Goal: Information Seeking & Learning: Learn about a topic

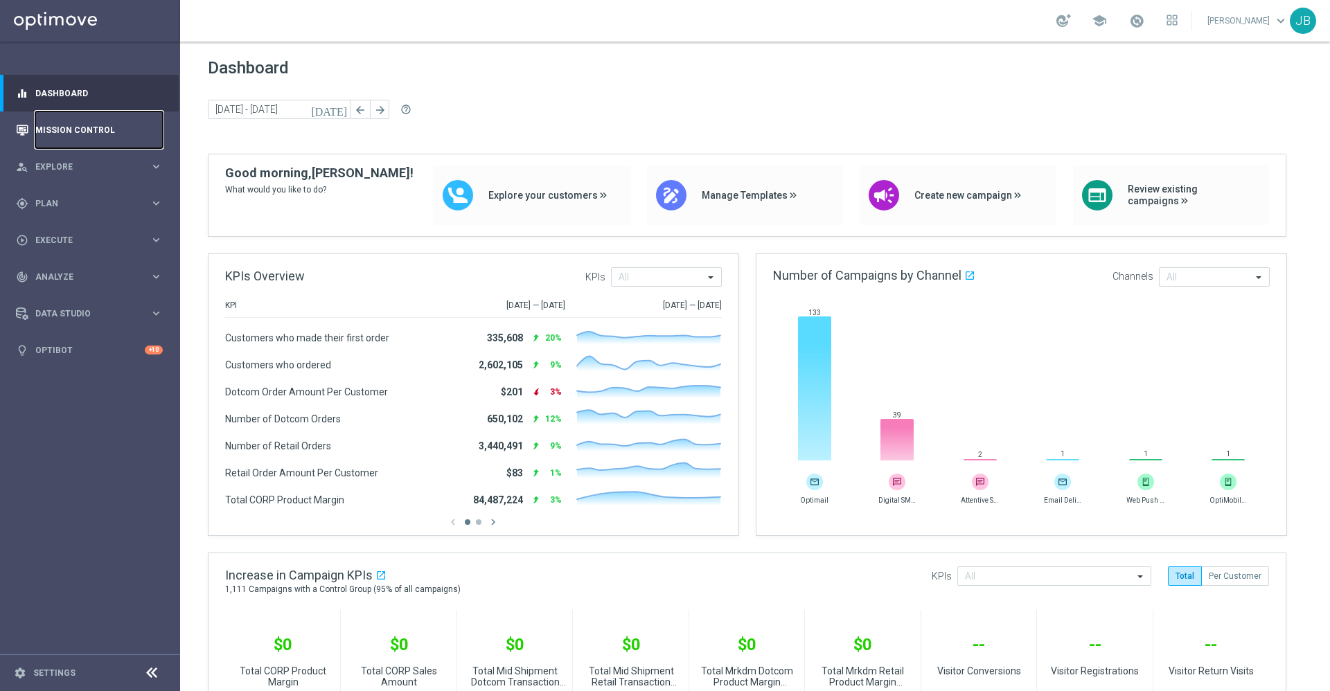
click at [86, 122] on link "Mission Control" at bounding box center [98, 129] width 127 height 37
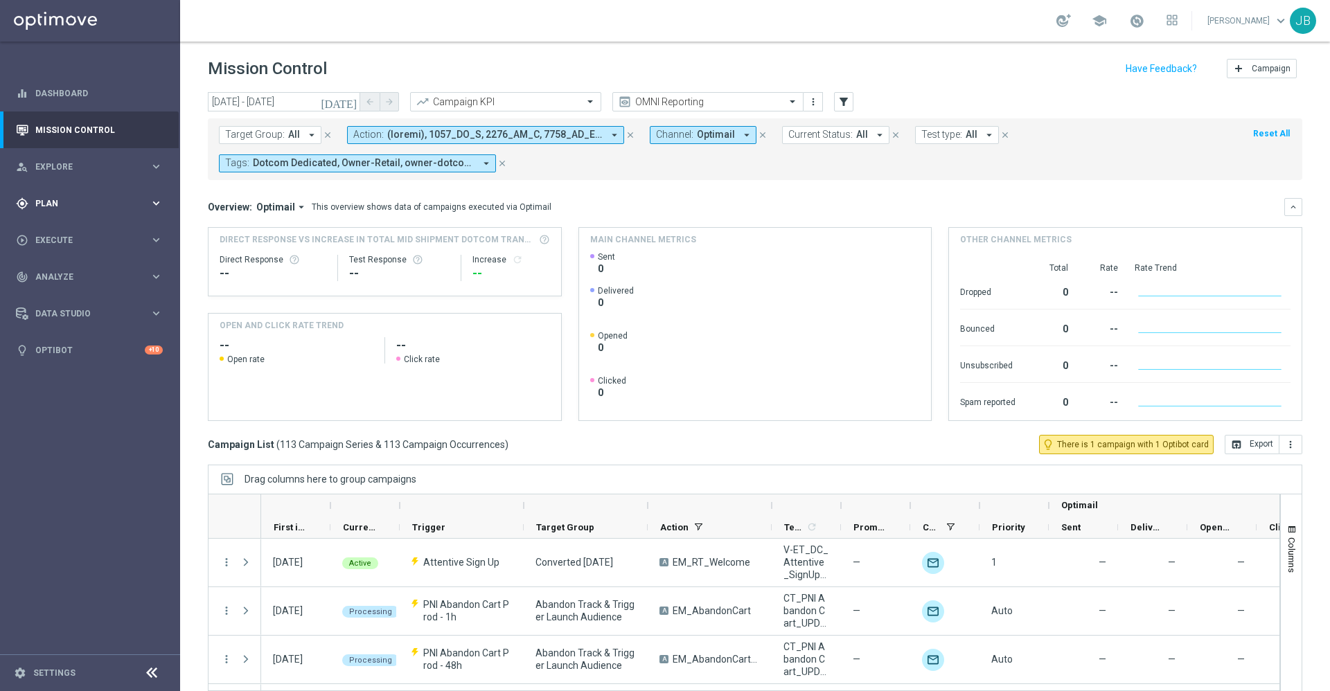
click at [71, 201] on span "Plan" at bounding box center [92, 203] width 114 height 8
click at [71, 375] on div "track_changes Analyze" at bounding box center [83, 381] width 134 height 12
click at [75, 443] on div "Data Studio" at bounding box center [83, 438] width 134 height 12
click at [75, 287] on div "track_changes Analyze keyboard_arrow_right" at bounding box center [89, 276] width 179 height 37
click at [76, 411] on span "BI Studio" at bounding box center [86, 409] width 99 height 8
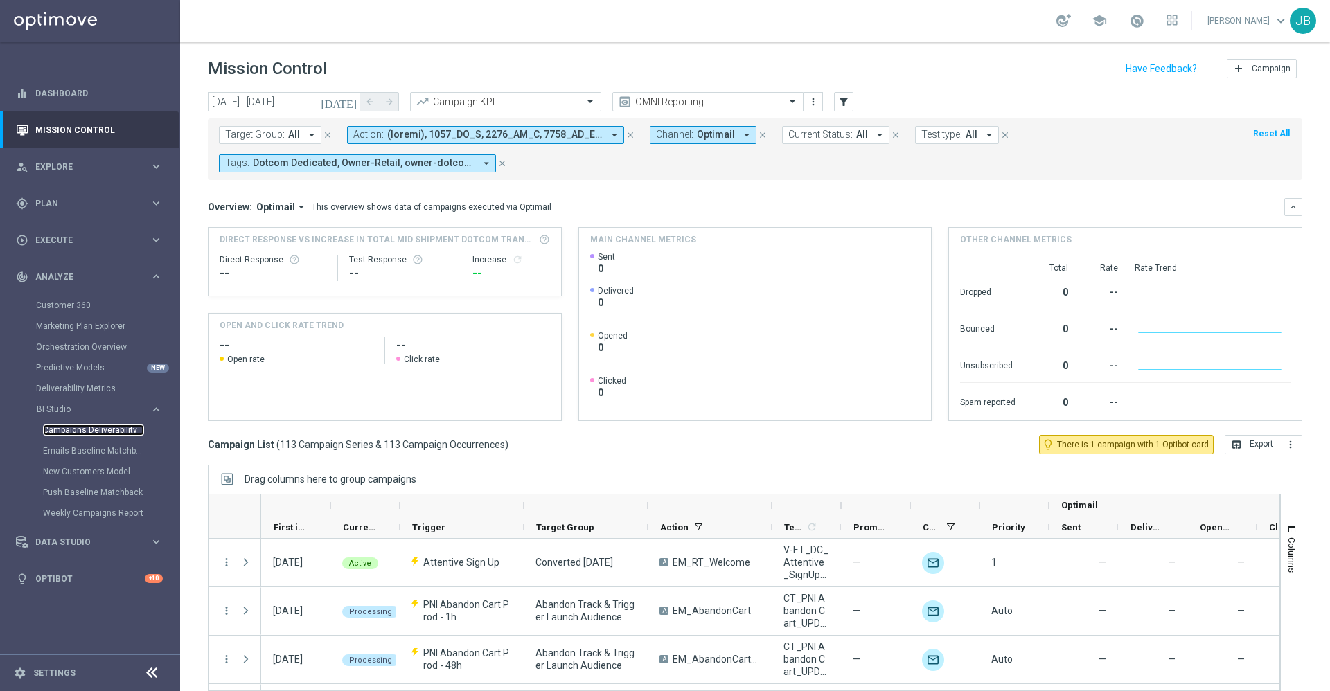
click at [81, 428] on link "Campaigns Deliverability" at bounding box center [93, 430] width 101 height 11
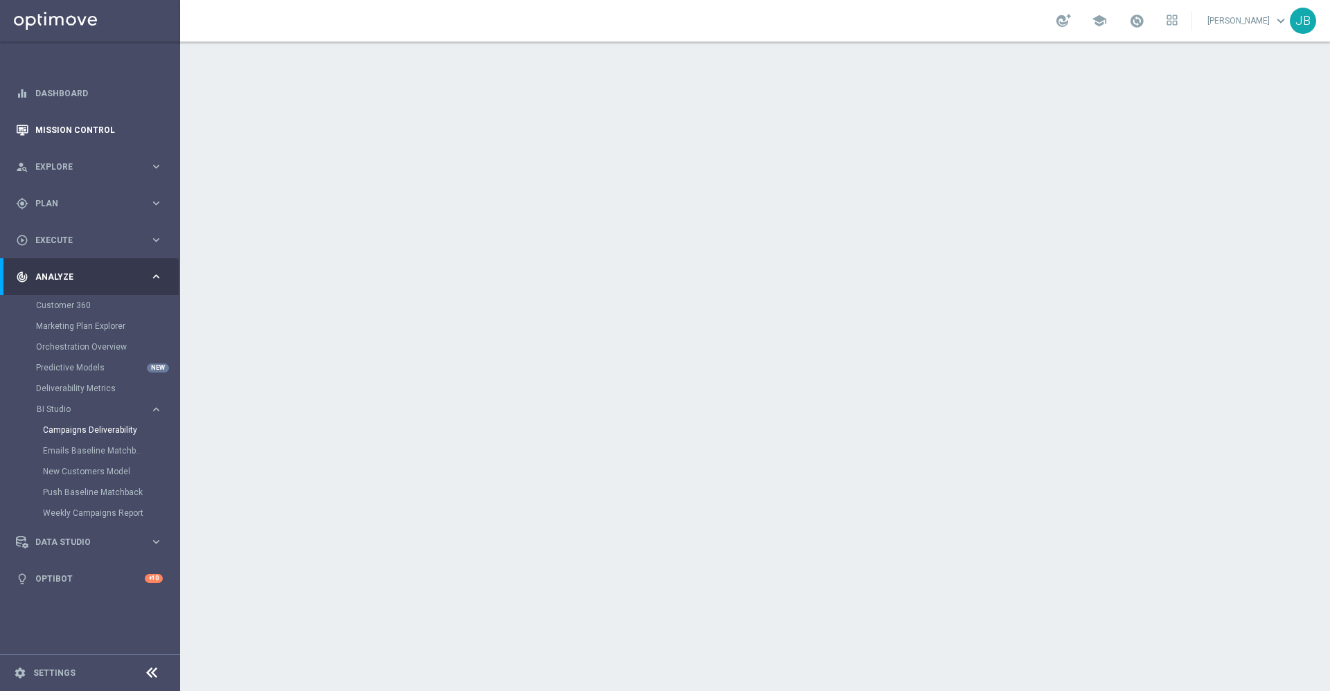
click at [118, 134] on link "Mission Control" at bounding box center [98, 129] width 127 height 37
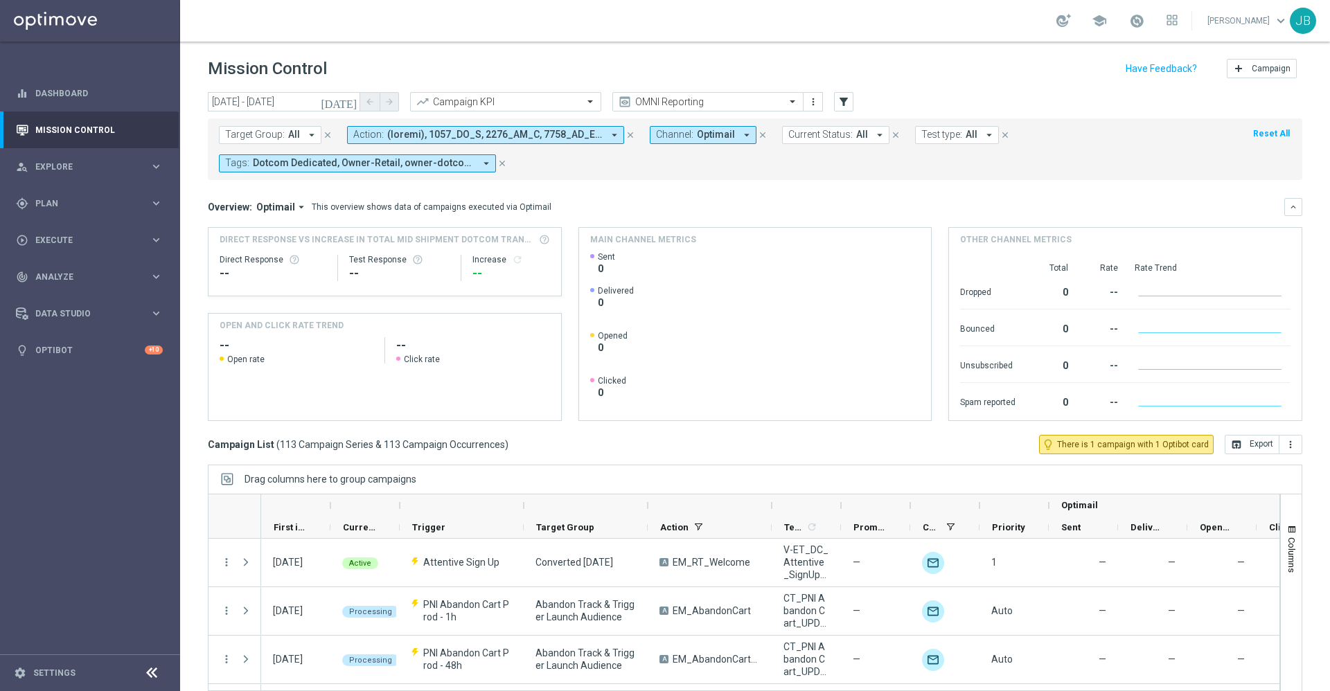
click at [348, 105] on icon "[DATE]" at bounding box center [339, 102] width 37 height 12
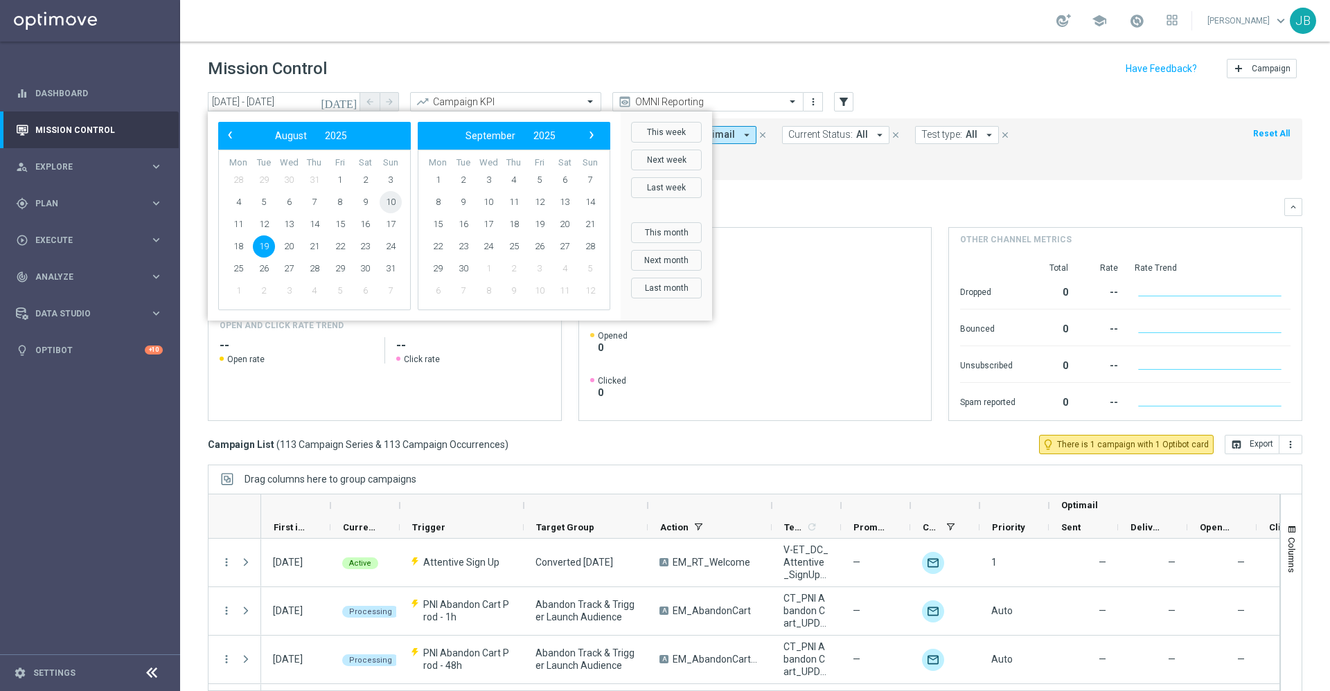
click at [389, 195] on span "10" at bounding box center [391, 202] width 22 height 22
click at [370, 223] on span "16" at bounding box center [365, 224] width 22 height 22
type input "10 Aug 2025 - 16 Aug 2025"
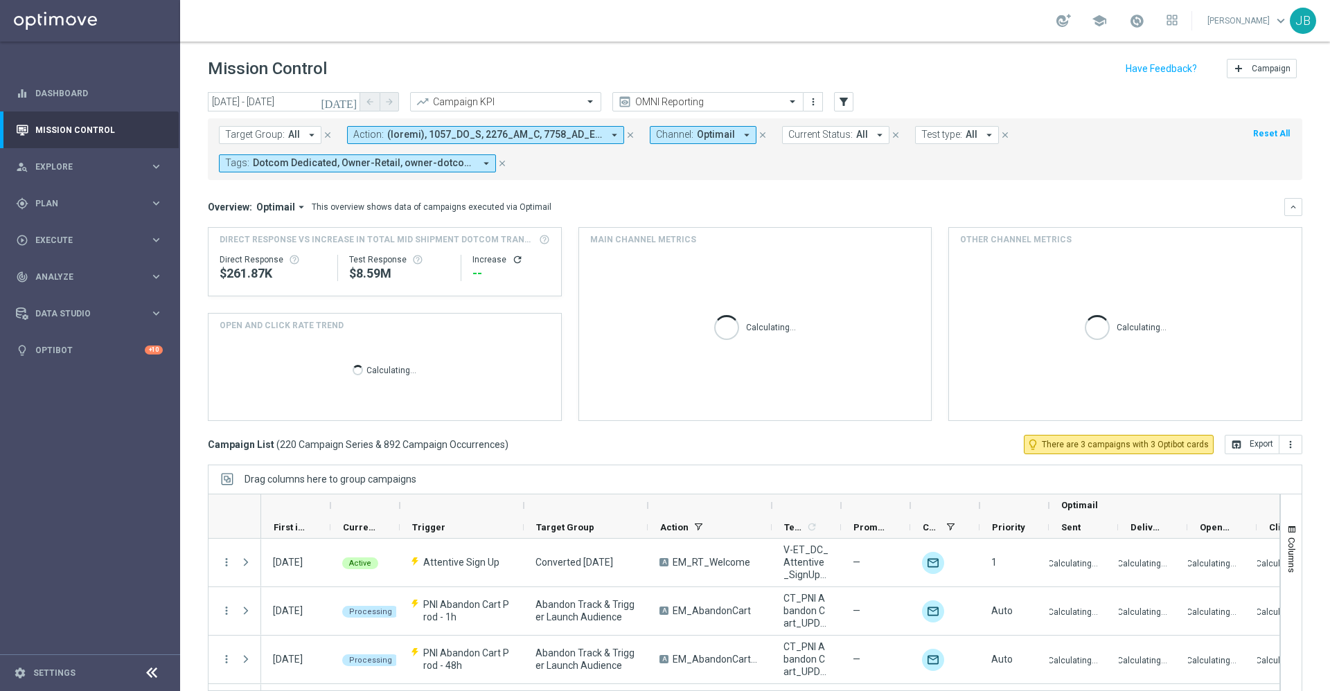
click at [440, 164] on span "Dotcom Dedicated, Owner-Retail, owner-dotcom-dedicated, owner-omni-dedicated, o…" at bounding box center [364, 163] width 222 height 12
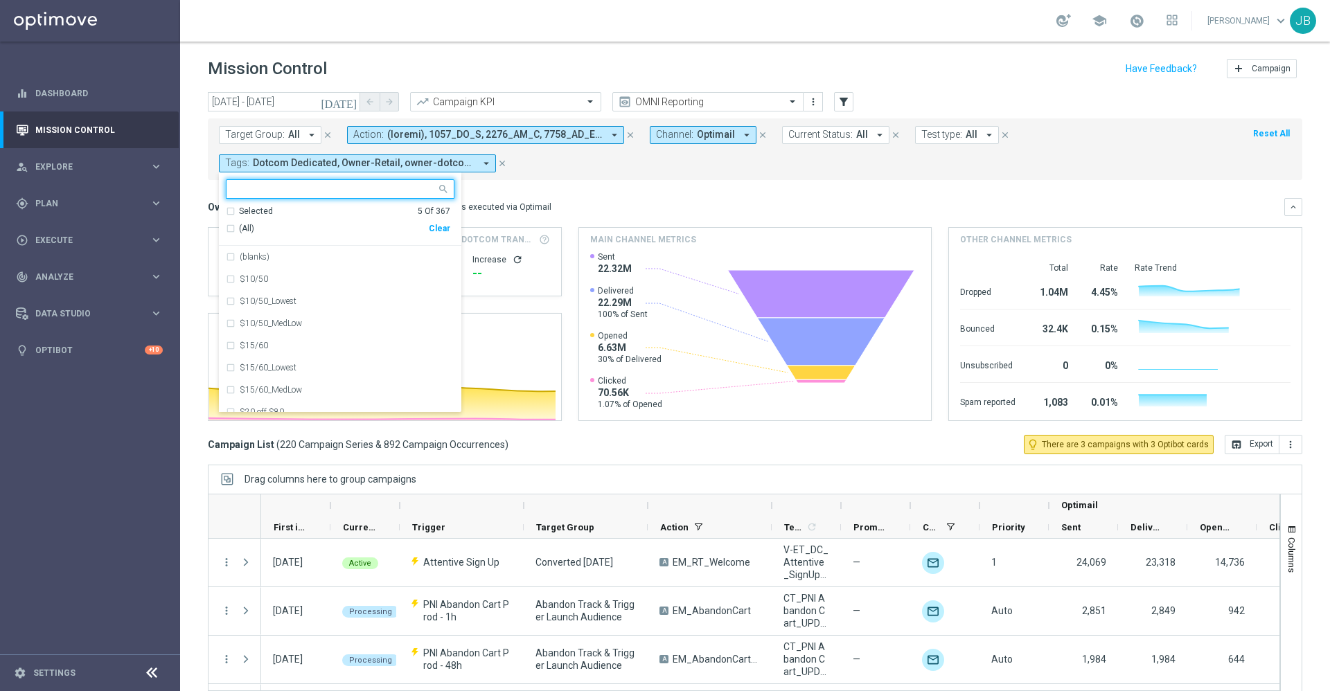
click at [229, 212] on div "Selected 5 Of 367" at bounding box center [338, 212] width 224 height 12
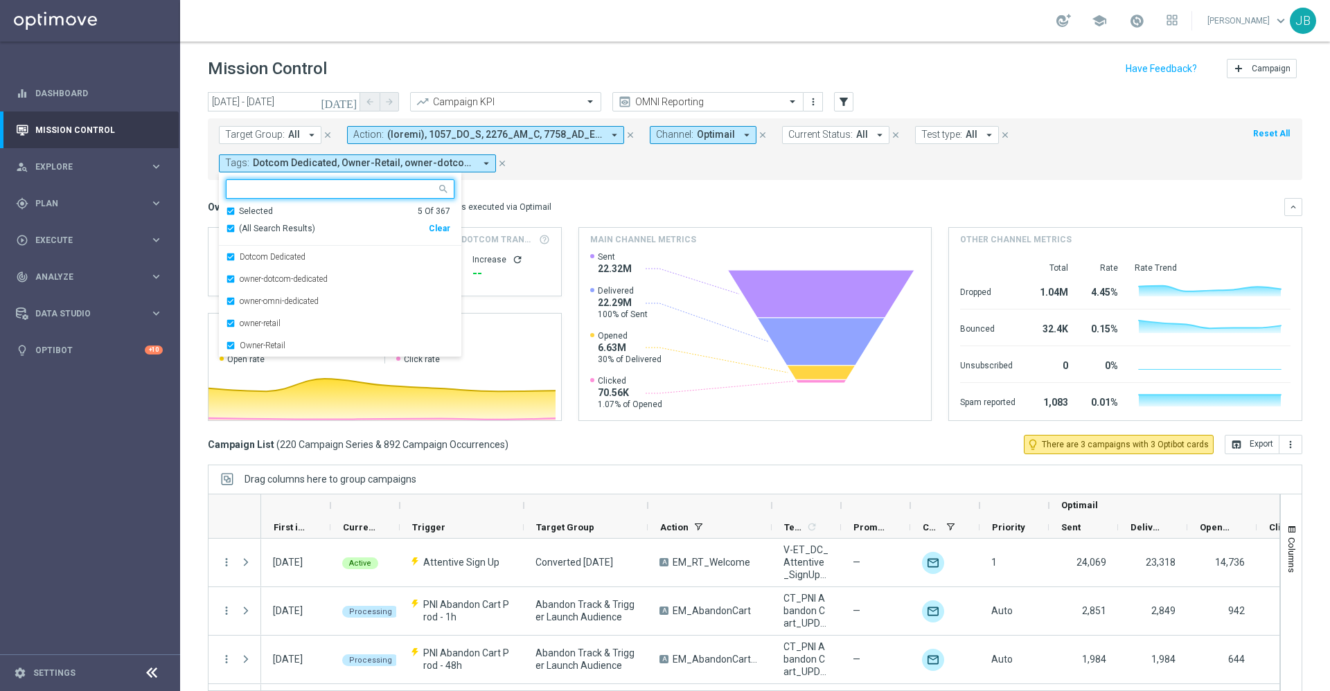
click at [553, 201] on div "Overview: Optimail arrow_drop_down This overview shows data of campaigns execut…" at bounding box center [746, 207] width 1076 height 12
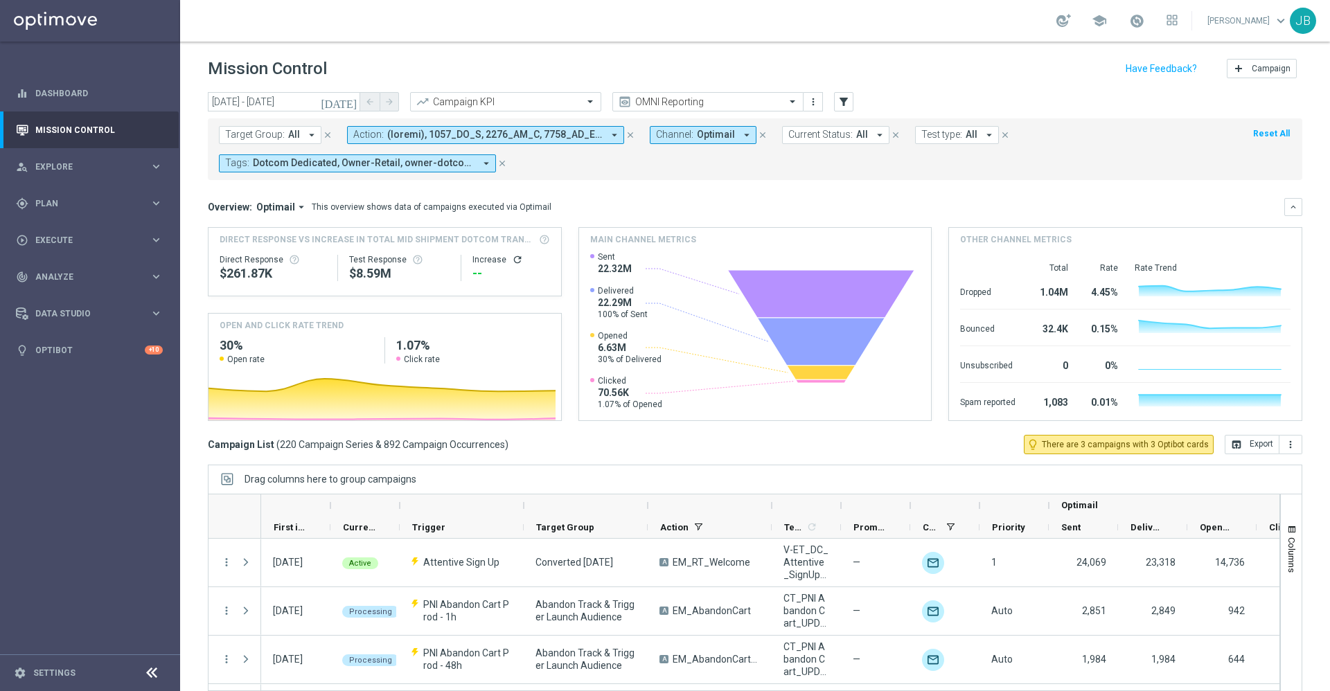
click at [697, 138] on span "Optimail" at bounding box center [716, 135] width 38 height 12
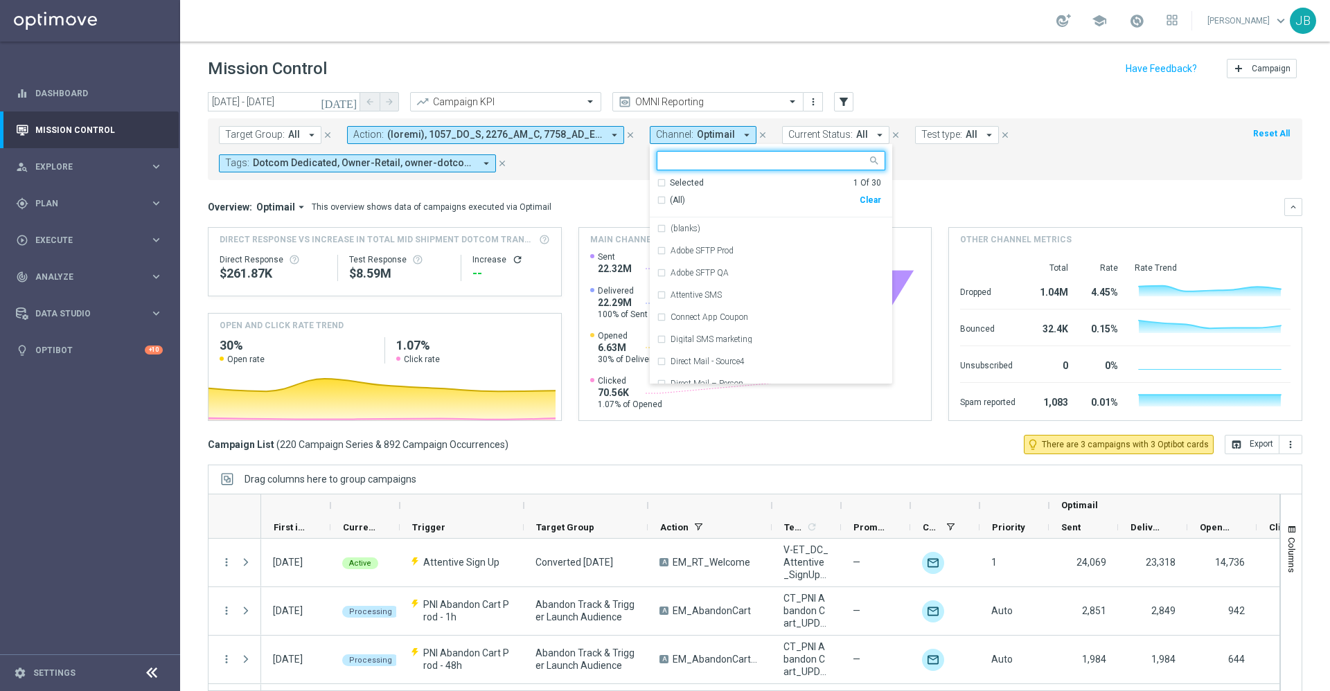
click at [947, 170] on form "Target Group: All arrow_drop_down close Action: arrow_drop_down close Channel: …" at bounding box center [724, 149] width 1010 height 46
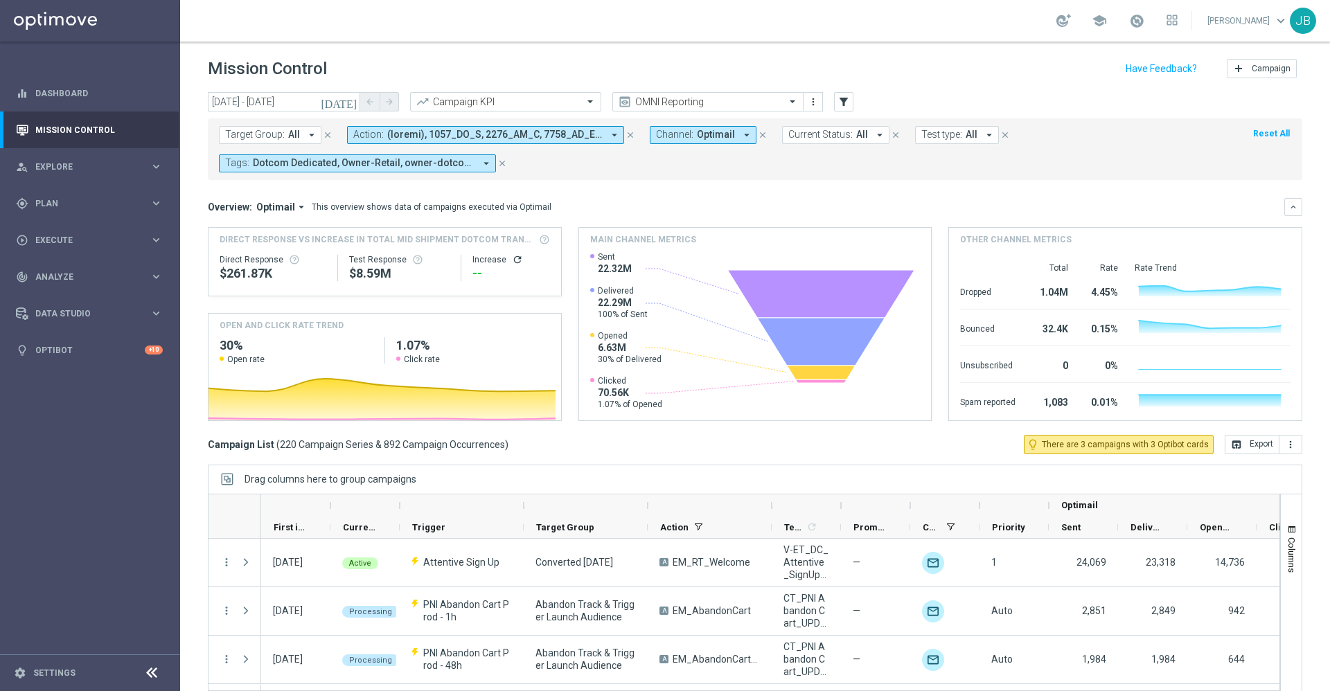
click at [497, 139] on span at bounding box center [494, 135] width 215 height 12
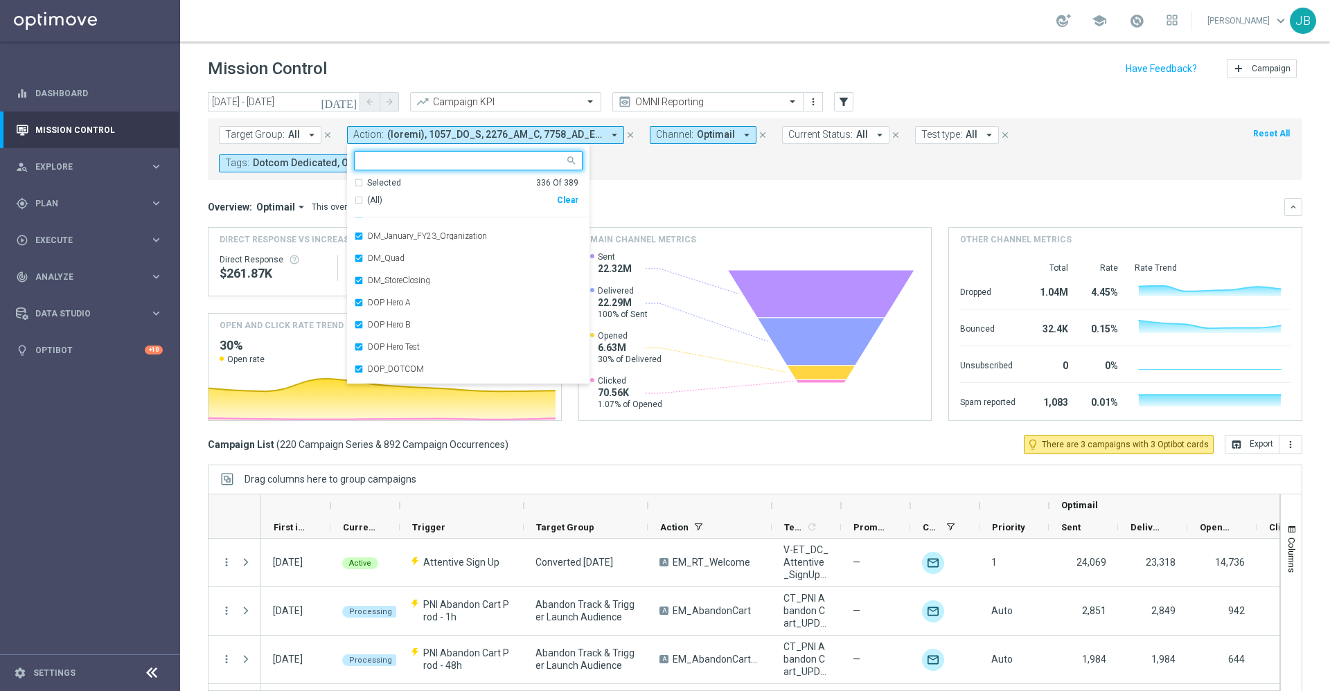
scroll to position [1018, 0]
click at [690, 199] on div "Overview: Optimail arrow_drop_down This overview shows data of campaigns execut…" at bounding box center [755, 207] width 1094 height 18
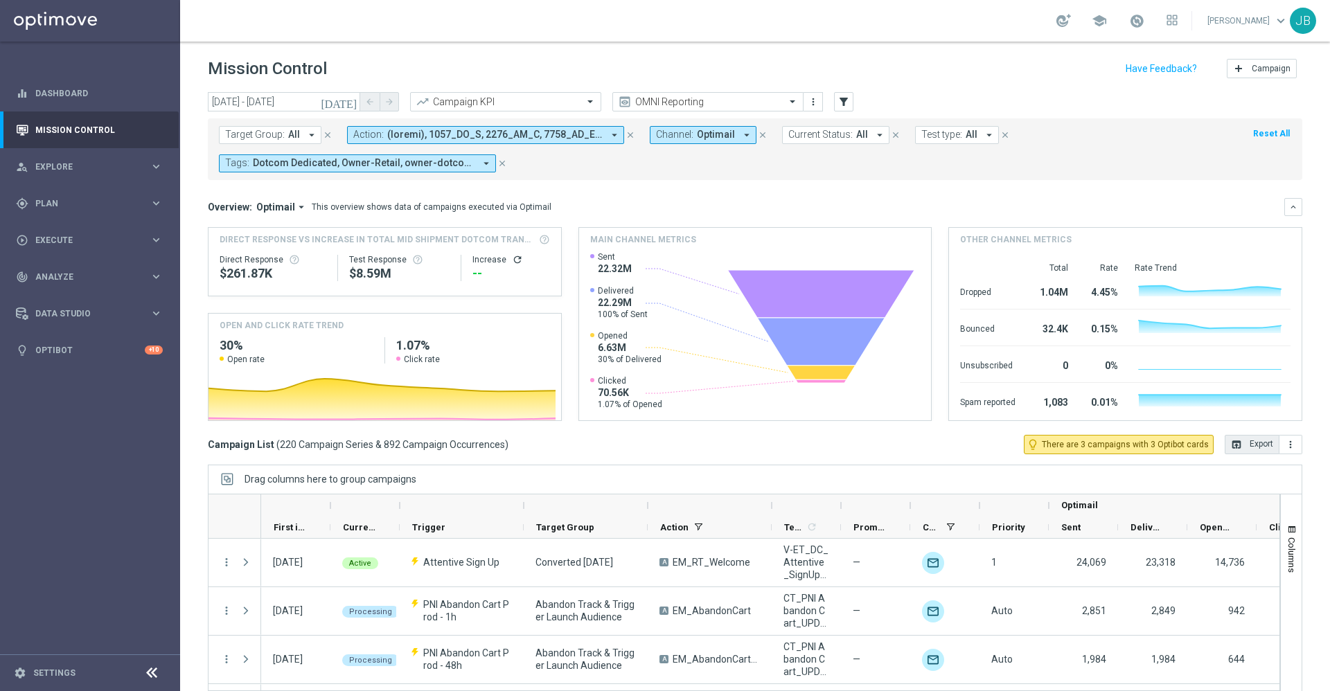
click at [1224, 438] on button "open_in_browser Export" at bounding box center [1251, 444] width 55 height 19
click at [89, 208] on div "gps_fixed Plan" at bounding box center [83, 203] width 134 height 12
click at [96, 384] on span "Analyze" at bounding box center [92, 381] width 114 height 8
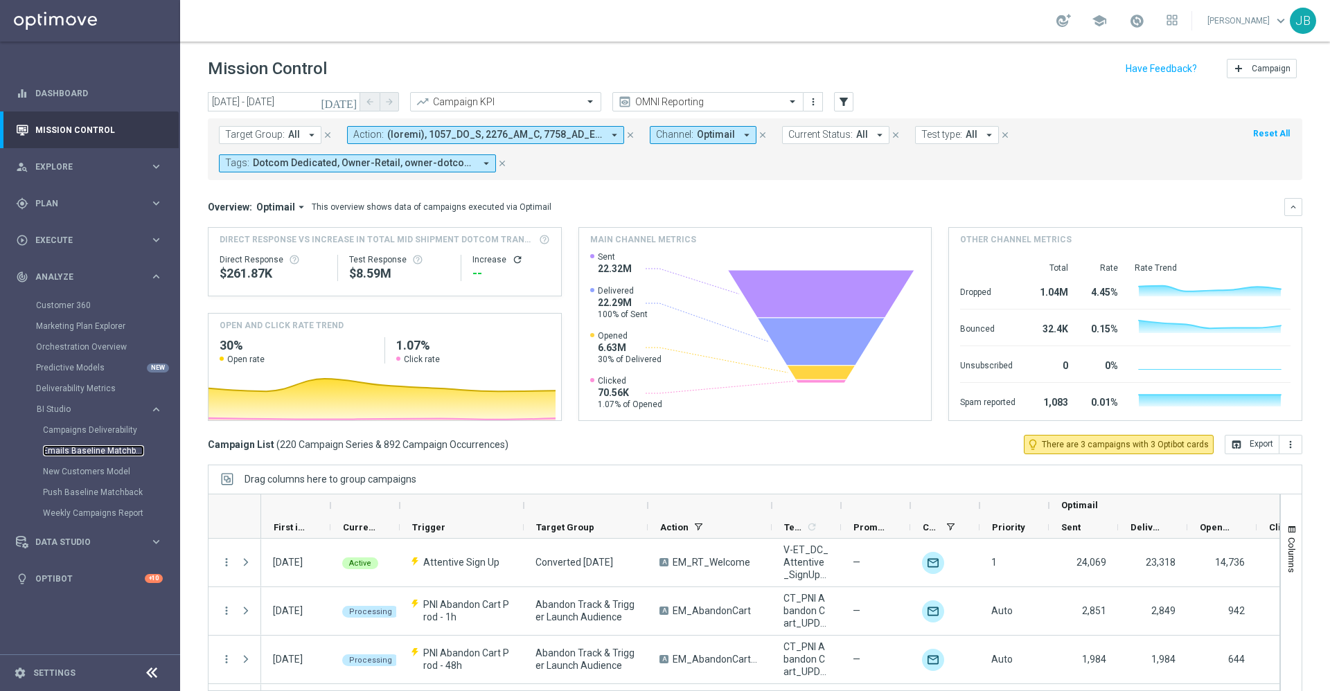
click at [96, 449] on link "Emails Baseline Matchback" at bounding box center [93, 450] width 101 height 11
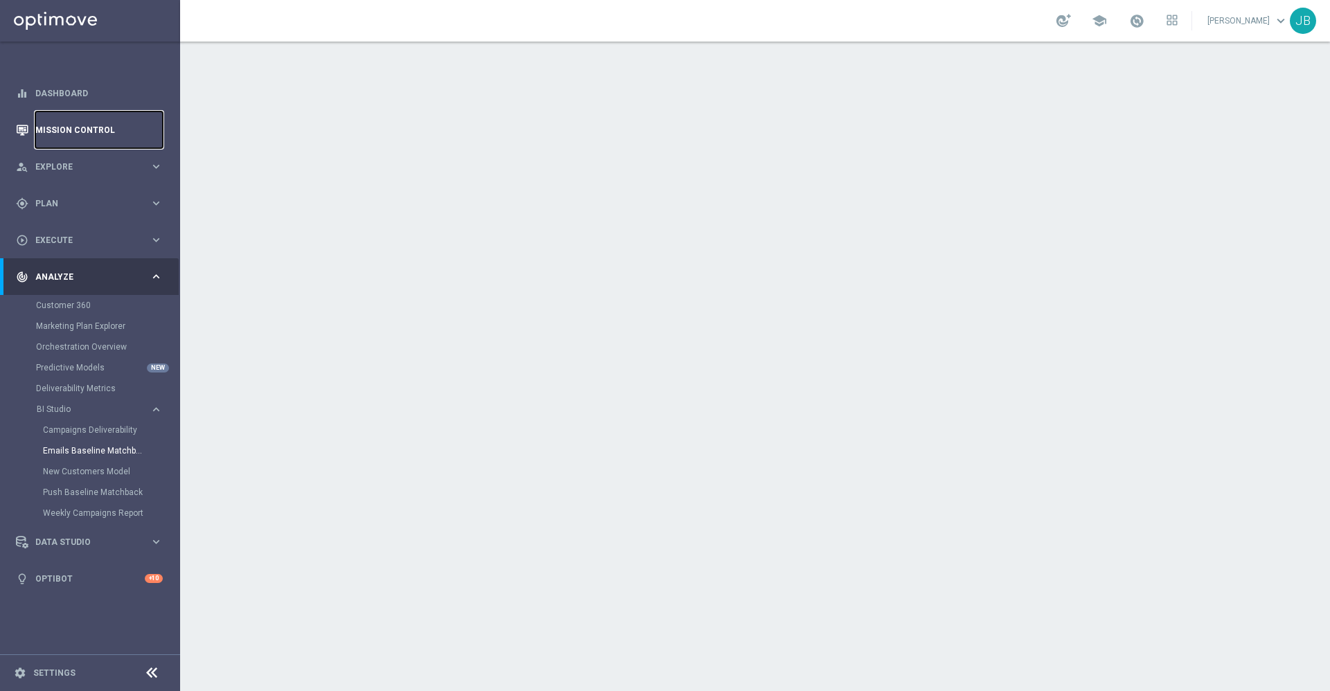
click at [101, 125] on link "Mission Control" at bounding box center [98, 129] width 127 height 37
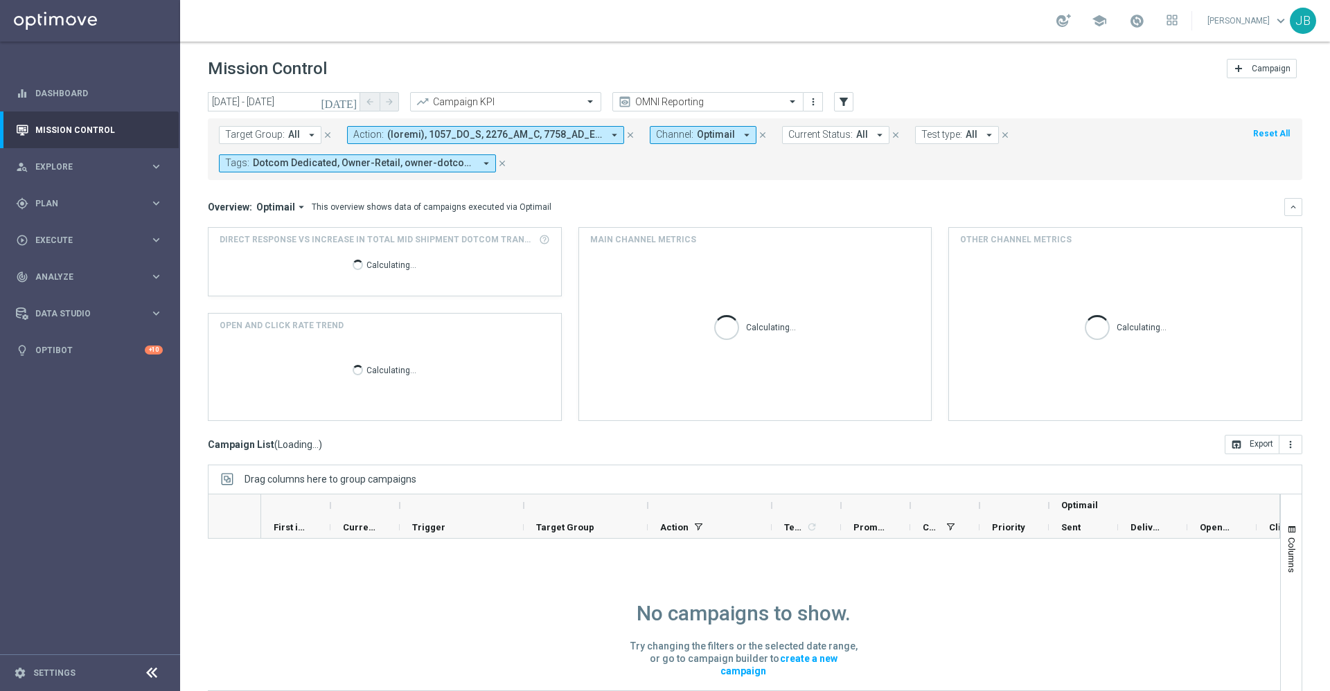
click at [349, 103] on icon "[DATE]" at bounding box center [339, 102] width 37 height 12
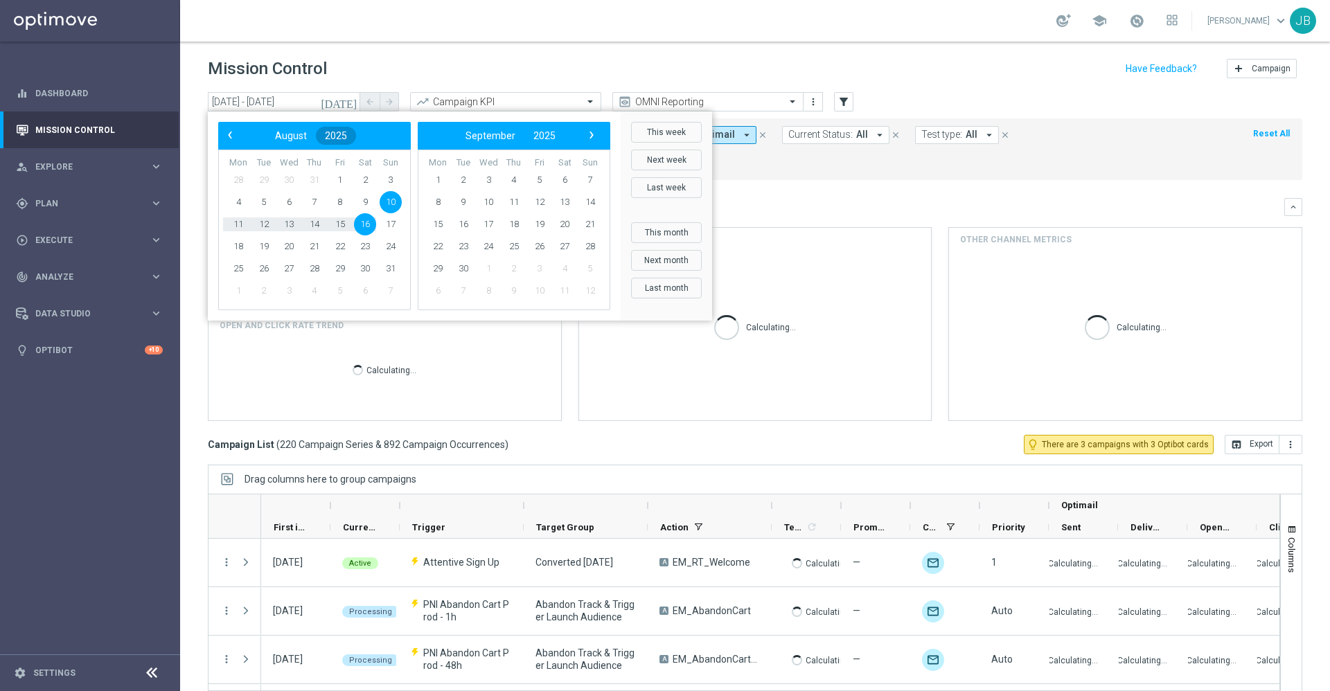
click at [339, 133] on span "2025" at bounding box center [336, 135] width 22 height 11
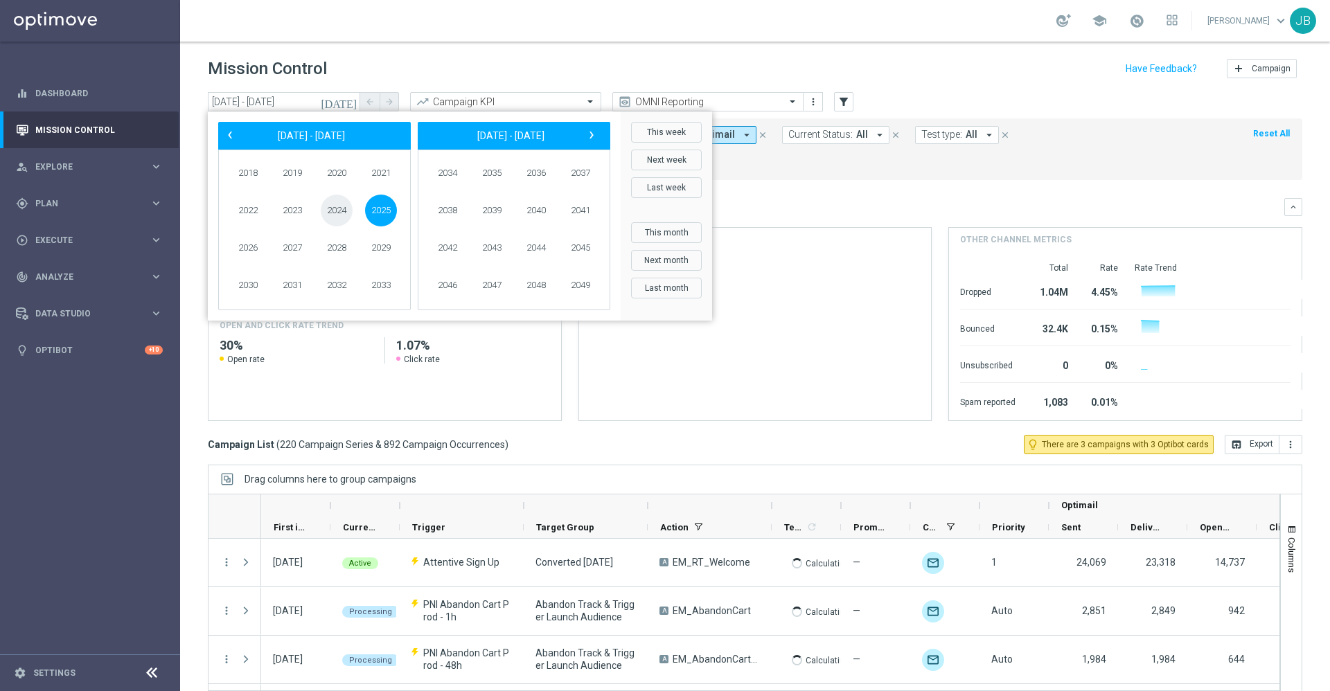
click at [331, 210] on span "2024" at bounding box center [337, 211] width 32 height 32
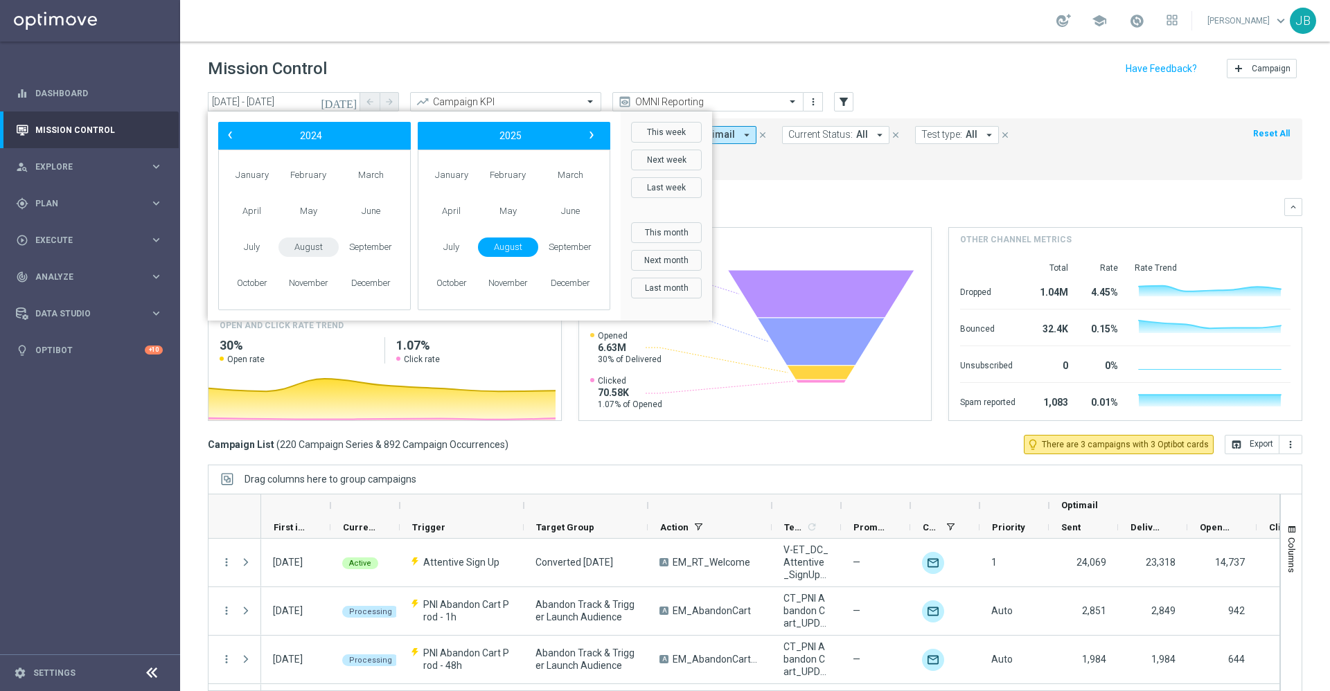
click at [297, 250] on span "August" at bounding box center [308, 248] width 60 height 20
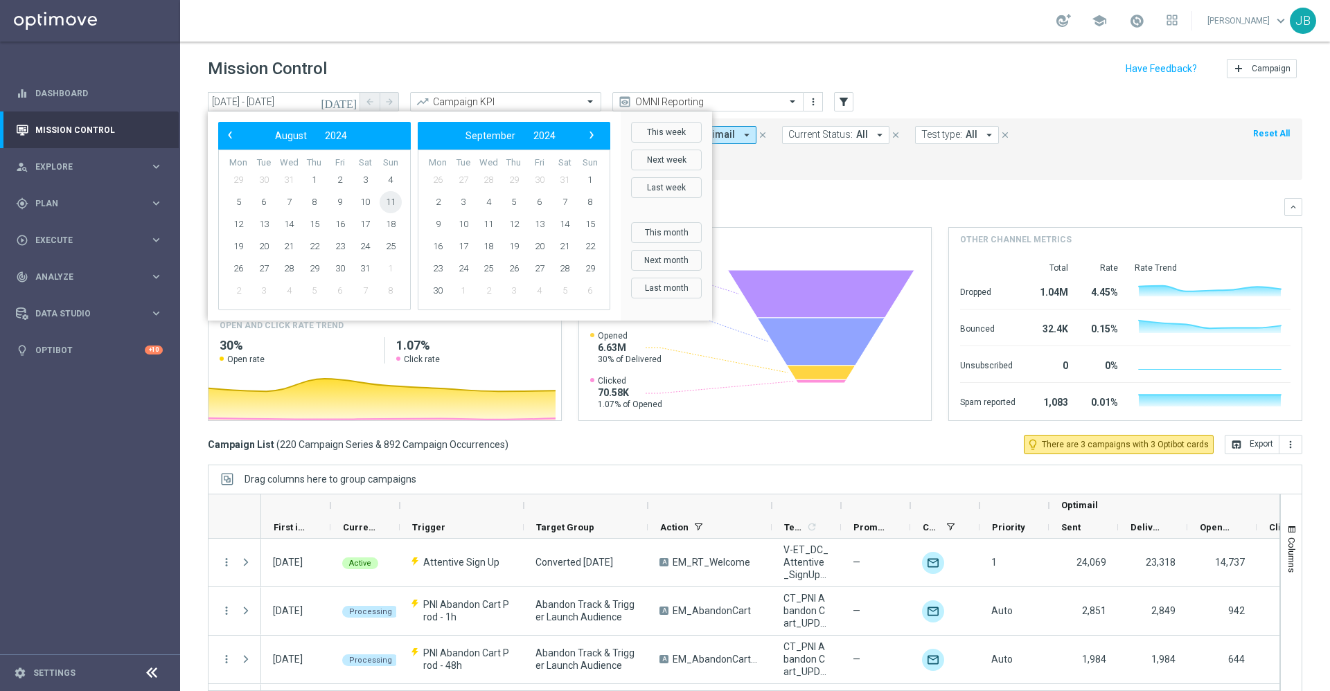
click at [388, 202] on span "11" at bounding box center [391, 202] width 22 height 22
click at [392, 204] on span "11" at bounding box center [391, 202] width 22 height 22
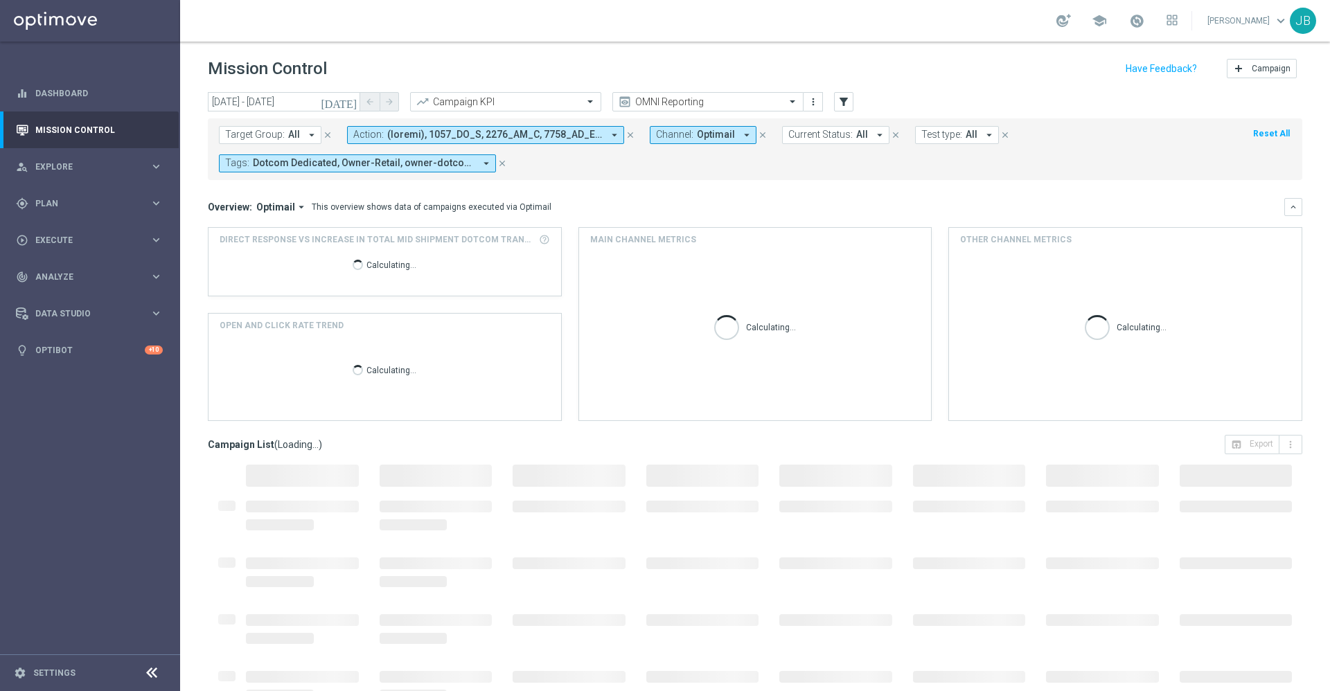
click at [351, 100] on icon "[DATE]" at bounding box center [339, 102] width 37 height 12
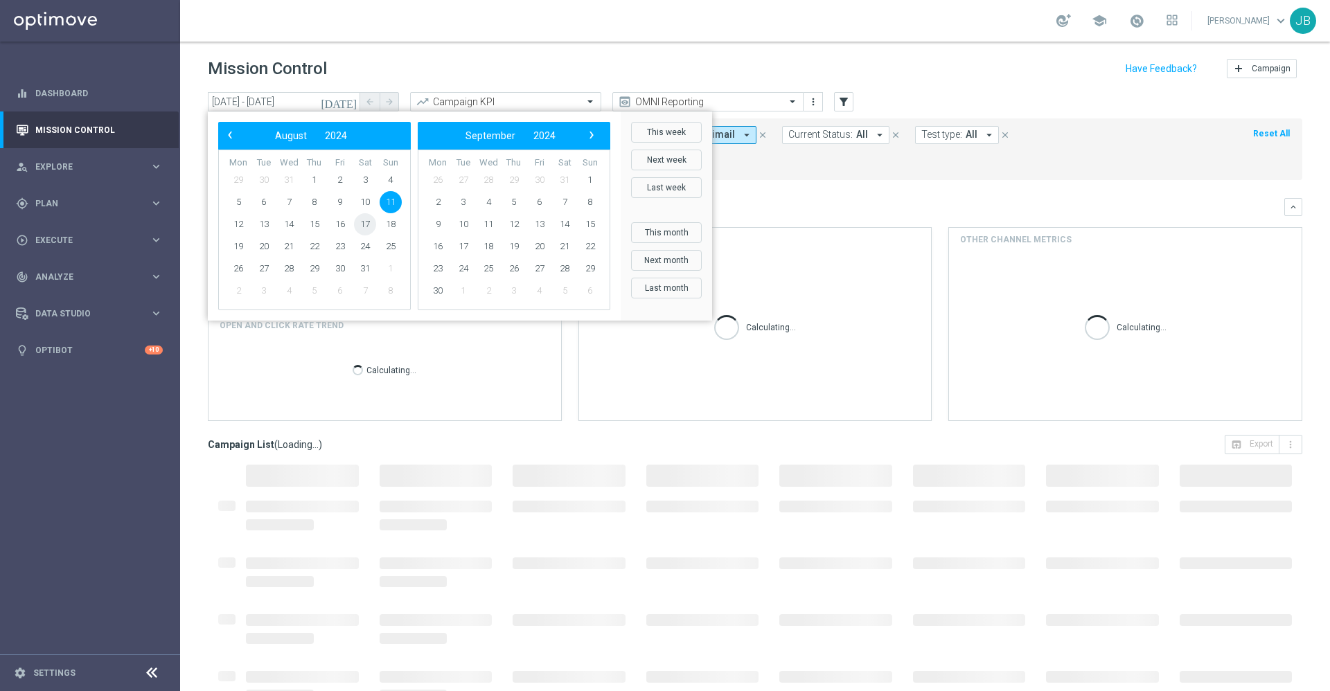
click at [362, 227] on span "17" at bounding box center [365, 224] width 22 height 22
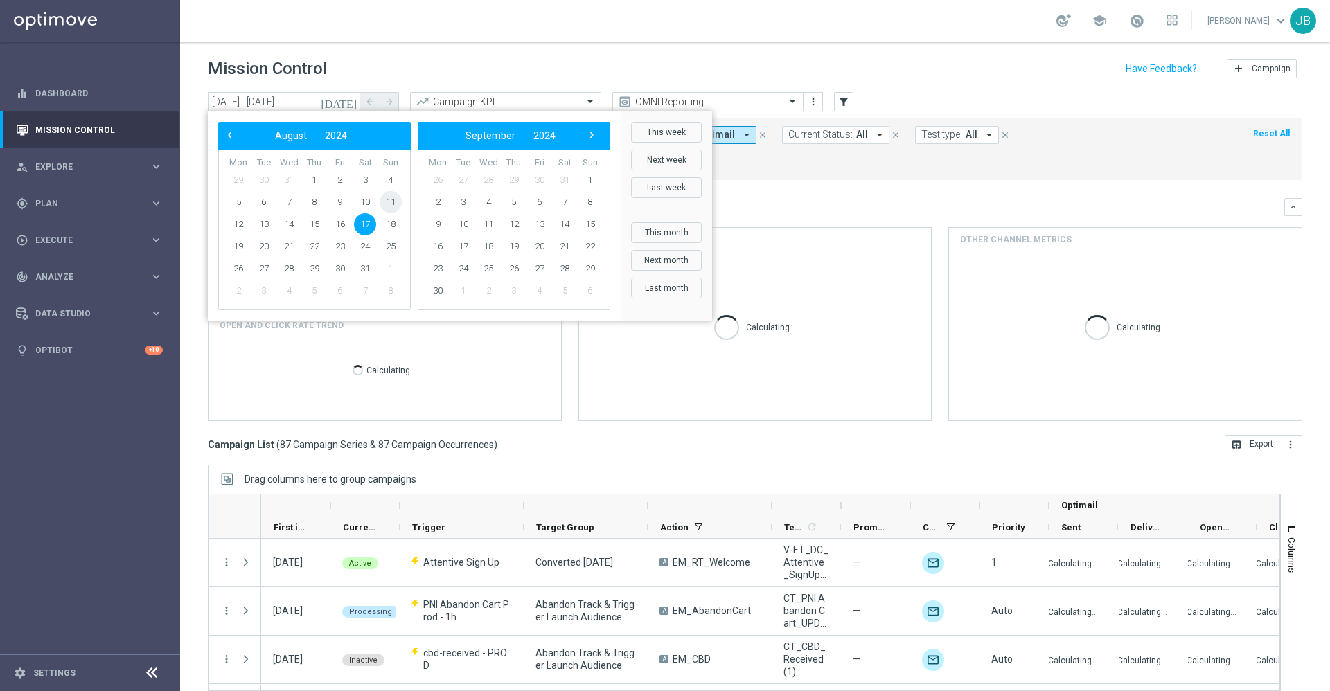
click at [391, 200] on span "11" at bounding box center [391, 202] width 22 height 22
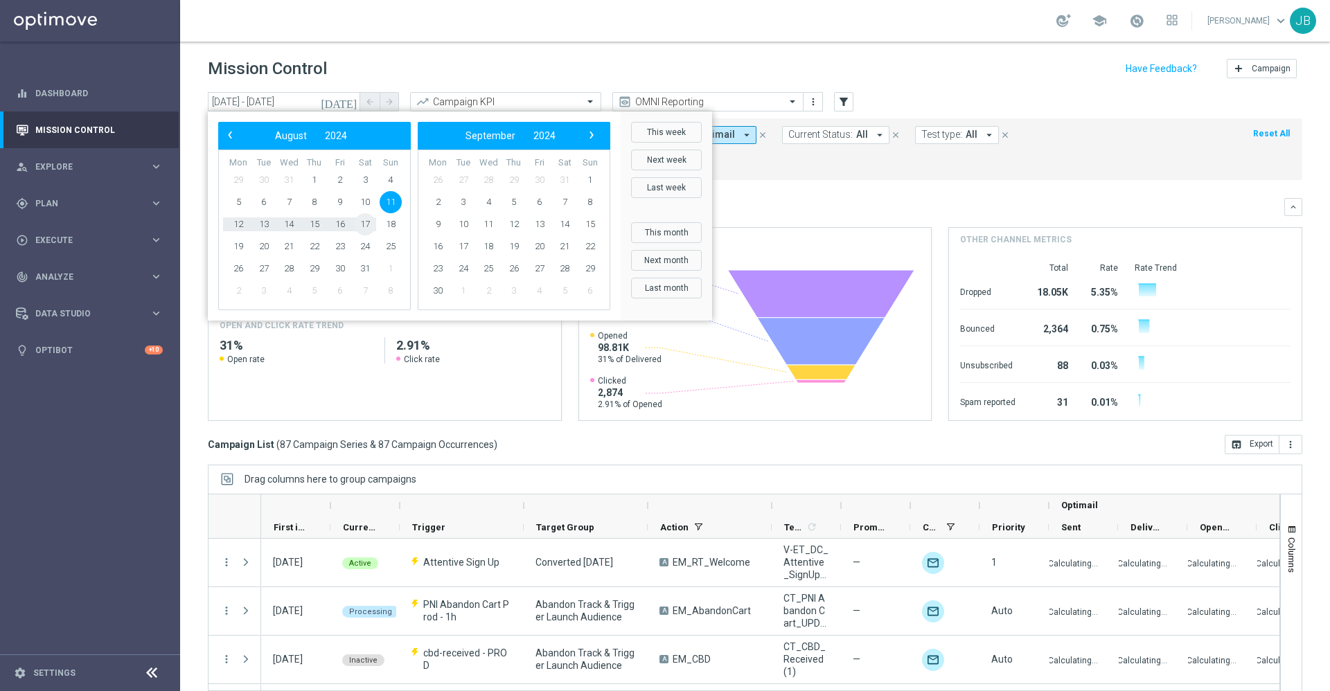
click at [366, 221] on span "17" at bounding box center [365, 224] width 22 height 22
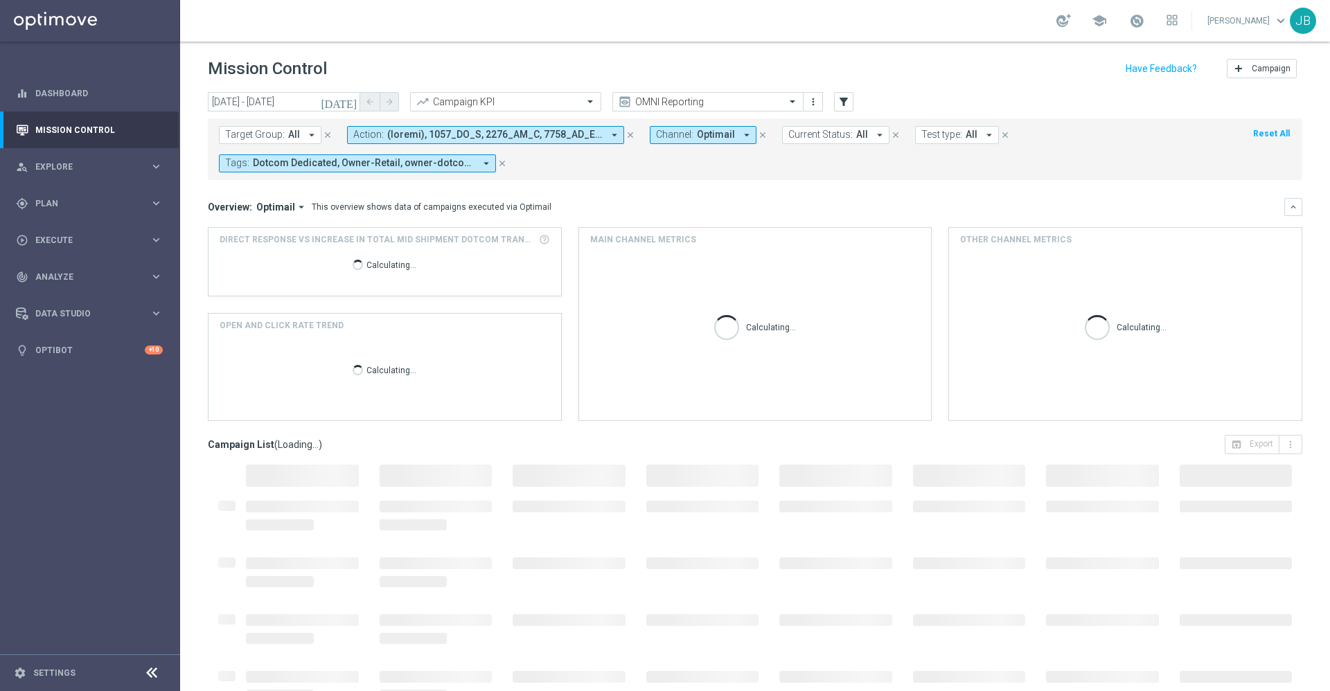
type input "11 Aug 2024 - 17 Aug 2024"
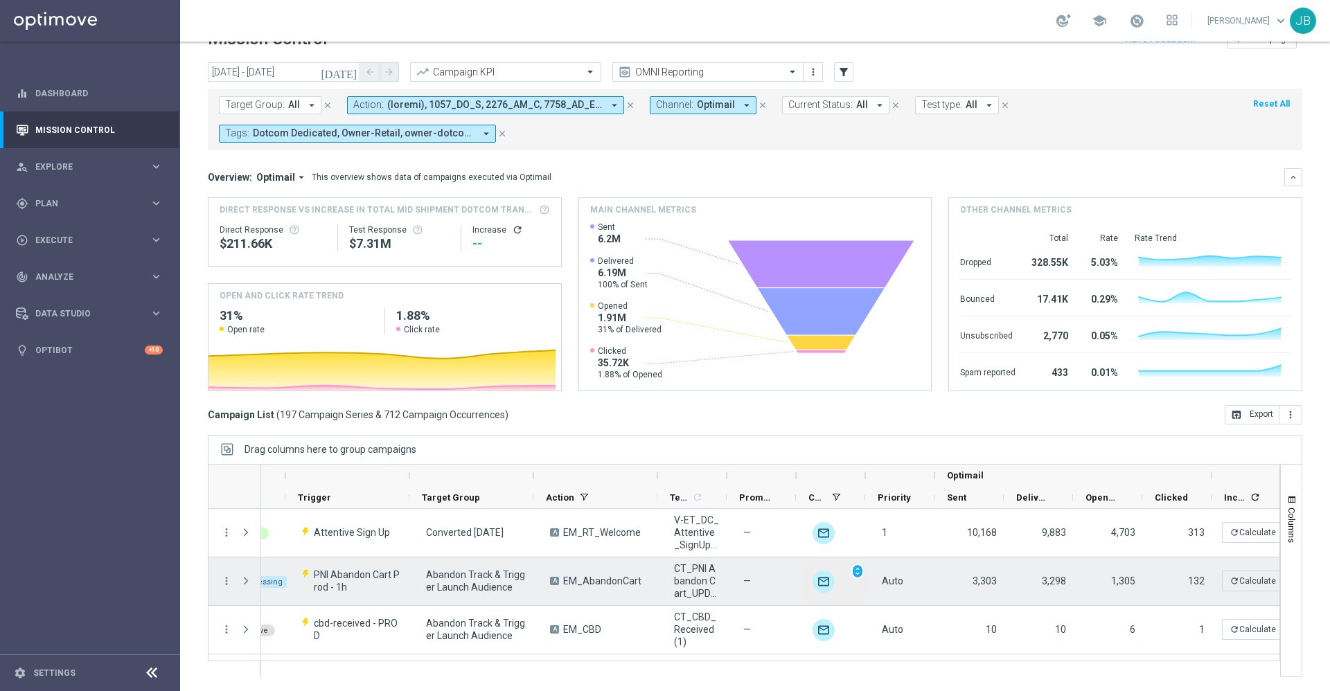
scroll to position [0, 114]
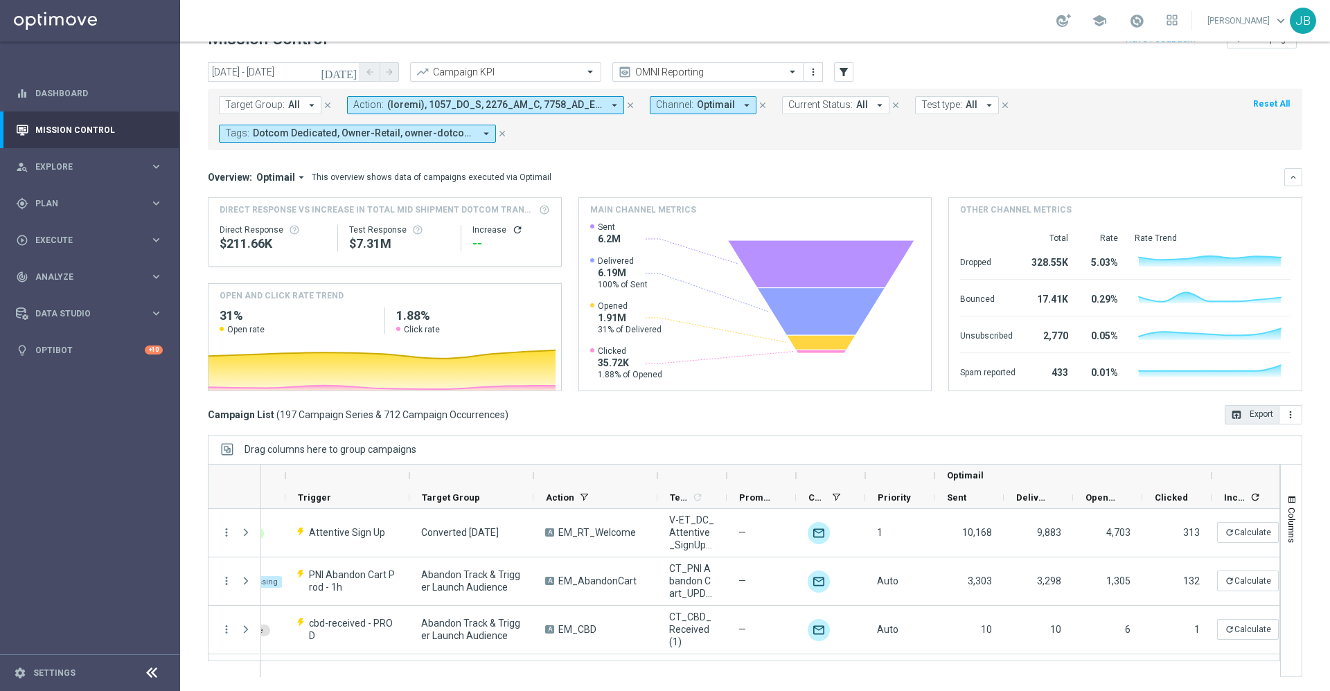
click at [1229, 416] on button "open_in_browser Export" at bounding box center [1251, 414] width 55 height 19
click at [84, 282] on div "track_changes Analyze" at bounding box center [83, 277] width 134 height 12
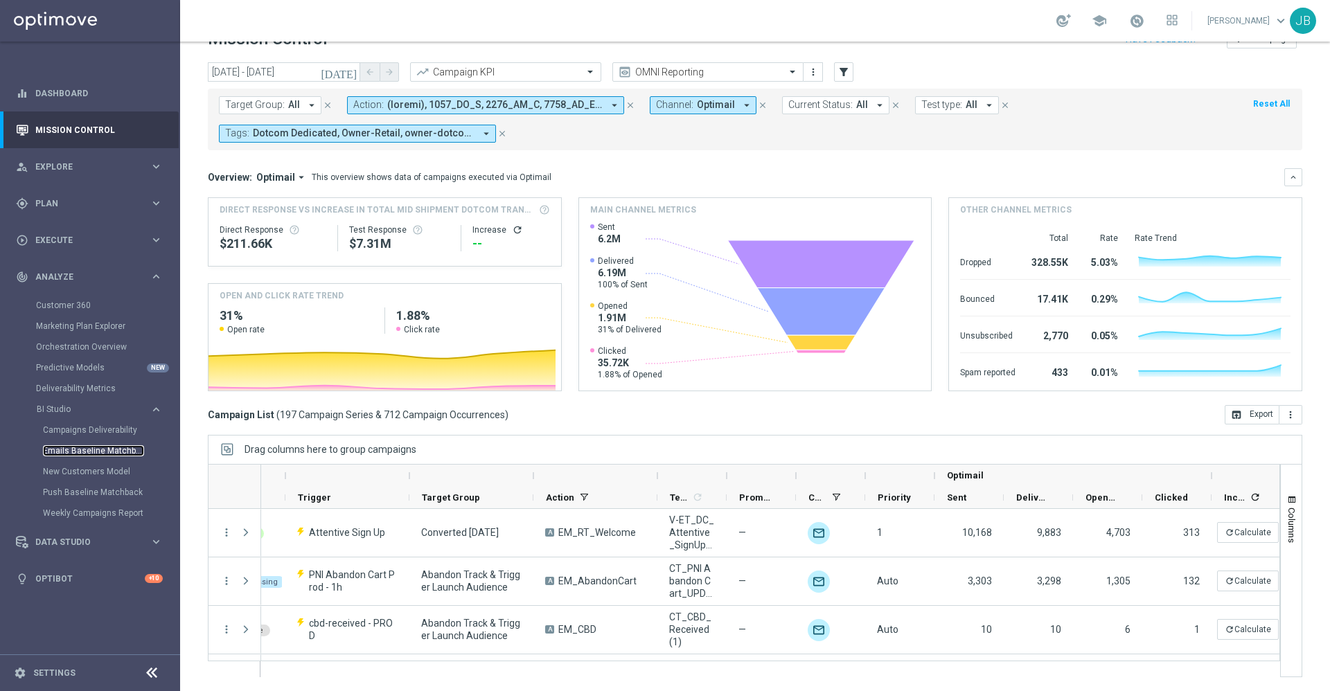
click at [102, 454] on link "Emails Baseline Matchback" at bounding box center [93, 450] width 101 height 11
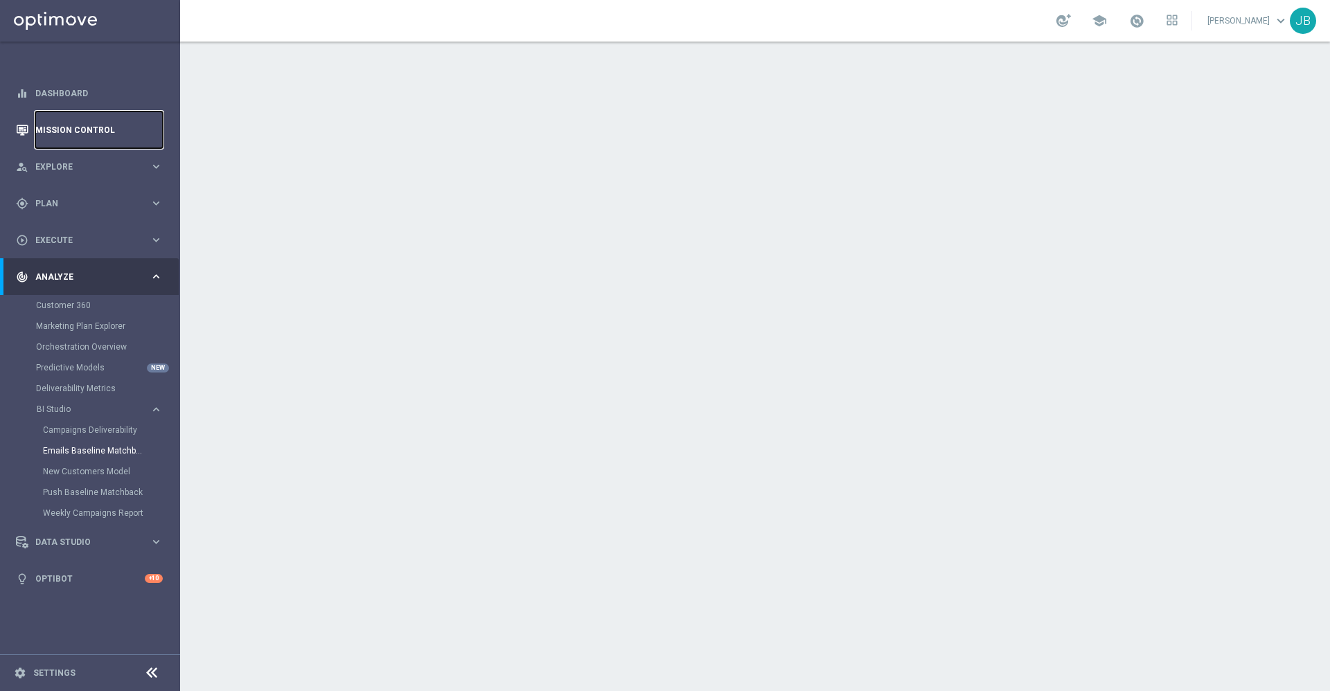
click at [68, 137] on link "Mission Control" at bounding box center [98, 129] width 127 height 37
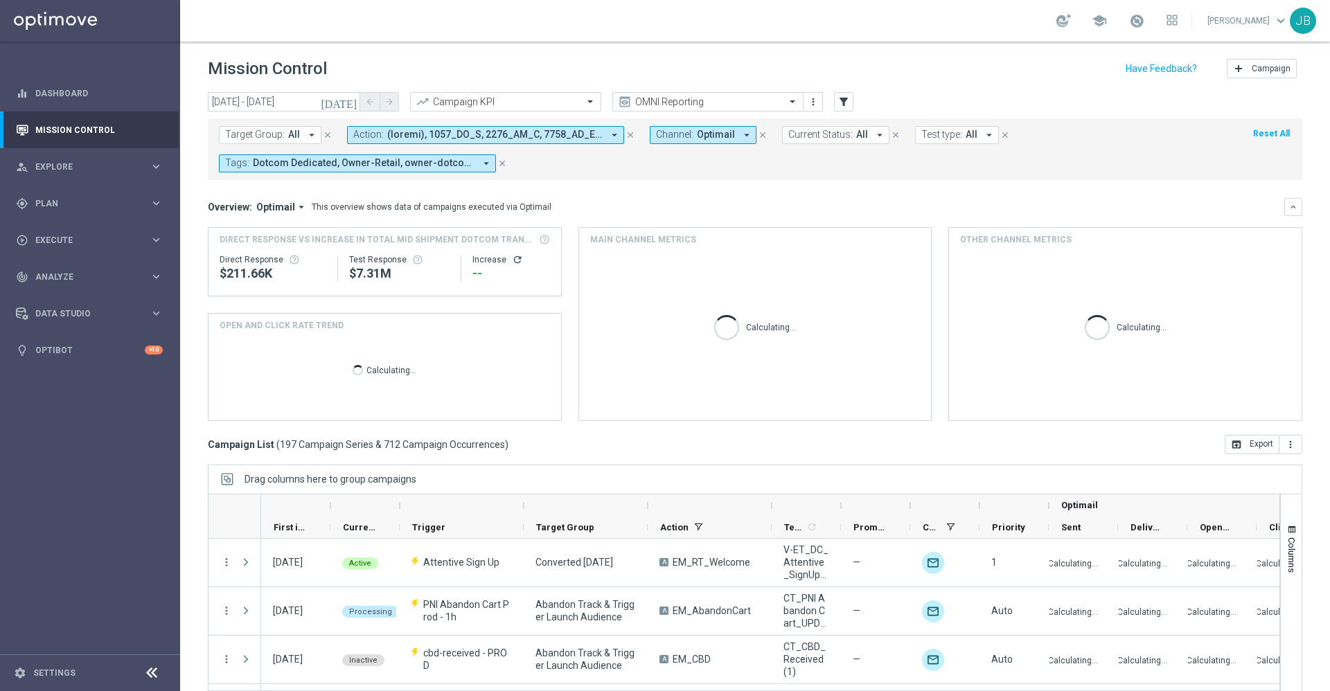
click at [351, 102] on icon "[DATE]" at bounding box center [339, 102] width 37 height 12
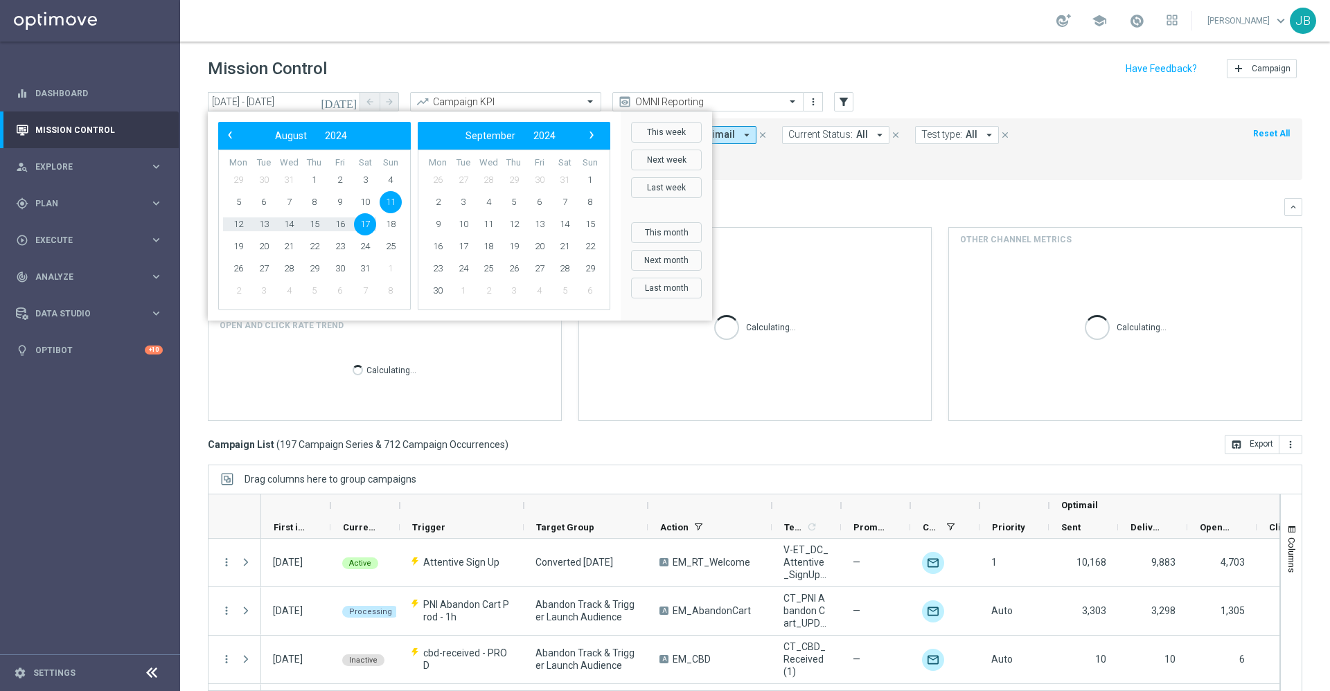
click at [705, 59] on div "Mission Control add Campaign" at bounding box center [755, 68] width 1094 height 27
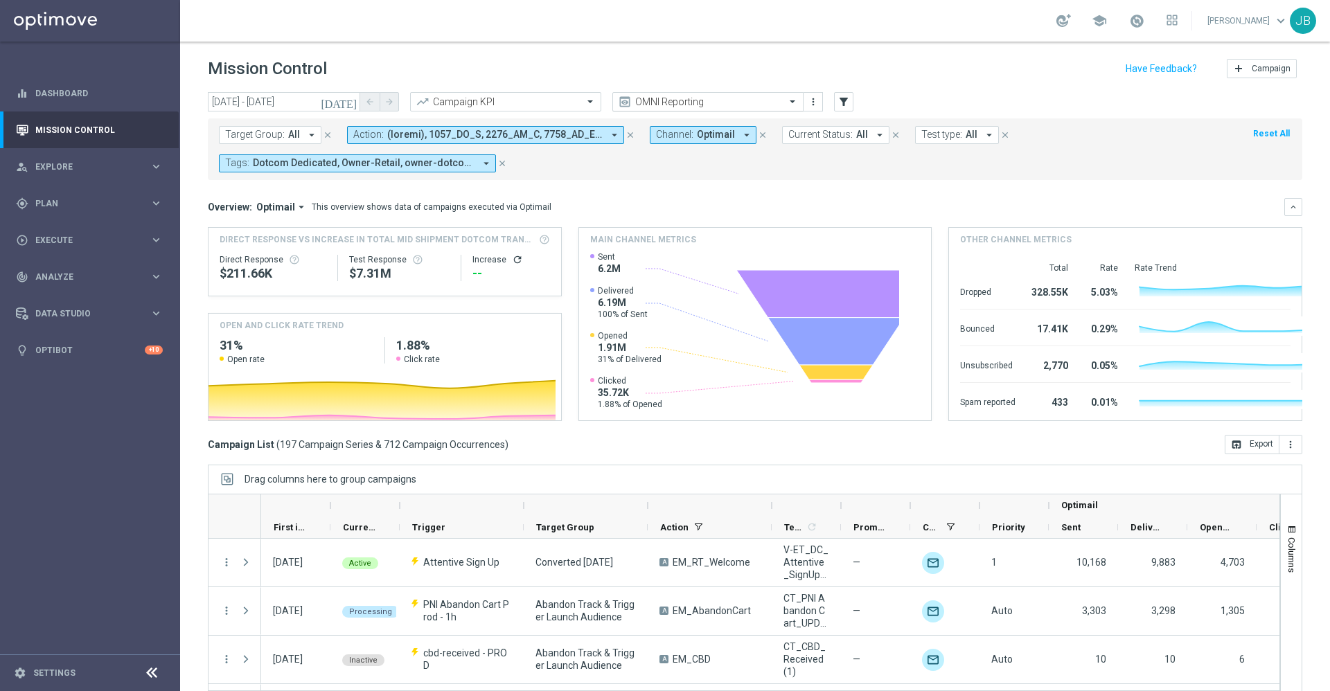
click at [699, 101] on input "text" at bounding box center [694, 102] width 148 height 12
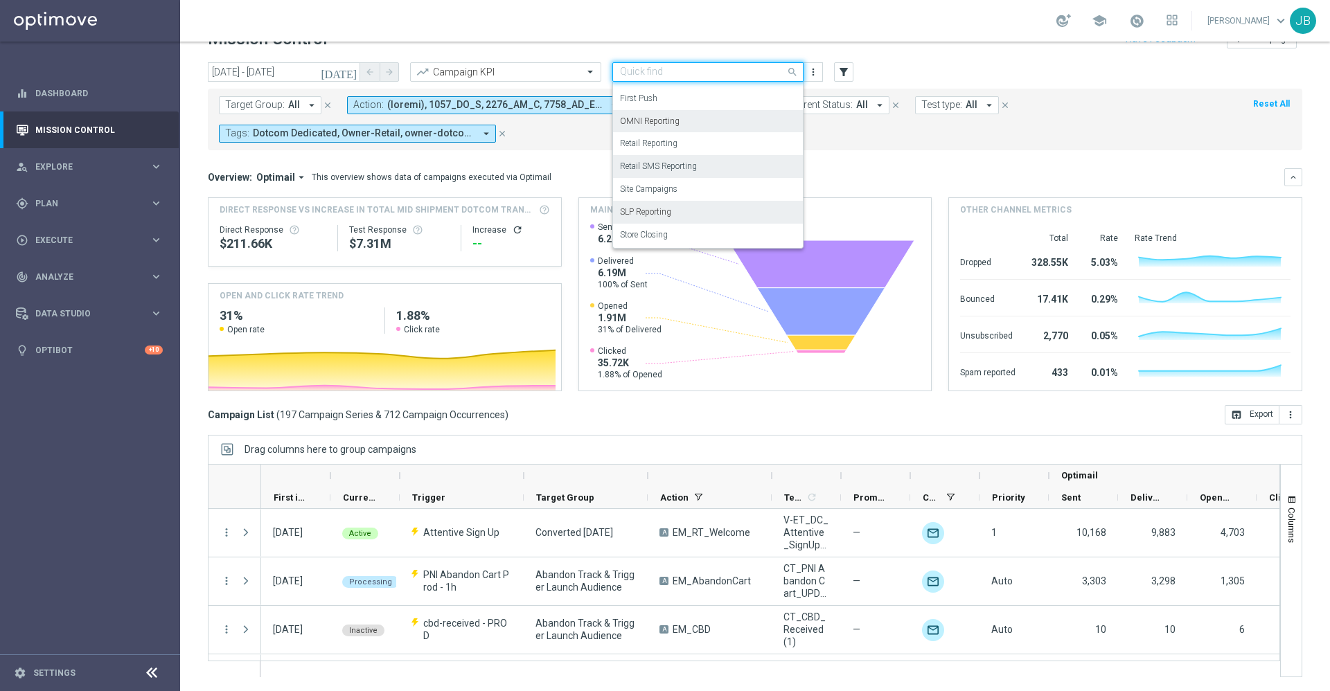
scroll to position [29, 0]
click at [672, 206] on div "SLP Reporting" at bounding box center [708, 213] width 176 height 23
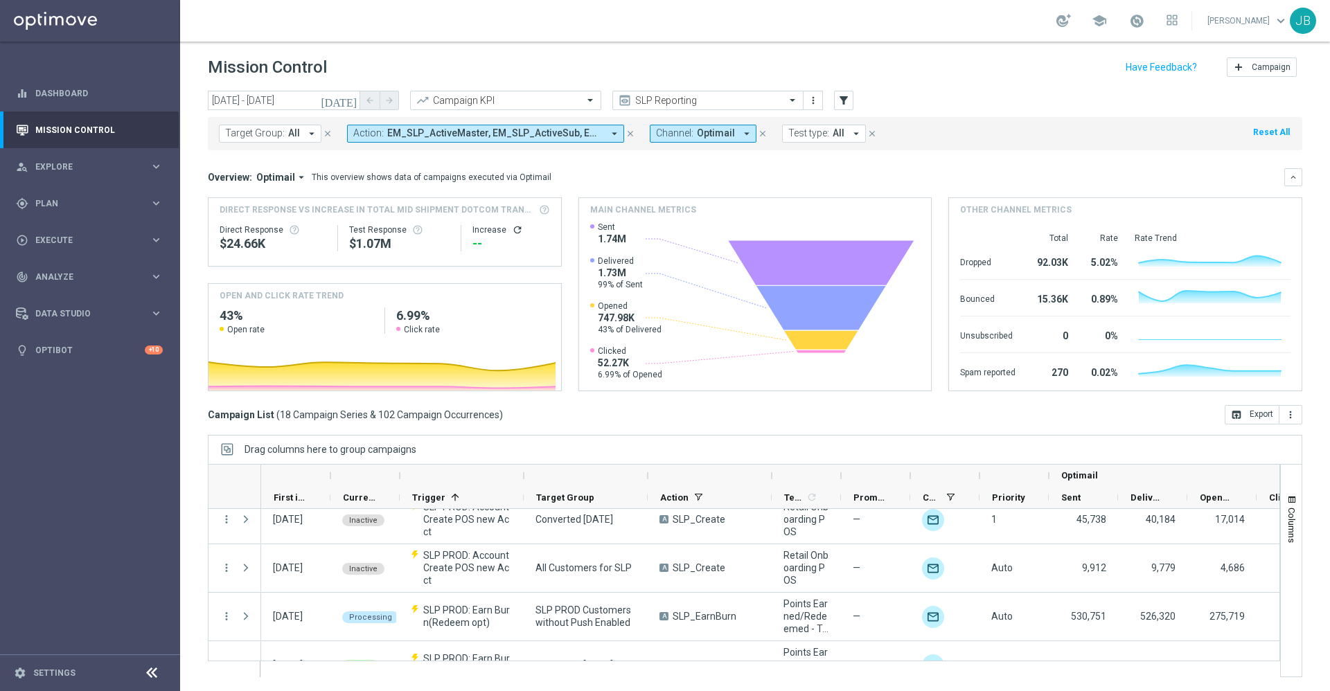
scroll to position [181, 0]
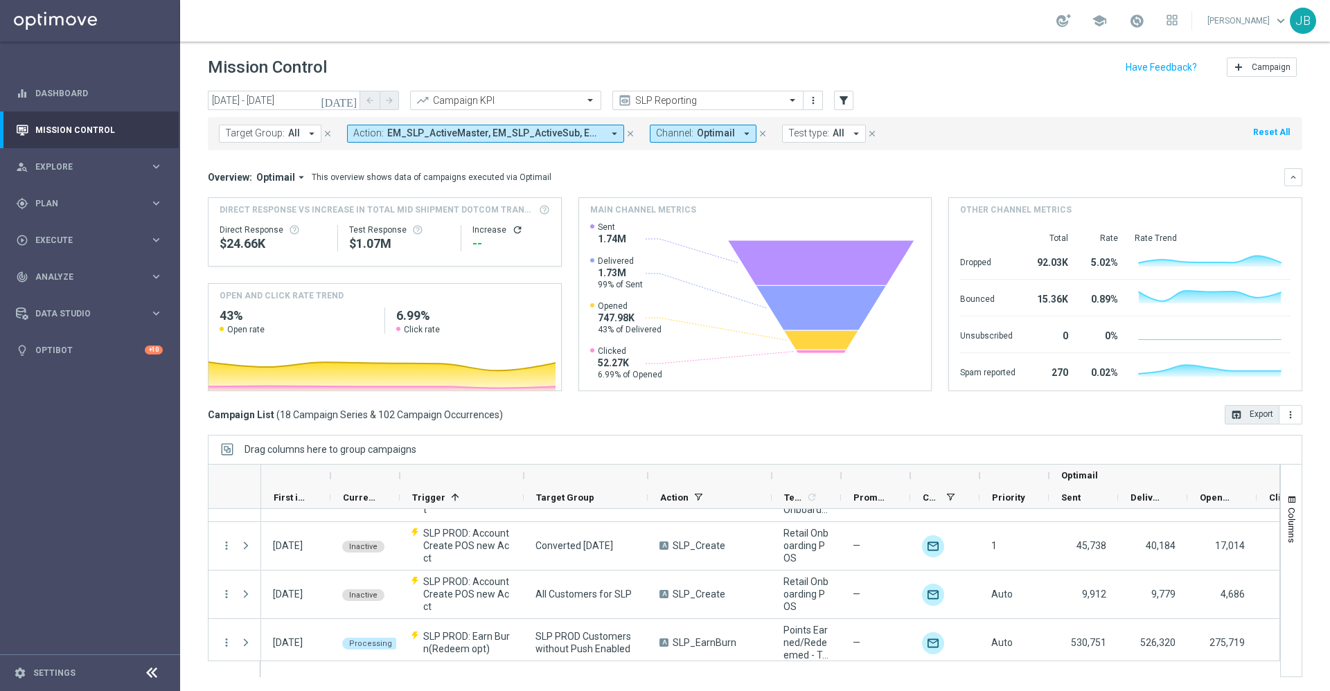
click at [1235, 415] on button "open_in_browser Export" at bounding box center [1251, 414] width 55 height 19
click at [73, 278] on span "Analyze" at bounding box center [92, 277] width 114 height 8
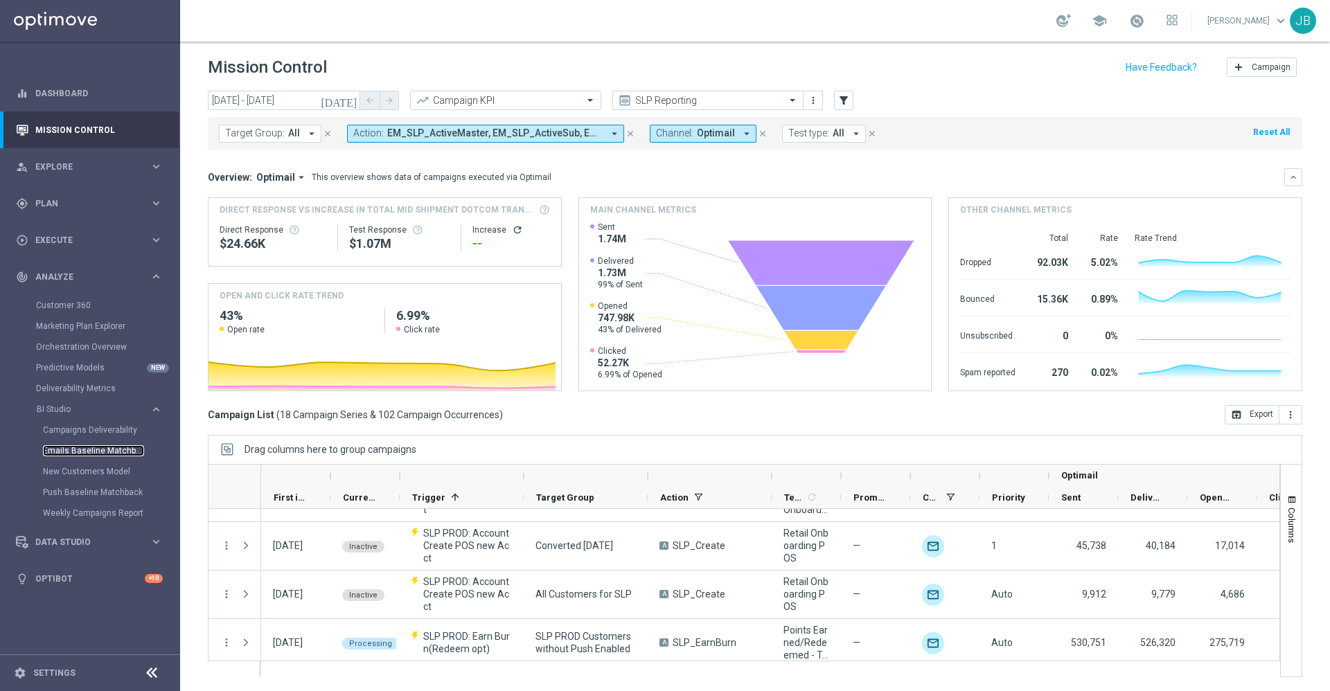
click at [122, 446] on link "Emails Baseline Matchback" at bounding box center [93, 450] width 101 height 11
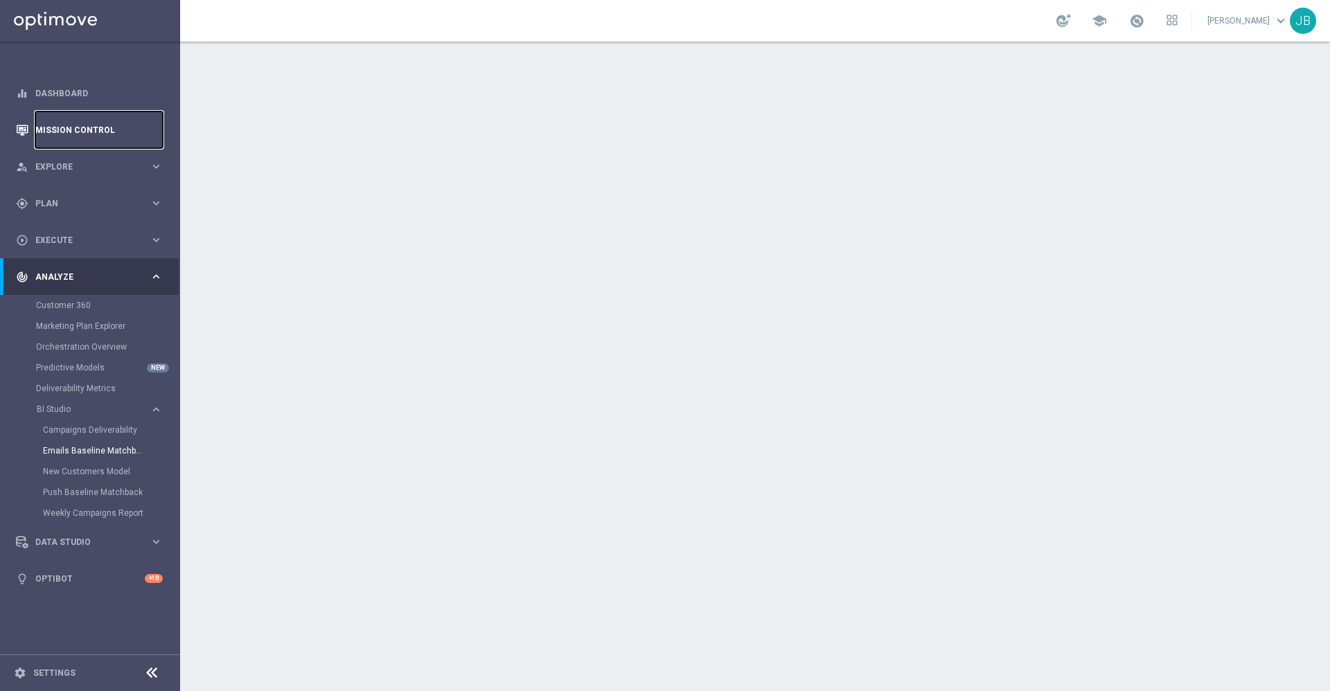
click at [114, 123] on link "Mission Control" at bounding box center [98, 129] width 127 height 37
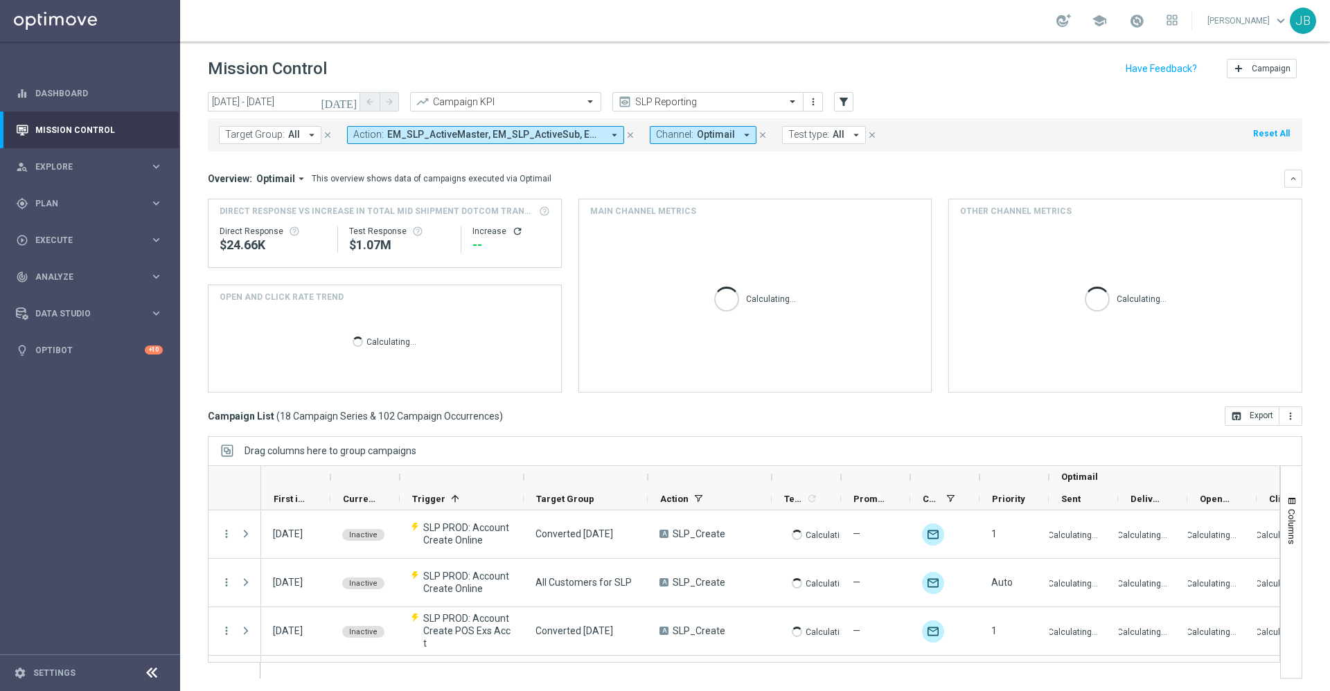
click at [351, 104] on icon "[DATE]" at bounding box center [339, 102] width 37 height 12
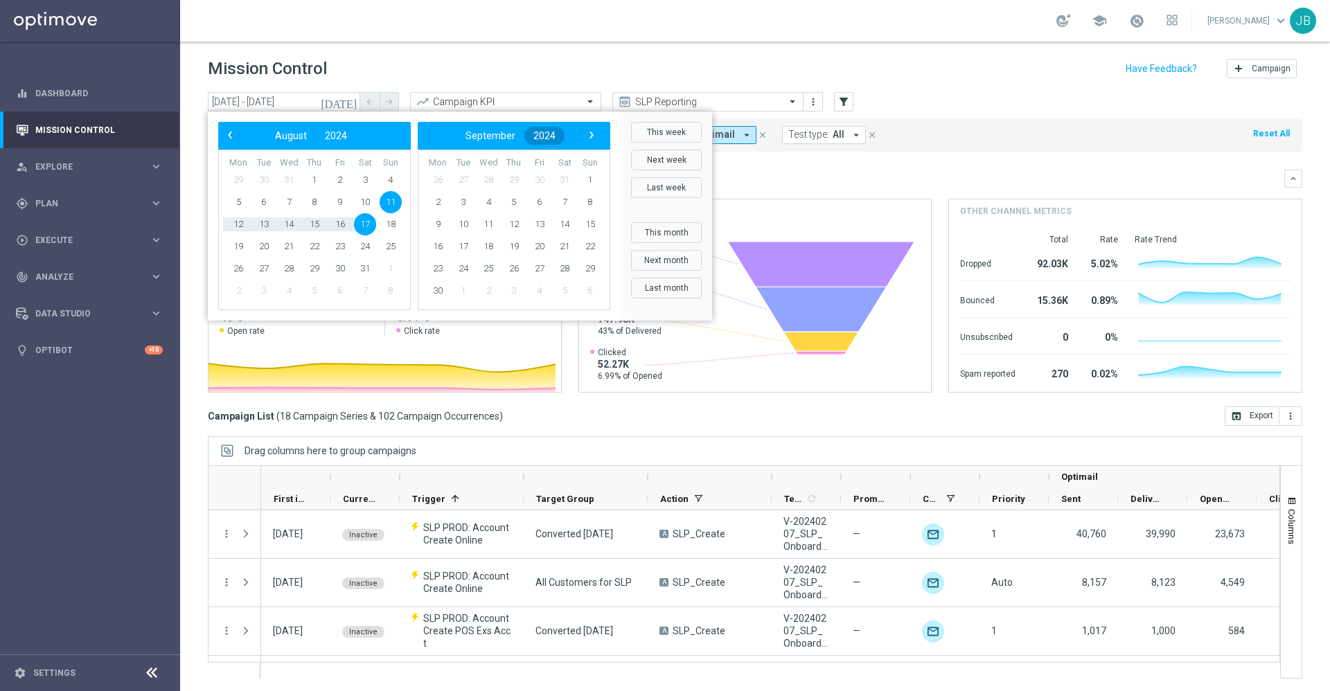
click at [551, 138] on span "2024" at bounding box center [544, 135] width 22 height 11
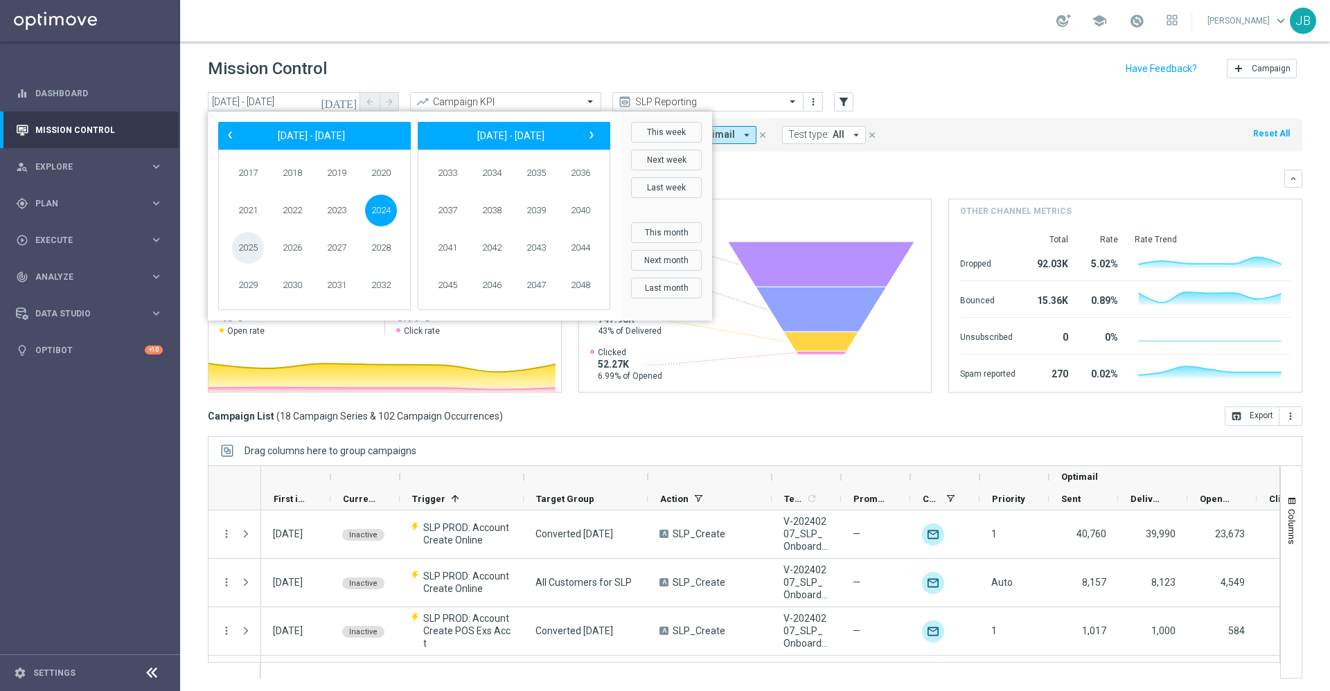
click at [254, 244] on span "2025" at bounding box center [248, 248] width 32 height 32
click at [298, 241] on span "August" at bounding box center [308, 248] width 60 height 20
click at [239, 223] on span "11" at bounding box center [238, 224] width 22 height 22
click at [391, 197] on span "10" at bounding box center [391, 202] width 22 height 22
click at [370, 224] on span "16" at bounding box center [365, 224] width 22 height 22
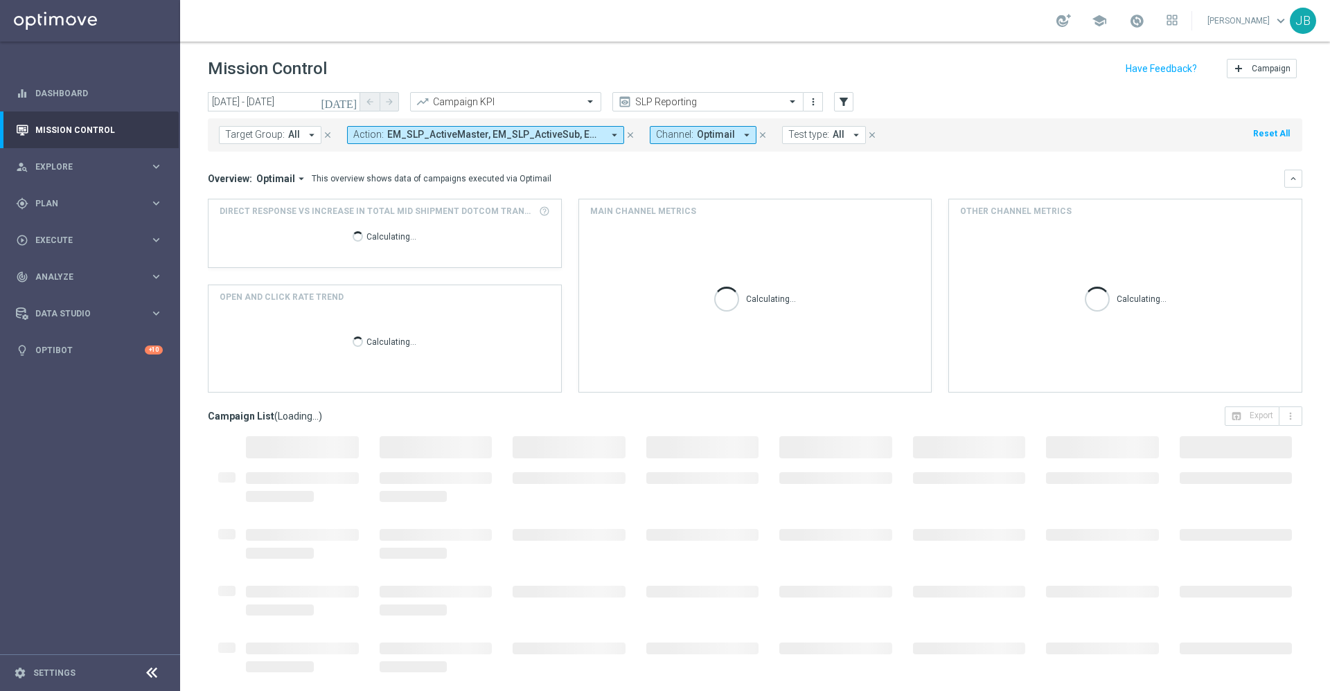
type input "10 Aug 2025 - 16 Aug 2025"
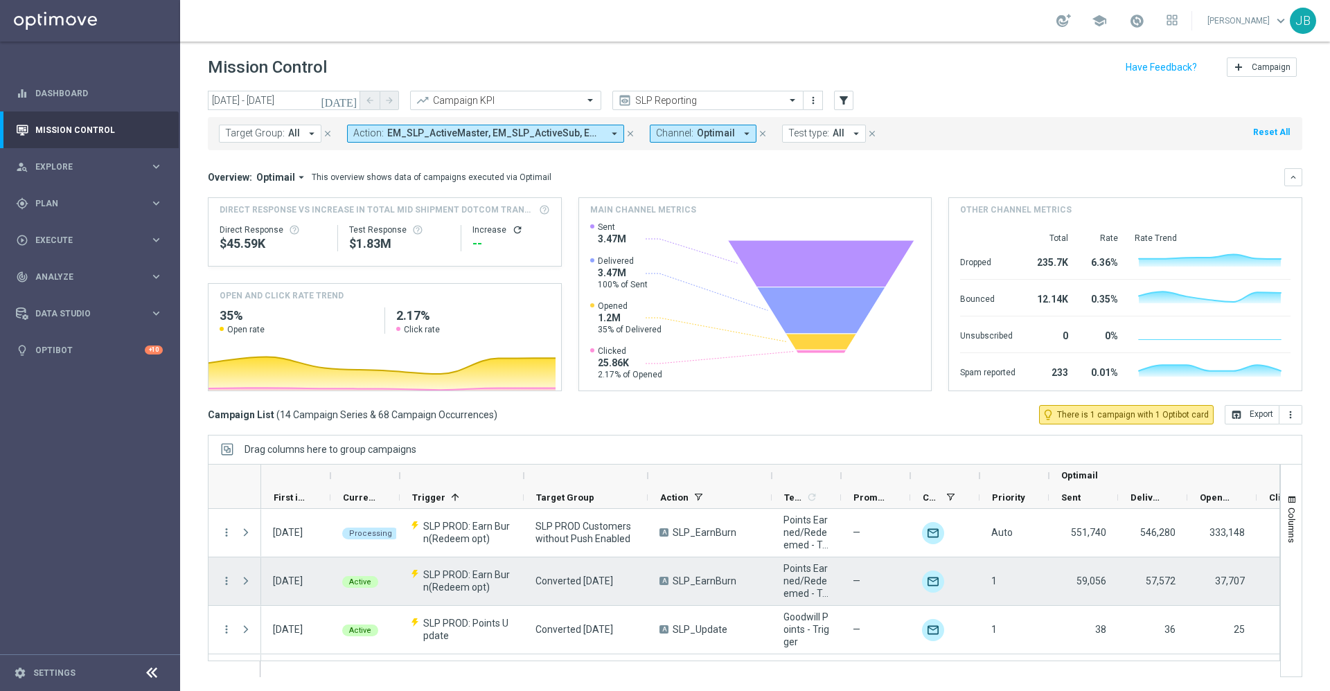
scroll to position [527, 0]
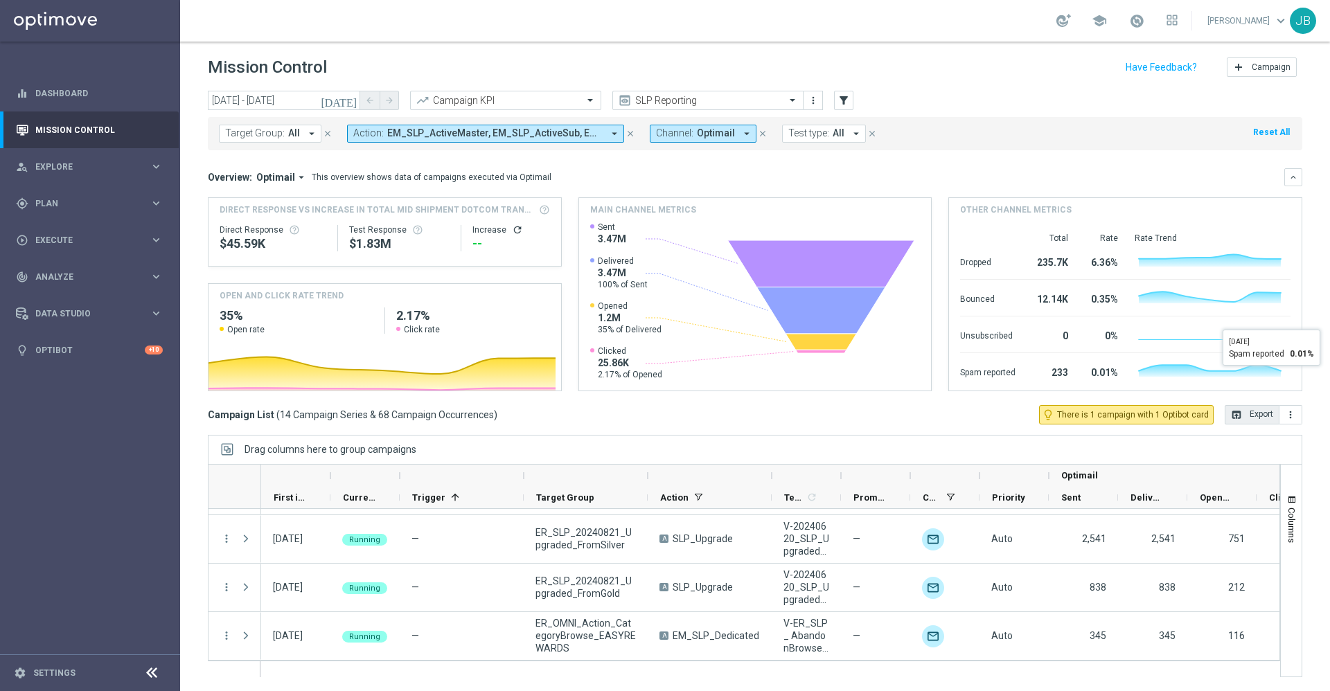
click at [1228, 418] on button "open_in_browser Export" at bounding box center [1251, 414] width 55 height 19
click at [62, 282] on div "track_changes Analyze" at bounding box center [83, 277] width 134 height 12
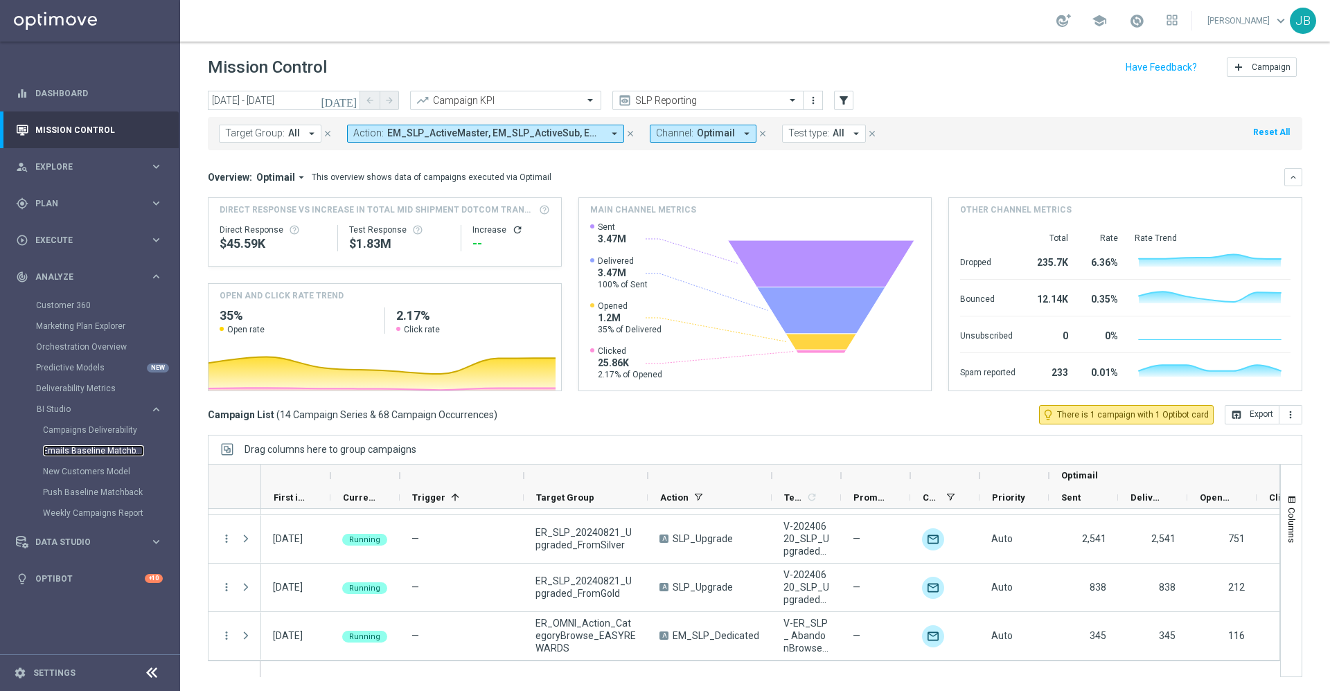
click at [74, 451] on link "Emails Baseline Matchback" at bounding box center [93, 450] width 101 height 11
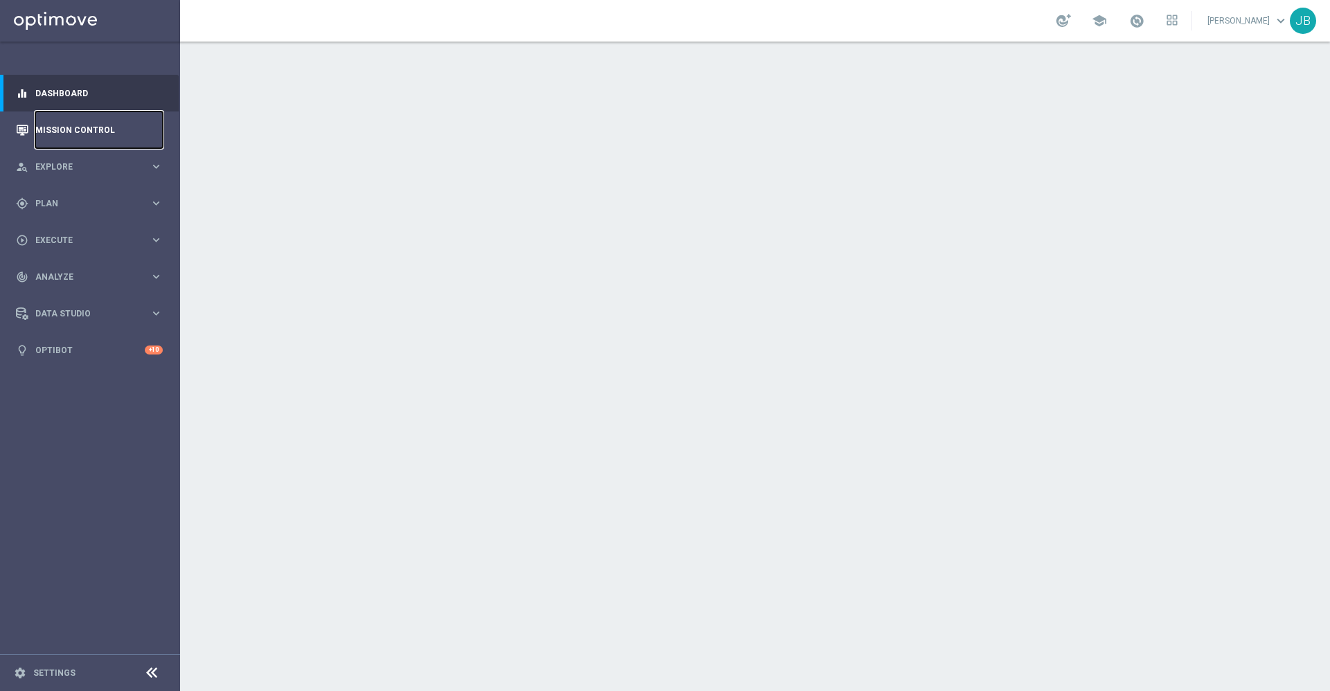
click at [117, 130] on link "Mission Control" at bounding box center [98, 129] width 127 height 37
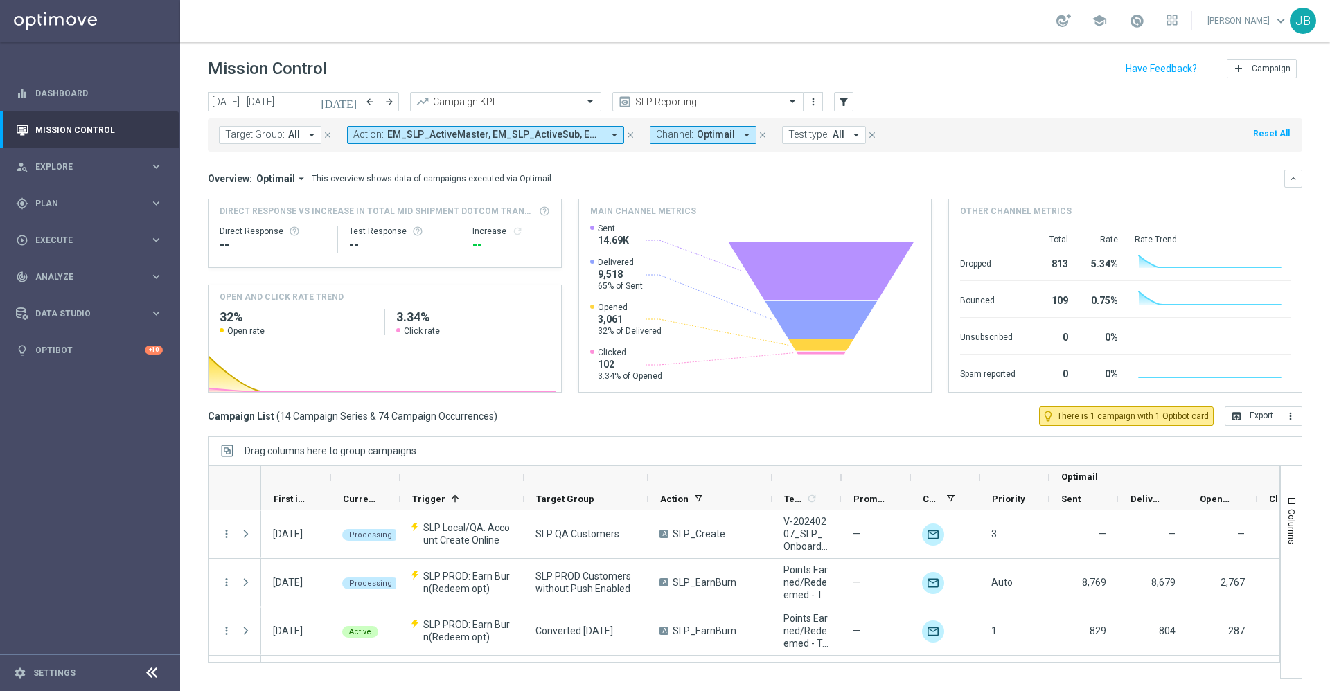
click at [353, 104] on icon "[DATE]" at bounding box center [339, 102] width 37 height 12
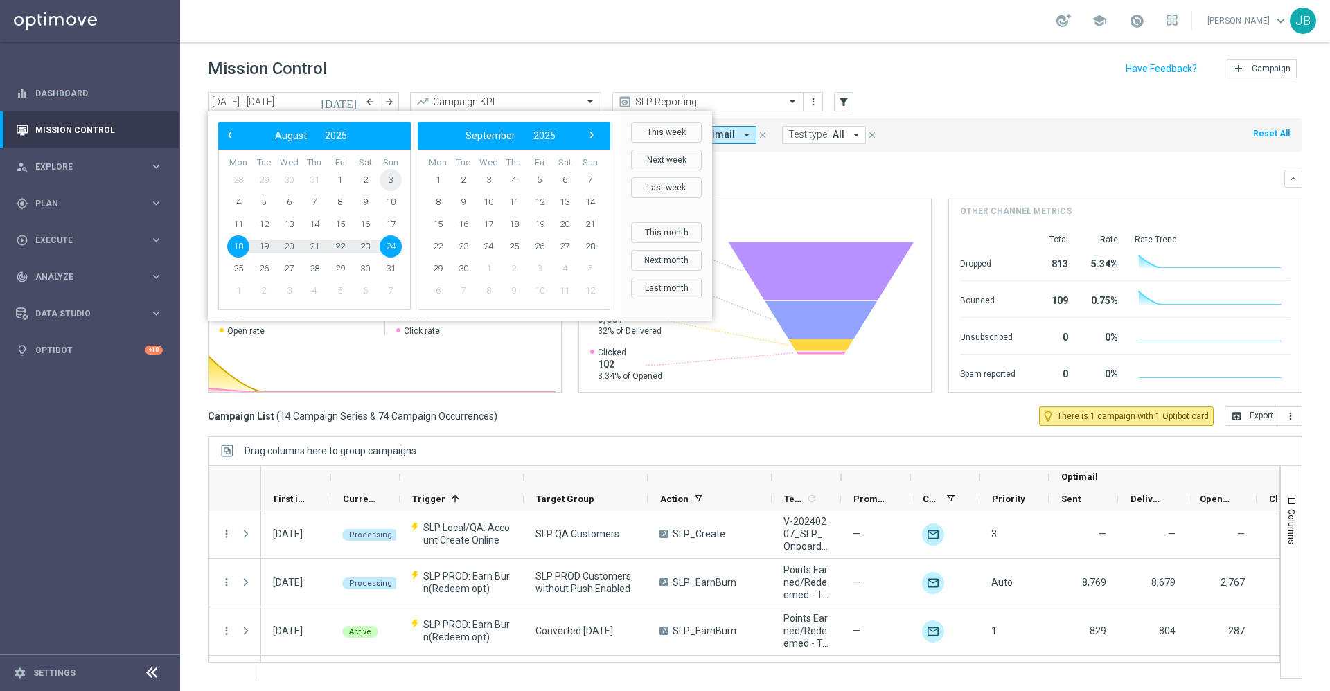
click at [387, 177] on span "3" at bounding box center [391, 180] width 22 height 22
click at [371, 202] on span "9" at bounding box center [365, 202] width 22 height 22
type input "[DATE] - [DATE]"
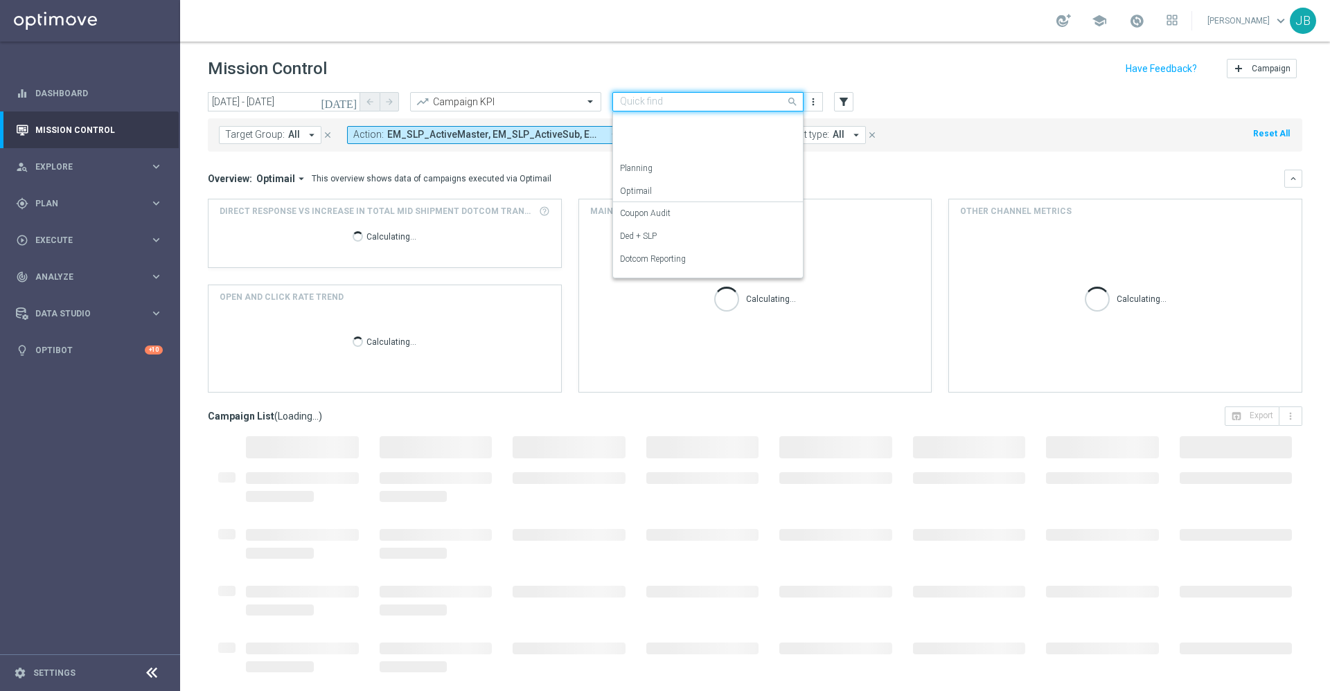
click at [691, 98] on input "text" at bounding box center [694, 102] width 148 height 12
click at [665, 154] on label "OMNI Reporting" at bounding box center [650, 151] width 60 height 12
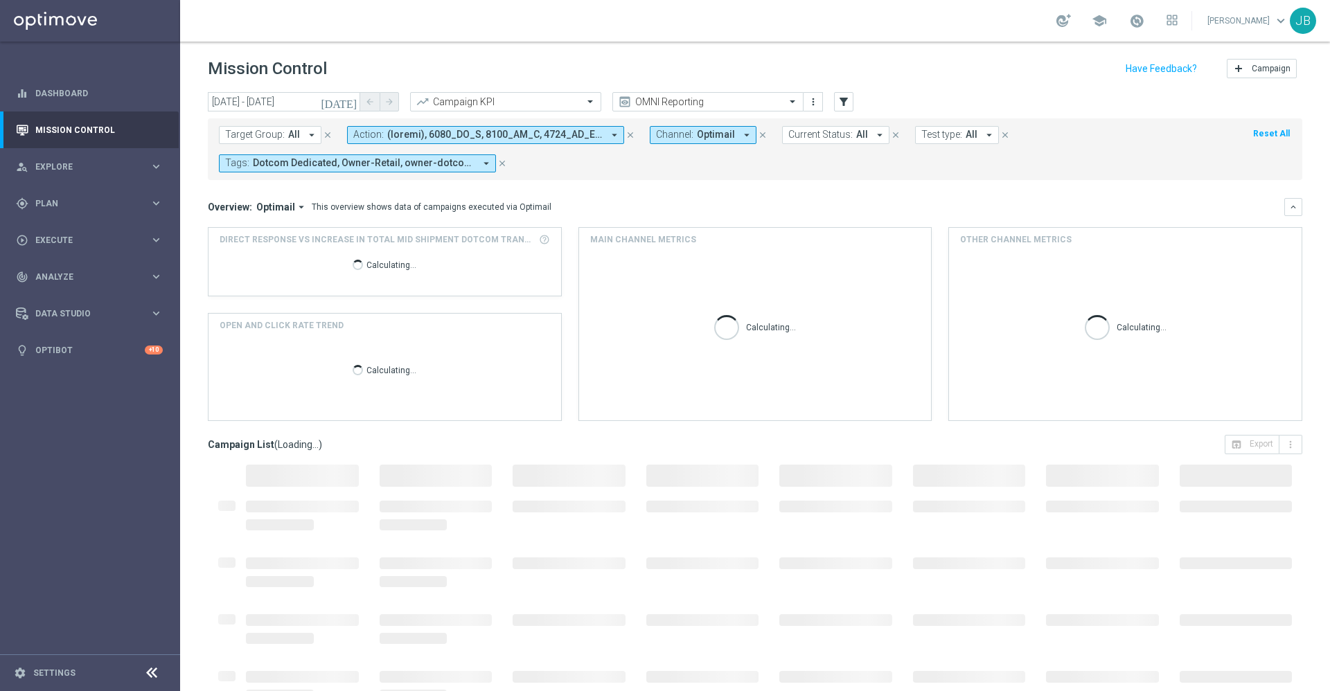
click at [297, 135] on span "All" at bounding box center [294, 135] width 12 height 12
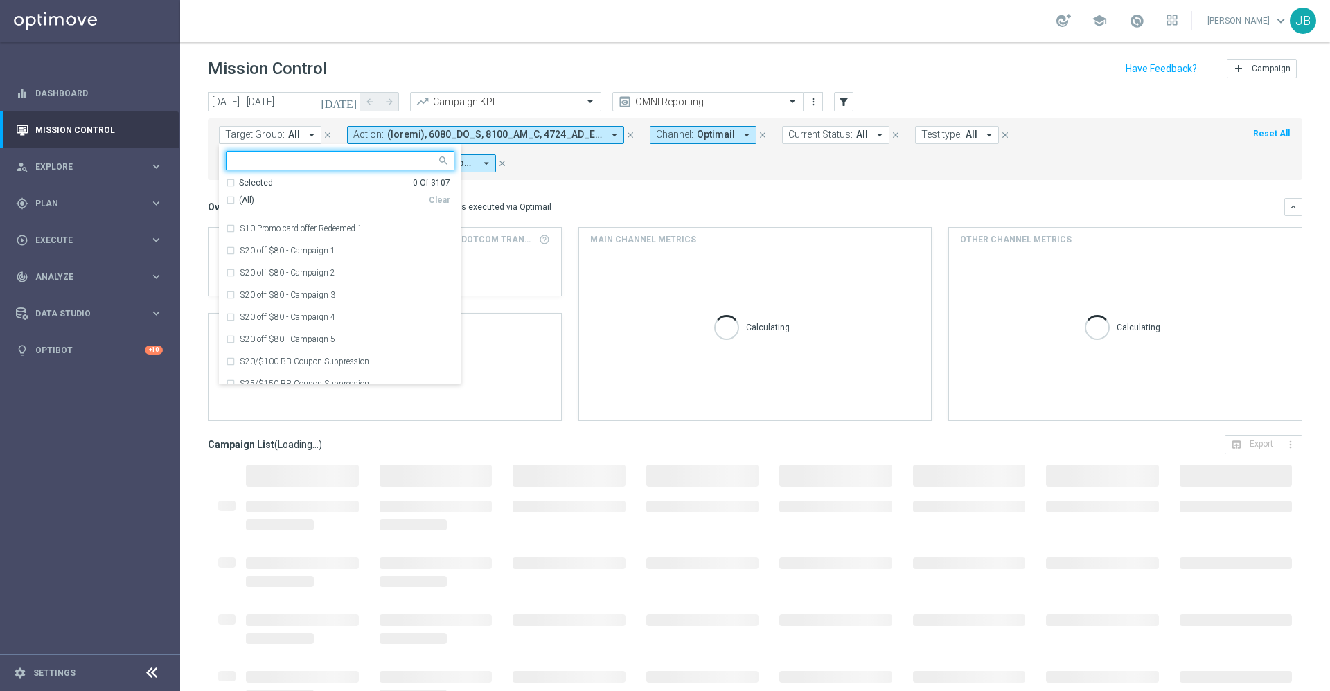
click at [289, 157] on input "text" at bounding box center [334, 161] width 203 height 12
click at [231, 202] on div "(All Search Results)" at bounding box center [327, 201] width 203 height 12
type input "red"
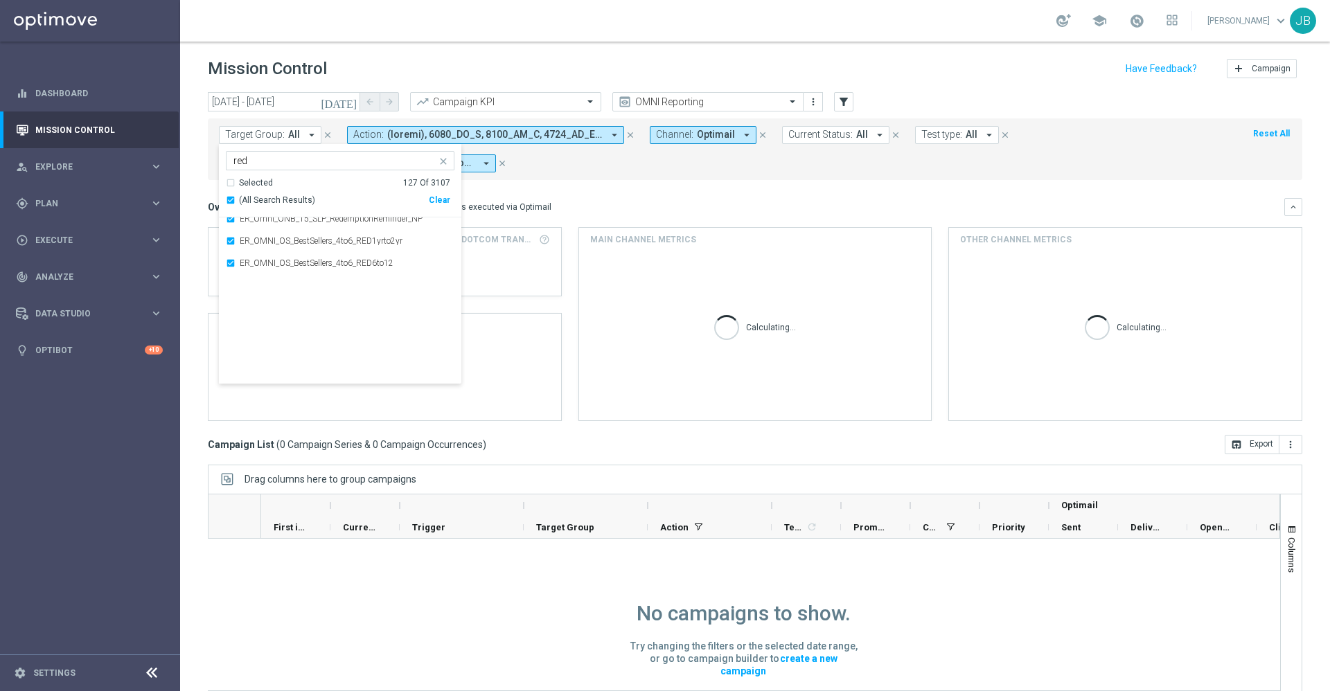
scroll to position [1059, 0]
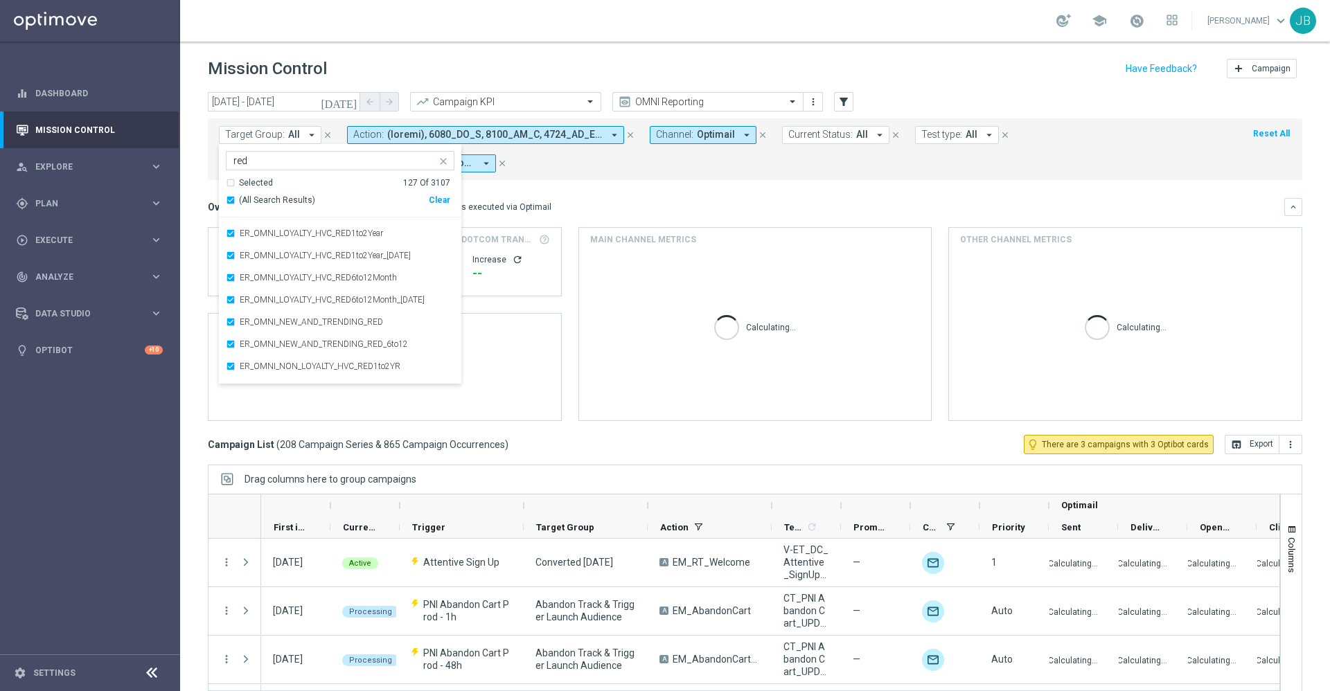
click at [443, 161] on icon "close" at bounding box center [443, 161] width 11 height 11
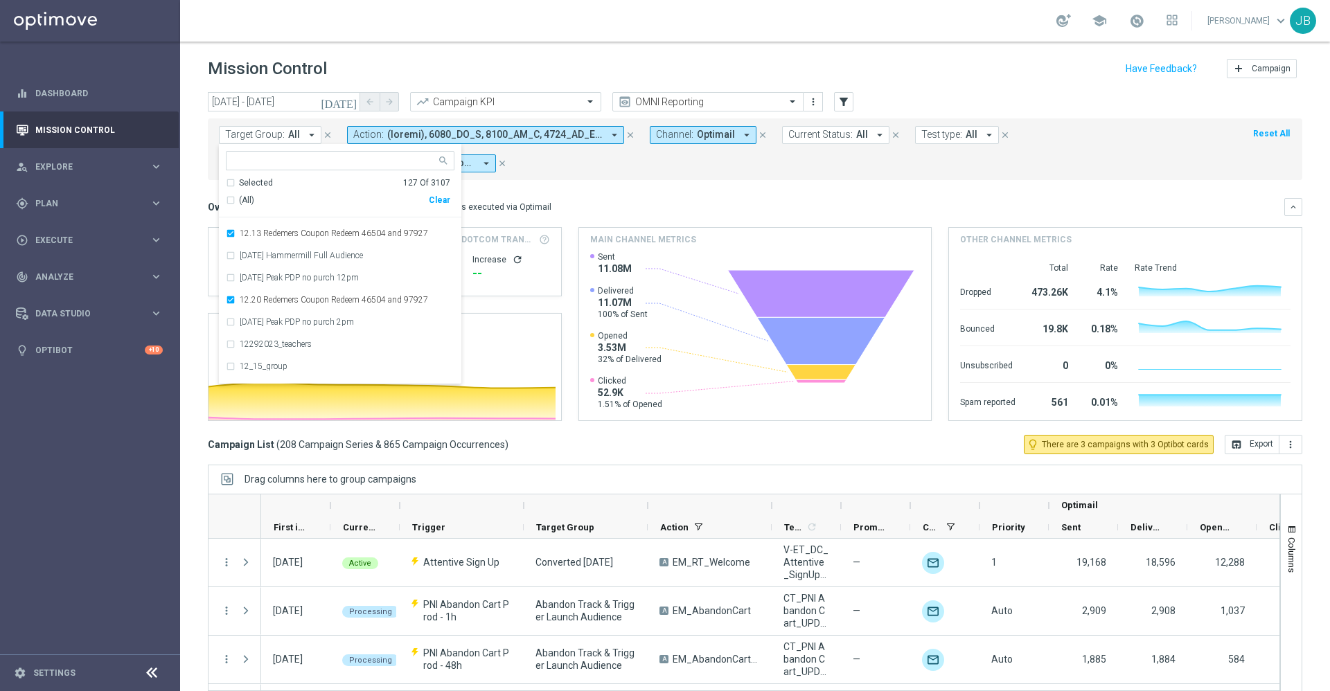
click at [658, 194] on mini-dashboard "Overview: Optimail arrow_drop_down This overview shows data of campaigns execut…" at bounding box center [755, 307] width 1094 height 255
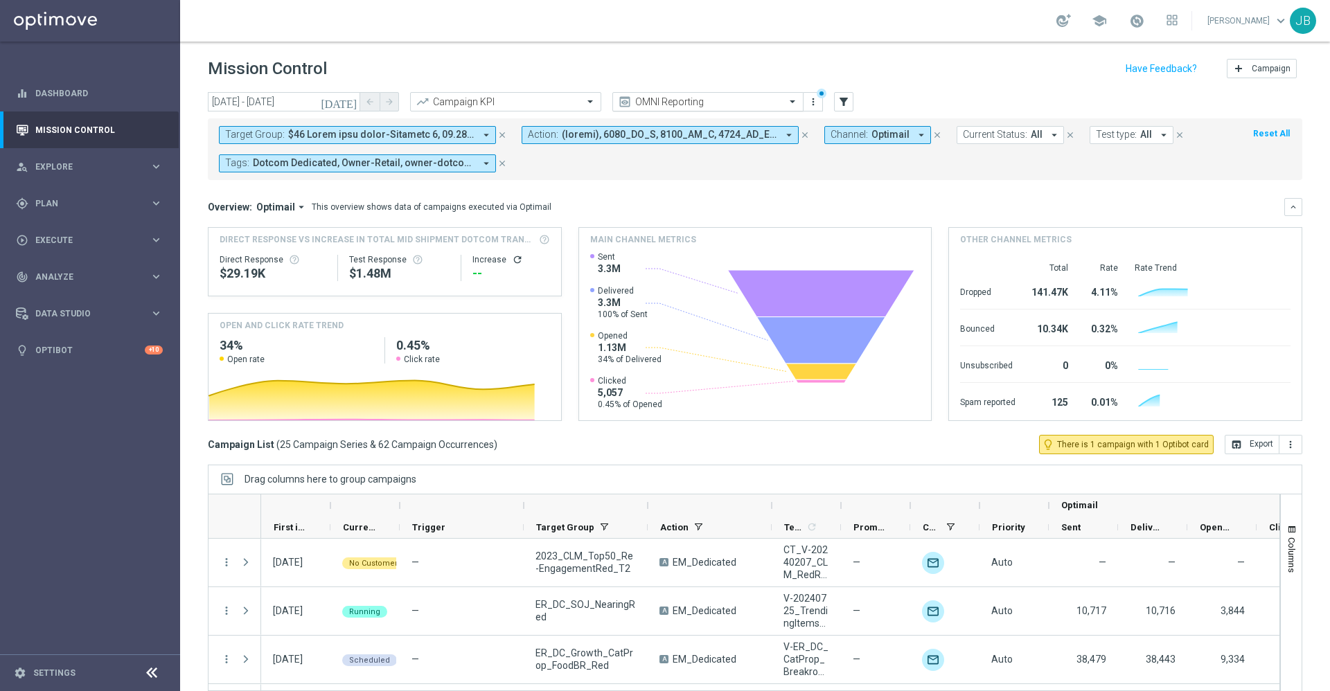
click at [666, 98] on input "text" at bounding box center [694, 102] width 148 height 12
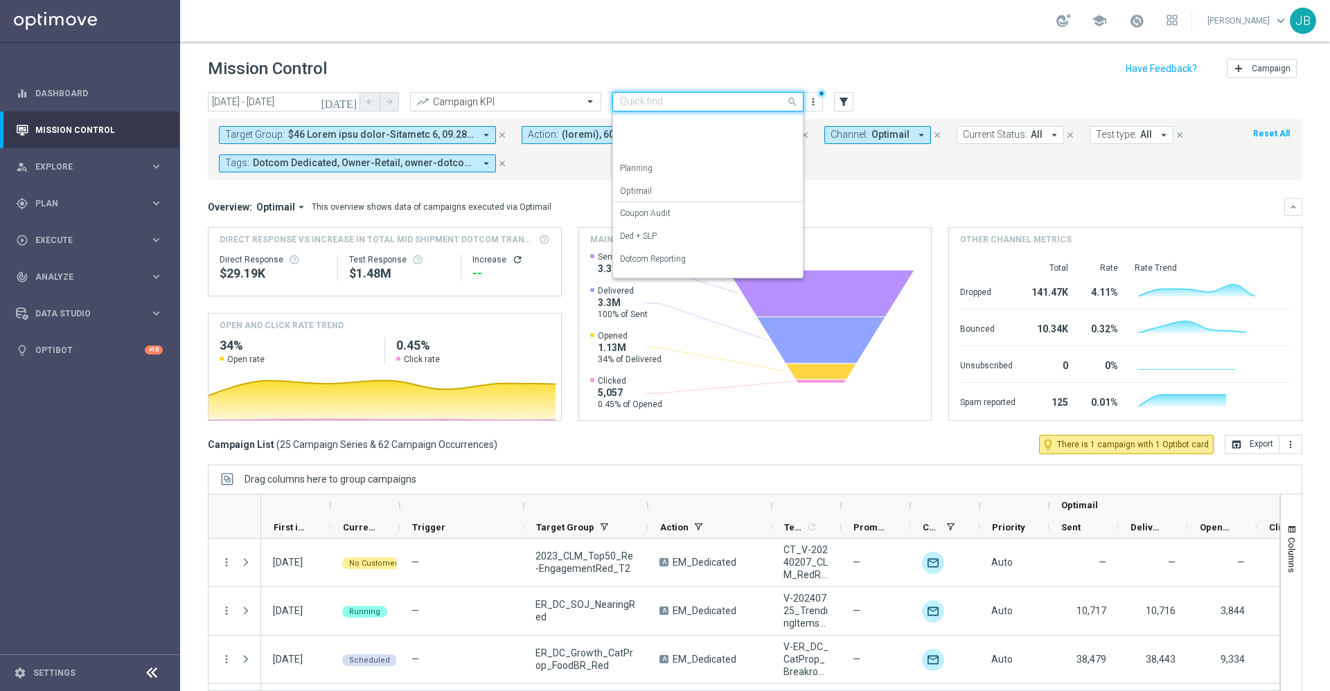
scroll to position [154, 0]
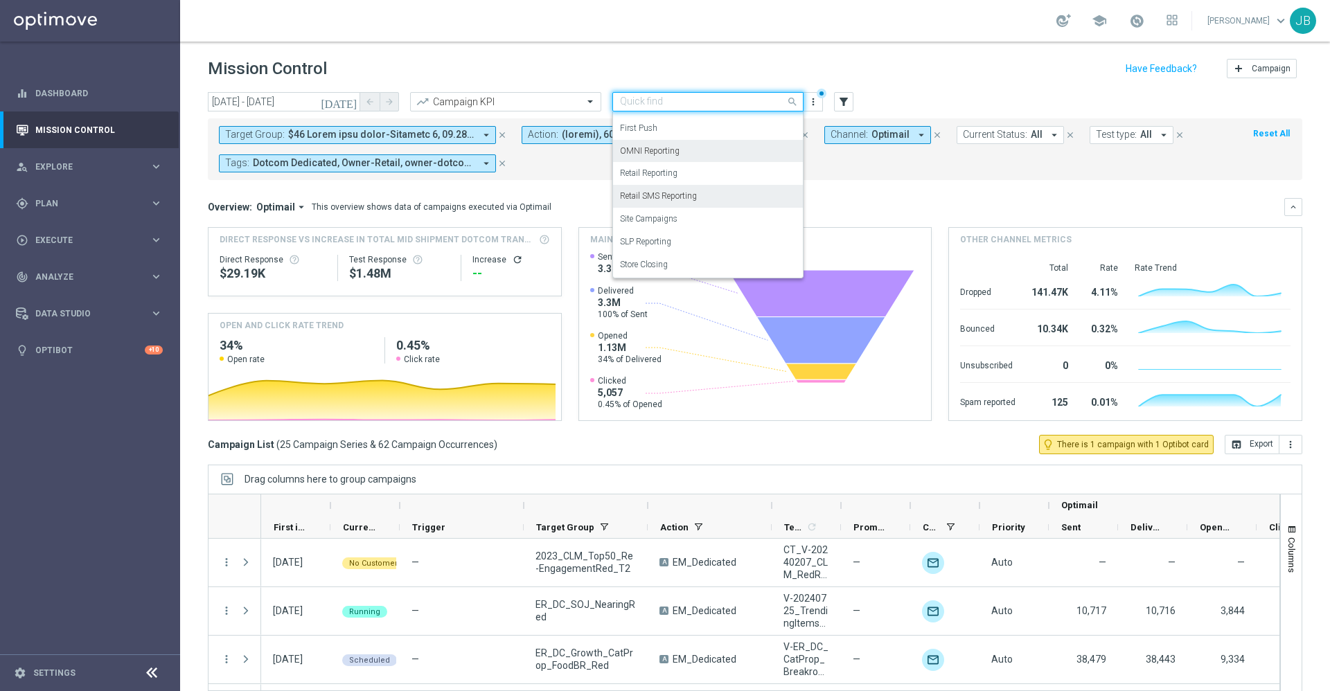
click at [666, 190] on label "Retail SMS Reporting" at bounding box center [658, 196] width 77 height 12
click at [683, 100] on input "text" at bounding box center [694, 102] width 148 height 12
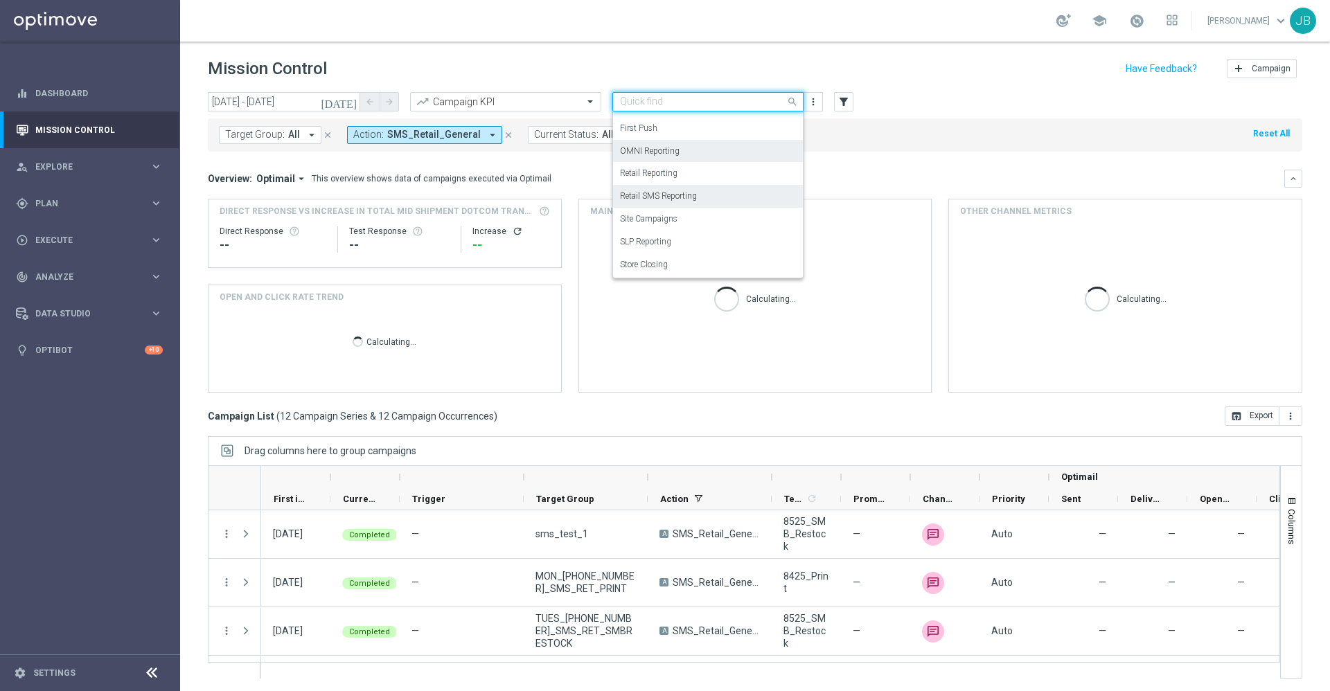
click at [666, 154] on label "OMNI Reporting" at bounding box center [650, 151] width 60 height 12
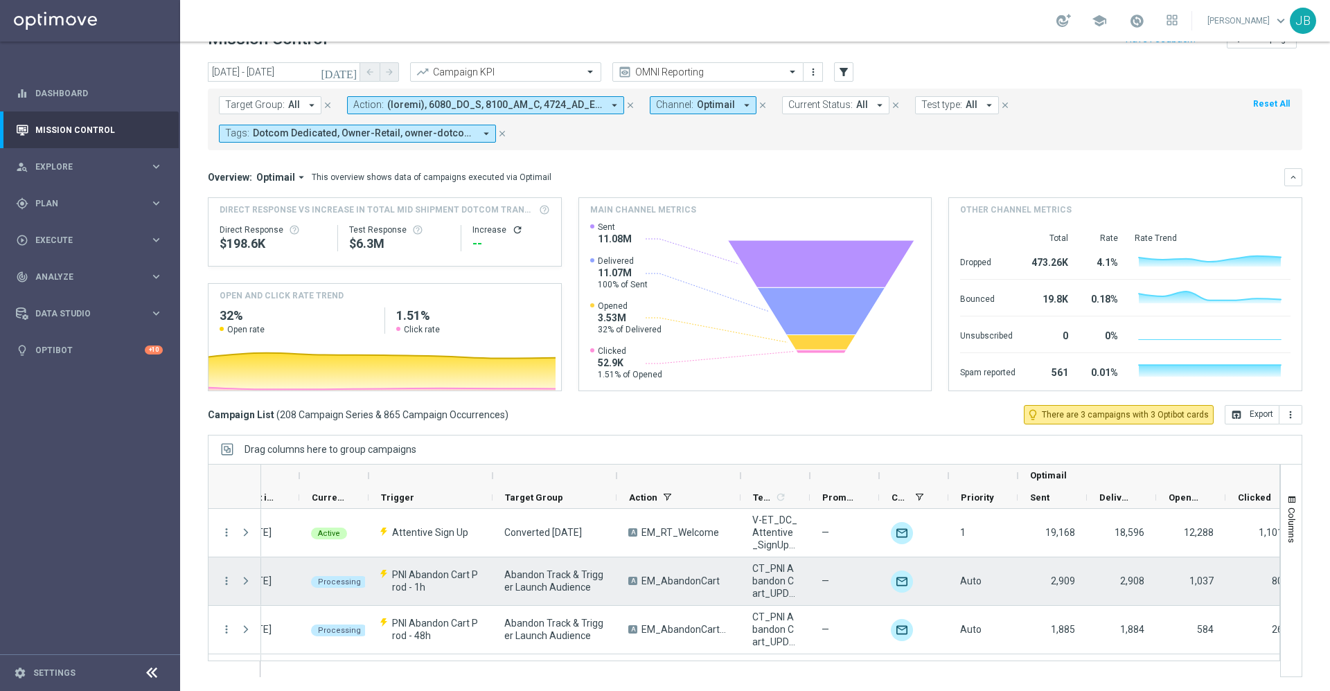
scroll to position [0, 0]
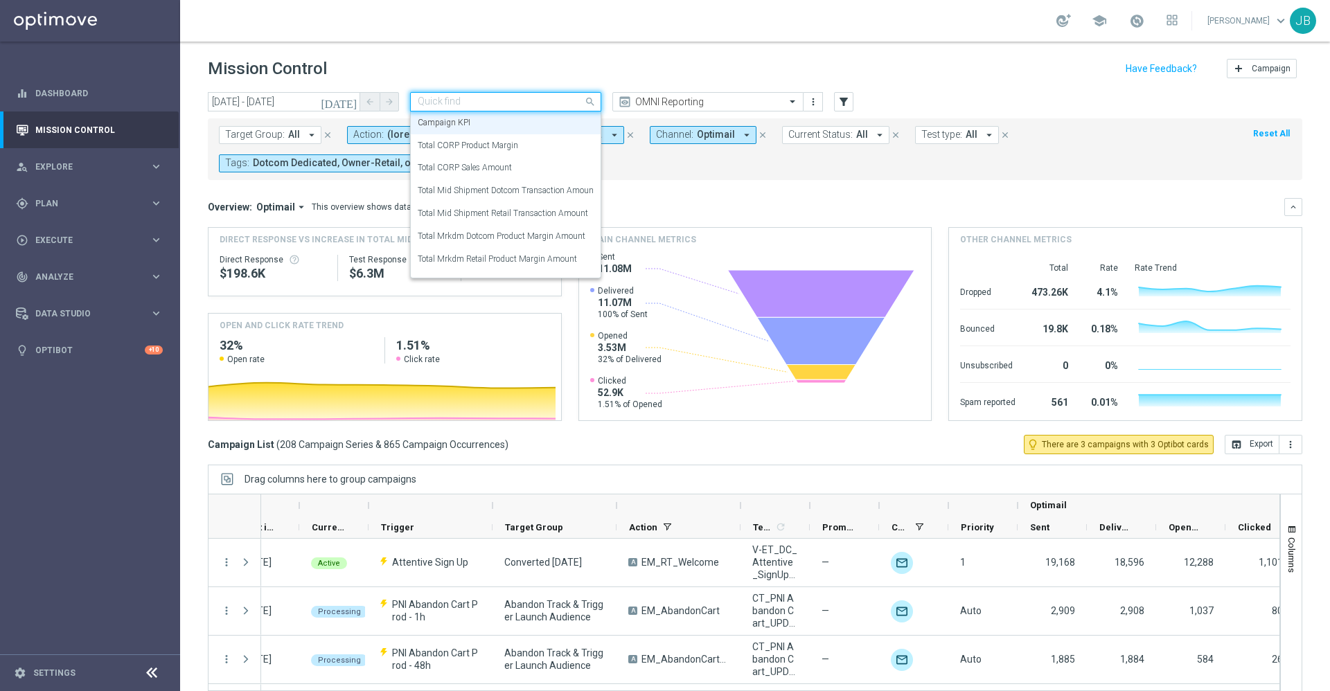
click at [533, 102] on input "text" at bounding box center [492, 102] width 148 height 12
click at [522, 187] on label "Total Mid Shipment Dotcom Transaction Amount" at bounding box center [507, 191] width 179 height 12
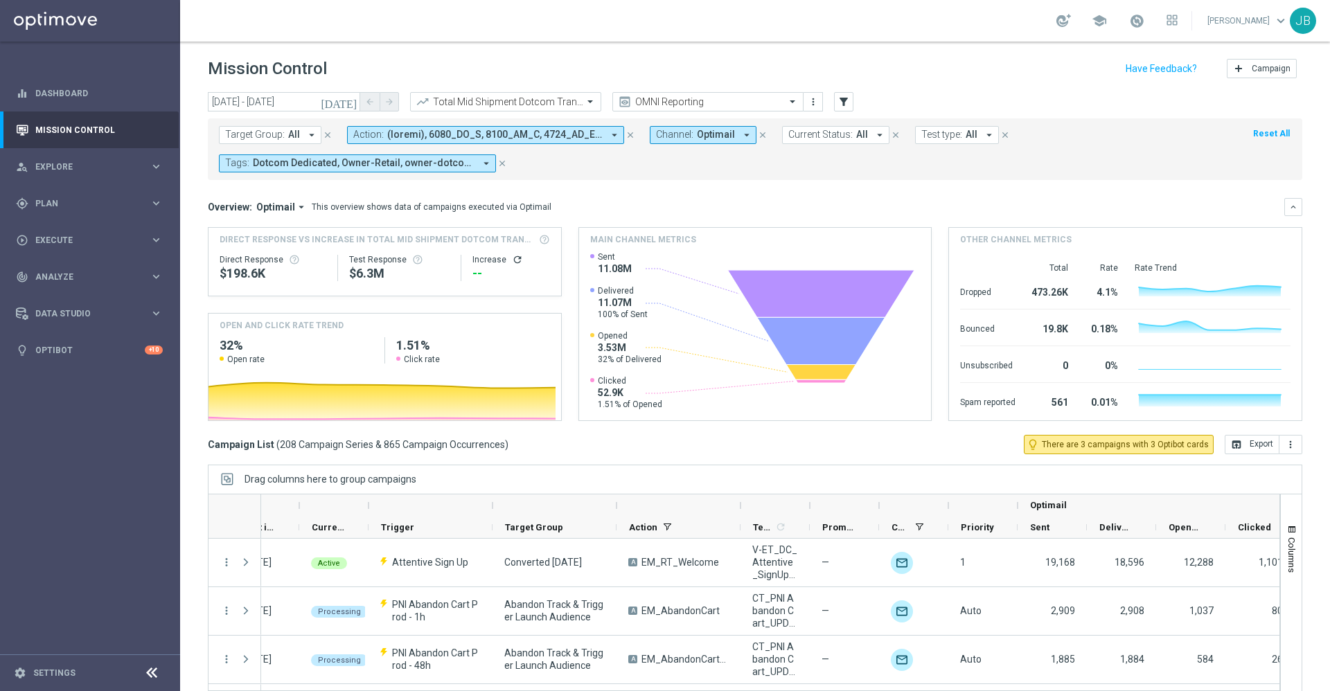
click at [512, 258] on icon "refresh" at bounding box center [517, 259] width 11 height 11
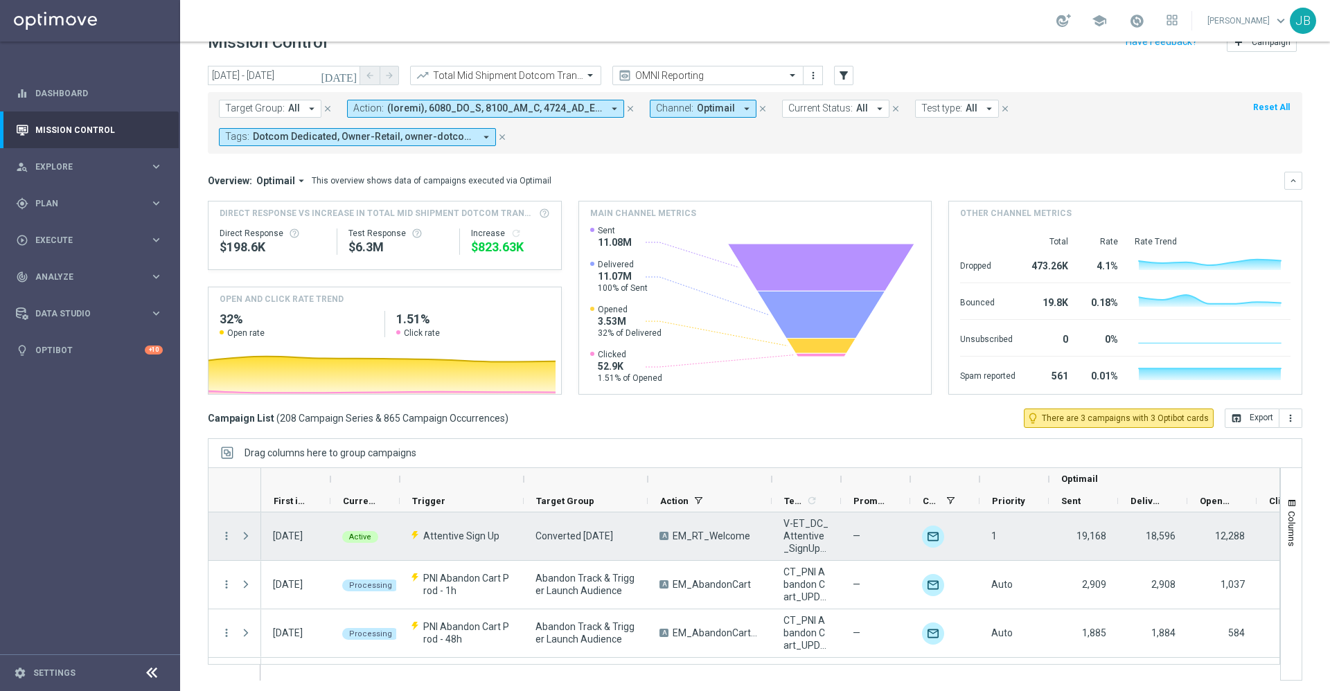
scroll to position [27, 0]
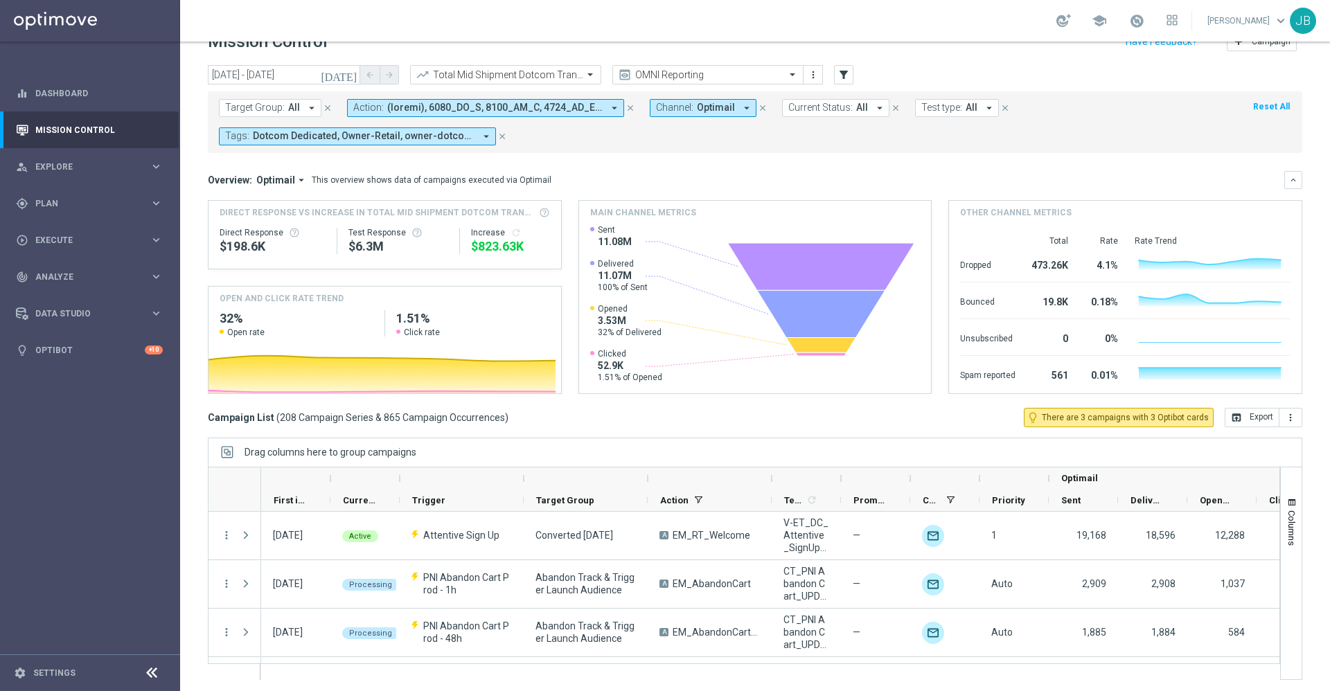
click at [355, 72] on icon "[DATE]" at bounding box center [339, 75] width 37 height 12
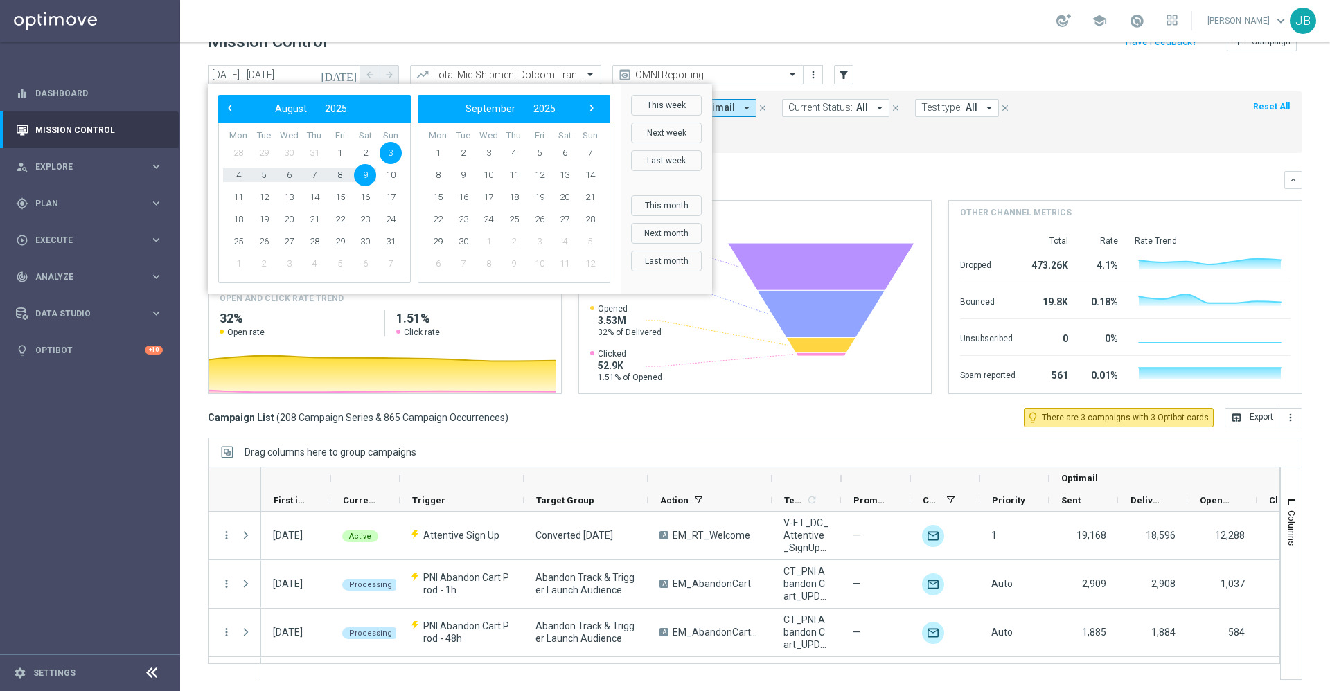
click at [841, 182] on div "Overview: Optimail arrow_drop_down This overview shows data of campaigns execut…" at bounding box center [746, 180] width 1076 height 12
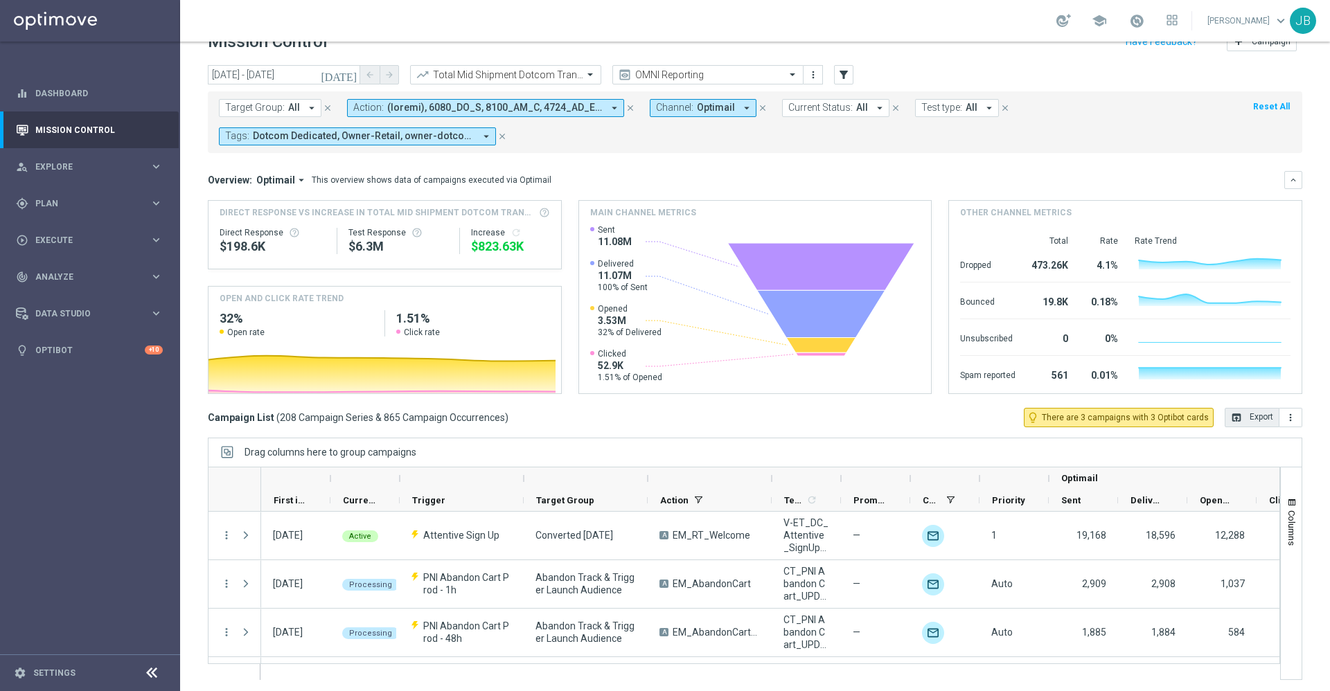
click at [1231, 418] on icon "open_in_browser" at bounding box center [1236, 417] width 11 height 11
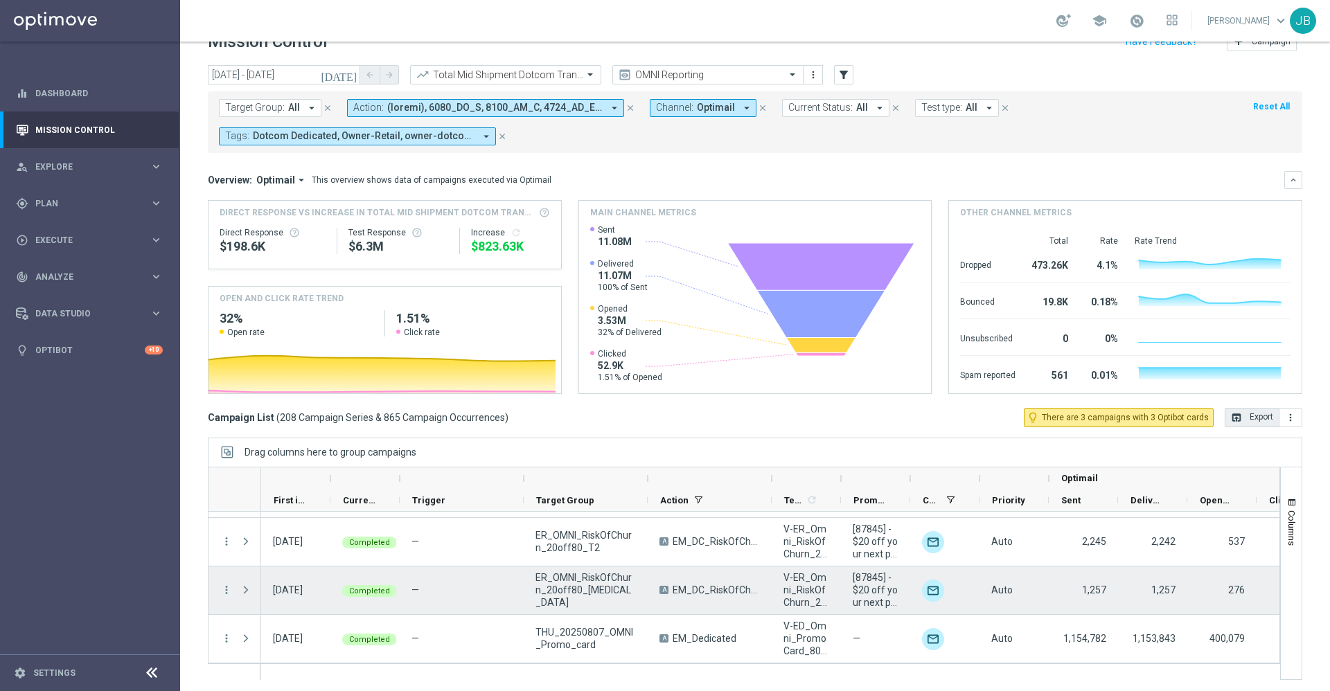
scroll to position [30, 0]
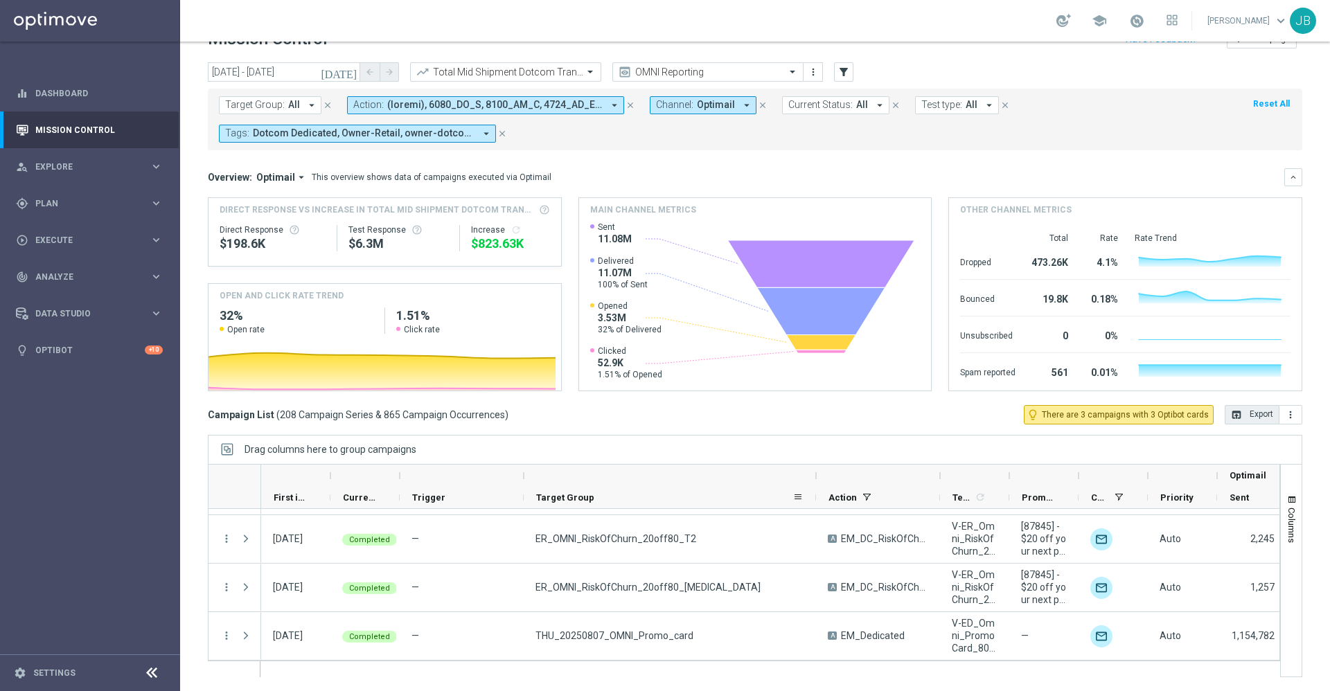
drag, startPoint x: 647, startPoint y: 474, endPoint x: 818, endPoint y: 494, distance: 172.2
click at [818, 494] on div "Optimail First in Range" at bounding box center [913, 487] width 1305 height 44
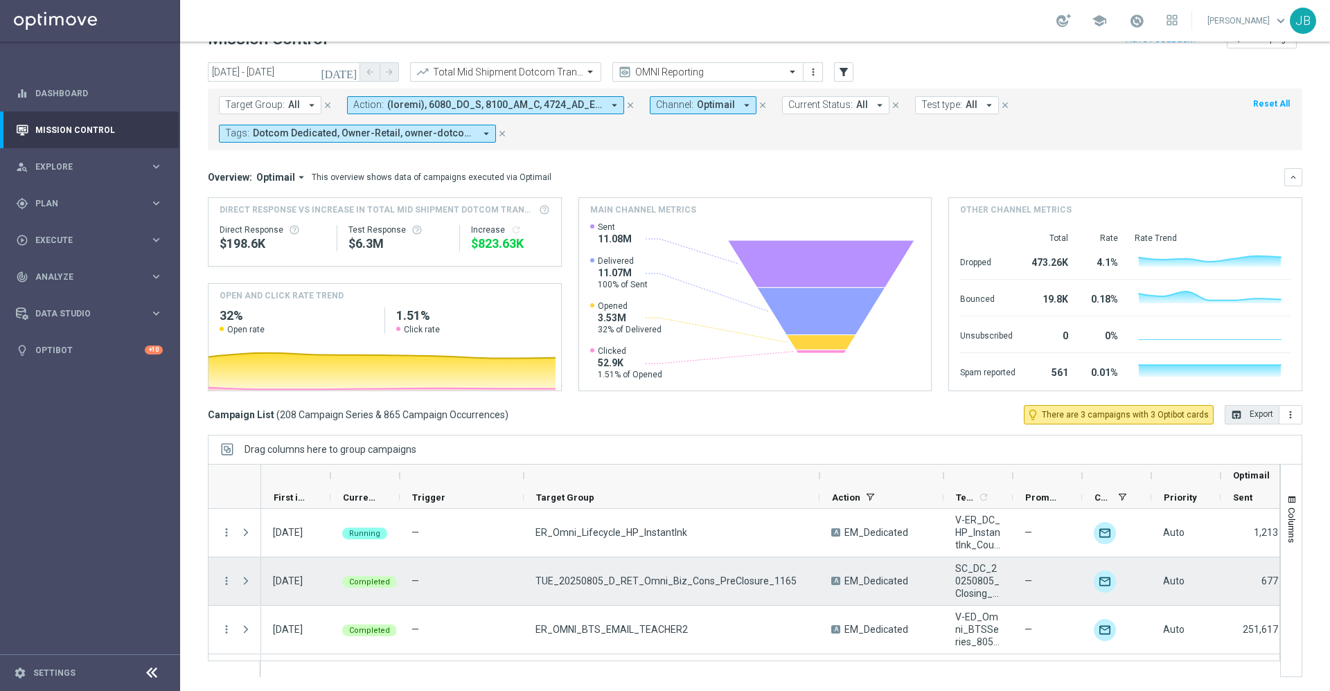
scroll to position [9321, 0]
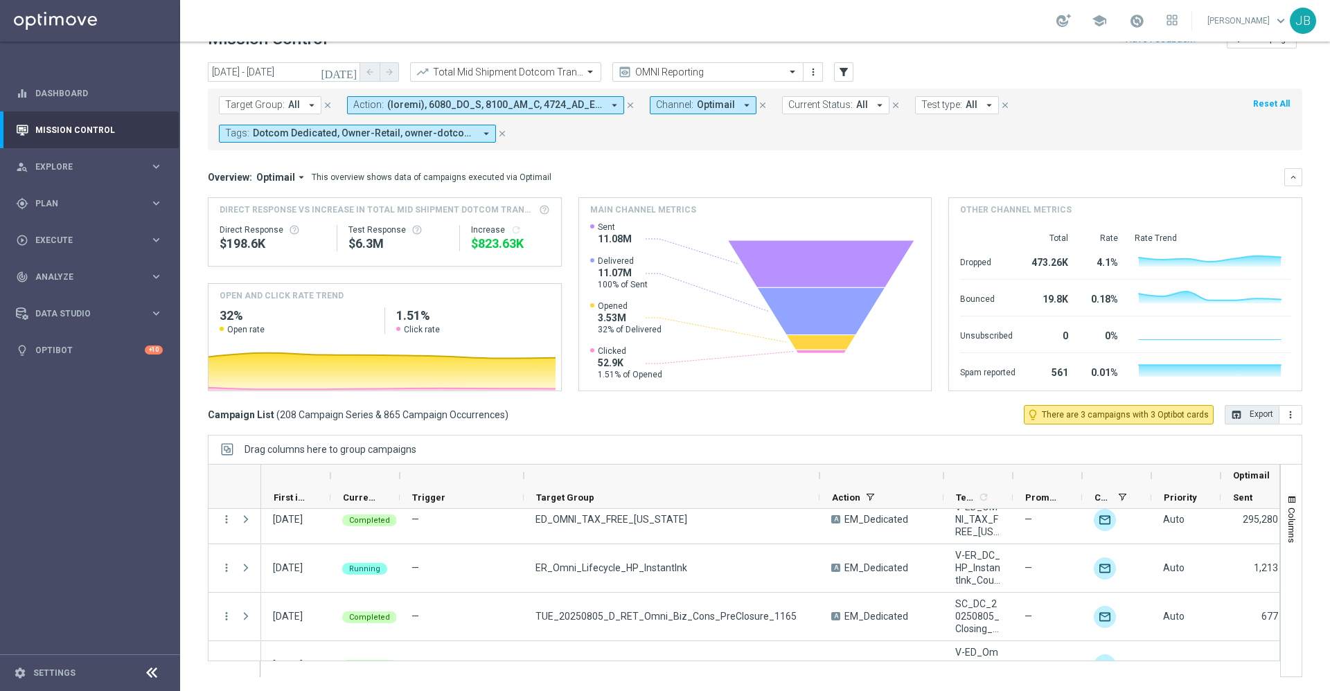
click at [289, 102] on span "All" at bounding box center [294, 105] width 12 height 12
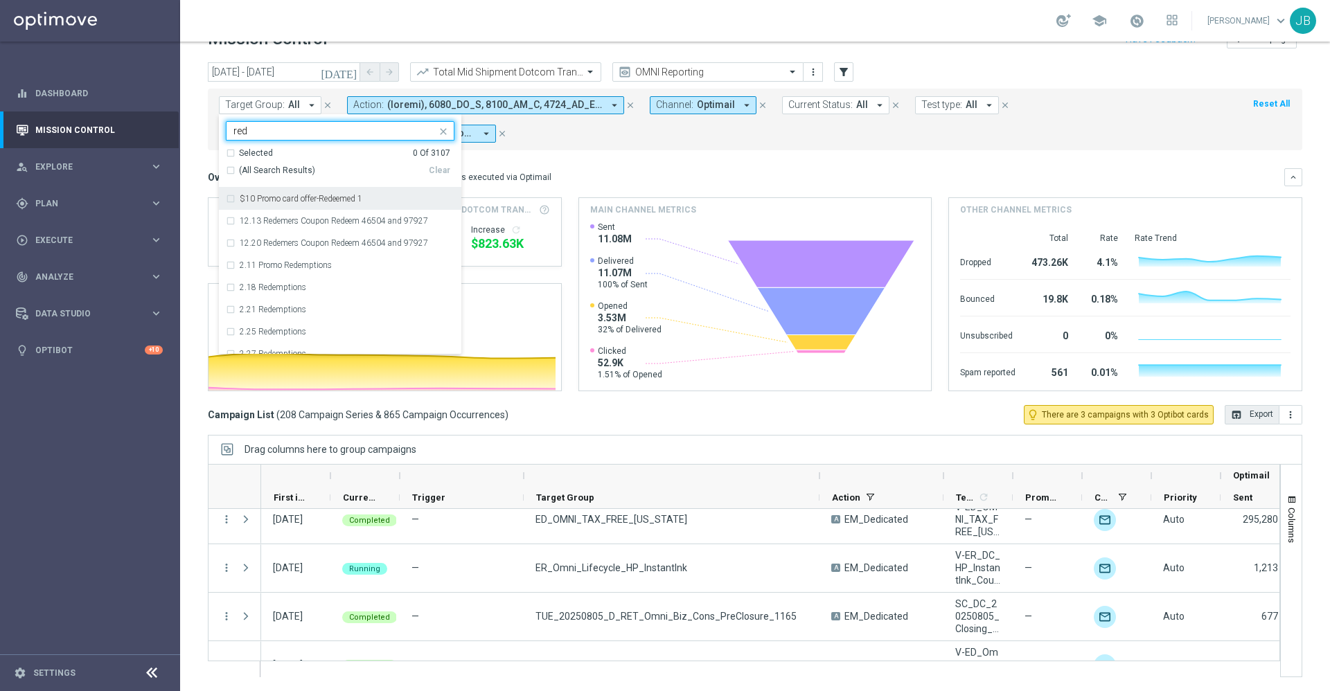
click at [229, 168] on div "(All Search Results)" at bounding box center [327, 171] width 203 height 12
type input "red"
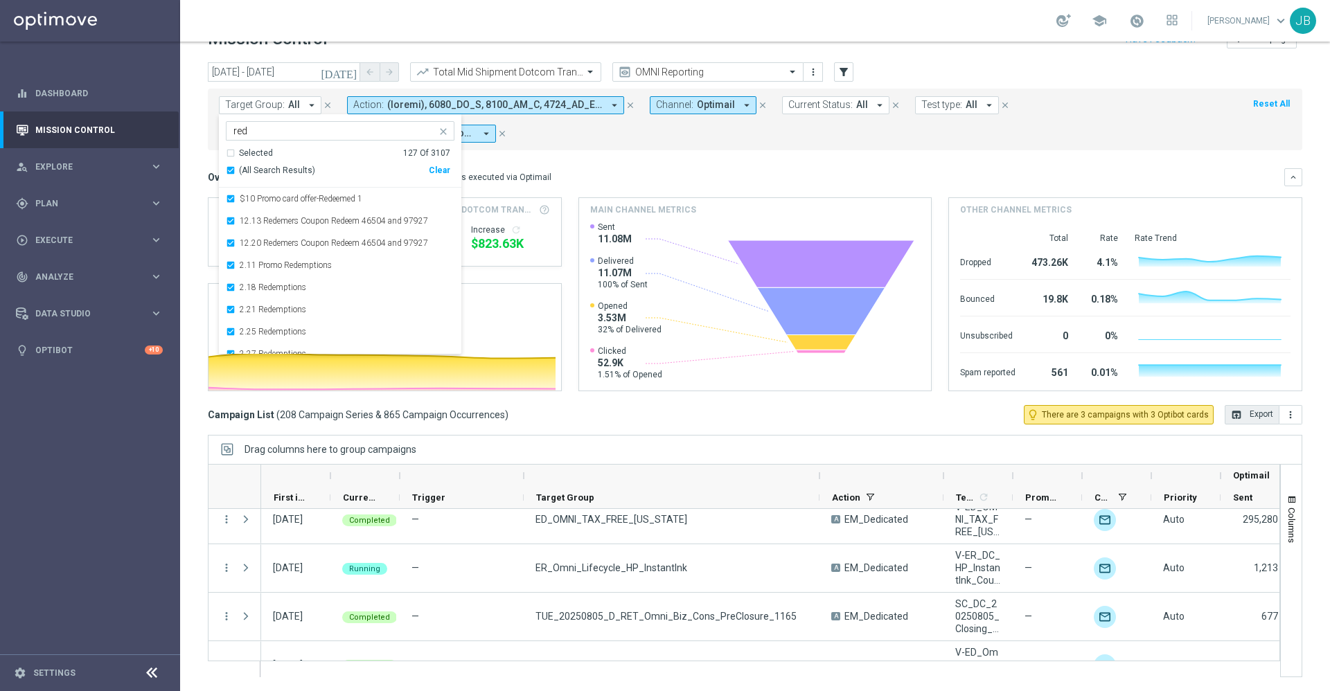
click at [630, 175] on div "Overview: Optimail arrow_drop_down This overview shows data of campaigns execut…" at bounding box center [746, 177] width 1076 height 12
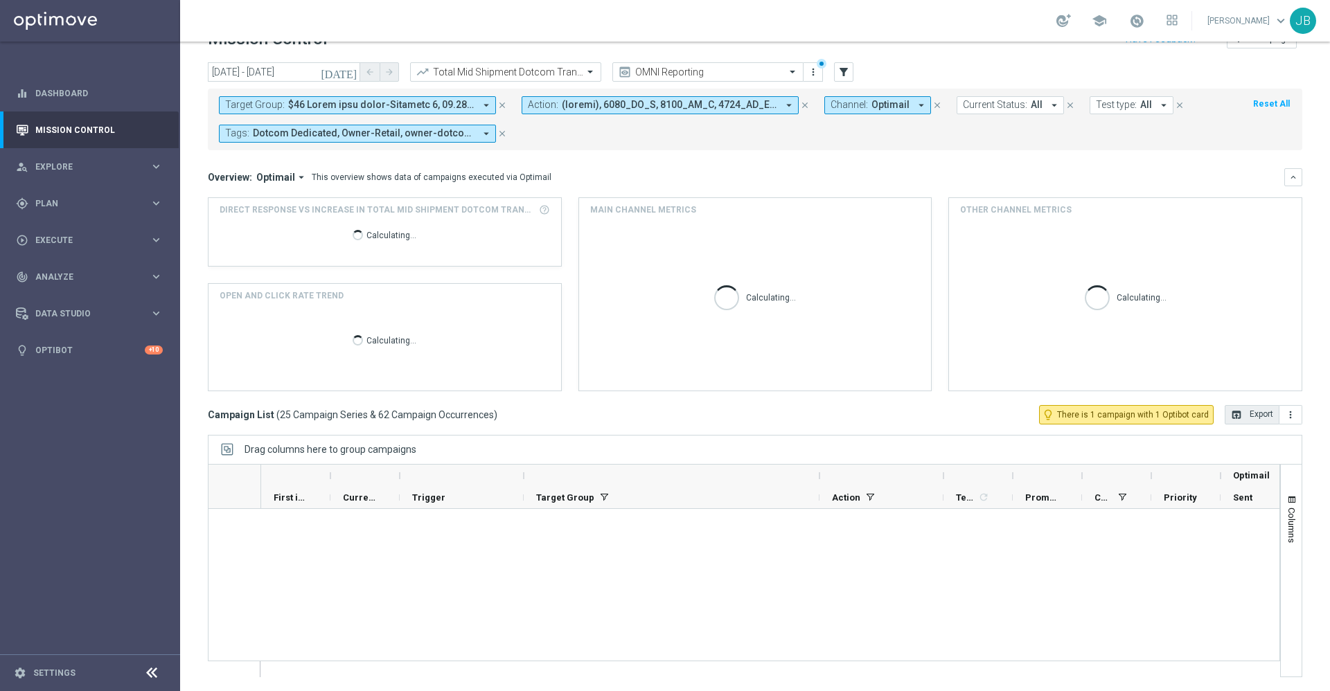
scroll to position [1060, 0]
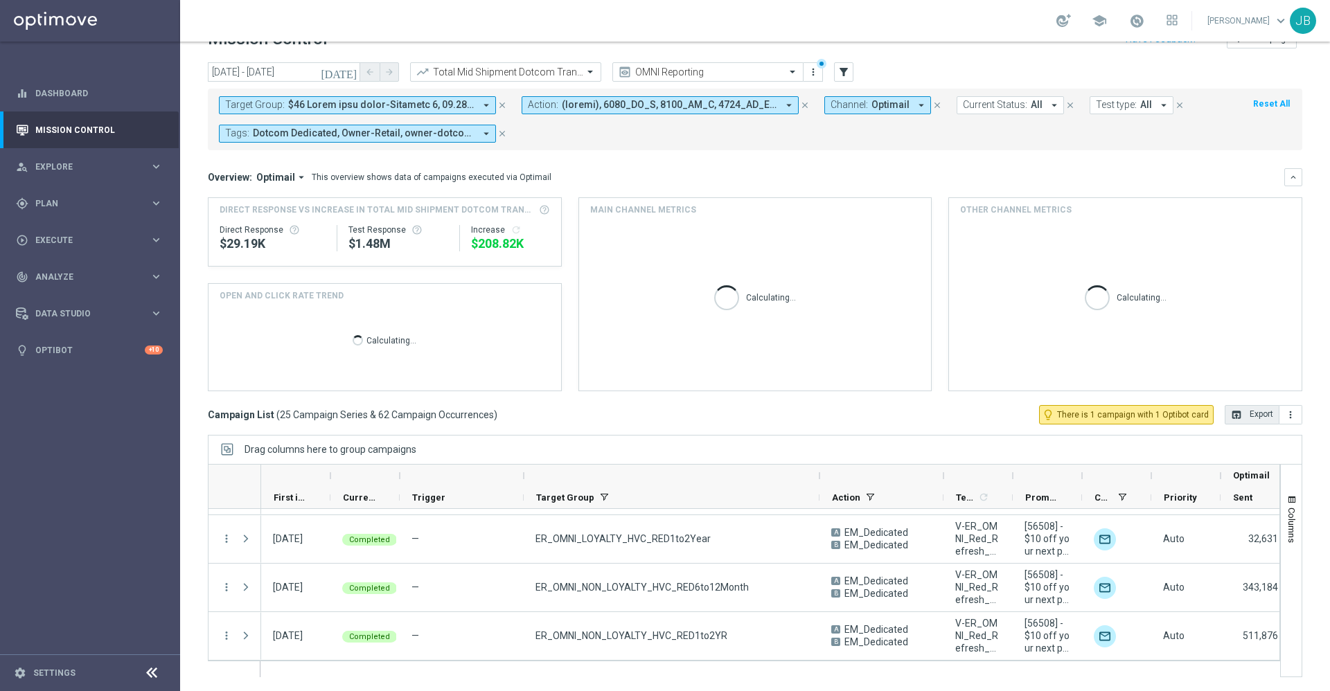
click at [351, 69] on icon "[DATE]" at bounding box center [339, 72] width 37 height 12
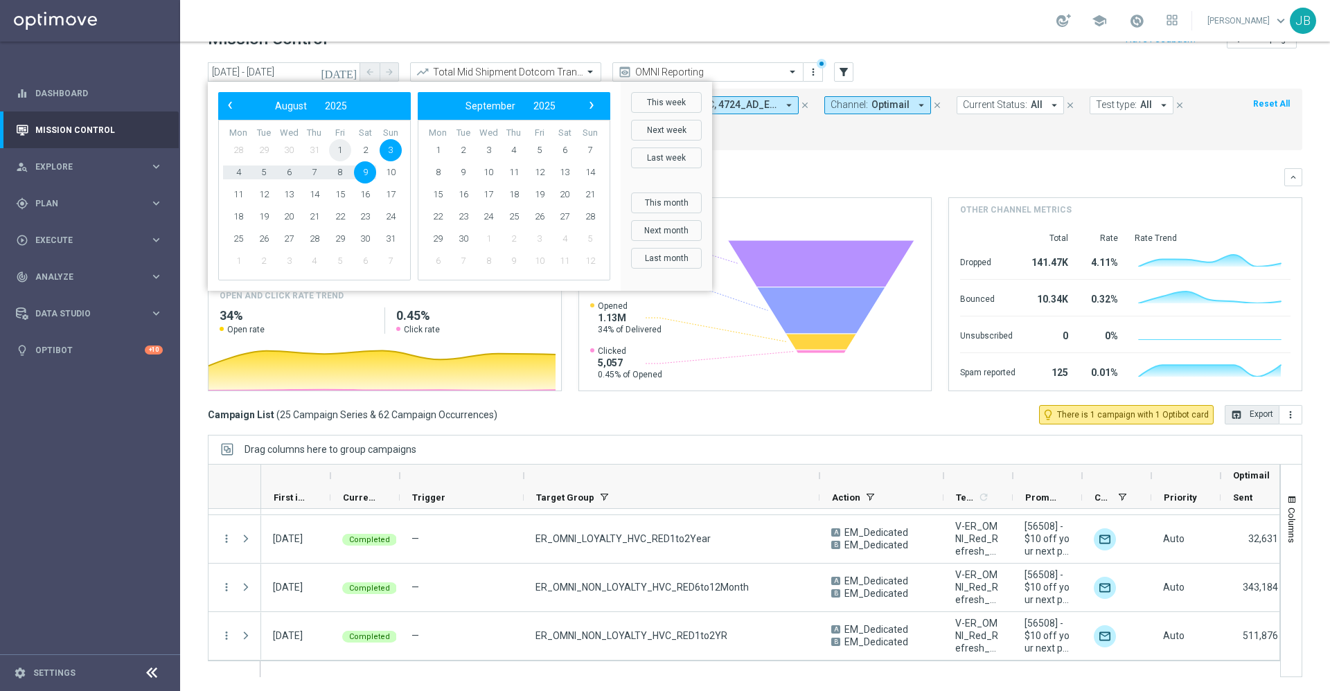
click at [337, 154] on span "1" at bounding box center [340, 150] width 22 height 22
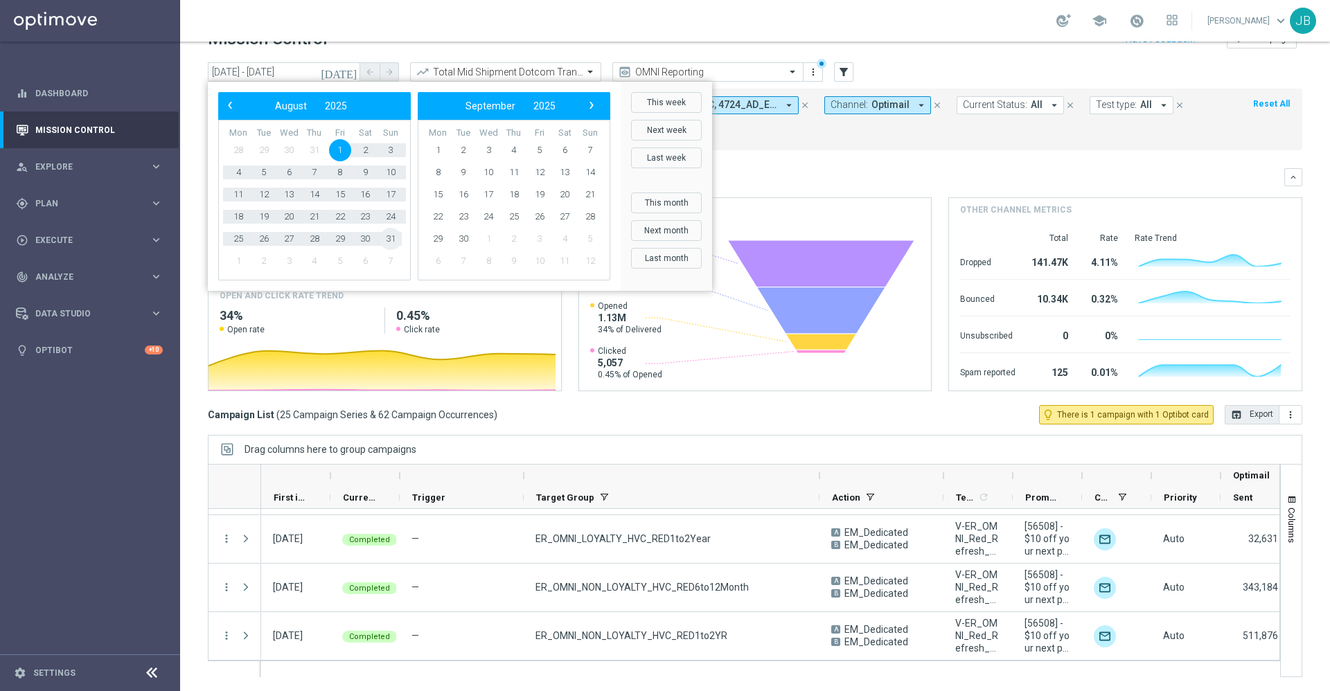
click at [398, 245] on span "31" at bounding box center [391, 239] width 22 height 22
type input "[DATE] - [DATE]"
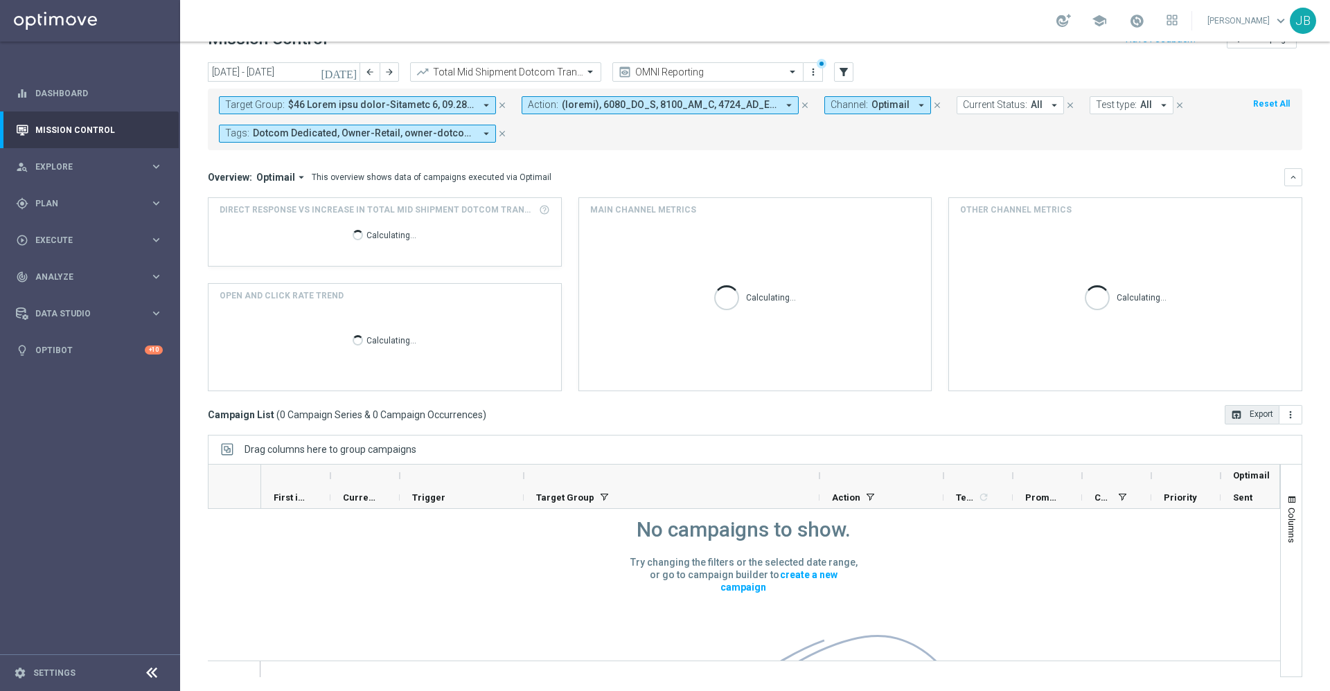
scroll to position [53, 0]
click at [434, 103] on span at bounding box center [381, 105] width 186 height 12
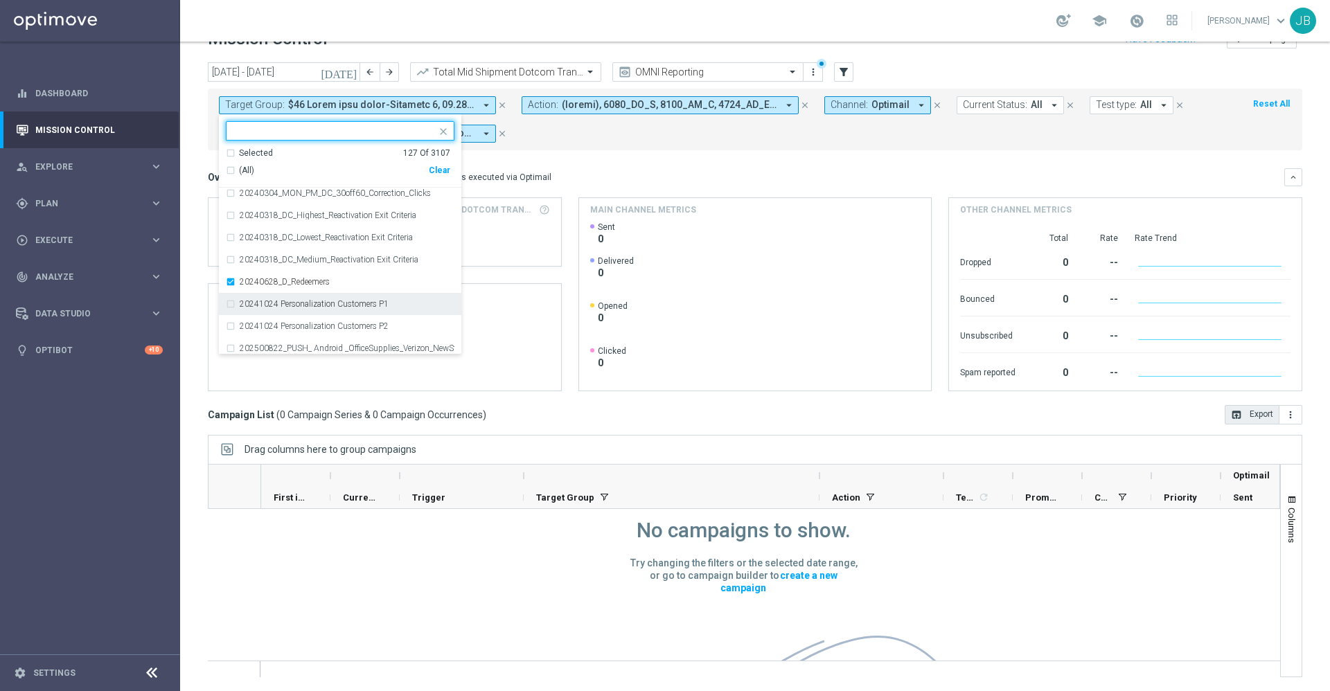
scroll to position [3596, 0]
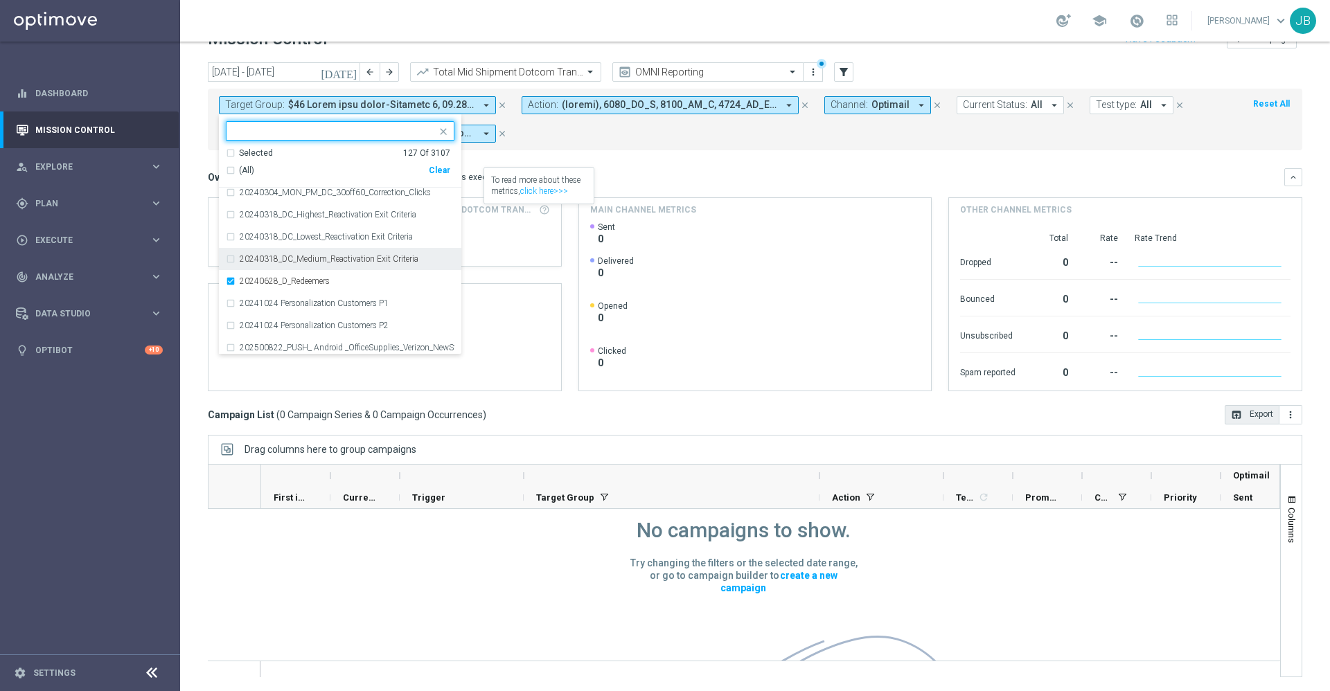
click at [643, 172] on div "Overview: Optimail arrow_drop_down This overview shows data of campaigns execut…" at bounding box center [746, 177] width 1076 height 12
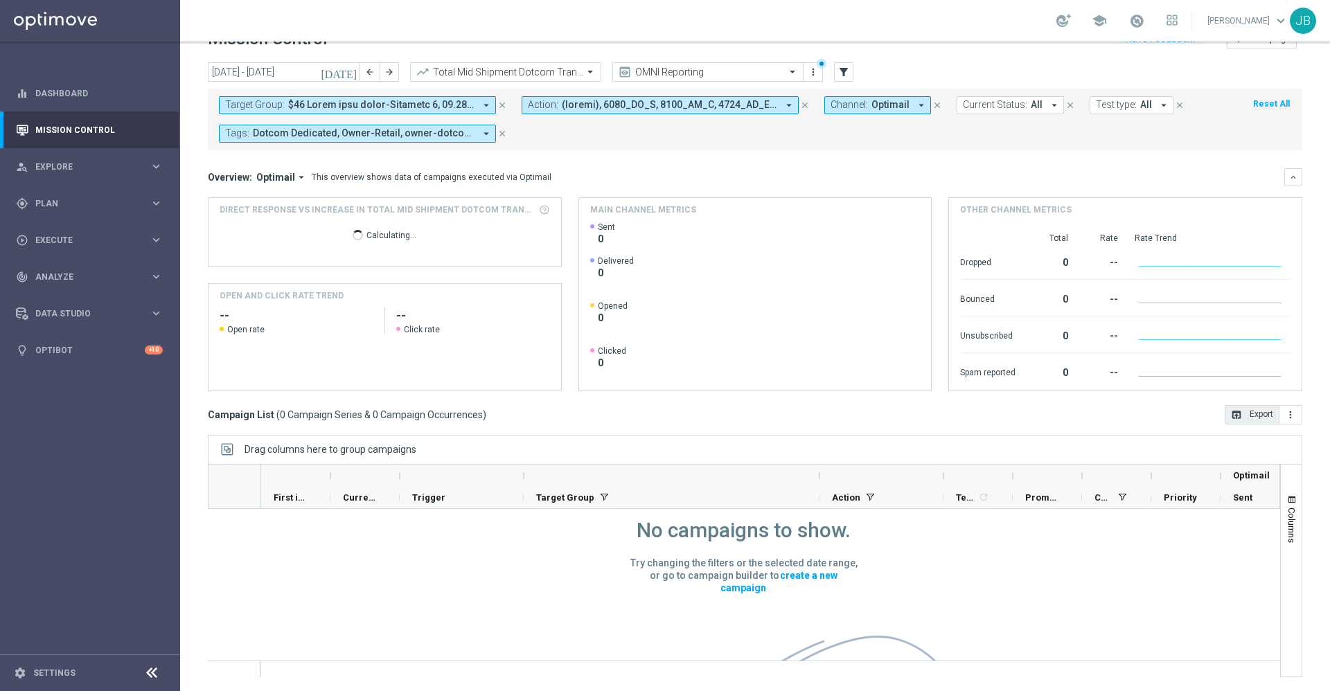
click at [411, 112] on button "Target Group: arrow_drop_down" at bounding box center [357, 105] width 277 height 18
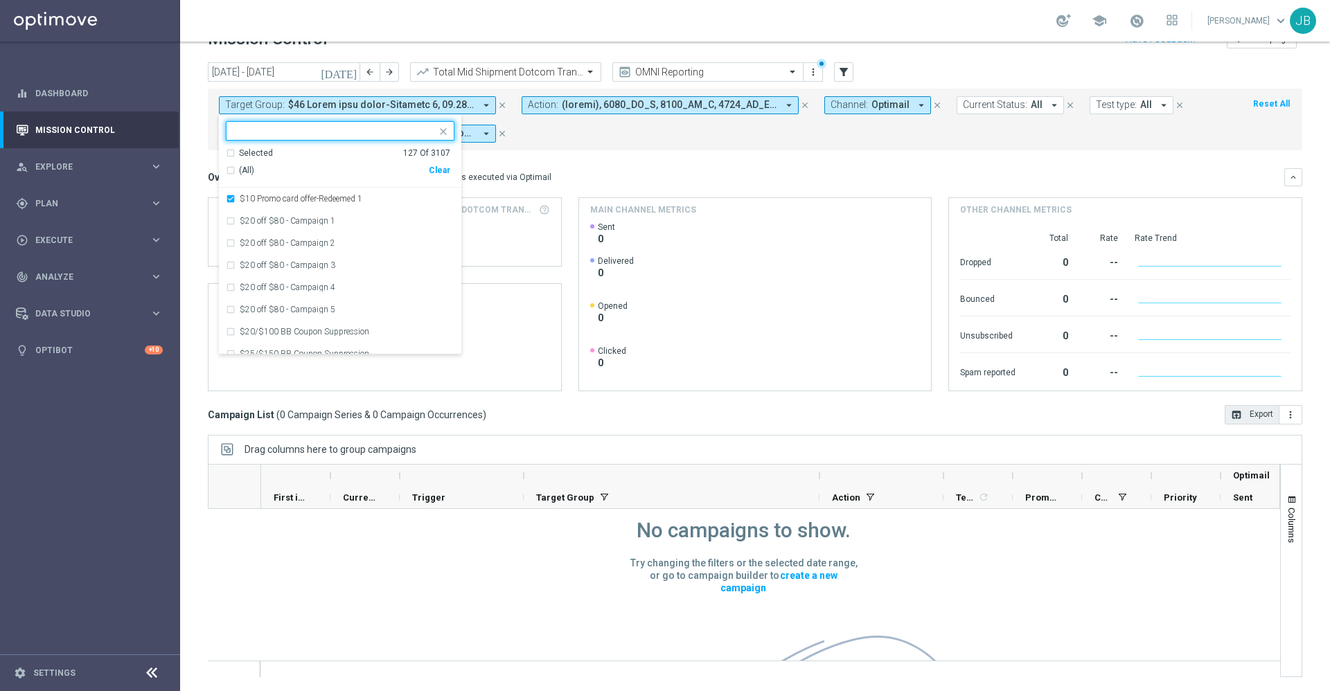
click at [0, 0] on div "Clear" at bounding box center [0, 0] width 0 height 0
click at [312, 127] on input "text" at bounding box center [334, 131] width 203 height 12
type input "r"
click at [231, 152] on div "Selected 0 Of 3107" at bounding box center [338, 154] width 224 height 12
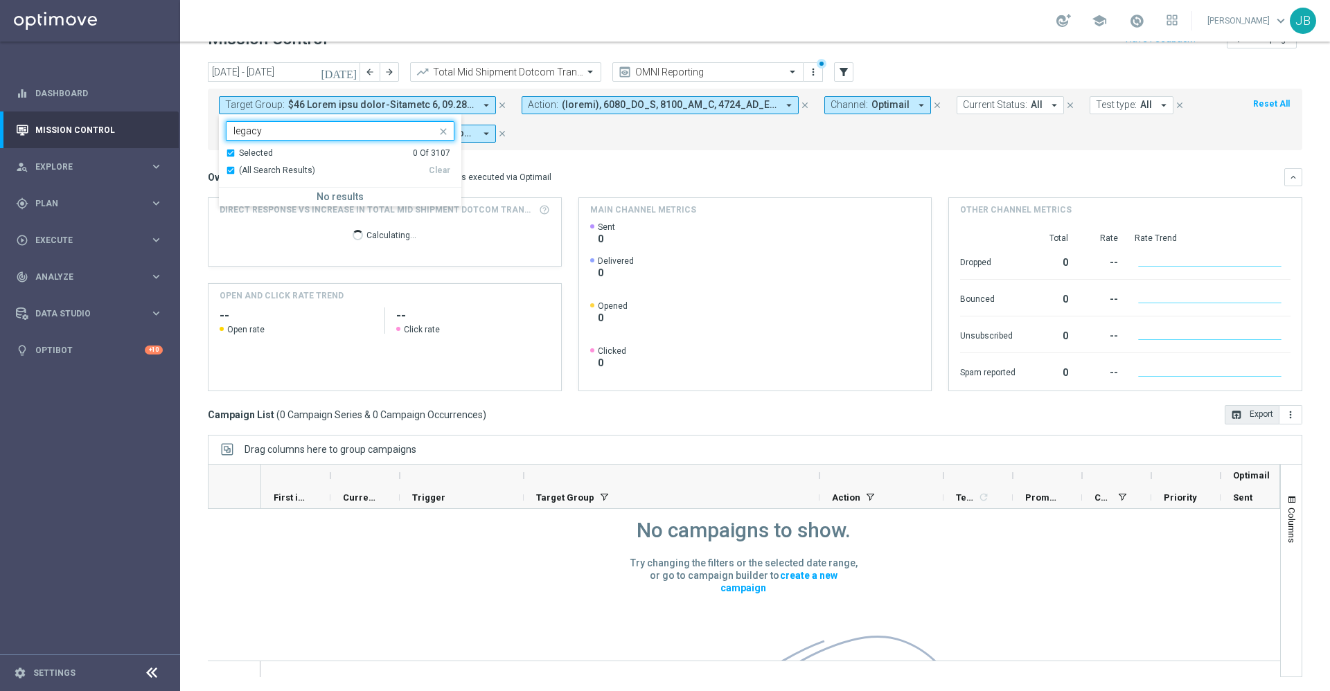
click at [231, 157] on div "Selected 0 Of 3107" at bounding box center [338, 154] width 224 height 12
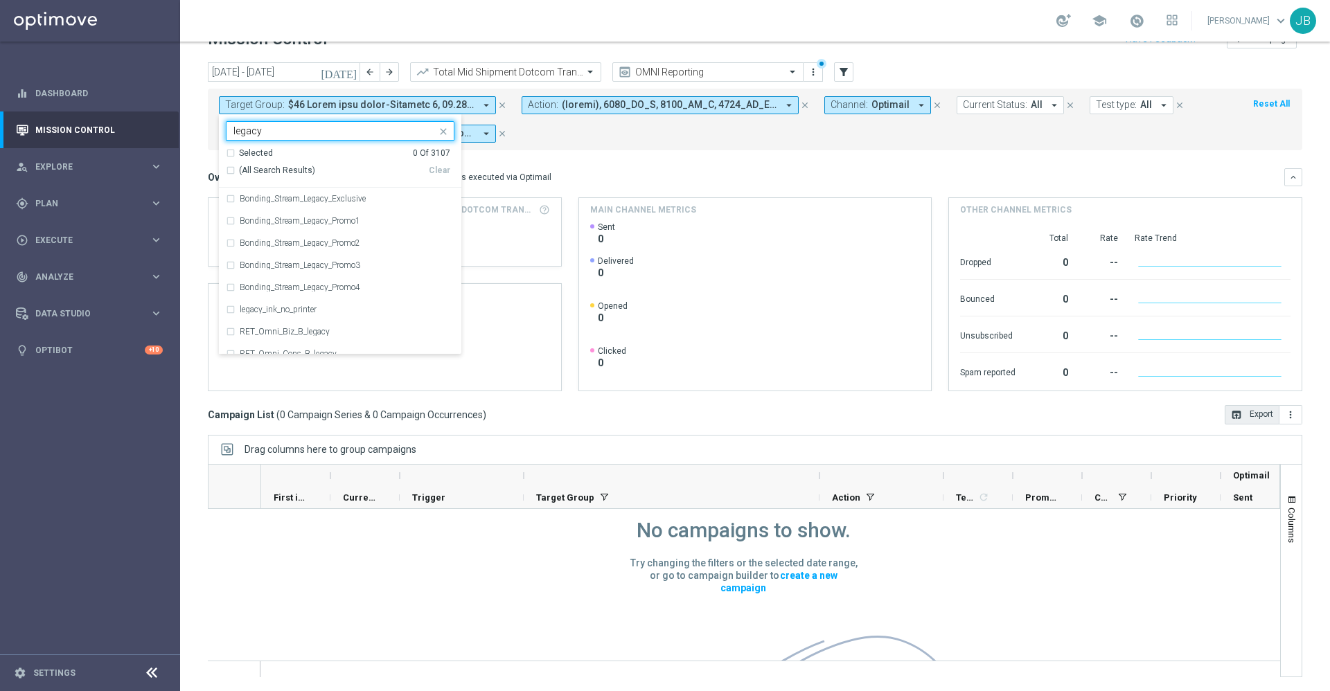
click at [231, 171] on div "(All Search Results)" at bounding box center [327, 171] width 203 height 12
type input "legacy"
click at [620, 173] on div "Overview: Optimail arrow_drop_down This overview shows data of campaigns execut…" at bounding box center [746, 177] width 1076 height 12
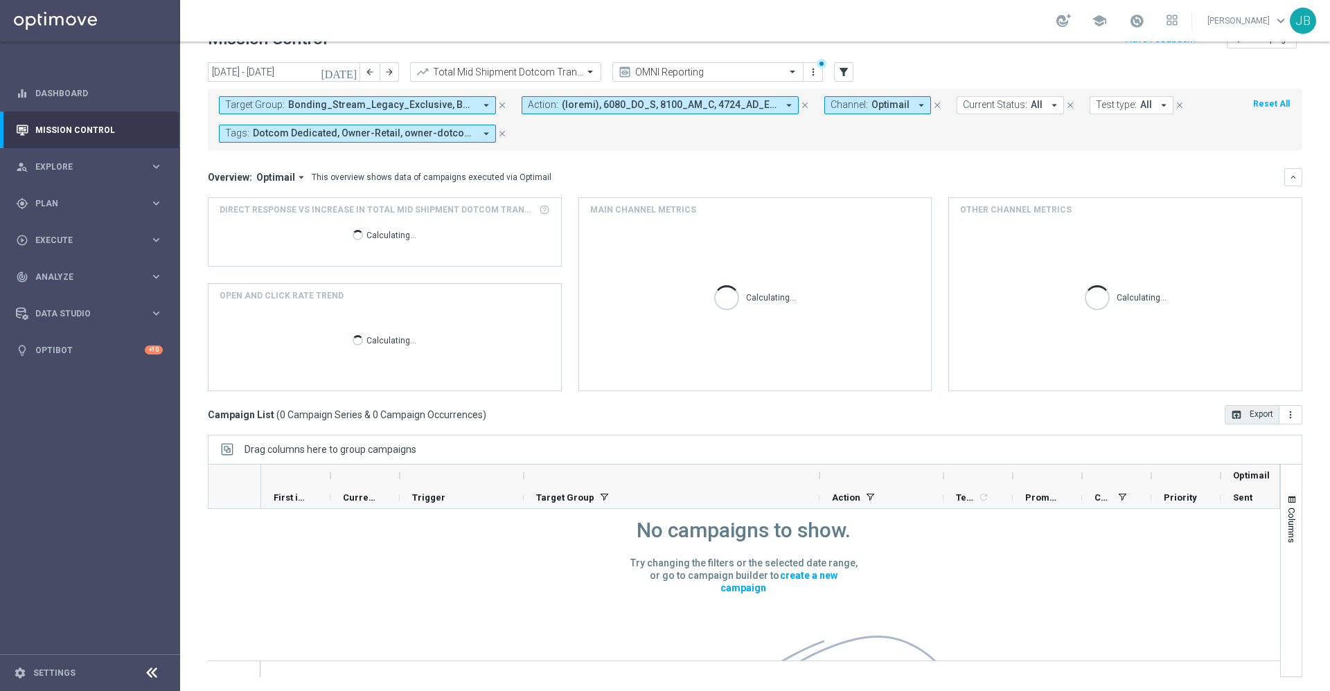
scroll to position [0, 0]
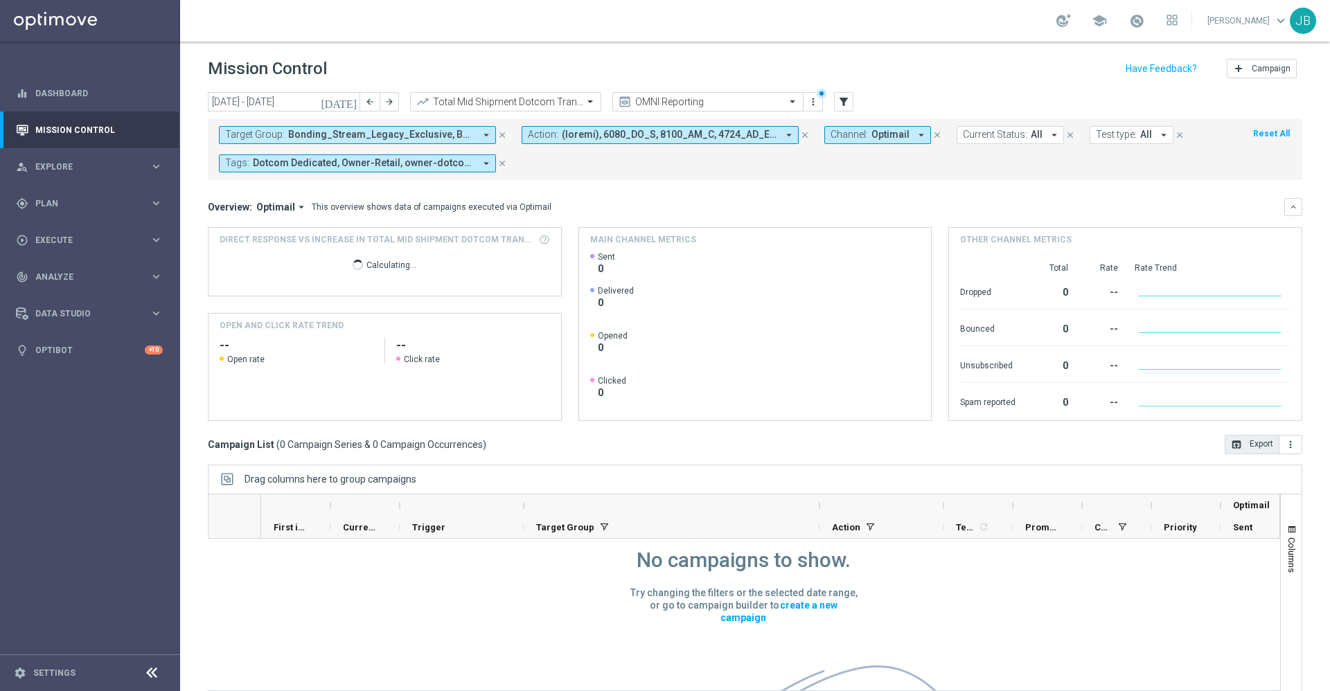
click at [430, 133] on span "Bonding_Stream_Legacy_Exclusive, Bonding_Stream_Legacy_Promo1, Bonding_Stream_L…" at bounding box center [381, 135] width 186 height 12
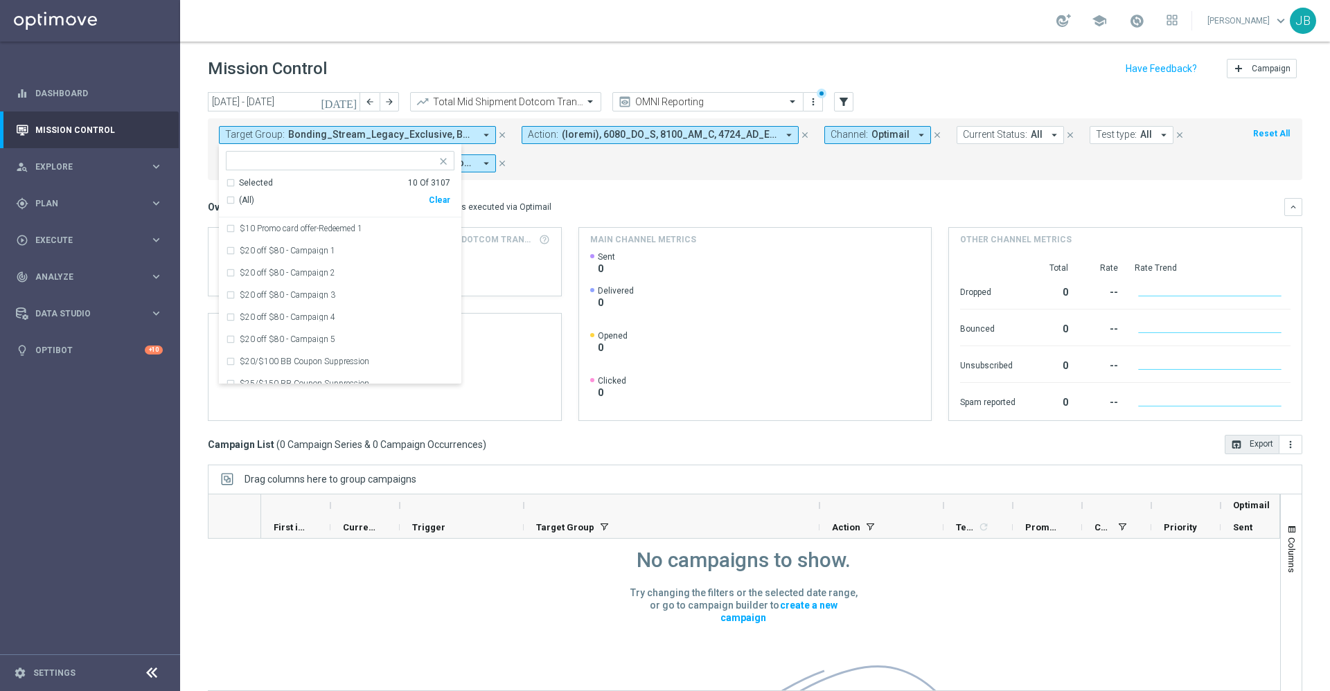
click at [627, 195] on mini-dashboard "Overview: Optimail arrow_drop_down This overview shows data of campaigns execut…" at bounding box center [755, 307] width 1094 height 255
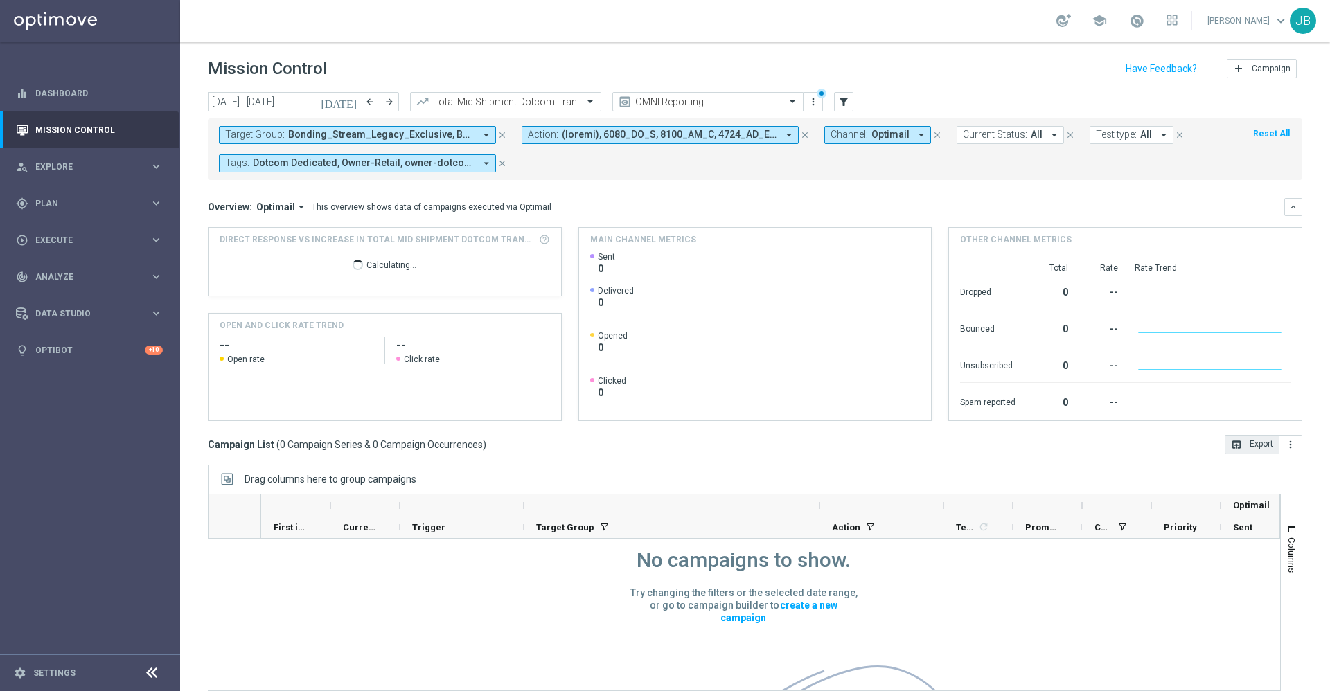
click at [404, 134] on span "Bonding_Stream_Legacy_Exclusive, Bonding_Stream_Legacy_Promo1, Bonding_Stream_L…" at bounding box center [381, 135] width 186 height 12
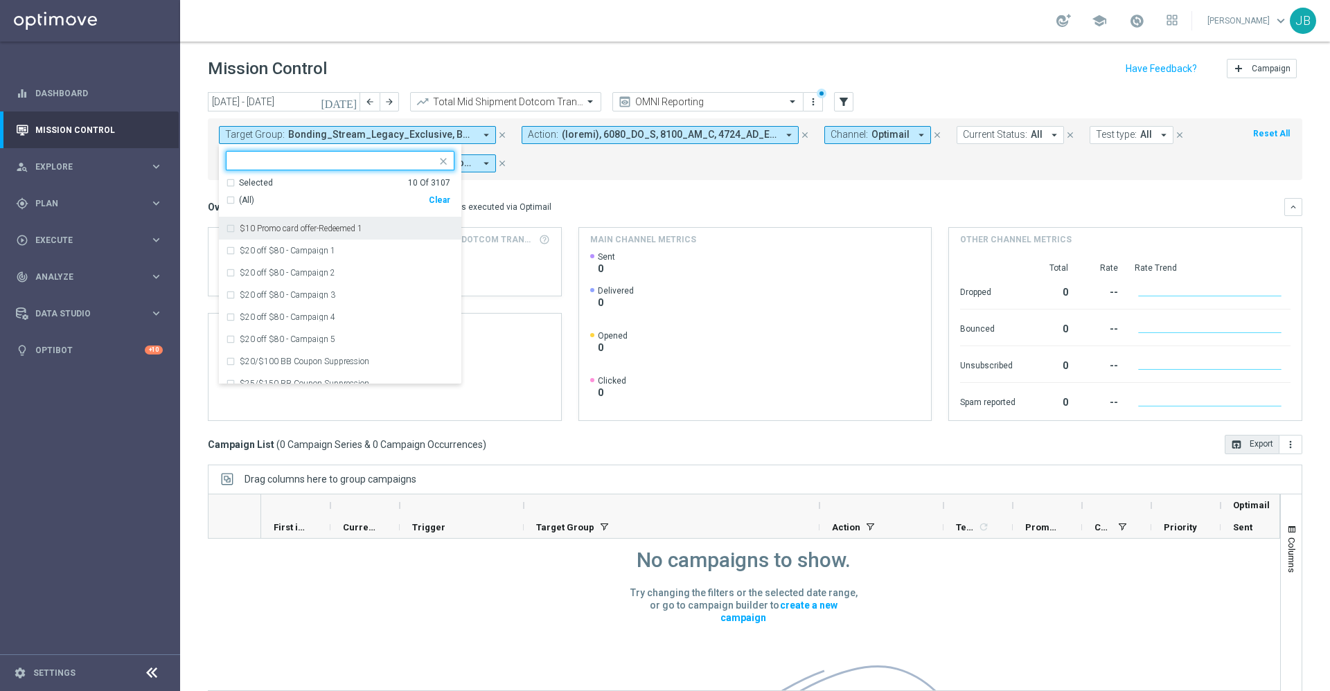
click at [270, 162] on input "text" at bounding box center [334, 161] width 203 height 12
click at [232, 201] on div "(All Search Results)" at bounding box center [327, 201] width 203 height 12
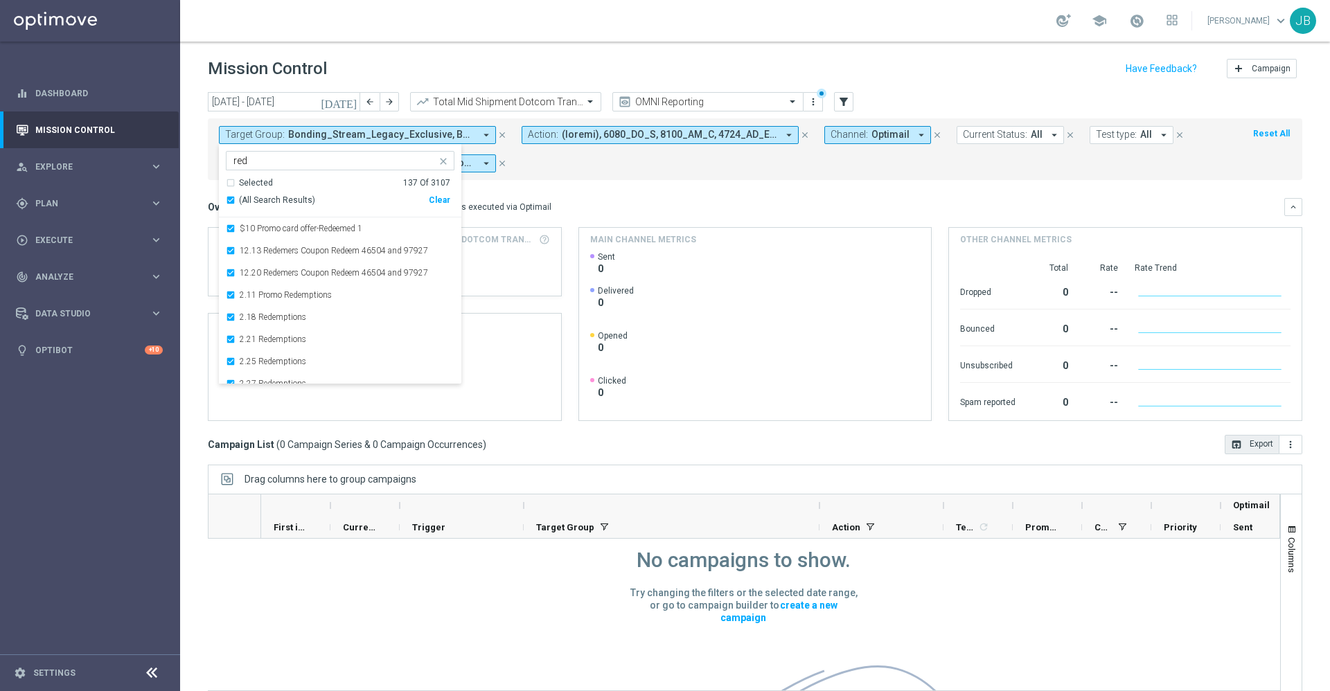
click at [231, 200] on div "(All Search Results)" at bounding box center [327, 201] width 203 height 12
click at [292, 153] on div "Selected 10 of 3107 red" at bounding box center [331, 160] width 210 height 17
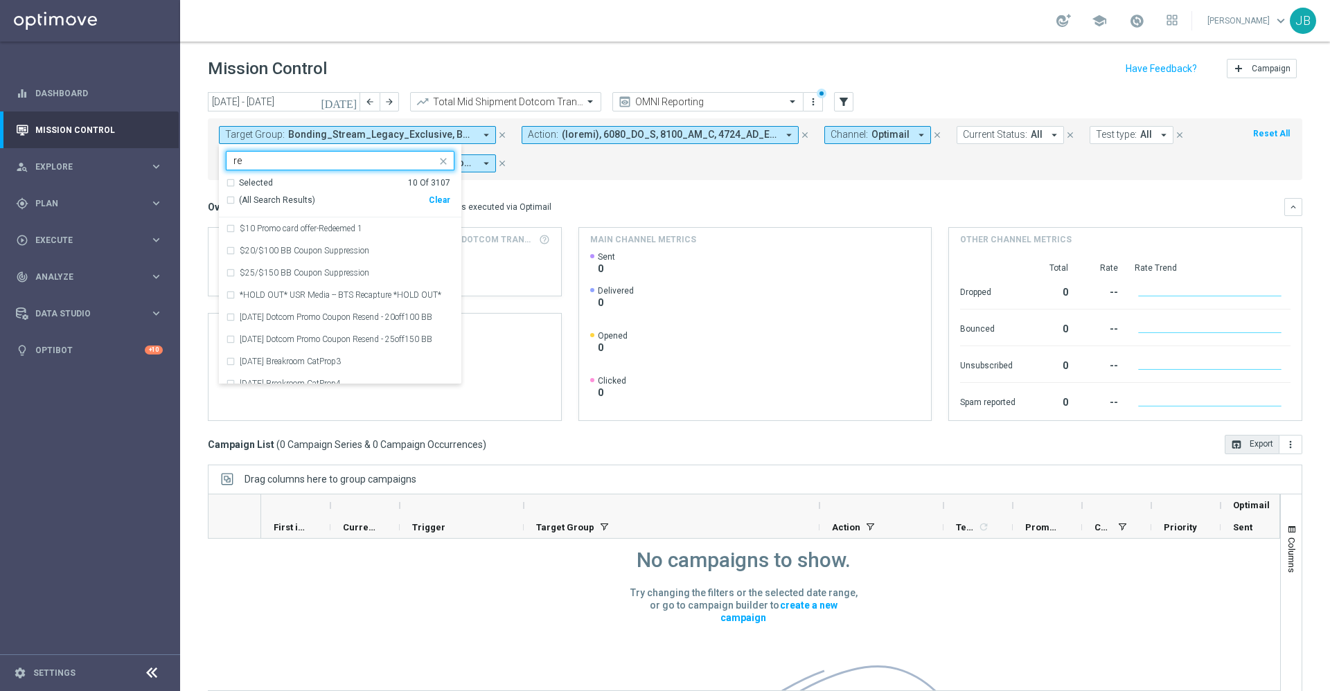
type input "r"
click at [230, 204] on div "(All)" at bounding box center [327, 201] width 203 height 12
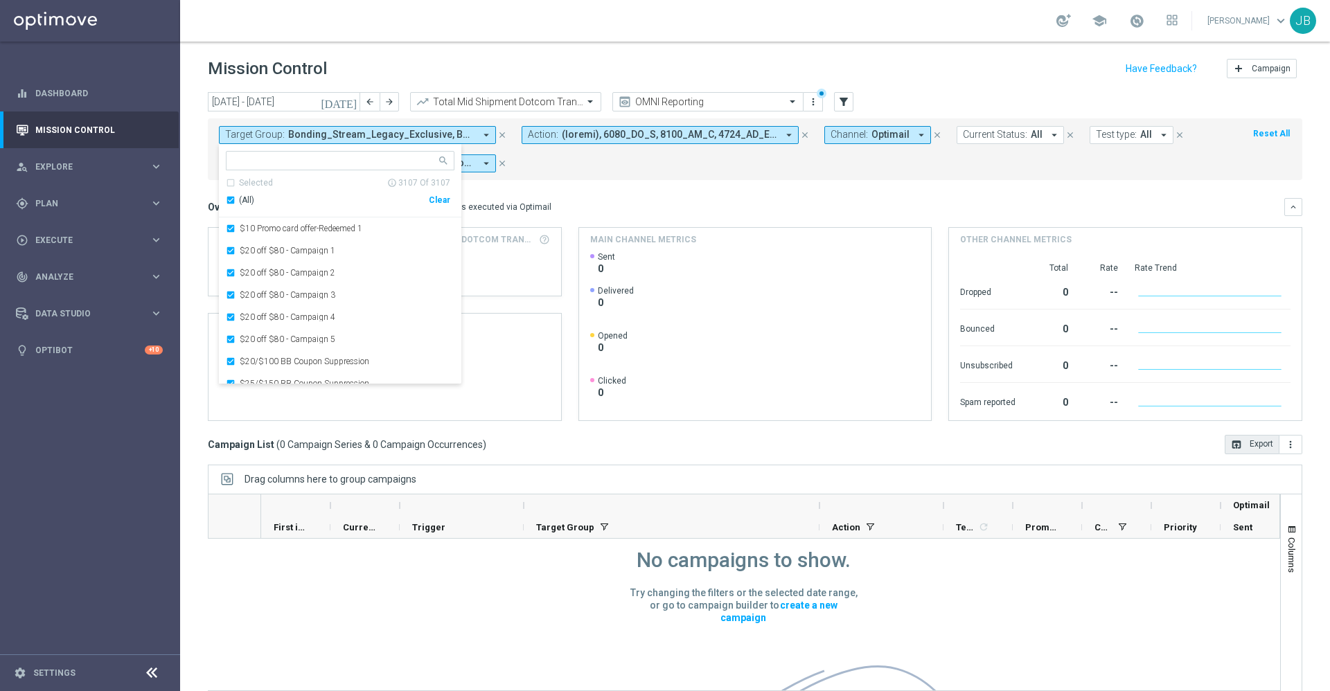
click at [230, 204] on div "(All)" at bounding box center [327, 201] width 203 height 12
click at [283, 159] on input "text" at bounding box center [334, 161] width 203 height 12
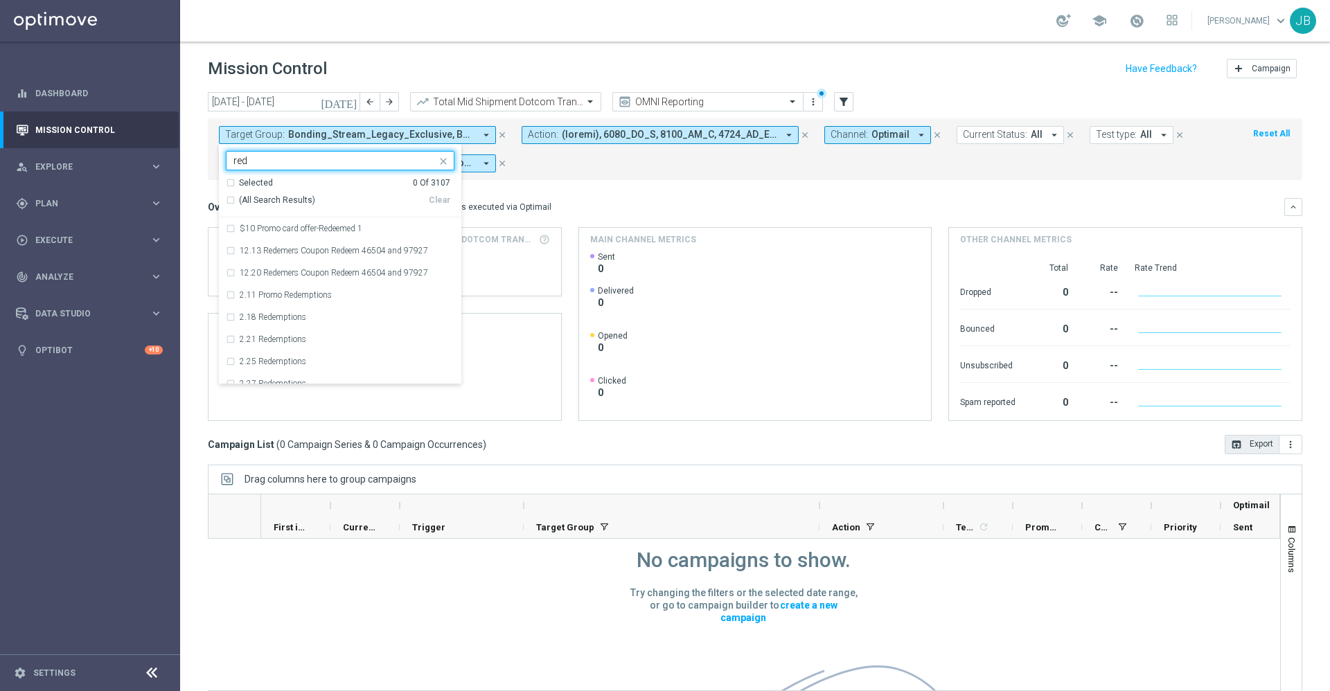
click at [228, 183] on div "Selected 0 Of 3107" at bounding box center [338, 183] width 224 height 12
click at [230, 183] on div "Selected 0 Of 3107" at bounding box center [338, 183] width 224 height 12
click at [231, 195] on div "(All Search Results)" at bounding box center [327, 201] width 203 height 12
type input "red"
click at [666, 193] on mini-dashboard "Overview: Optimail arrow_drop_down This overview shows data of campaigns execut…" at bounding box center [755, 307] width 1094 height 255
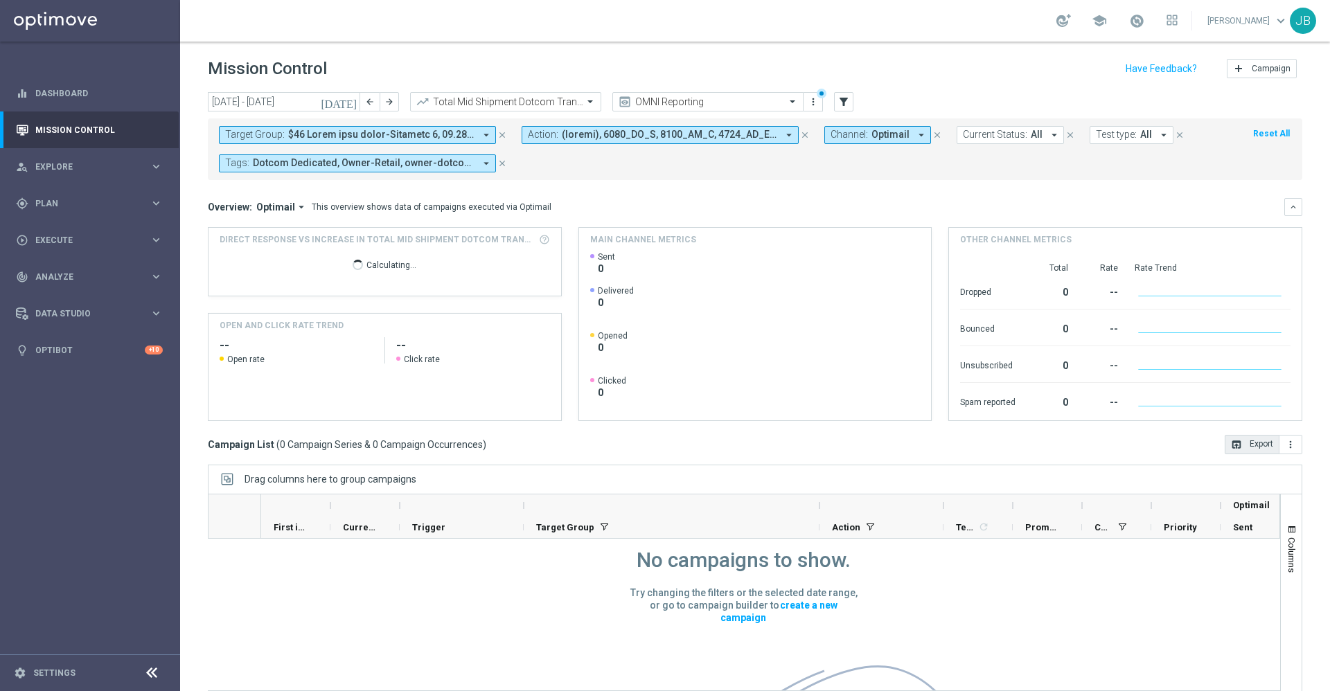
click at [350, 102] on icon "[DATE]" at bounding box center [339, 102] width 37 height 12
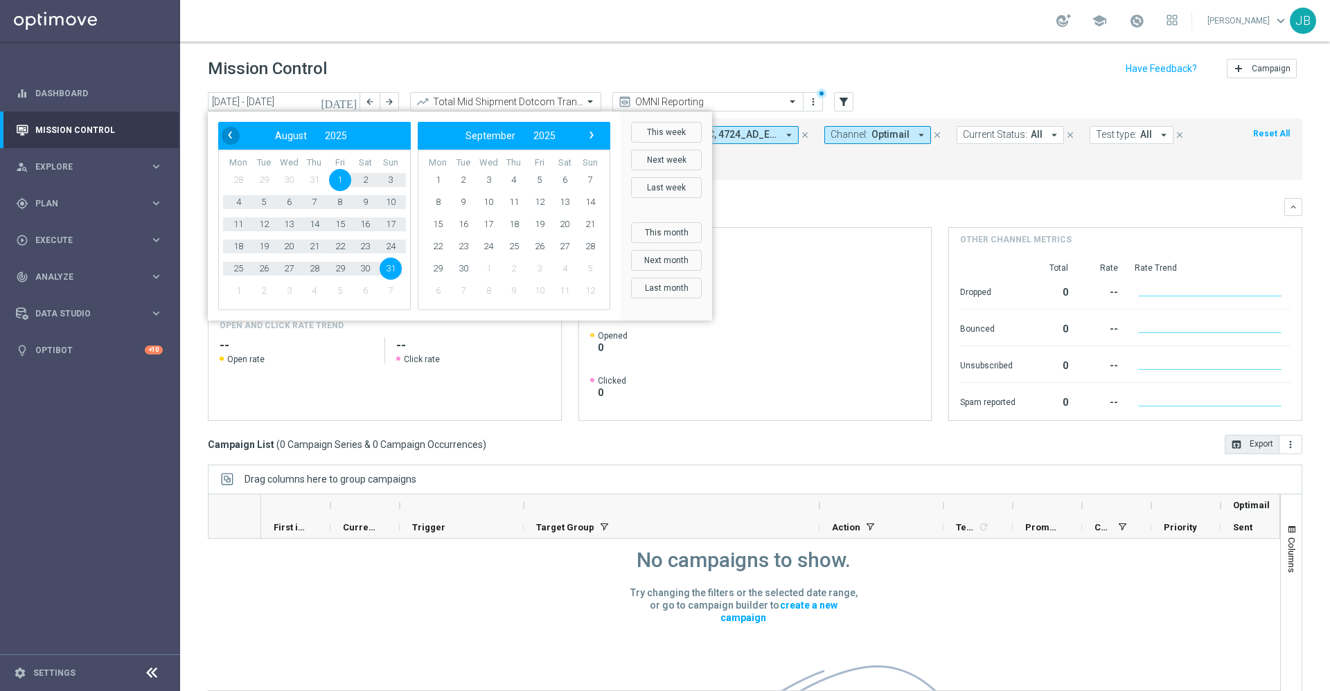
click at [235, 135] on span "‹" at bounding box center [230, 135] width 18 height 18
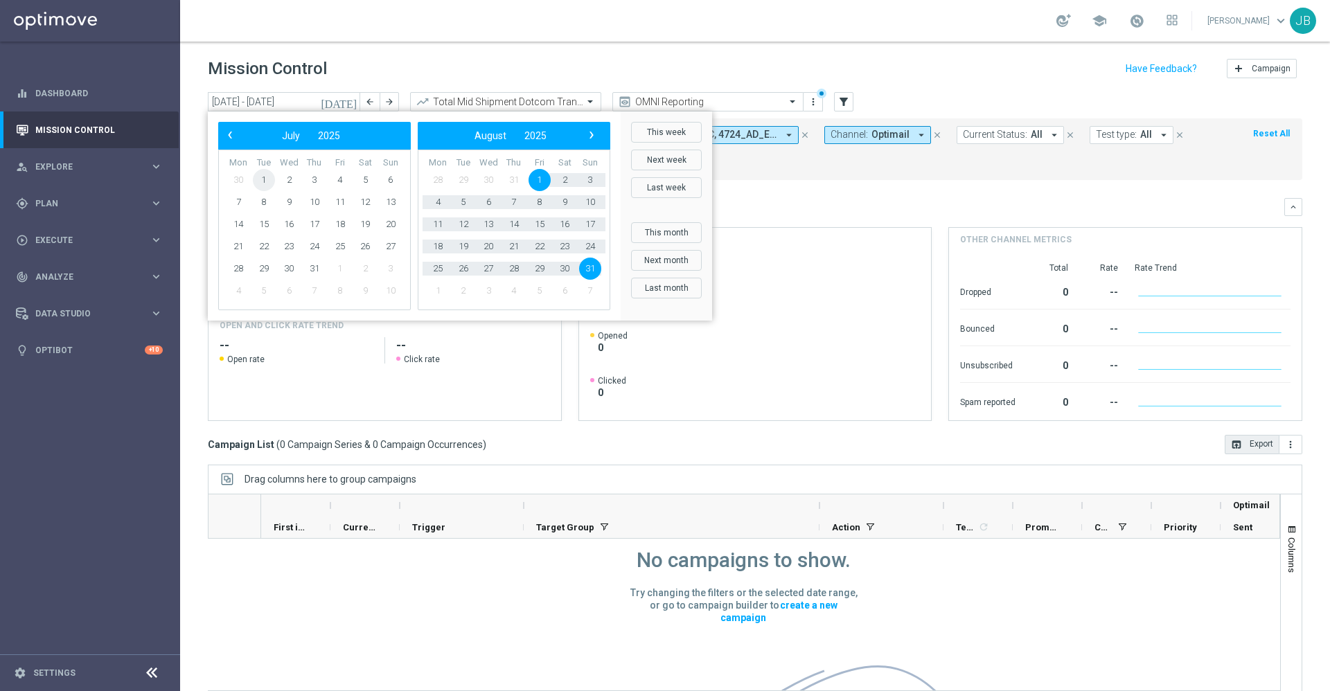
click at [265, 183] on span "1" at bounding box center [264, 180] width 22 height 22
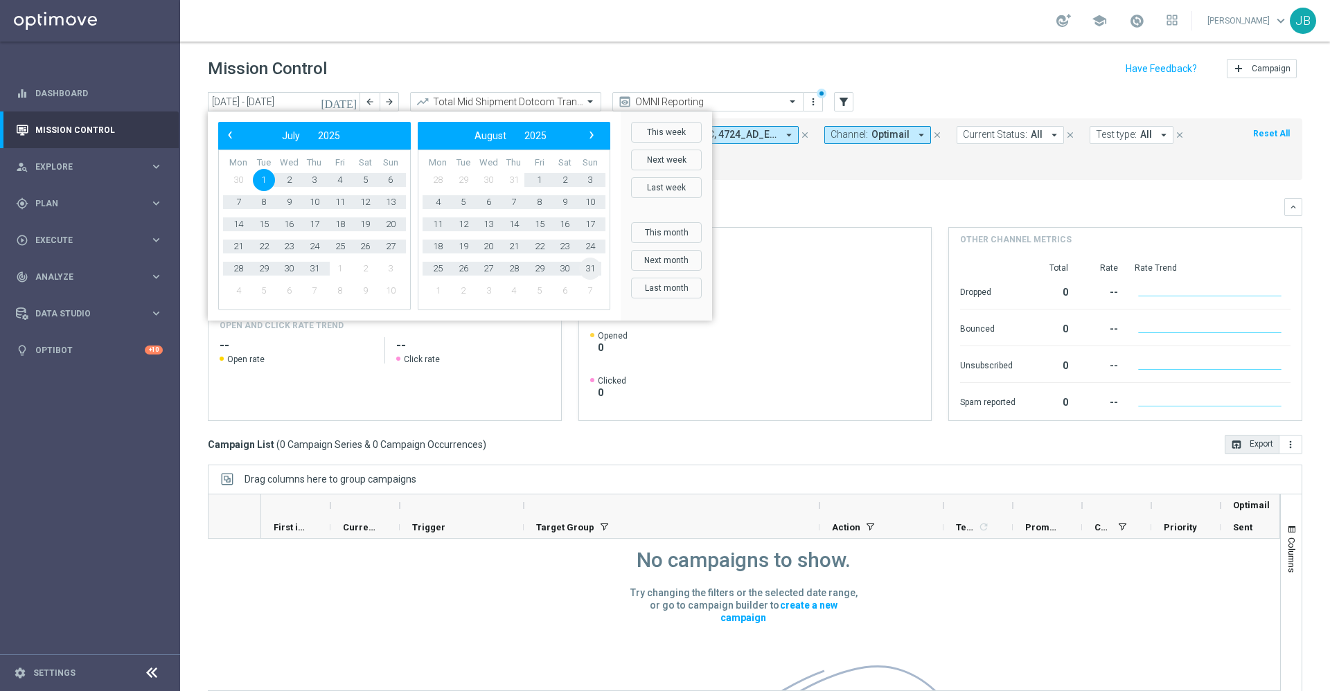
click at [589, 271] on span "31" at bounding box center [590, 269] width 22 height 22
type input "[DATE] - [DATE]"
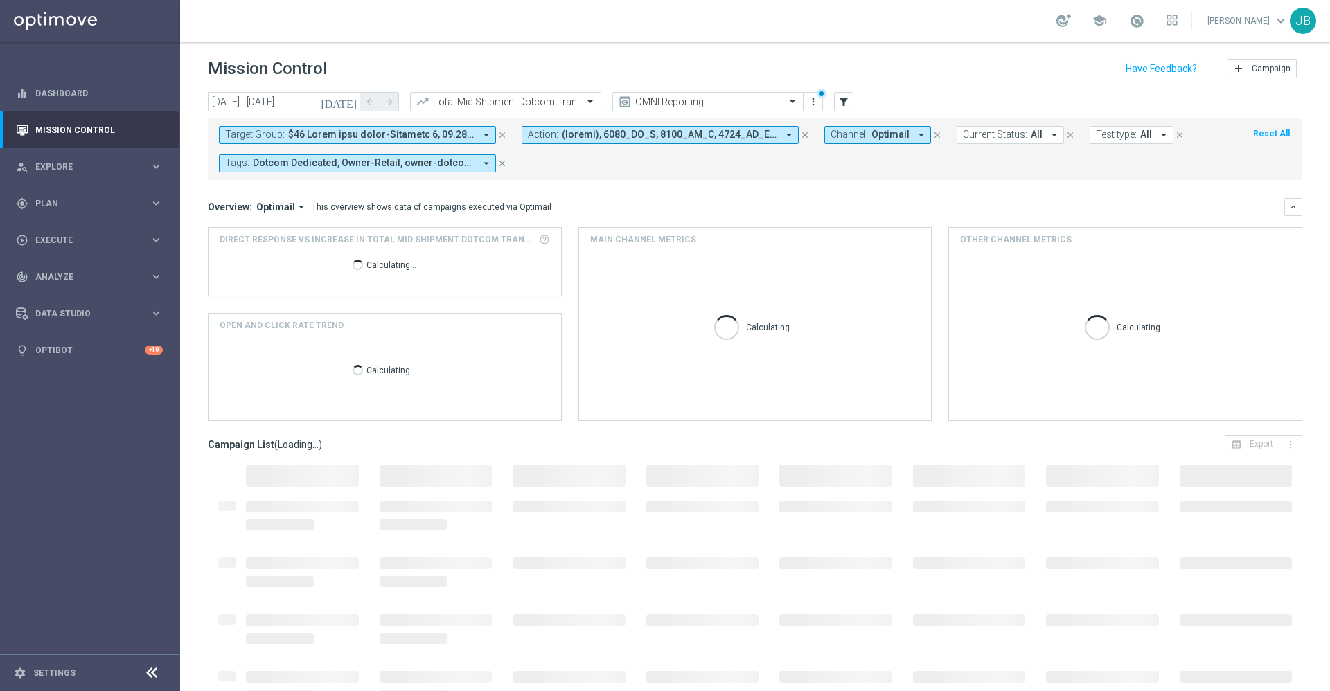
click at [459, 137] on span at bounding box center [381, 135] width 186 height 12
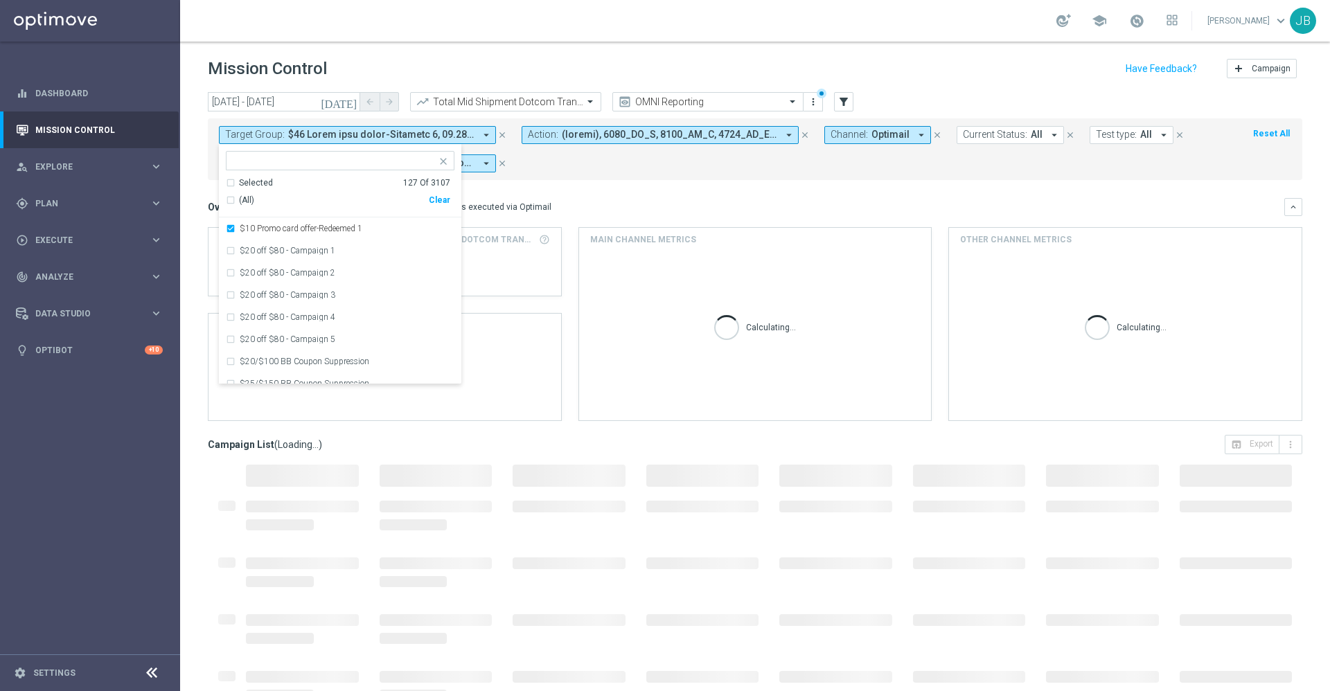
click at [634, 204] on div "Overview: Optimail arrow_drop_down This overview shows data of campaigns execut…" at bounding box center [746, 207] width 1076 height 12
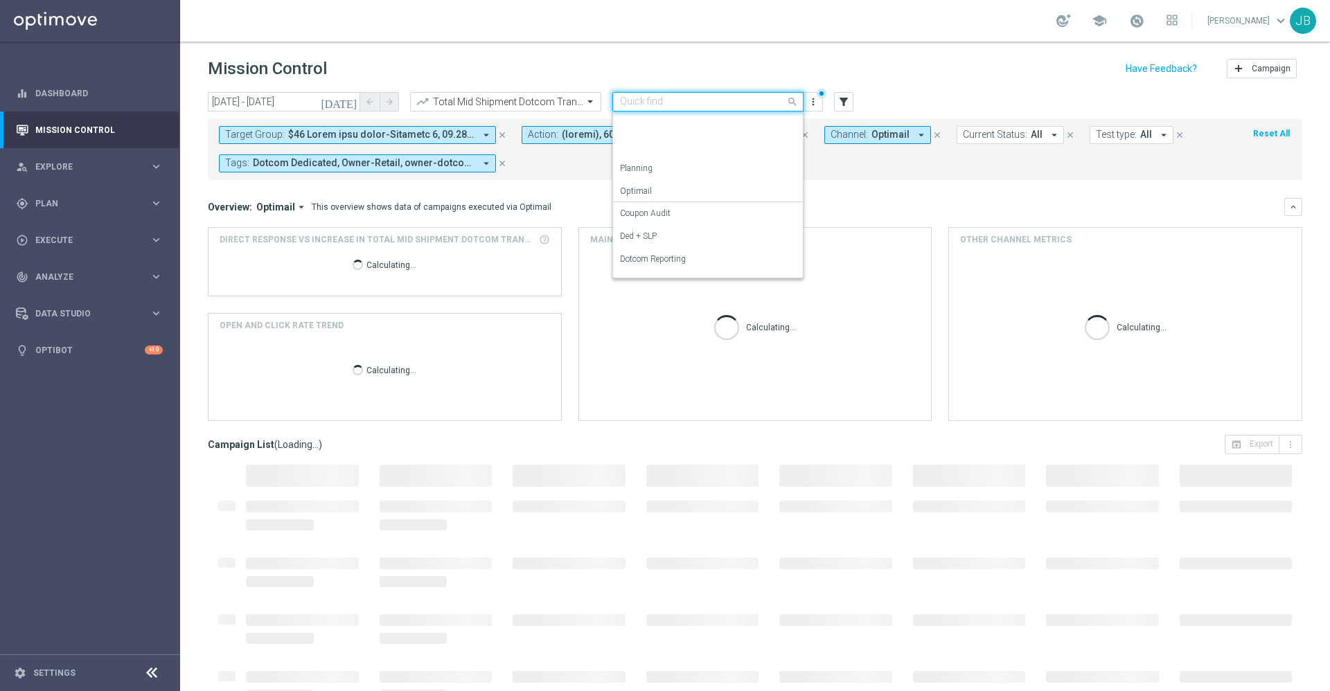
click at [685, 100] on input "text" at bounding box center [694, 102] width 148 height 12
click at [677, 179] on label "Retail Reporting" at bounding box center [648, 174] width 57 height 12
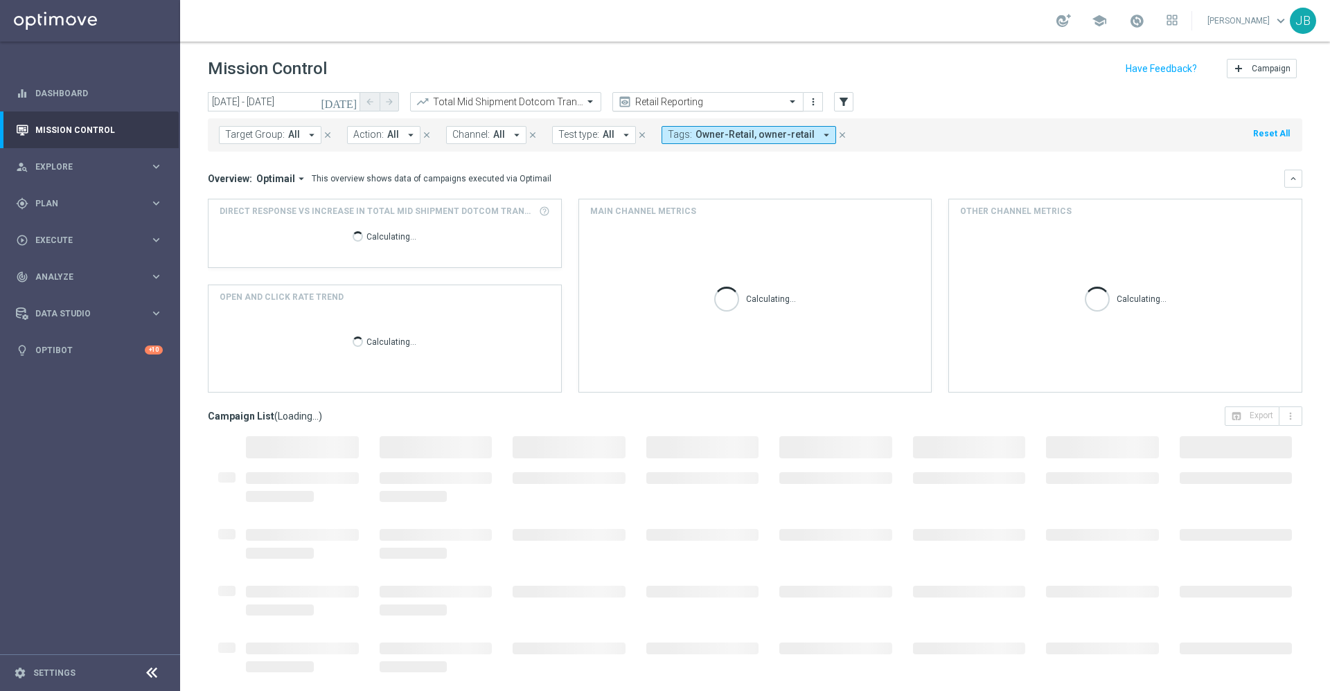
click at [670, 104] on input "text" at bounding box center [694, 102] width 148 height 12
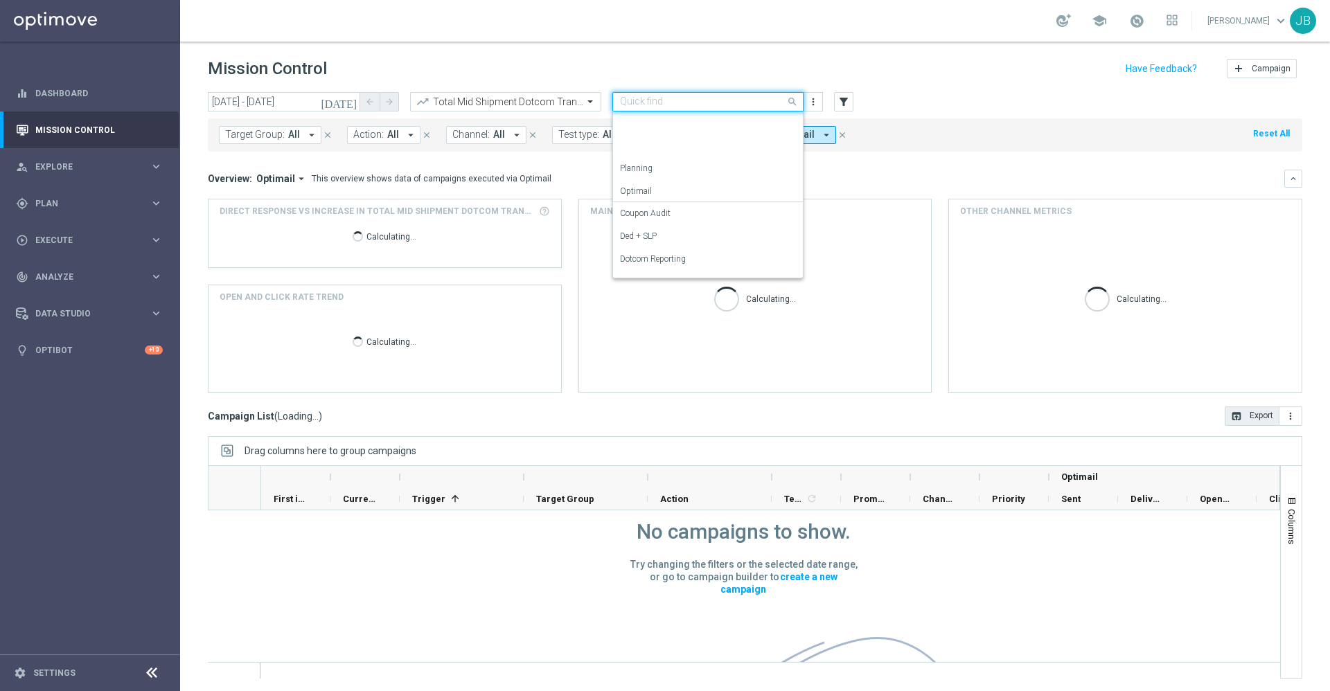
click at [670, 294] on div "OMNI Reporting" at bounding box center [708, 305] width 176 height 23
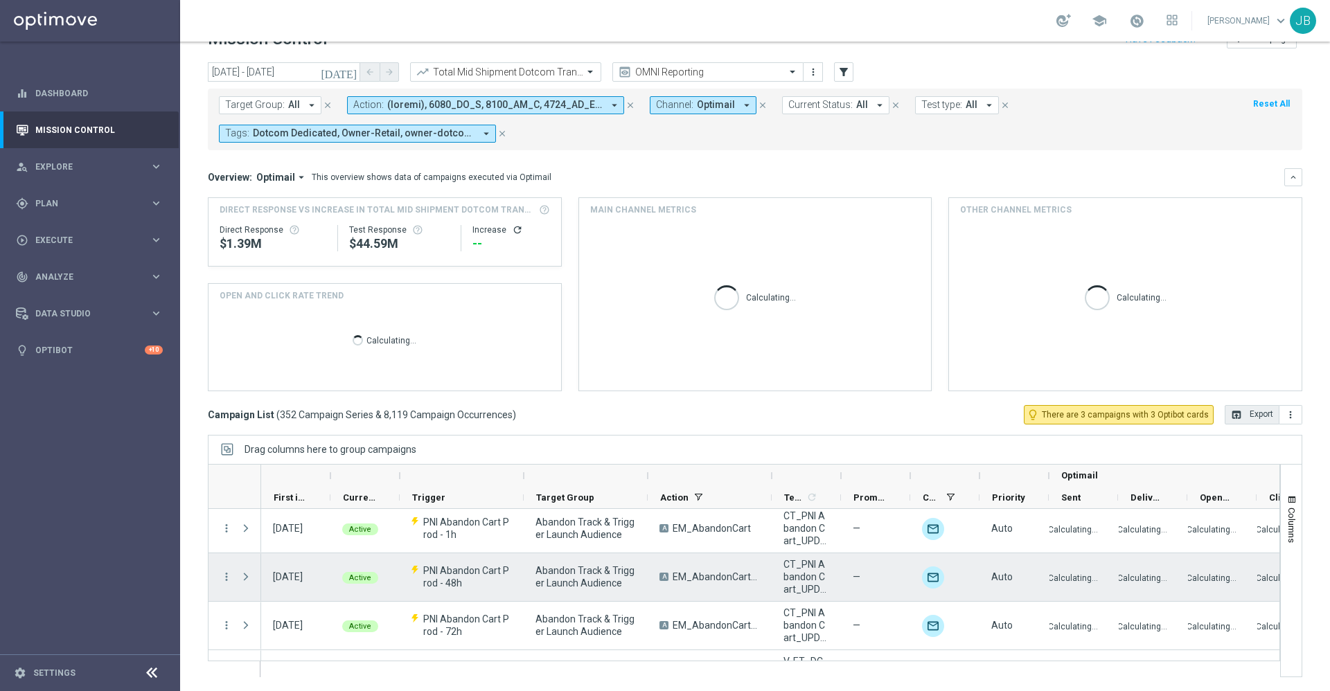
scroll to position [19, 0]
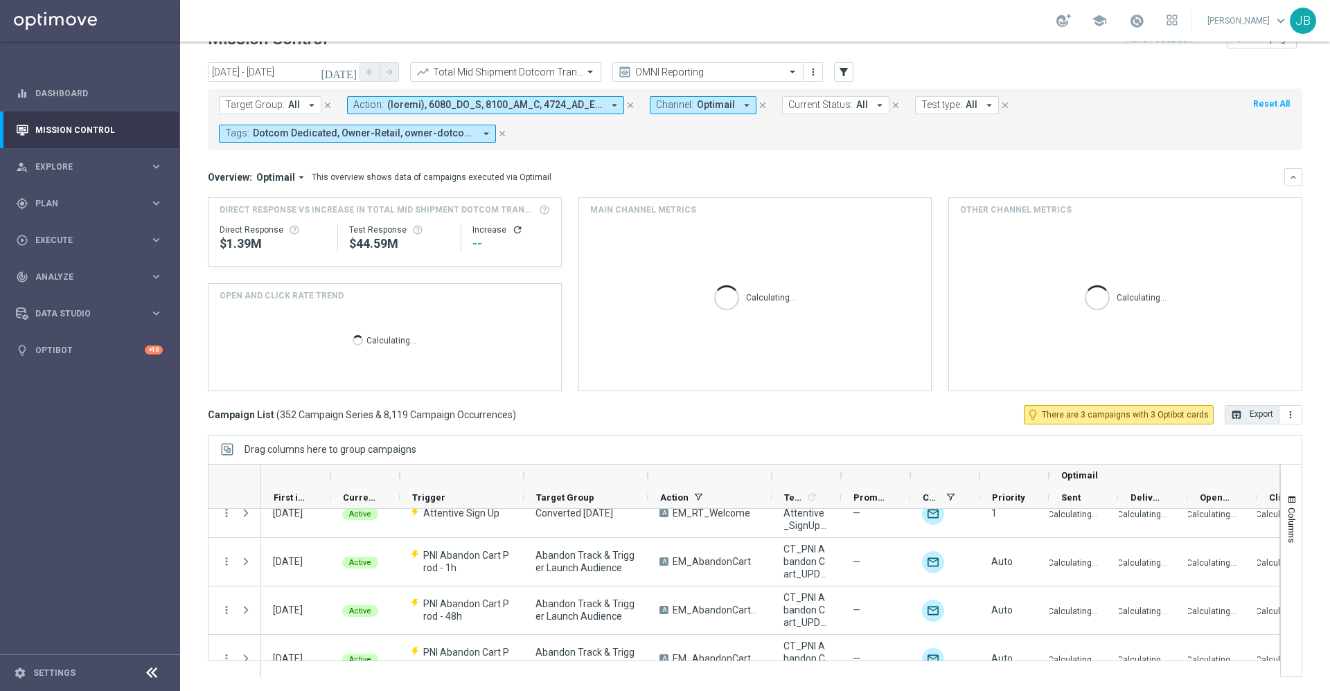
drag, startPoint x: 648, startPoint y: 476, endPoint x: 780, endPoint y: 480, distance: 132.3
click at [650, 480] on div at bounding box center [648, 476] width 6 height 22
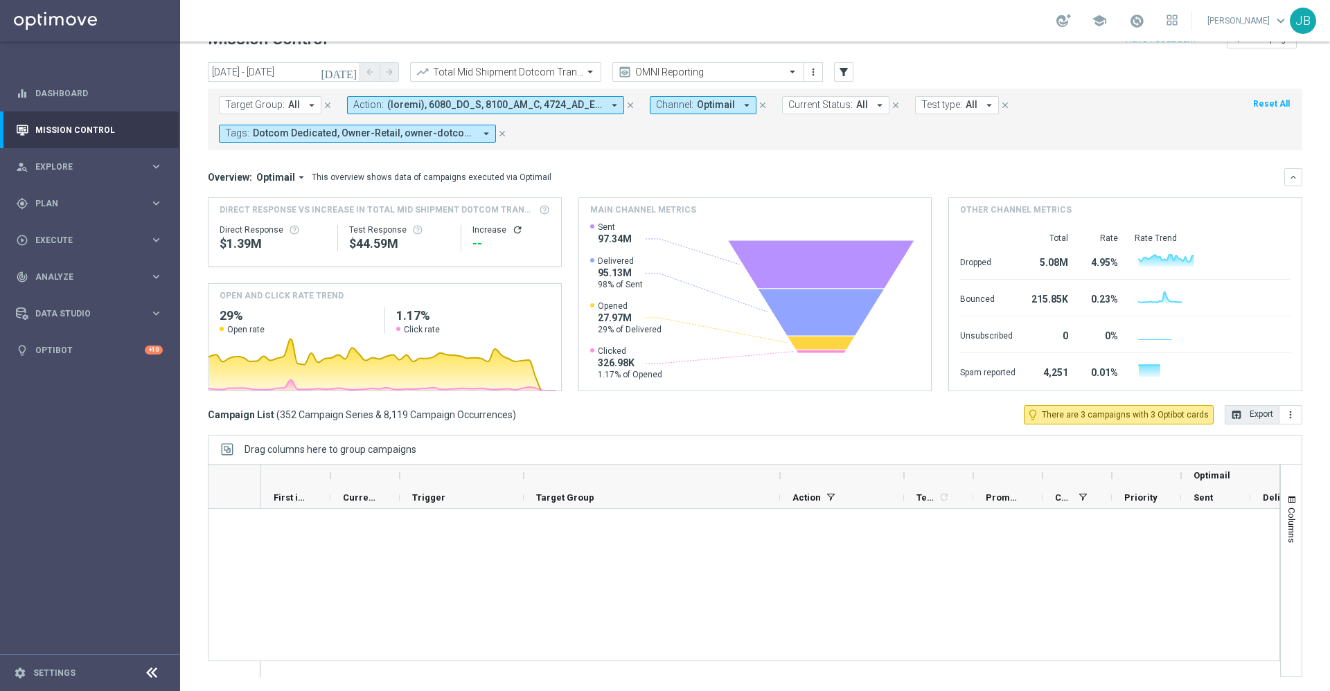
scroll to position [894, 0]
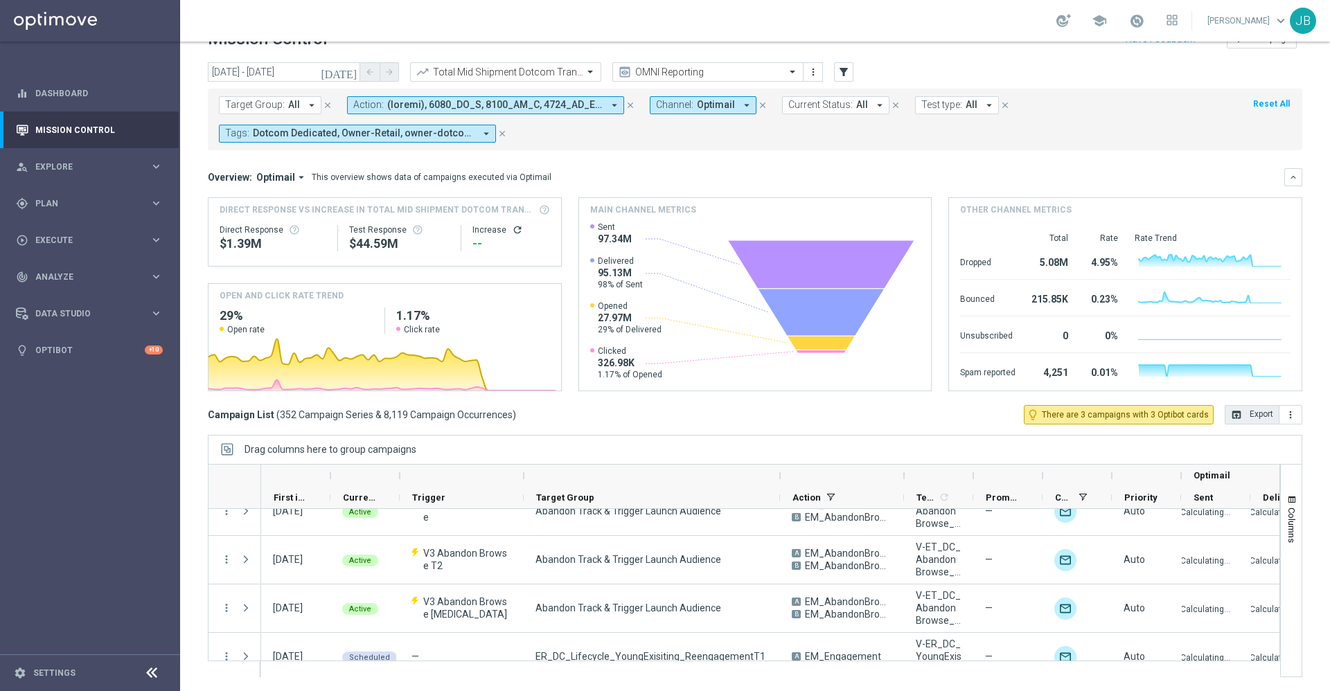
click at [862, 100] on button "Current Status: All arrow_drop_down" at bounding box center [835, 105] width 107 height 18
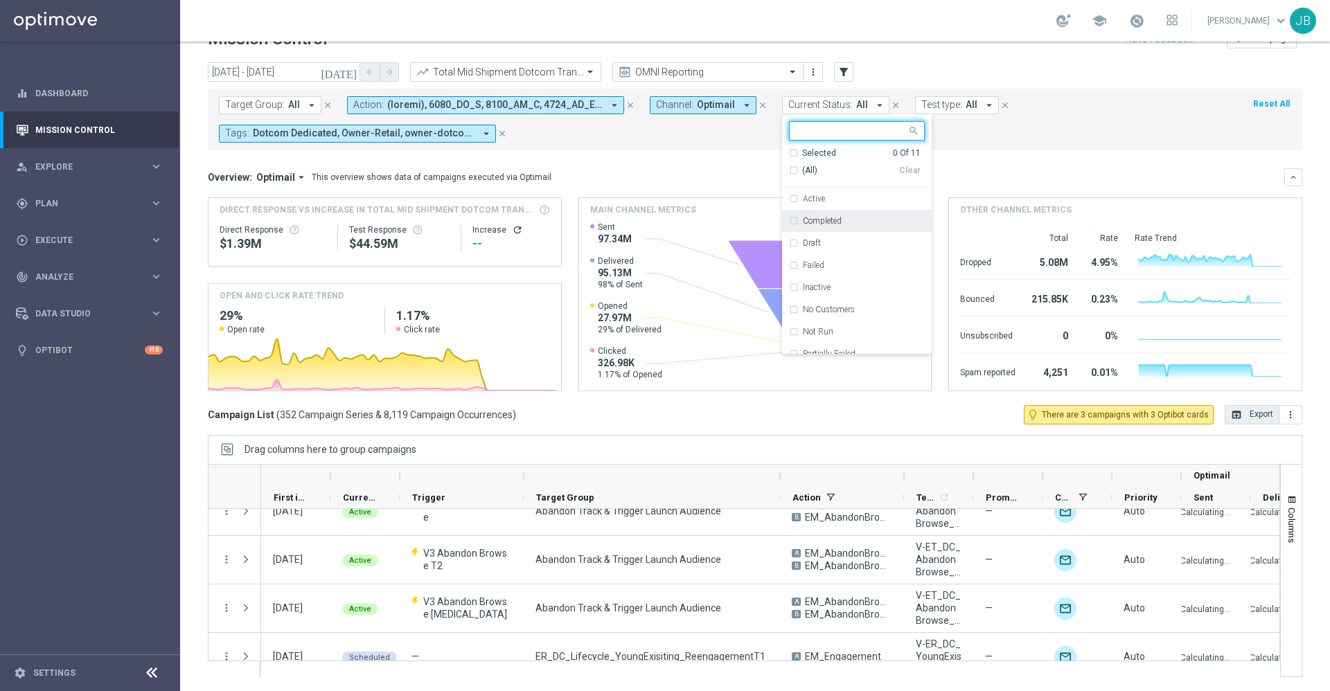
click at [789, 222] on div "Completed" at bounding box center [857, 221] width 136 height 22
click at [1007, 172] on div "Overview: Optimail arrow_drop_down This overview shows data of campaigns execut…" at bounding box center [746, 177] width 1076 height 12
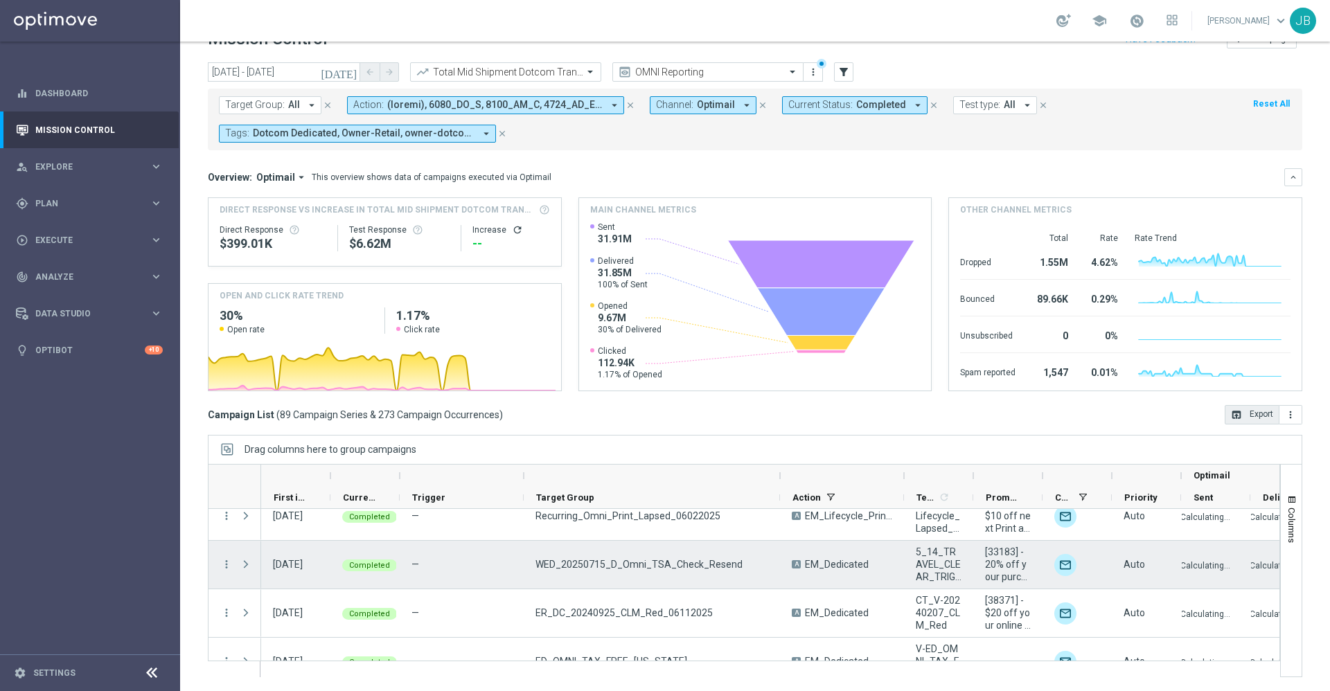
scroll to position [1522, 0]
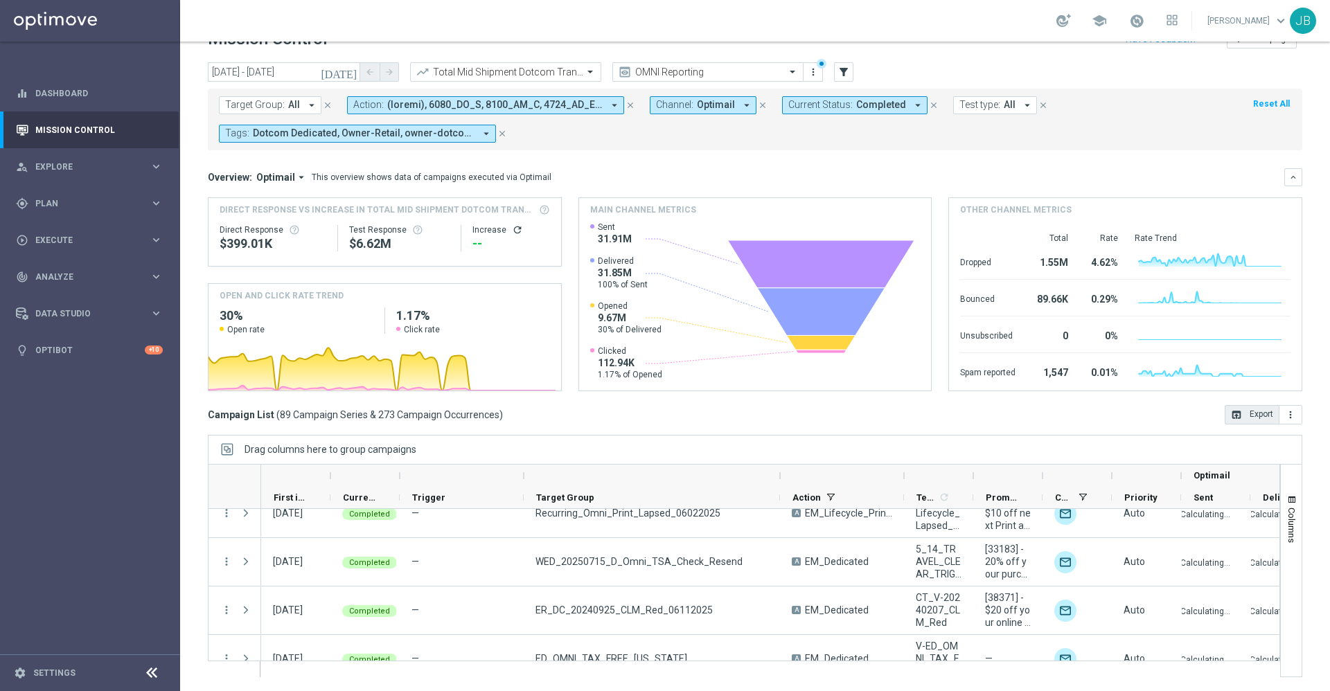
click at [278, 104] on span "Target Group:" at bounding box center [255, 105] width 60 height 12
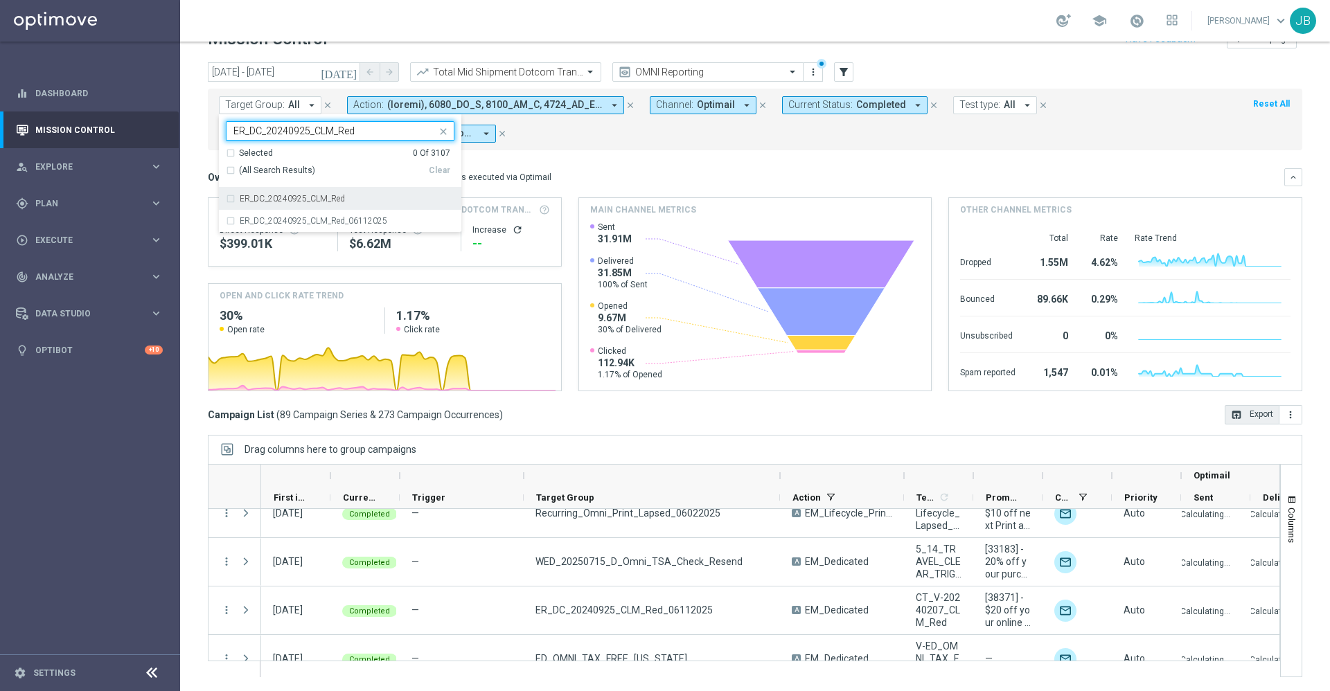
click at [339, 204] on div "ER_DC_20240925_CLM_Red" at bounding box center [340, 199] width 229 height 22
type input "ER_DC_20240925_CLM_Red"
click at [609, 167] on mini-dashboard "Overview: Optimail arrow_drop_down This overview shows data of campaigns execut…" at bounding box center [755, 277] width 1094 height 255
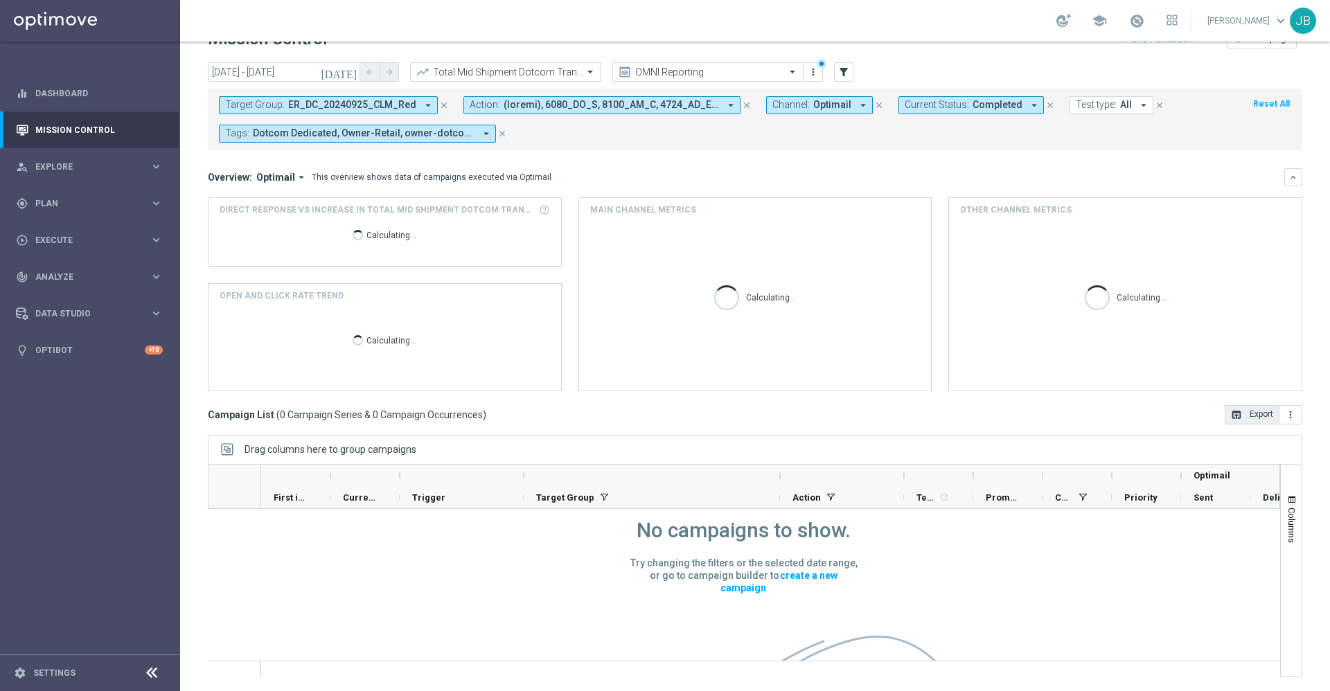
scroll to position [1, 0]
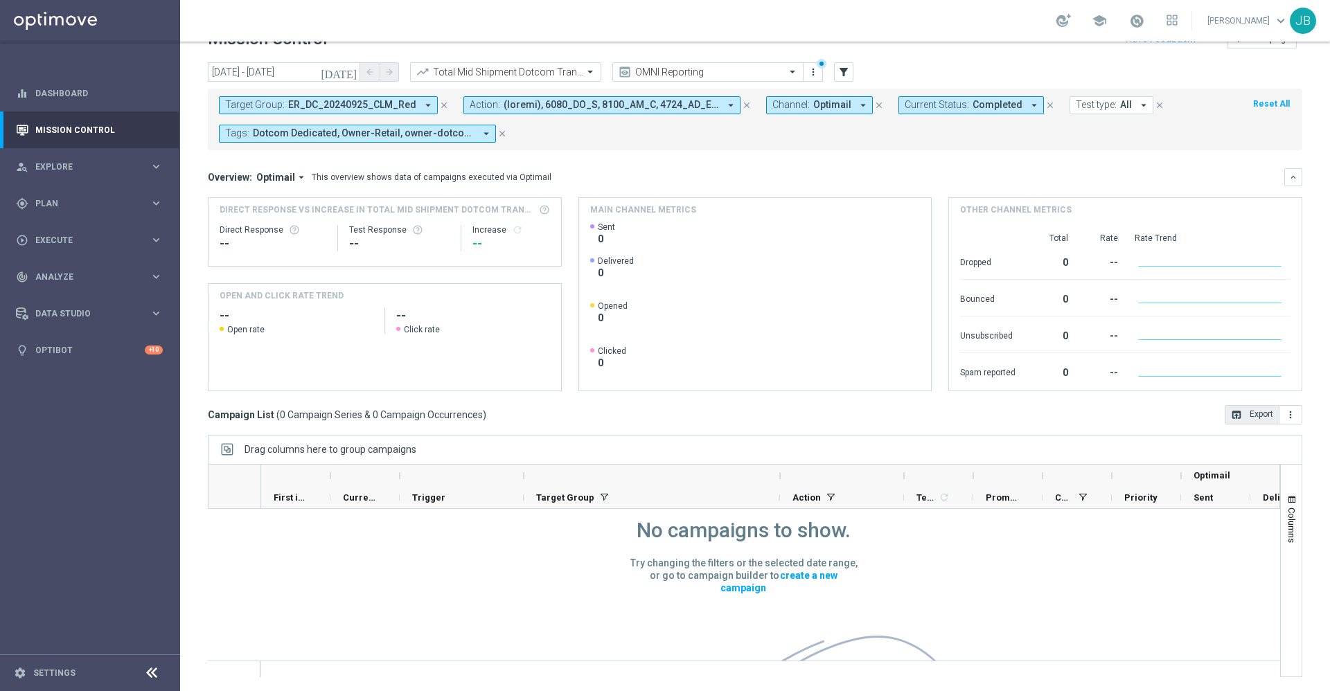
click at [1045, 105] on icon "close" at bounding box center [1050, 105] width 10 height 10
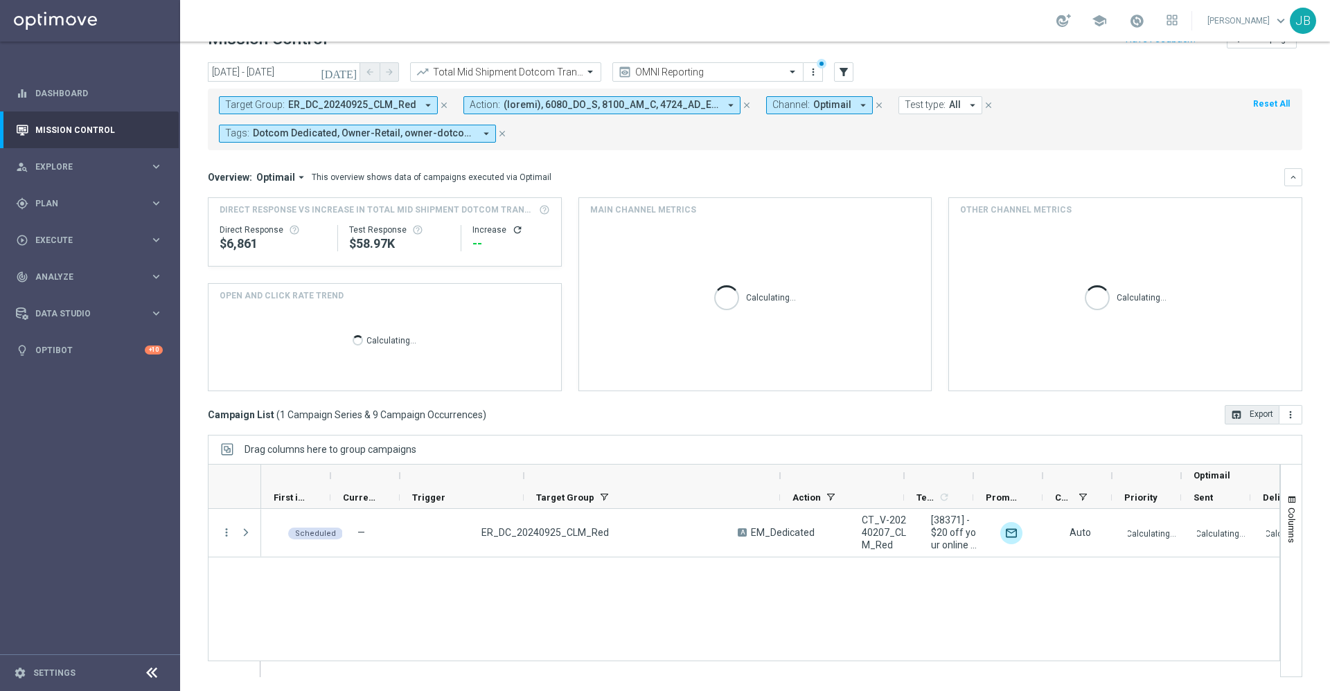
scroll to position [0, 0]
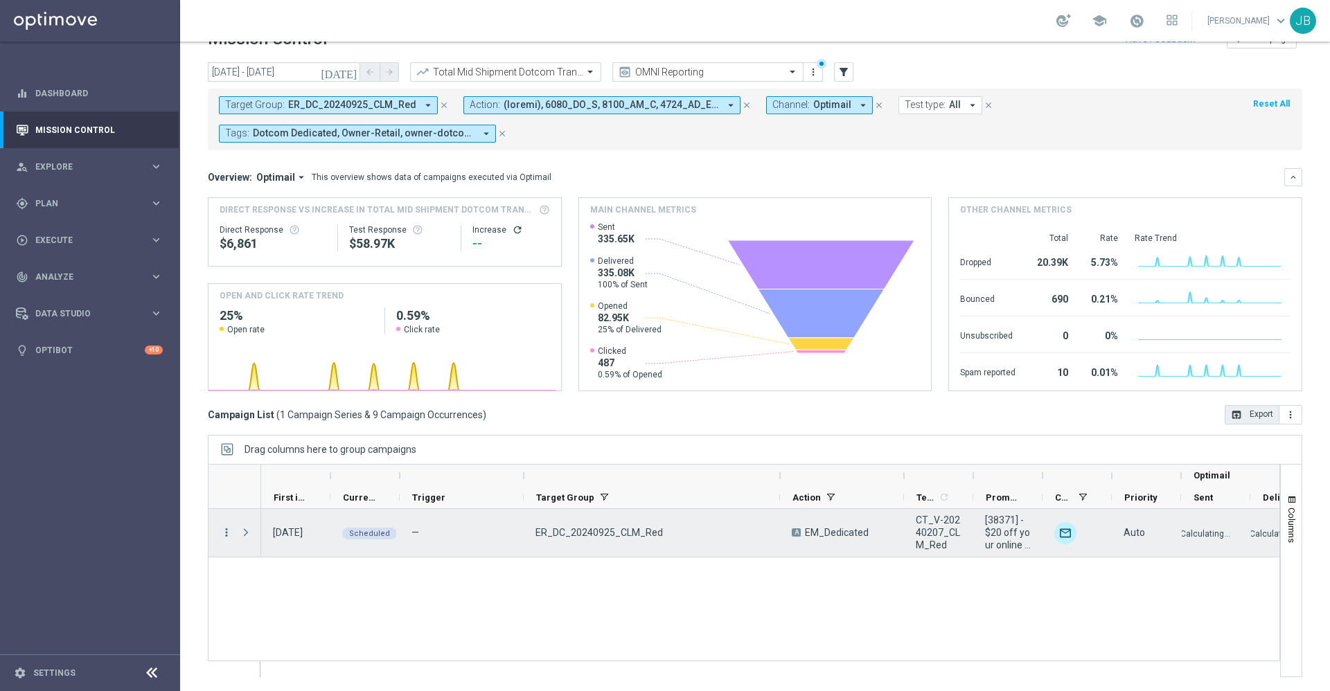
click at [226, 531] on icon "more_vert" at bounding box center [226, 532] width 12 height 12
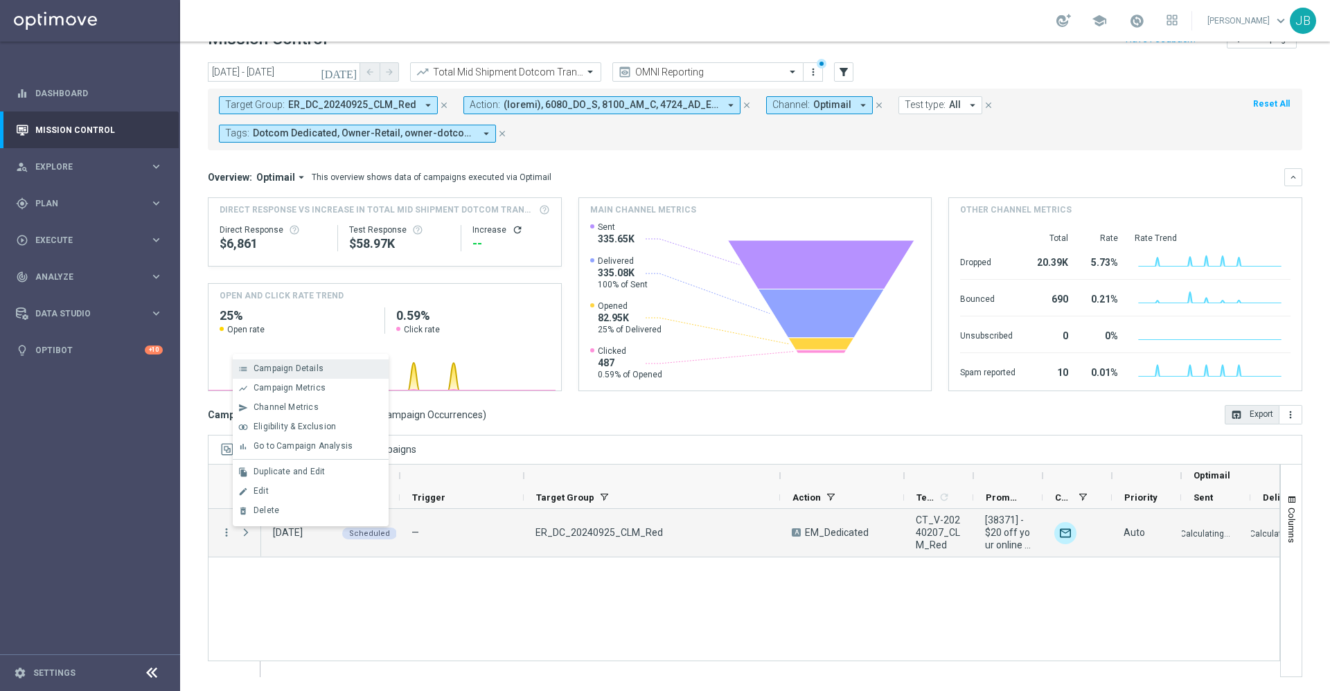
click at [312, 369] on span "Campaign Details" at bounding box center [288, 369] width 70 height 10
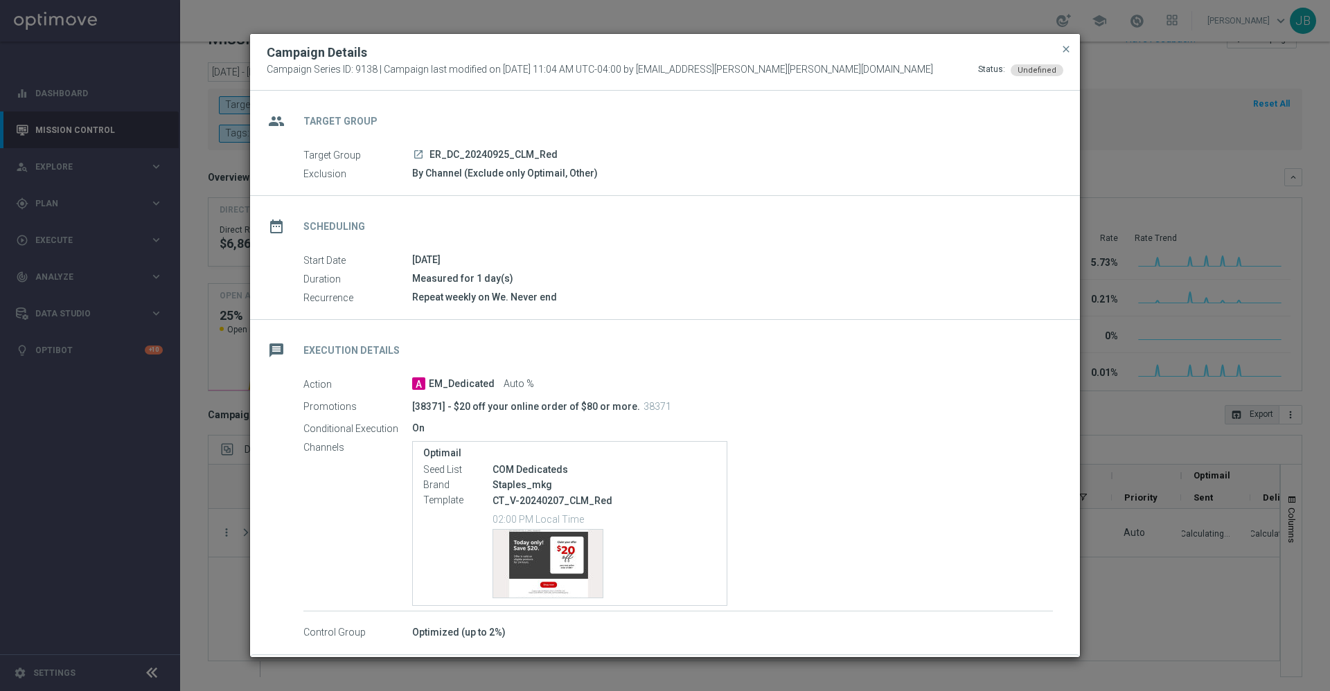
click at [1069, 55] on button "close" at bounding box center [1066, 49] width 14 height 17
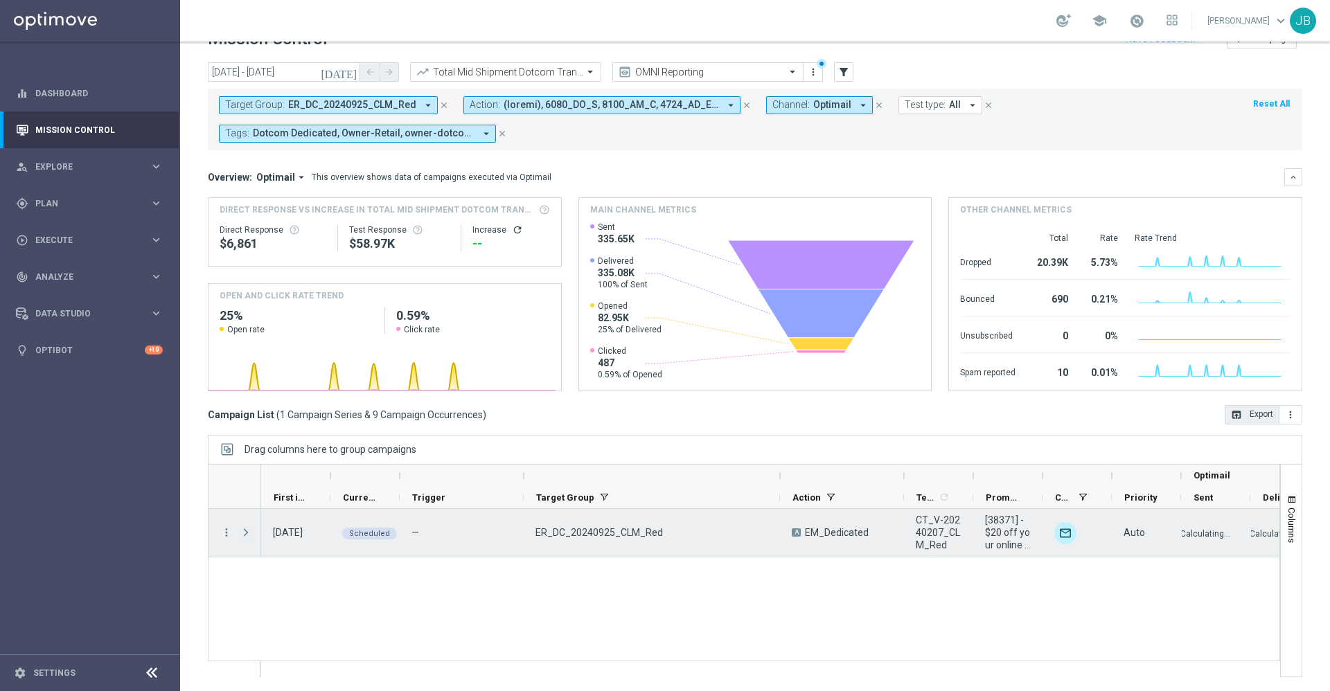
click at [247, 535] on span "Press SPACE to select this row." at bounding box center [246, 532] width 12 height 11
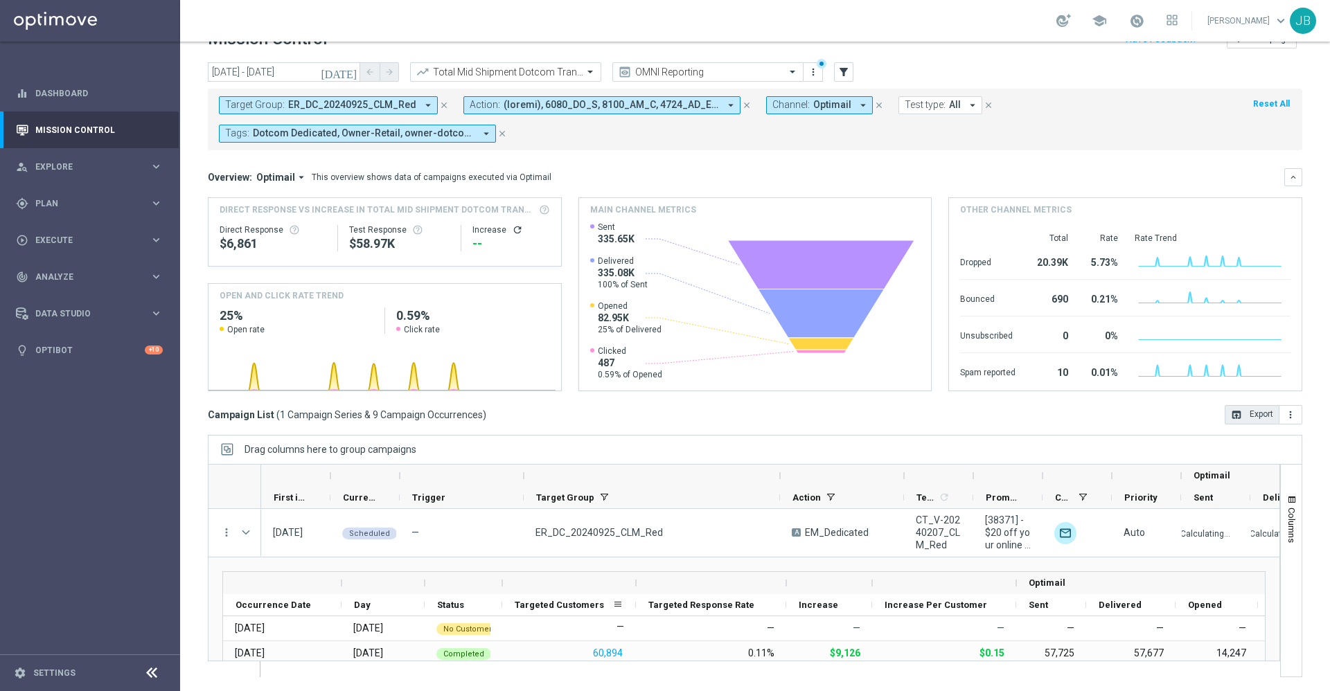
scroll to position [1, 0]
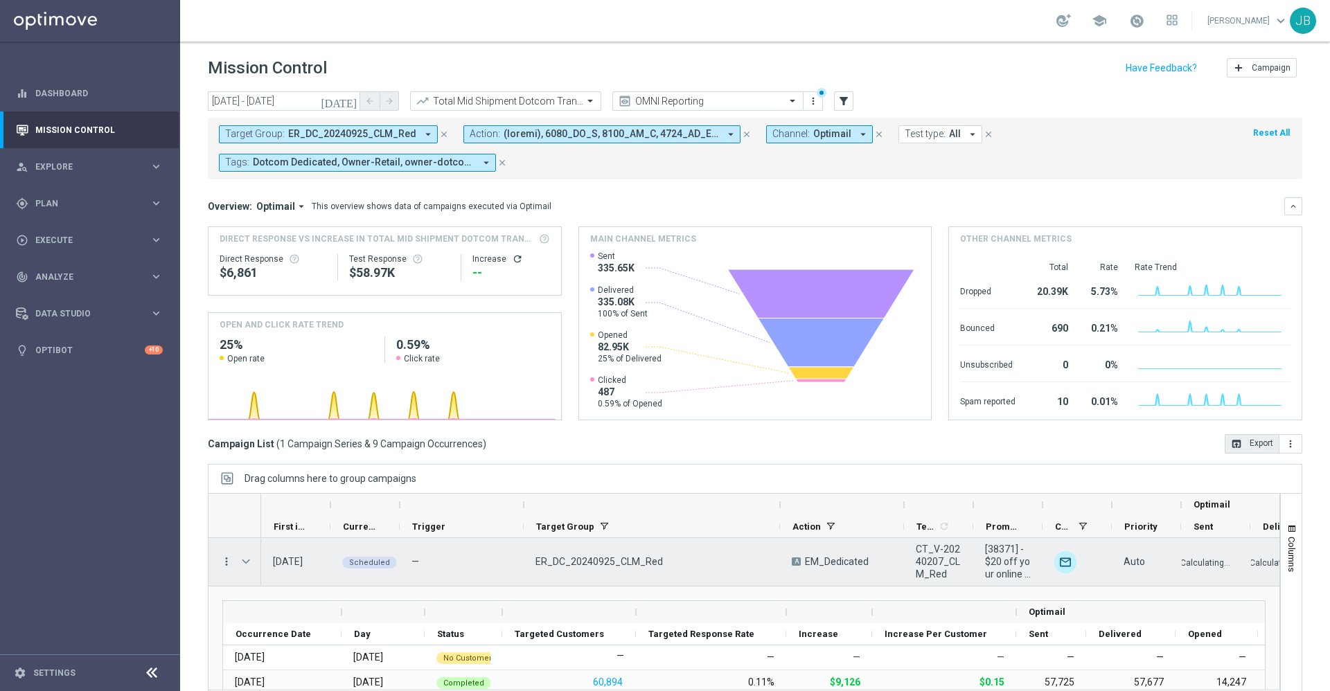
click at [227, 560] on icon "more_vert" at bounding box center [226, 561] width 12 height 12
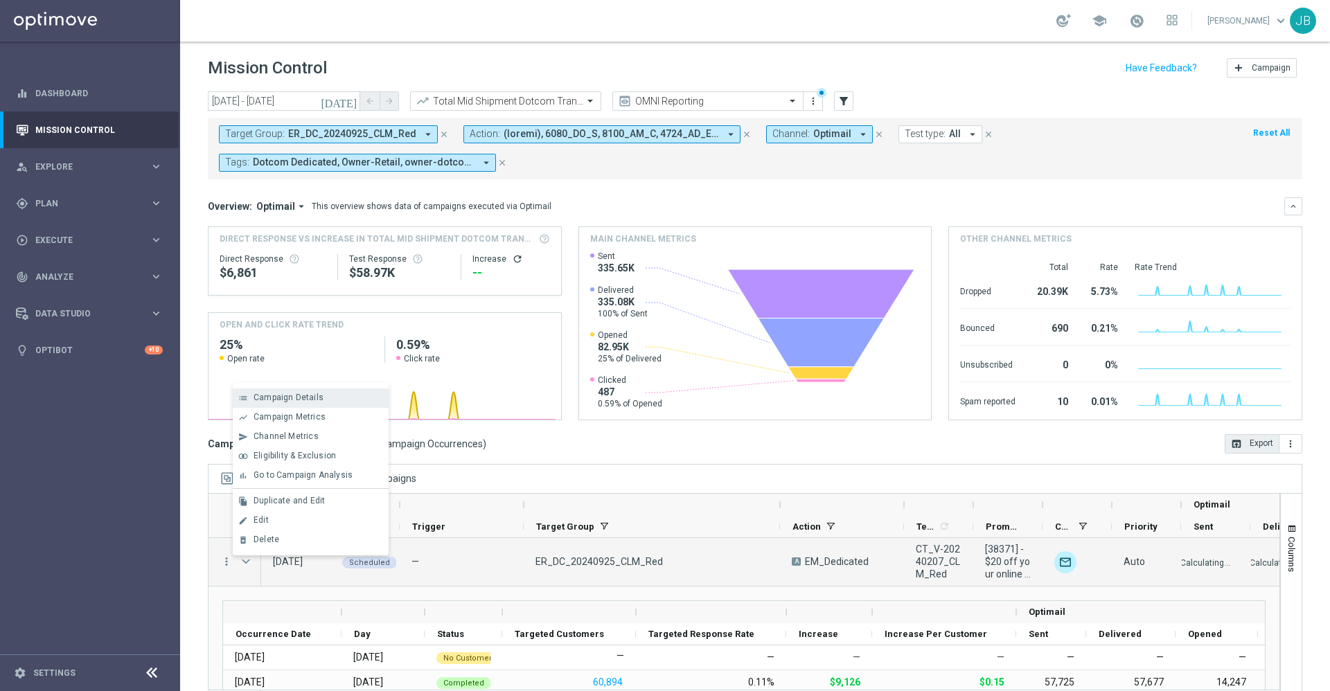
click at [307, 401] on span "Campaign Details" at bounding box center [288, 398] width 70 height 10
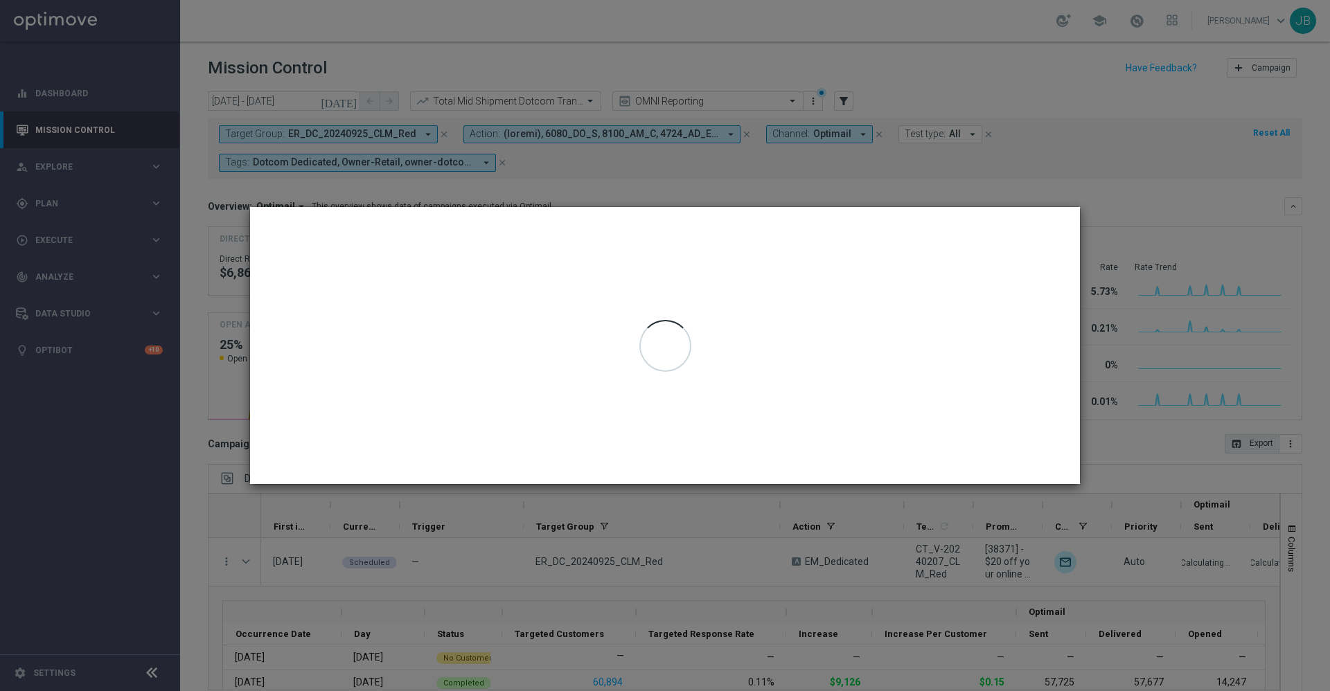
click at [764, 616] on modal-container at bounding box center [665, 345] width 1330 height 691
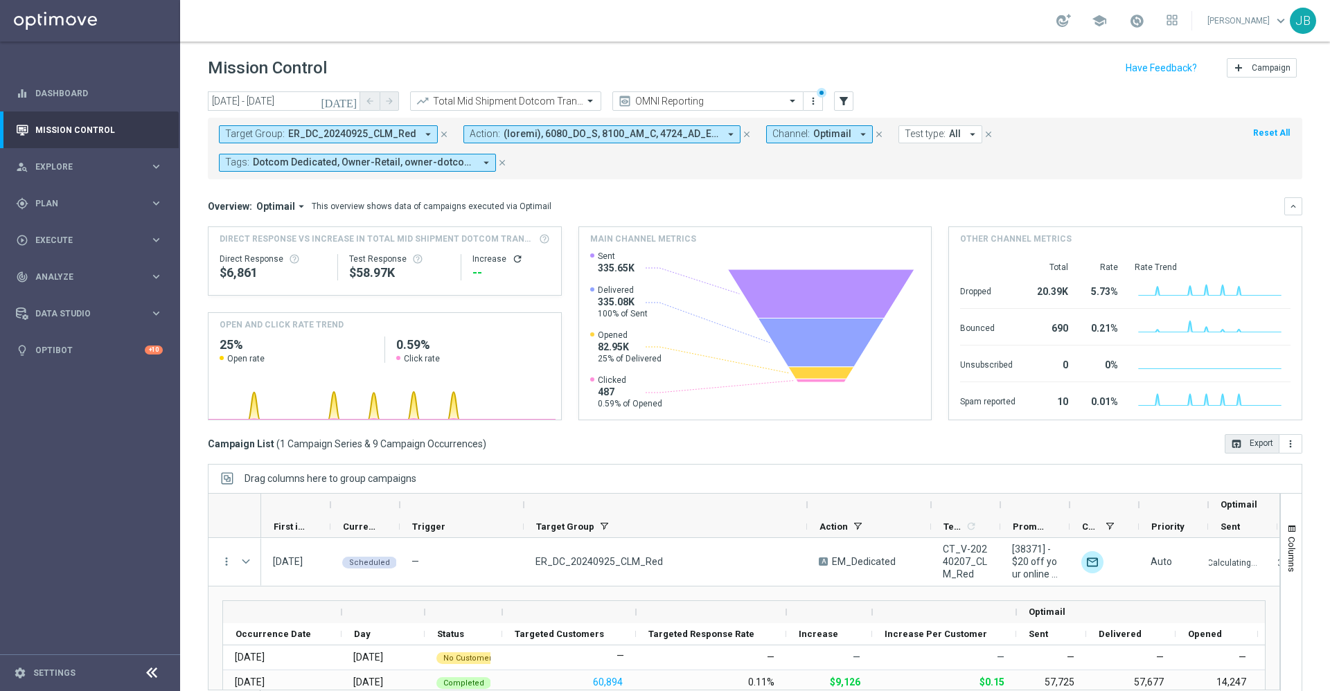
drag, startPoint x: 778, startPoint y: 500, endPoint x: 819, endPoint y: 499, distance: 40.9
click at [810, 499] on div at bounding box center [807, 505] width 6 height 22
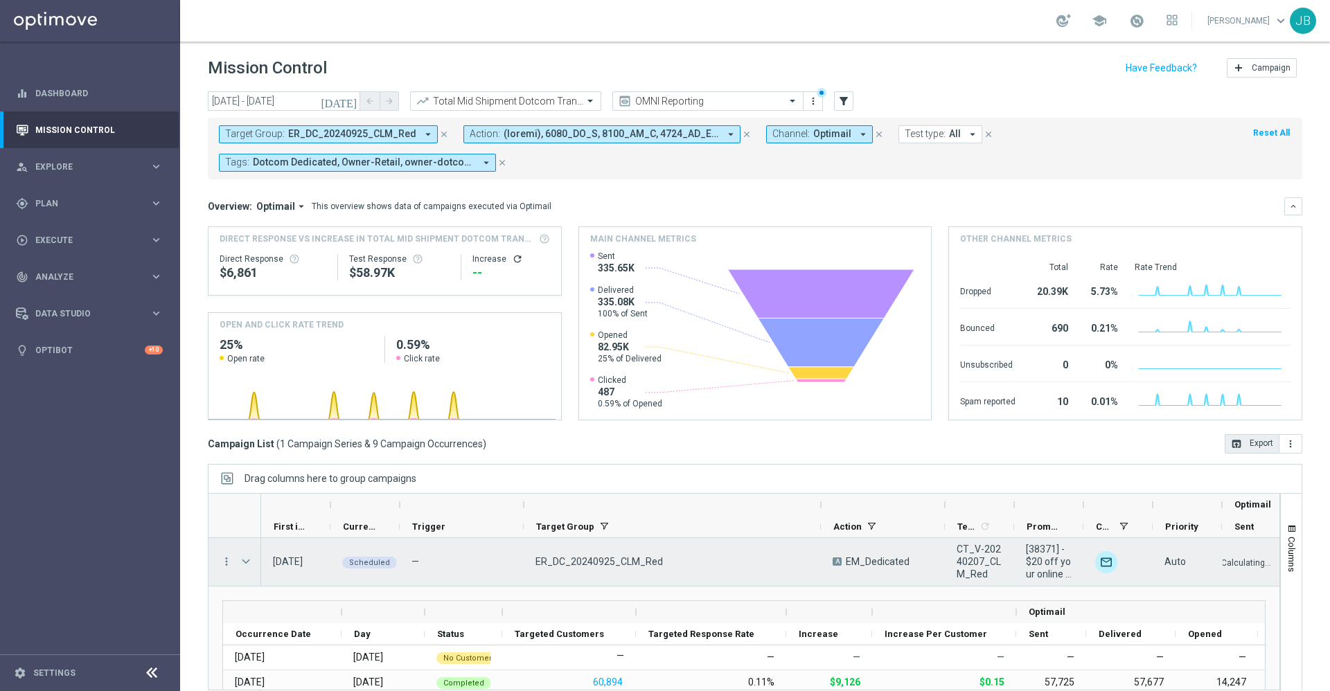
click at [244, 564] on span "Press SPACE to select this row." at bounding box center [246, 561] width 12 height 11
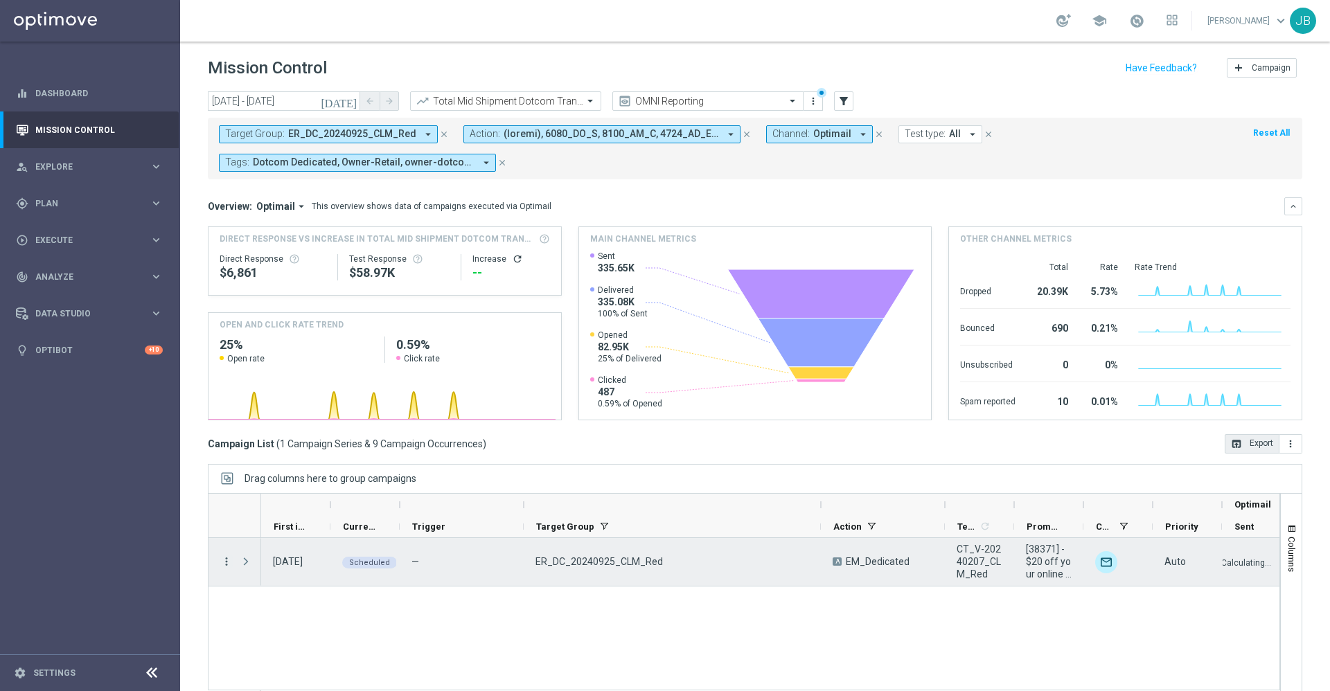
click at [225, 563] on icon "more_vert" at bounding box center [226, 561] width 12 height 12
click at [287, 536] on div "Delete" at bounding box center [317, 540] width 129 height 10
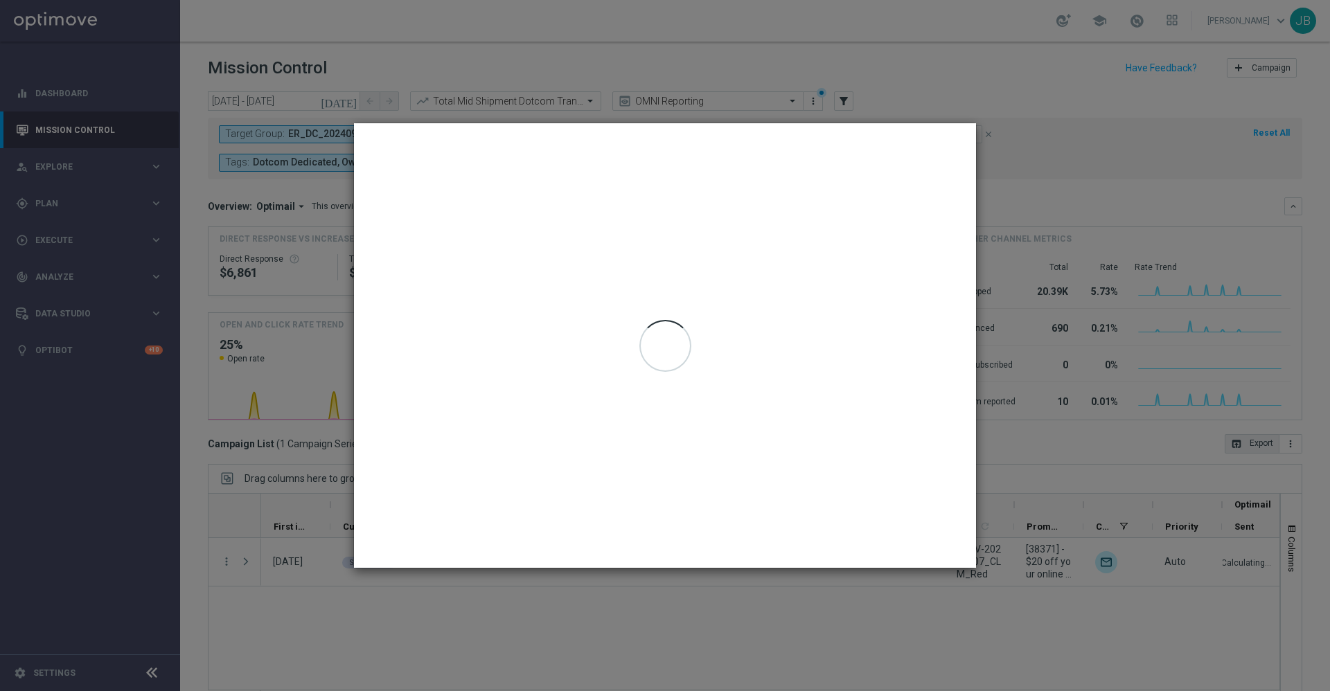
click at [851, 641] on modal-container "Selected Campaign Details Target Group ER_DC_20240925_CLM_Red Action A EM_Dedic…" at bounding box center [665, 345] width 1330 height 691
click at [666, 627] on modal-container "Selected Campaign Details Target Group ER_DC_20240925_CLM_Red Action A EM_Dedic…" at bounding box center [665, 345] width 1330 height 691
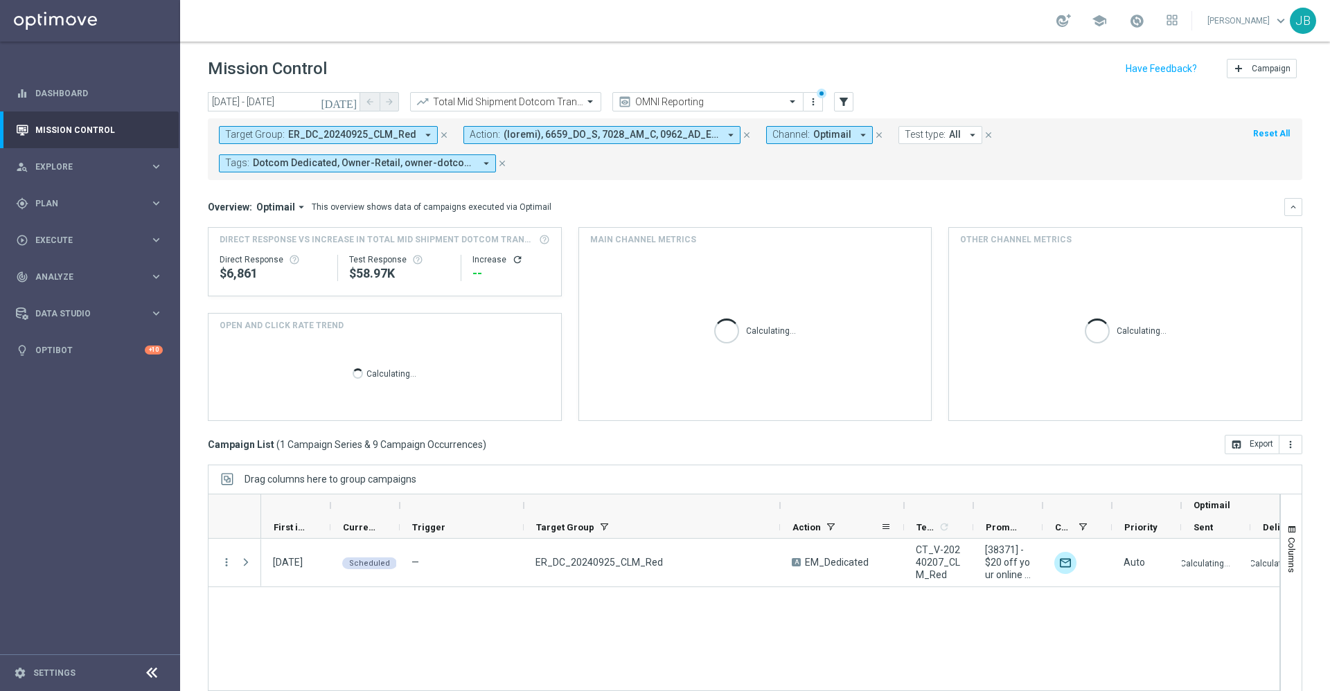
drag, startPoint x: 648, startPoint y: 506, endPoint x: 780, endPoint y: 531, distance: 134.7
click at [780, 531] on div "Optimail First in Range" at bounding box center [895, 516] width 1269 height 44
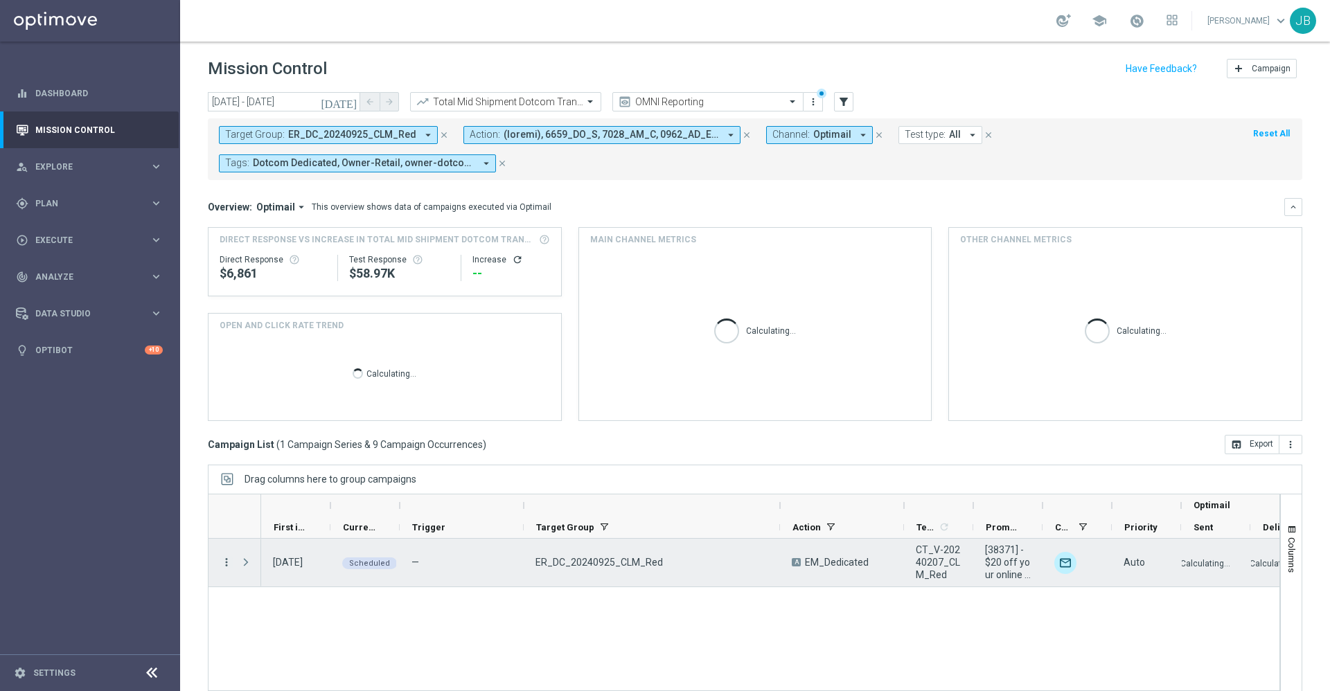
click at [228, 566] on icon "more_vert" at bounding box center [226, 562] width 12 height 12
click at [279, 542] on div "Delete" at bounding box center [317, 540] width 129 height 10
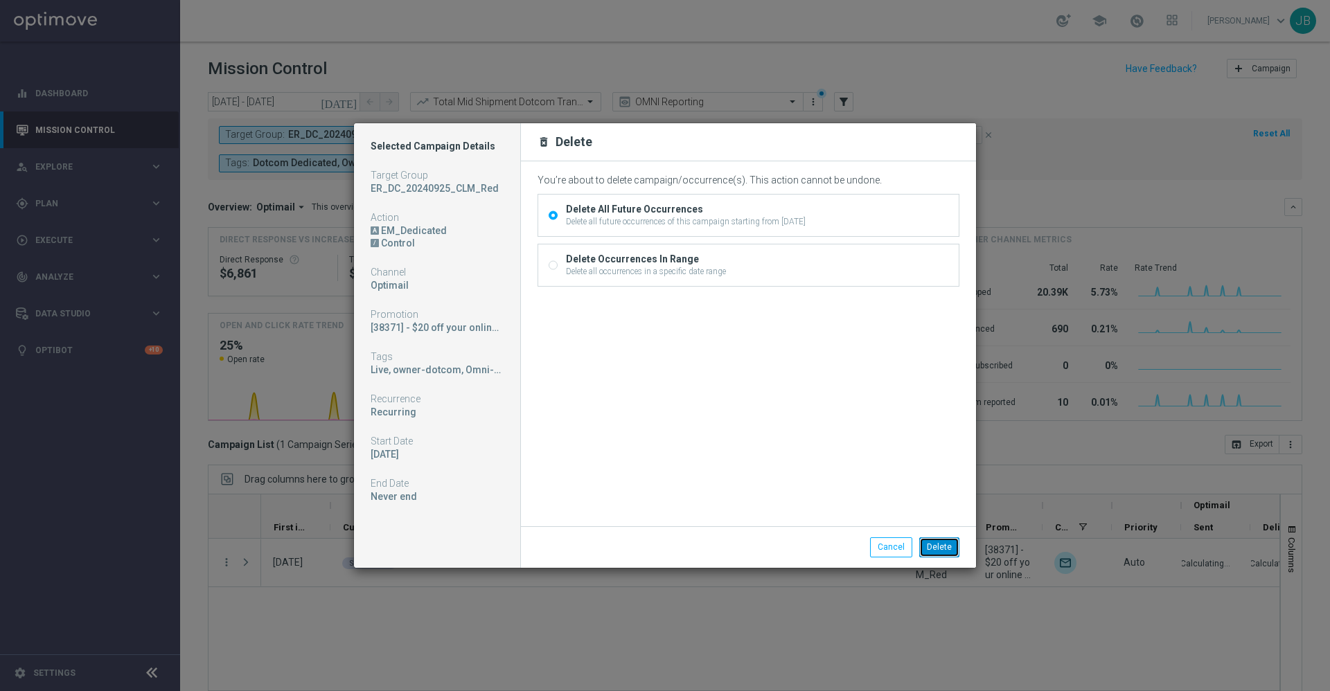
click at [938, 543] on button "Delete" at bounding box center [939, 546] width 40 height 19
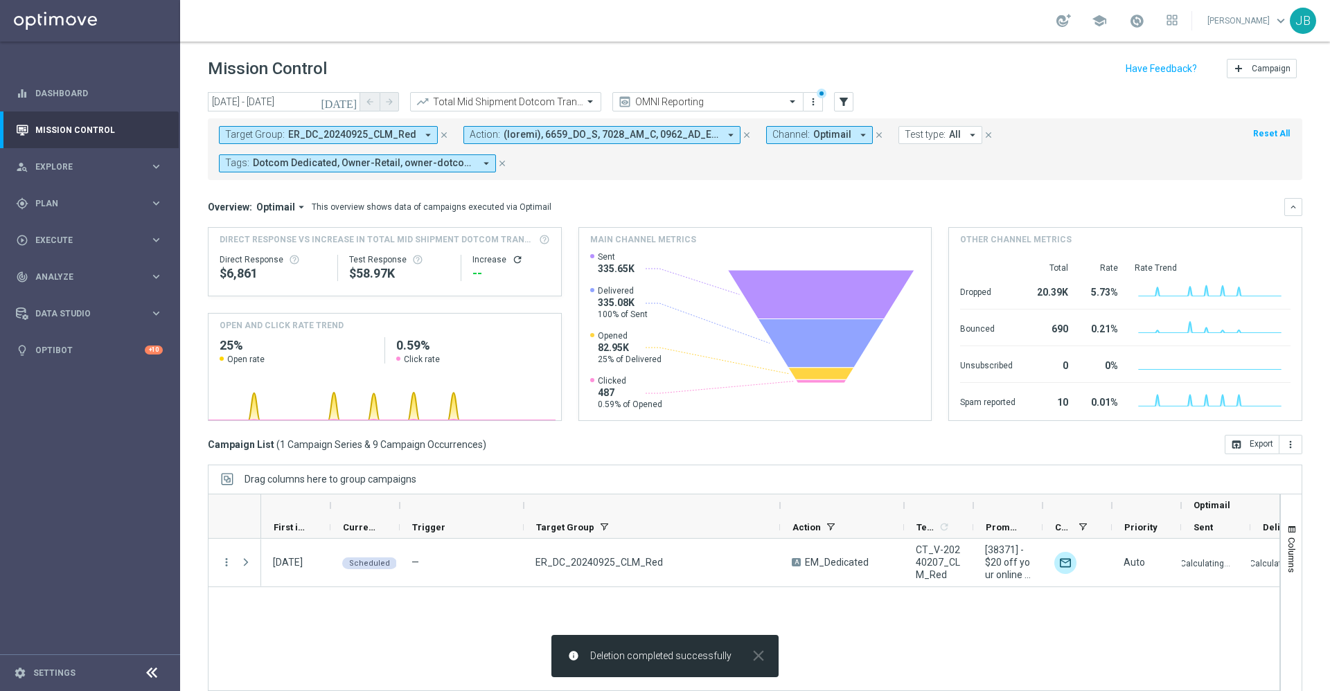
click at [469, 611] on div "02 Jul 2025, Wednesday Scheduled — ER_DC_20240925_CLM_Red A EM_Dedicated CT_V-2…" at bounding box center [770, 623] width 1018 height 168
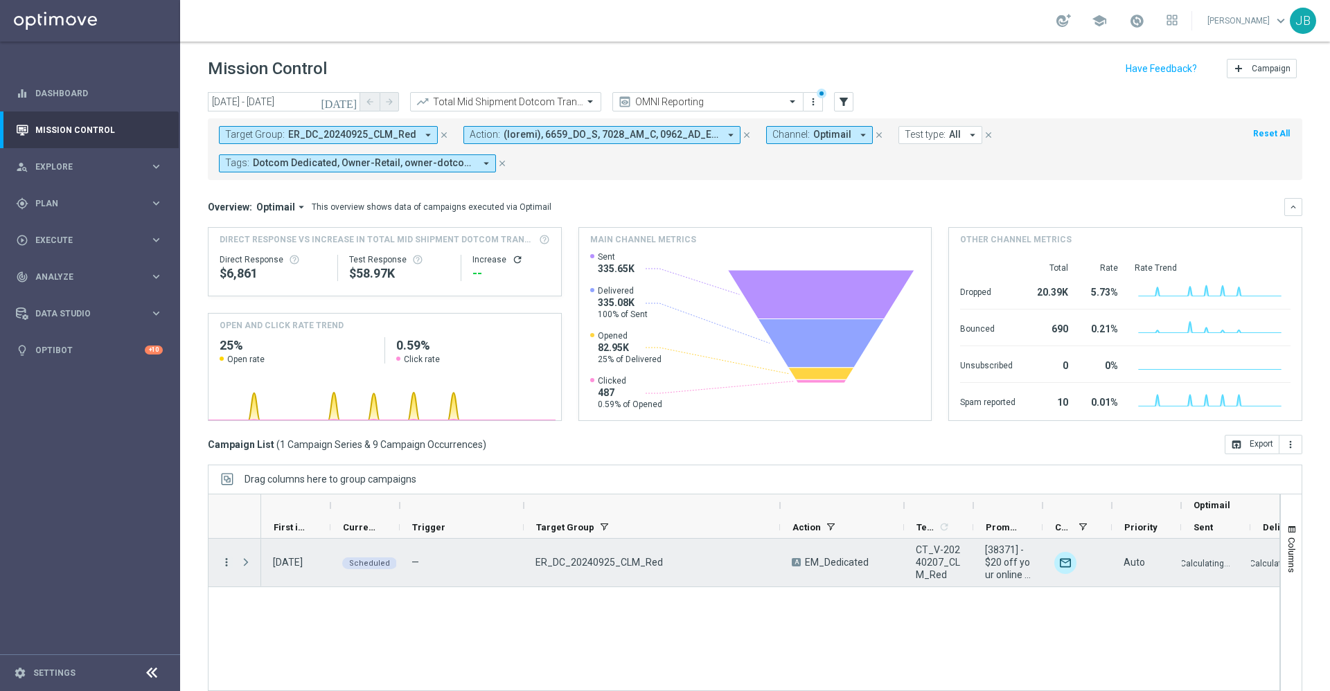
click at [221, 566] on icon "more_vert" at bounding box center [226, 562] width 12 height 12
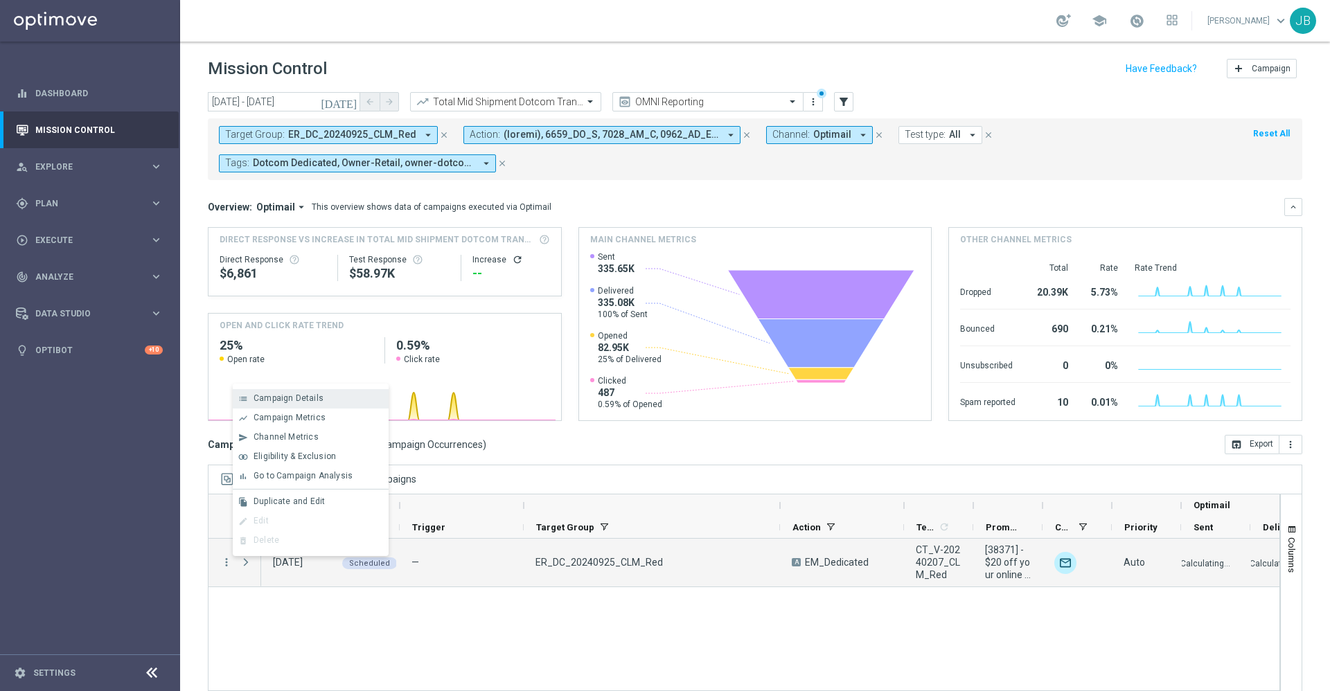
click at [312, 401] on span "Campaign Details" at bounding box center [288, 398] width 70 height 10
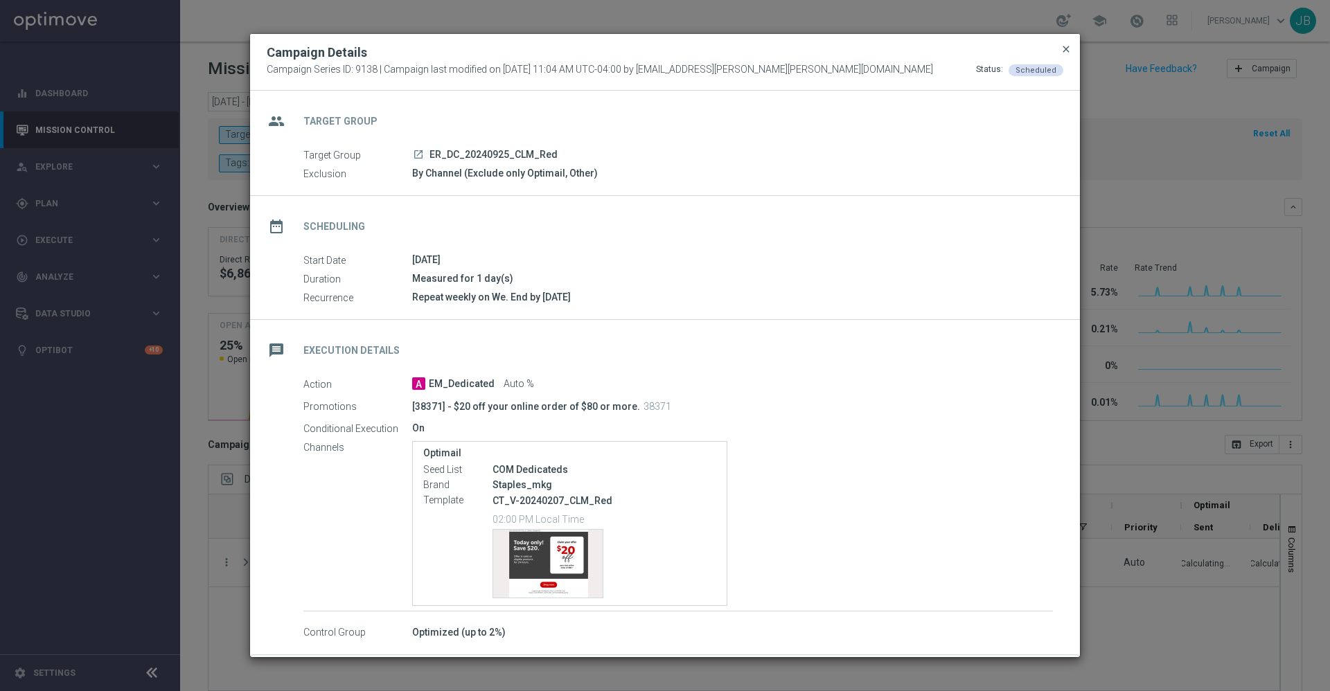
click at [1065, 53] on span "close" at bounding box center [1065, 49] width 11 height 11
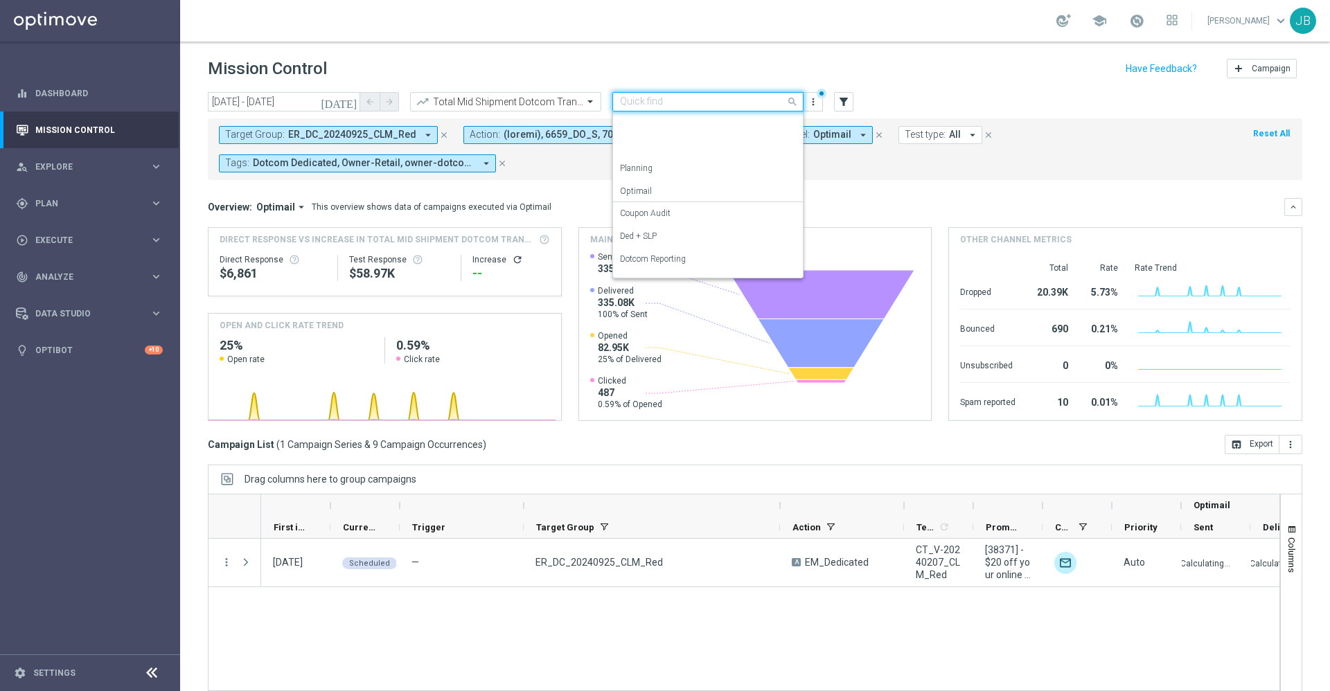
click at [672, 107] on input "text" at bounding box center [694, 102] width 148 height 12
click at [663, 177] on label "Retail Reporting" at bounding box center [648, 174] width 57 height 12
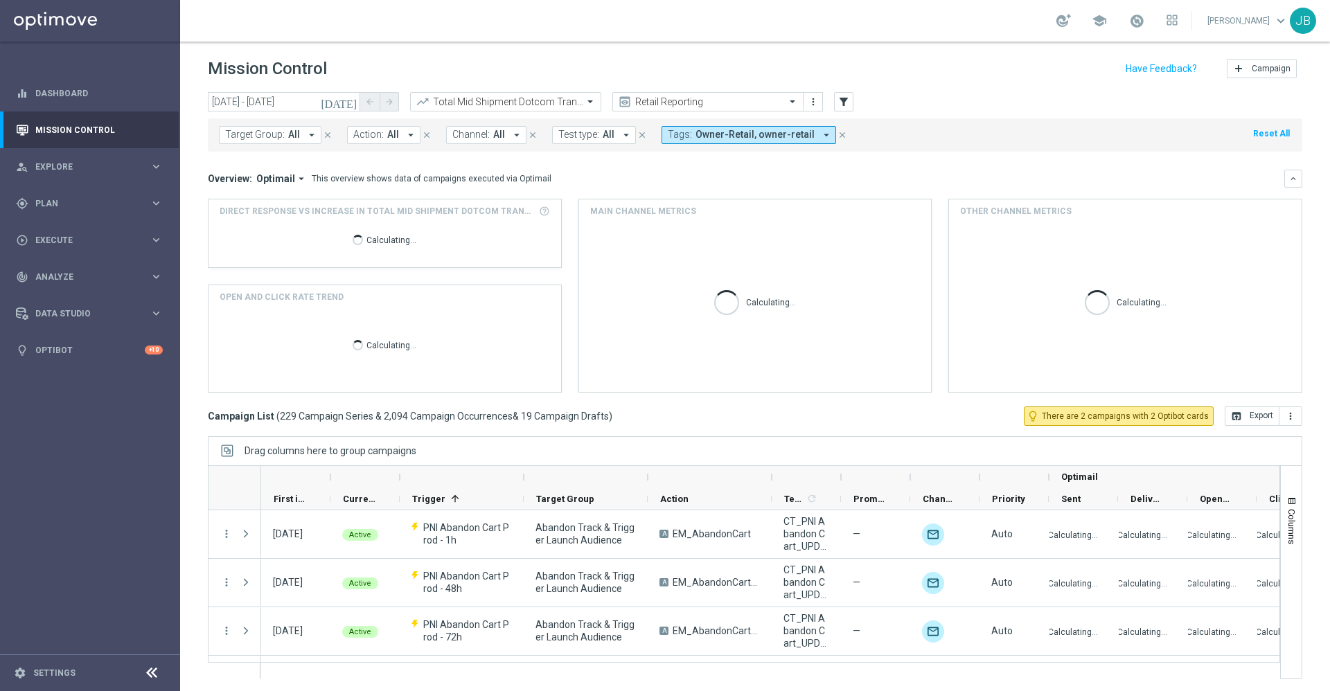
click at [349, 101] on icon "[DATE]" at bounding box center [339, 102] width 37 height 12
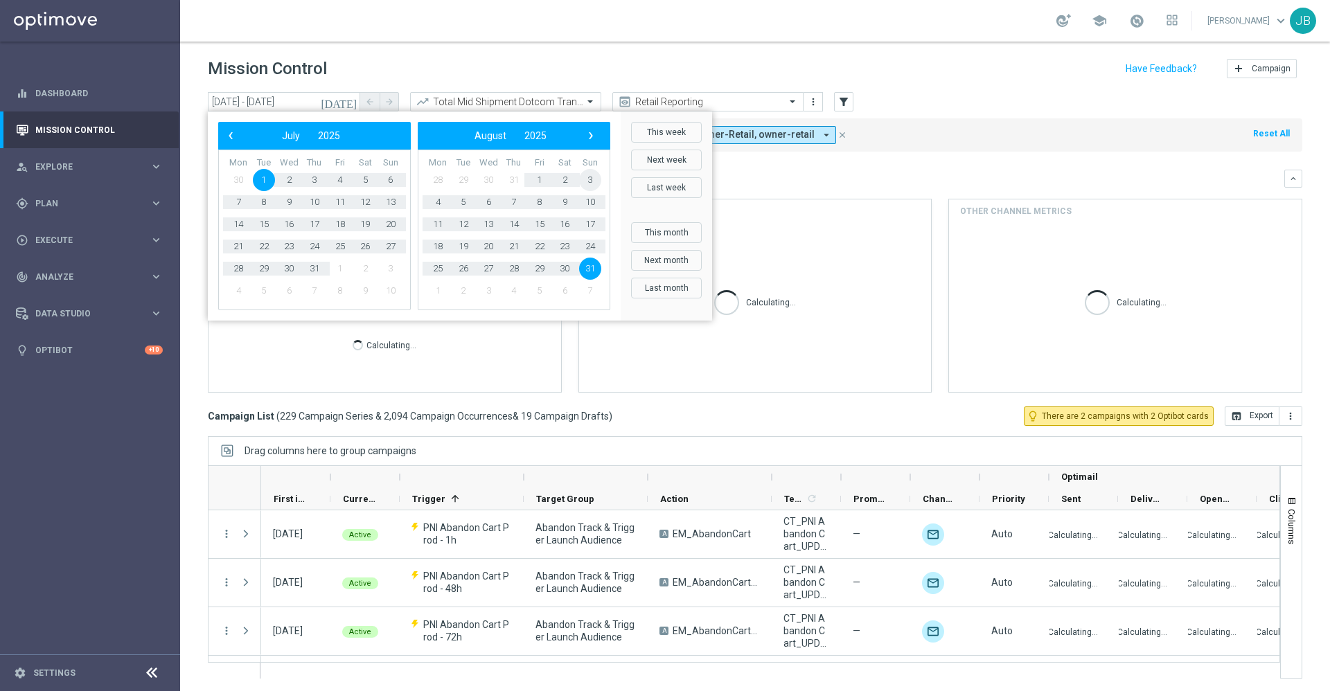
click at [593, 184] on span "3" at bounding box center [590, 180] width 22 height 22
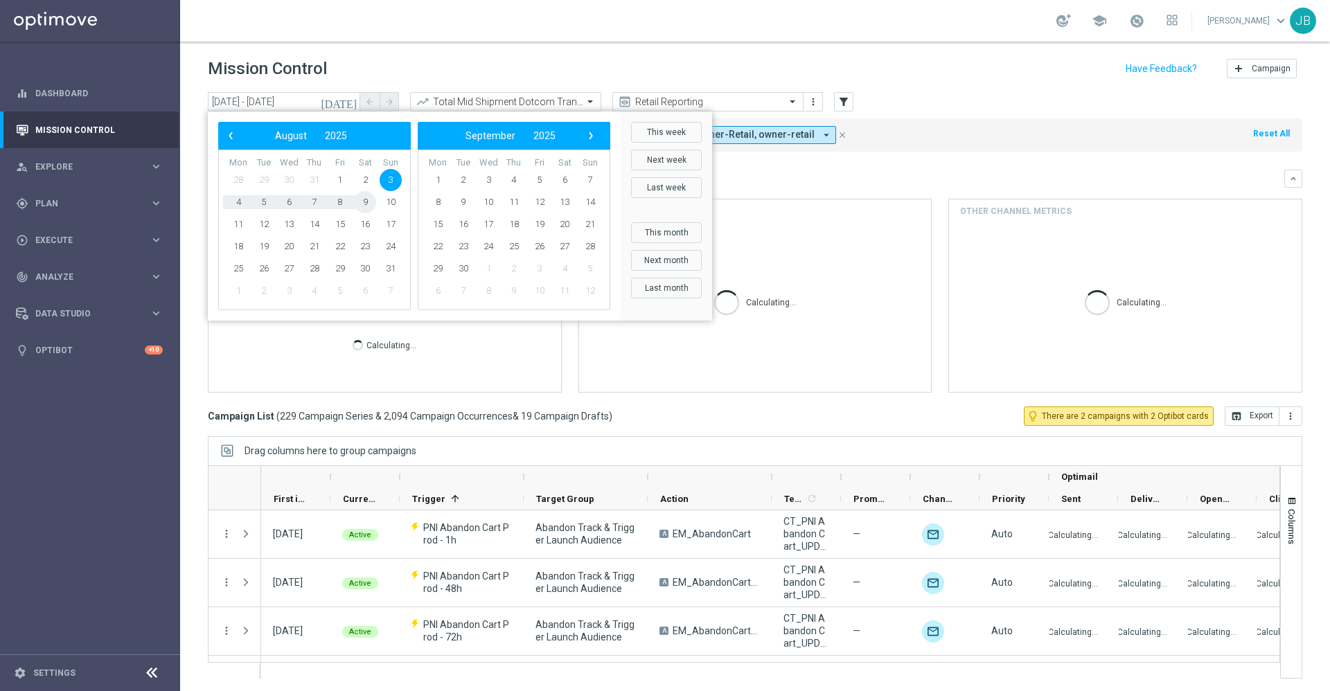
click at [364, 202] on span "9" at bounding box center [365, 202] width 22 height 22
type input "[DATE] - [DATE]"
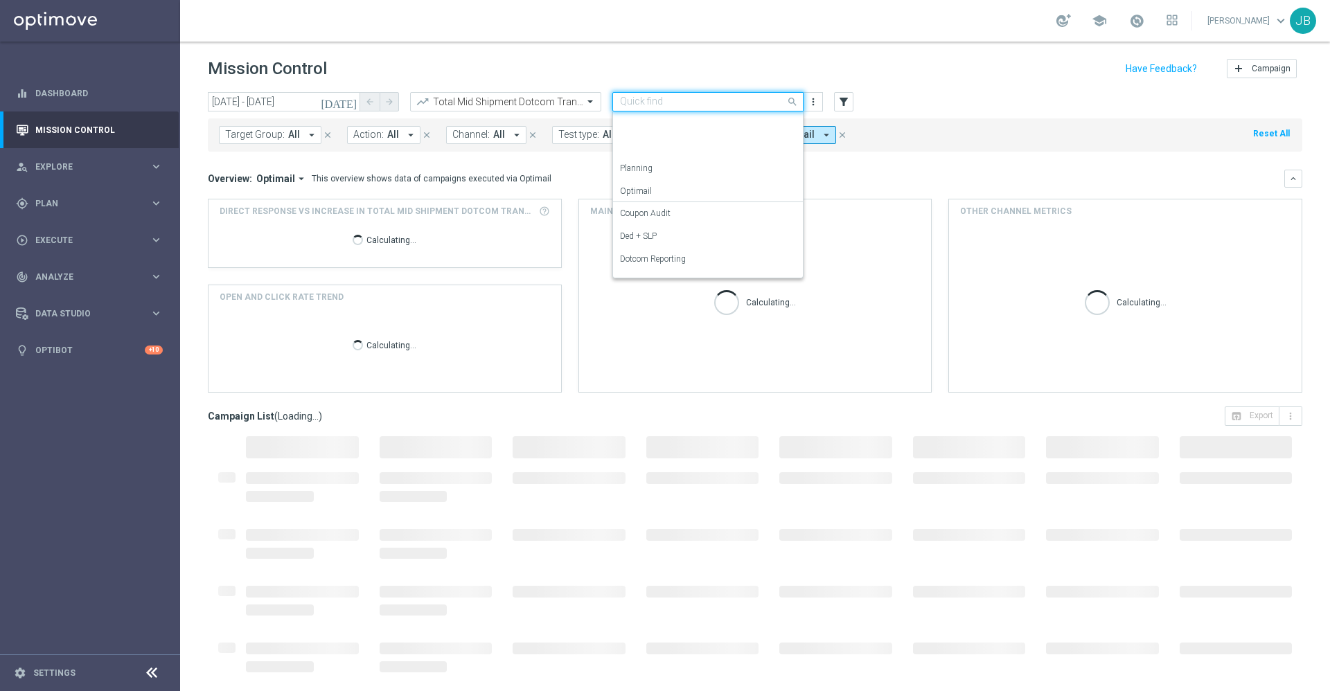
click at [696, 98] on input "text" at bounding box center [694, 102] width 148 height 12
click at [693, 151] on div "OMNI Reporting" at bounding box center [708, 151] width 176 height 23
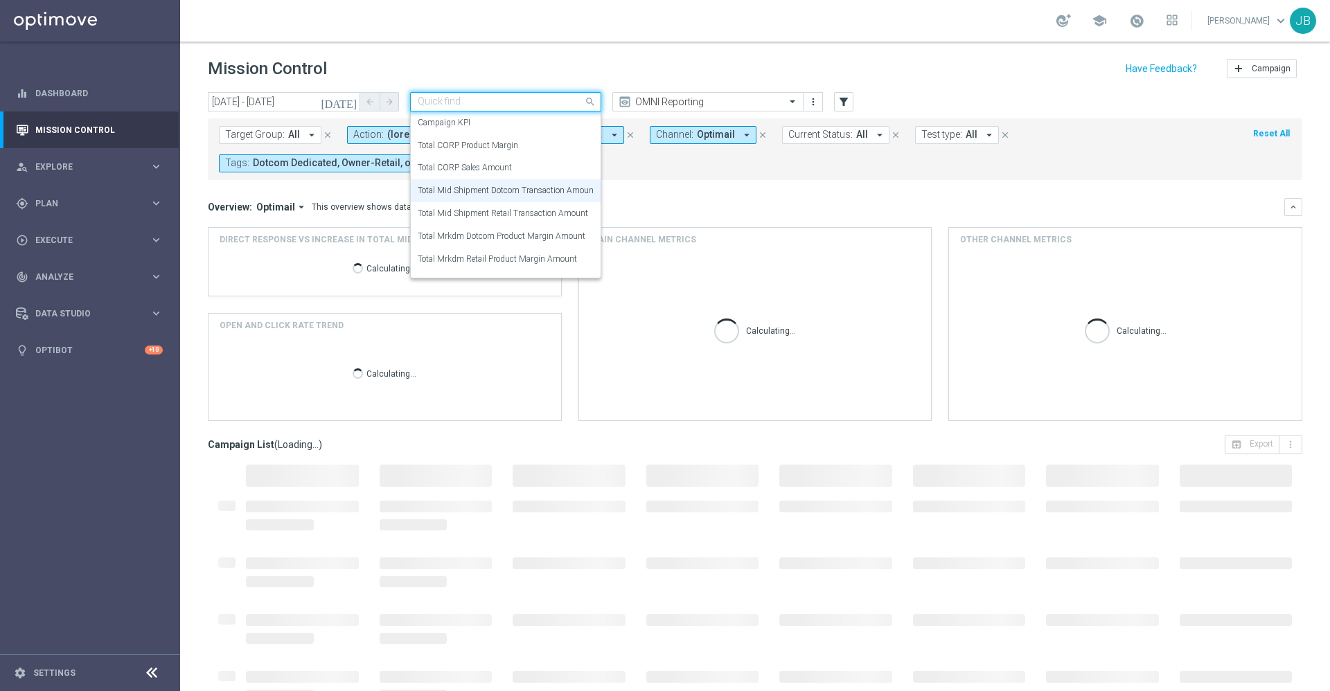
click at [569, 104] on div at bounding box center [506, 102] width 190 height 12
click at [528, 241] on label "Total Mrkdm Dotcom Product Margin Amount" at bounding box center [502, 237] width 168 height 12
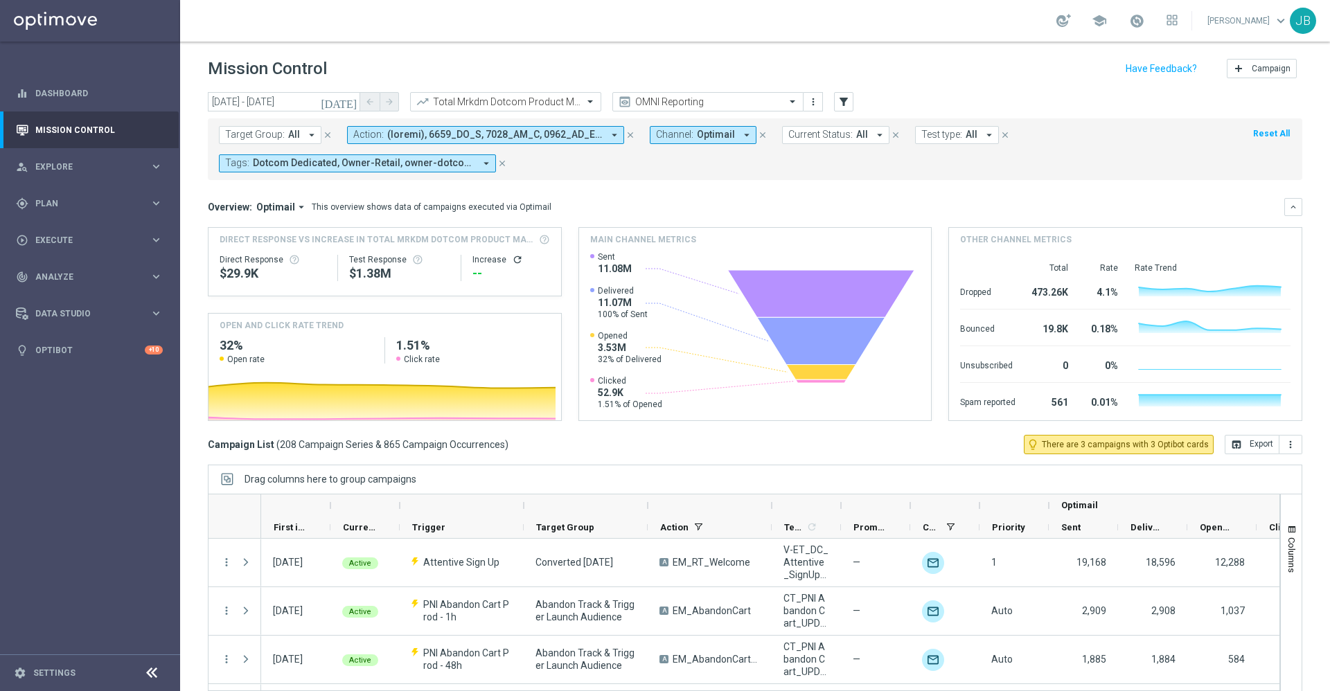
click at [512, 260] on icon "refresh" at bounding box center [517, 259] width 11 height 11
click at [1227, 449] on button "open_in_browser Export" at bounding box center [1251, 444] width 55 height 19
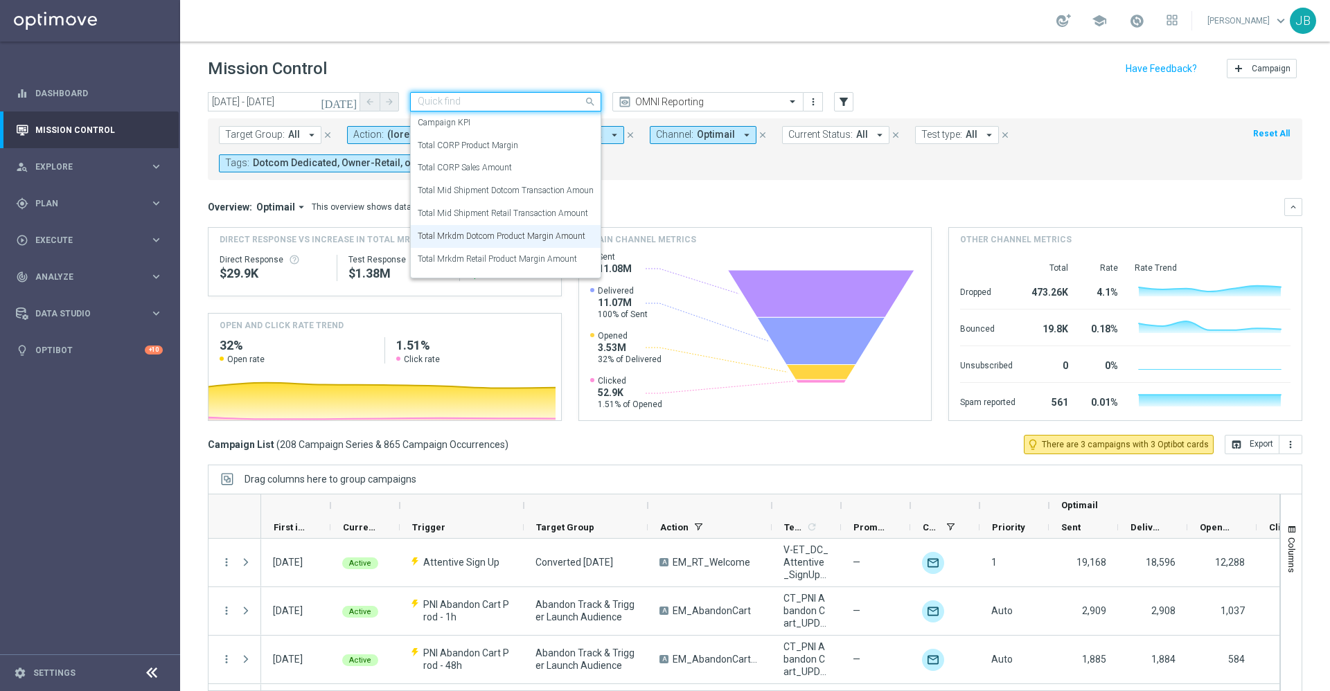
click at [545, 97] on input "text" at bounding box center [492, 102] width 148 height 12
click at [516, 209] on label "Total Mid Shipment Retail Transaction Amount" at bounding box center [503, 214] width 170 height 12
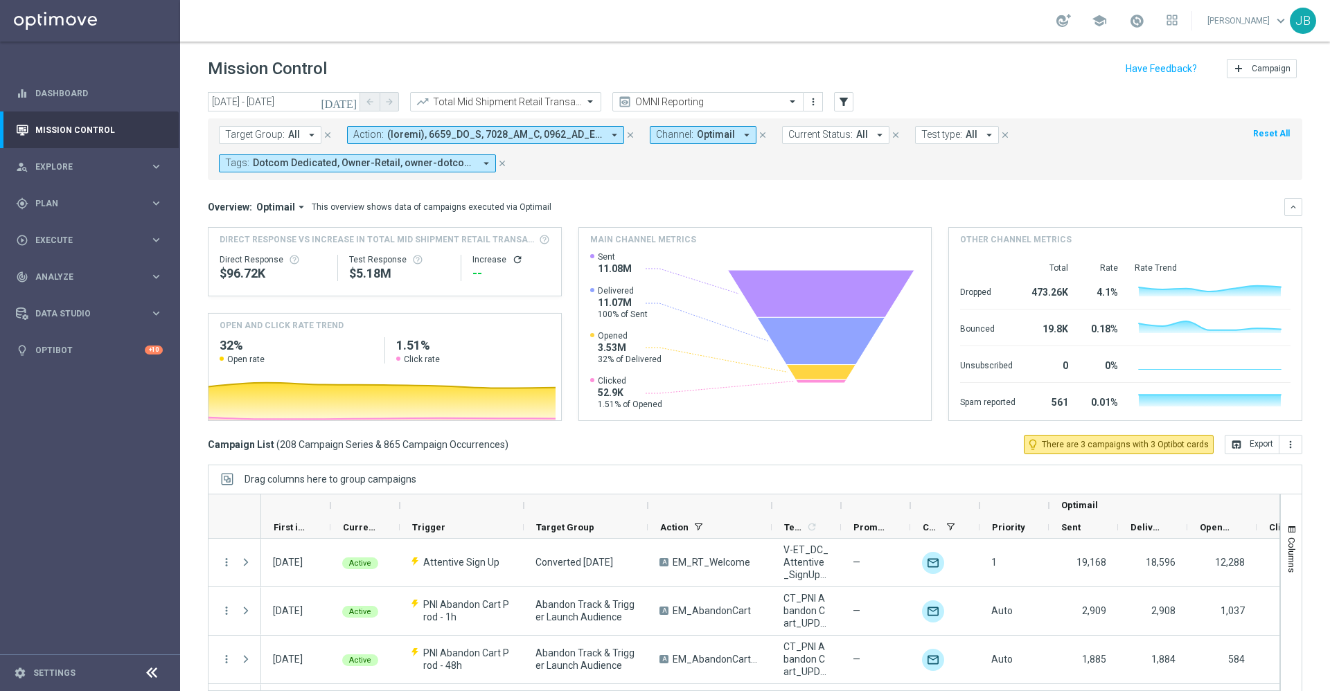
click at [512, 260] on icon "refresh" at bounding box center [517, 259] width 11 height 11
click at [1240, 447] on button "open_in_browser Export" at bounding box center [1251, 444] width 55 height 19
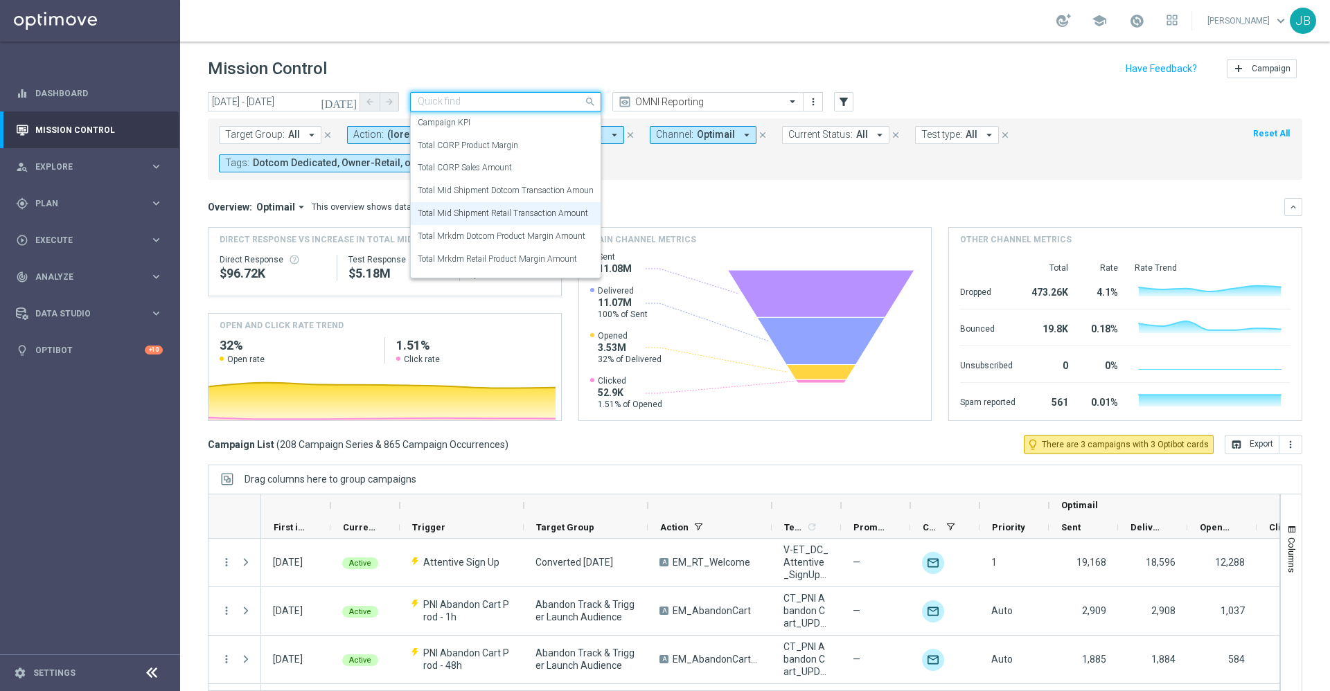
click at [524, 98] on input "text" at bounding box center [492, 102] width 148 height 12
click at [526, 259] on label "Total Mrkdm Retail Product Margin Amount" at bounding box center [497, 259] width 159 height 12
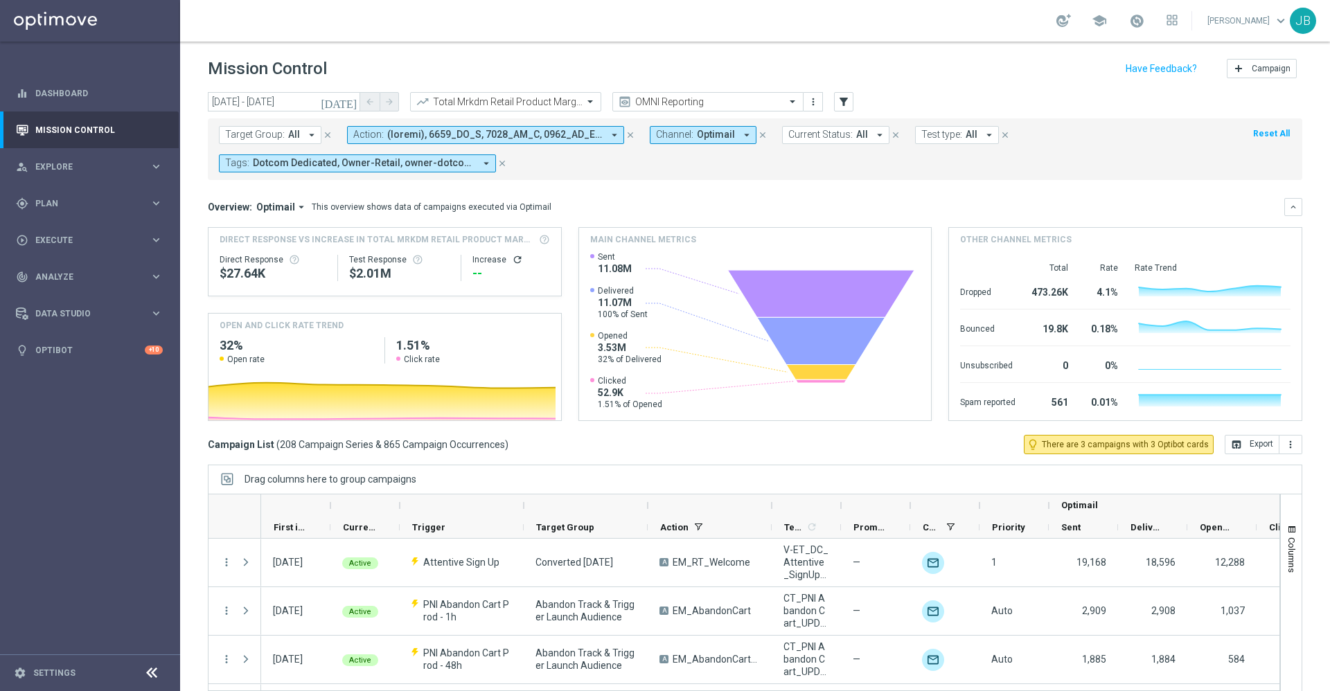
click at [512, 258] on icon "refresh" at bounding box center [517, 259] width 11 height 11
click at [1245, 449] on button "open_in_browser Export" at bounding box center [1251, 444] width 55 height 19
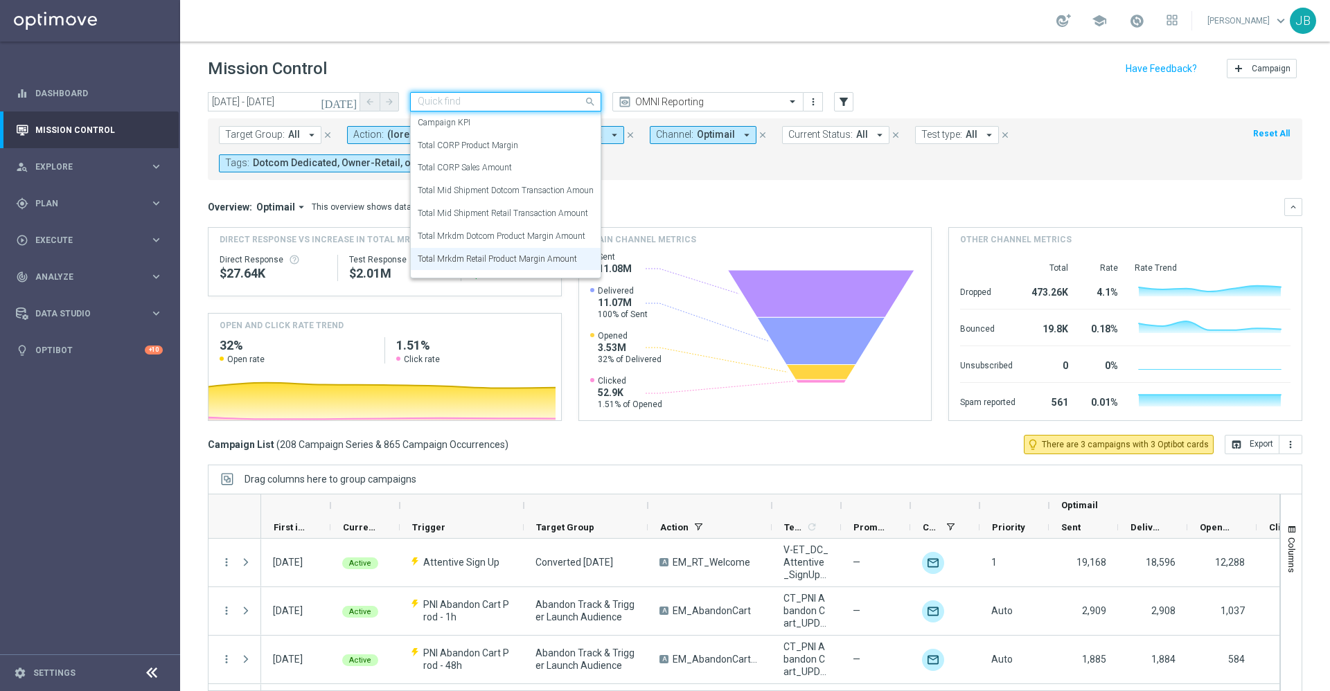
click at [557, 98] on input "text" at bounding box center [492, 102] width 148 height 12
click at [494, 173] on label "Total CORP Sales Amount" at bounding box center [465, 168] width 94 height 12
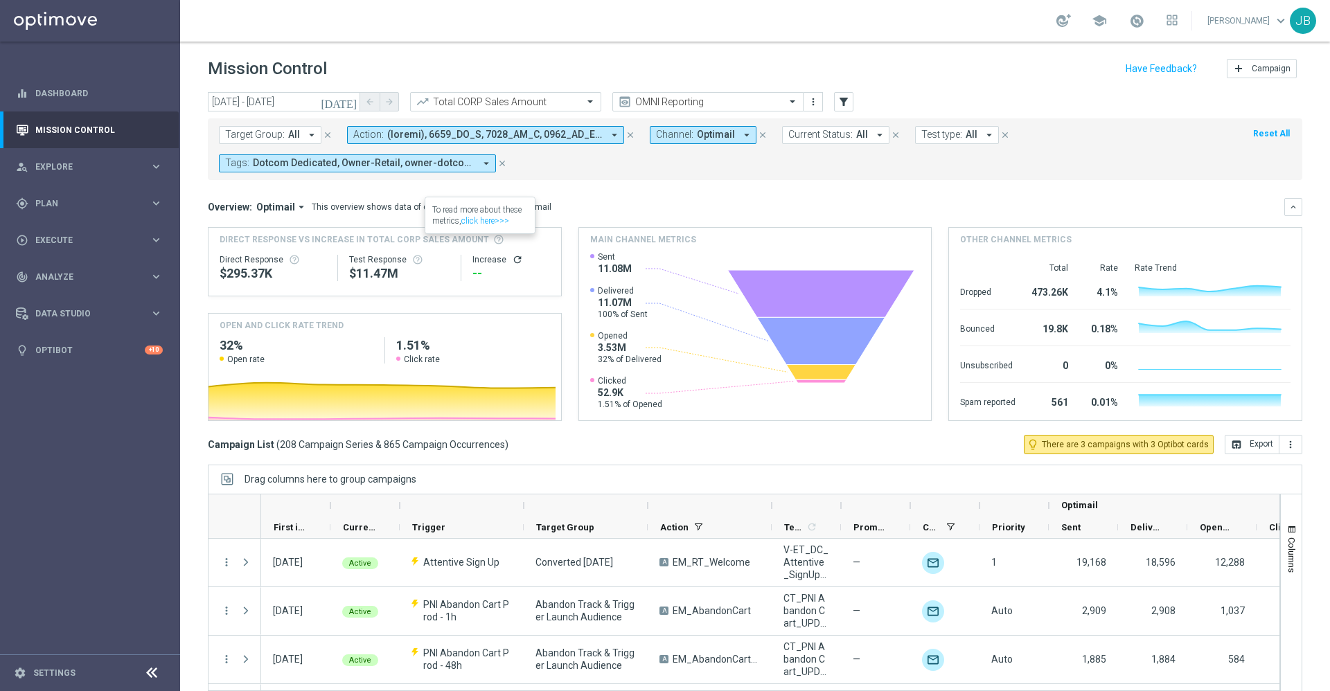
click at [503, 263] on div "Increase refresh" at bounding box center [510, 259] width 77 height 11
click at [512, 259] on icon "refresh" at bounding box center [517, 259] width 11 height 11
click at [1229, 436] on button "open_in_browser Export" at bounding box center [1251, 444] width 55 height 19
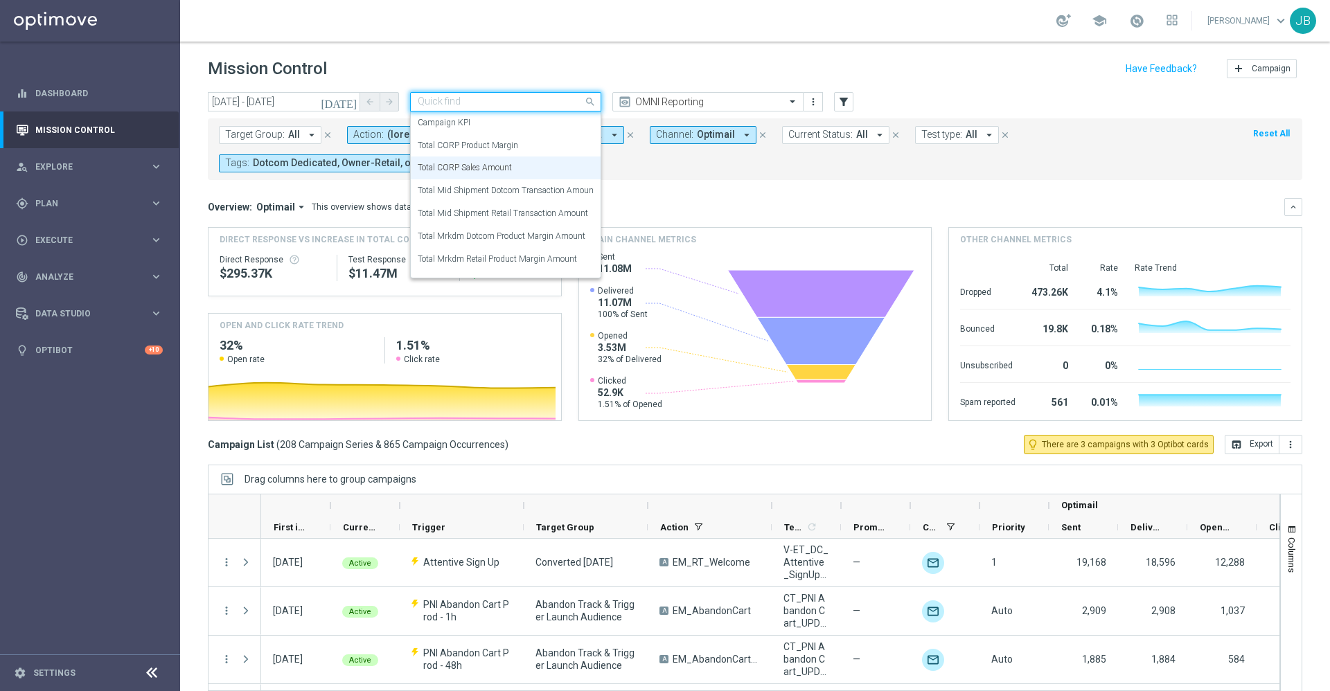
click at [517, 106] on input "text" at bounding box center [492, 102] width 148 height 12
click at [516, 147] on label "Total CORP Product Margin" at bounding box center [468, 146] width 100 height 12
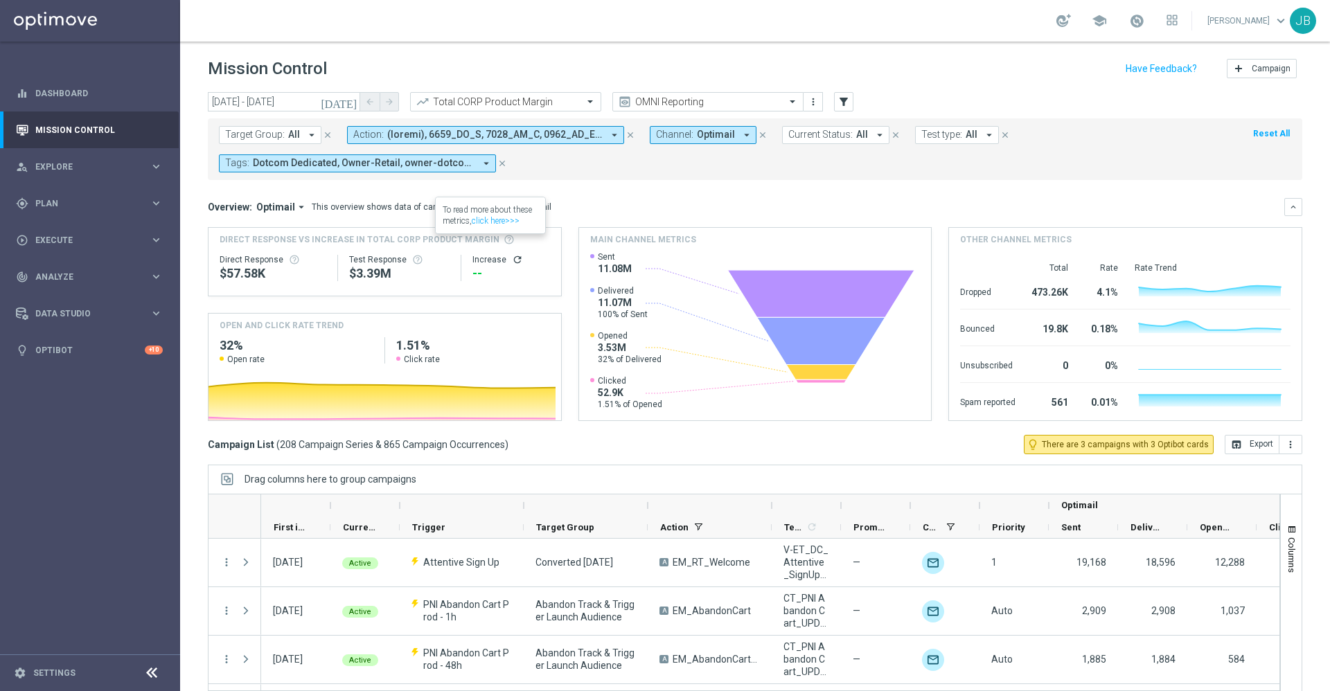
click at [512, 261] on icon "refresh" at bounding box center [517, 259] width 11 height 11
click at [1242, 447] on button "open_in_browser Export" at bounding box center [1251, 444] width 55 height 19
click at [49, 293] on div "track_changes Analyze keyboard_arrow_right" at bounding box center [89, 276] width 179 height 37
click at [73, 412] on span "BI Studio" at bounding box center [86, 409] width 99 height 8
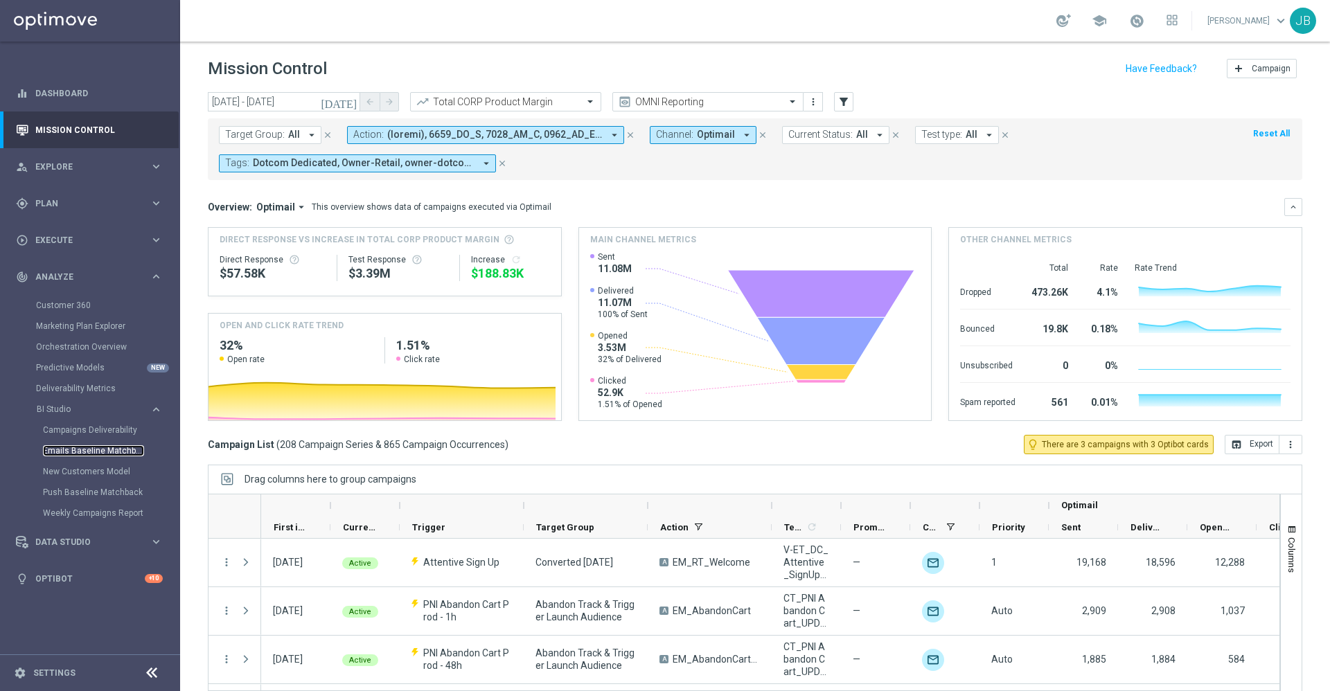
click at [99, 451] on link "Emails Baseline Matchback" at bounding box center [93, 450] width 101 height 11
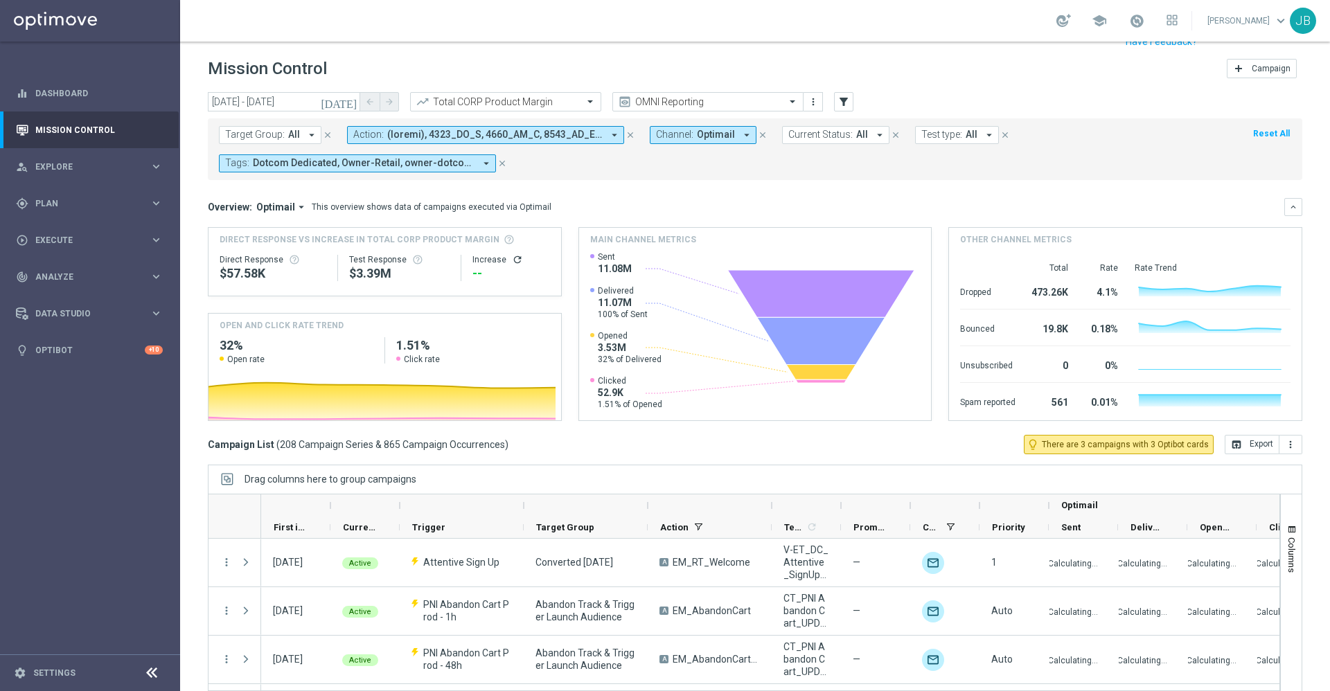
scroll to position [30, 0]
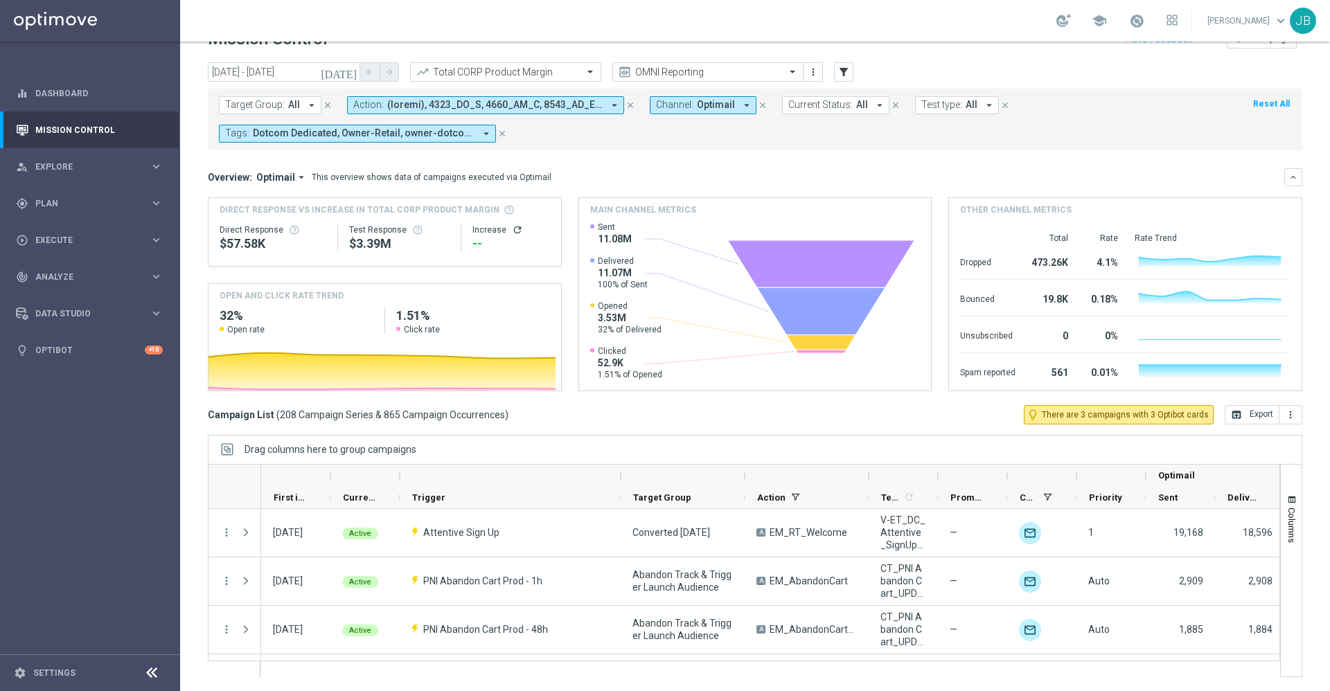
drag, startPoint x: 521, startPoint y: 476, endPoint x: 645, endPoint y: 490, distance: 125.3
click at [645, 490] on div "Optimail First in Range" at bounding box center [878, 487] width 1234 height 44
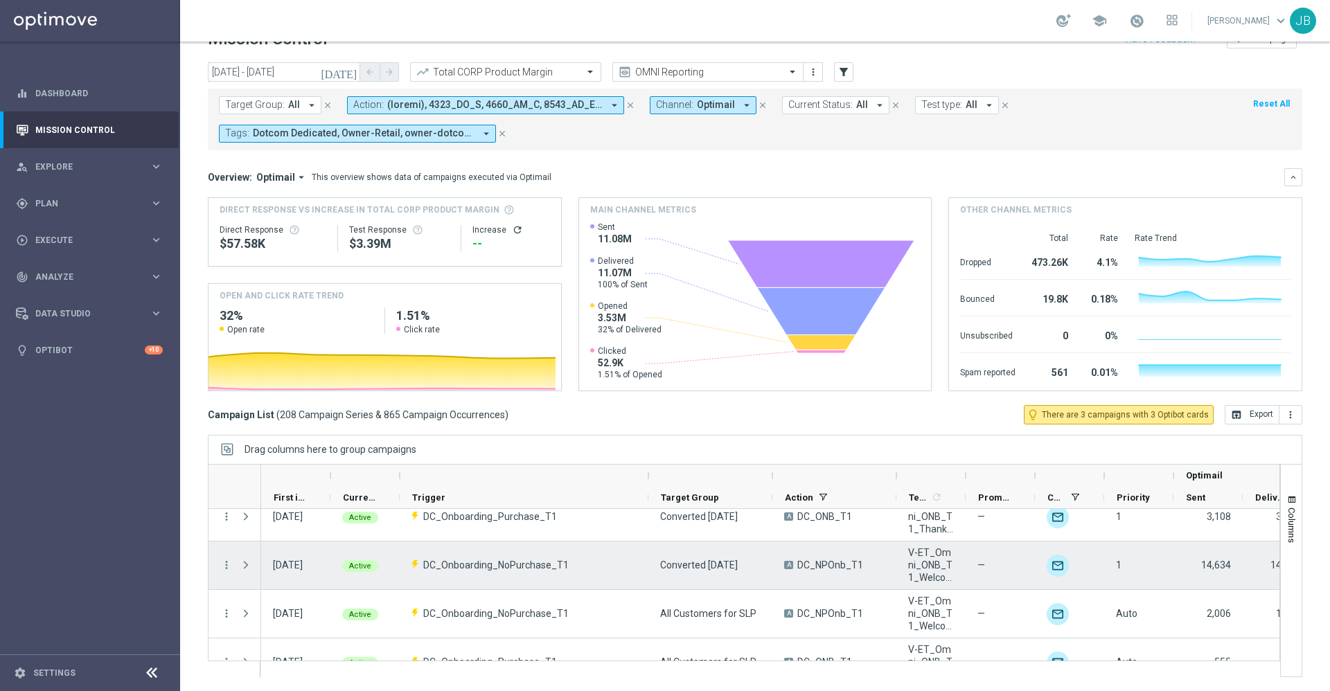
scroll to position [507, 0]
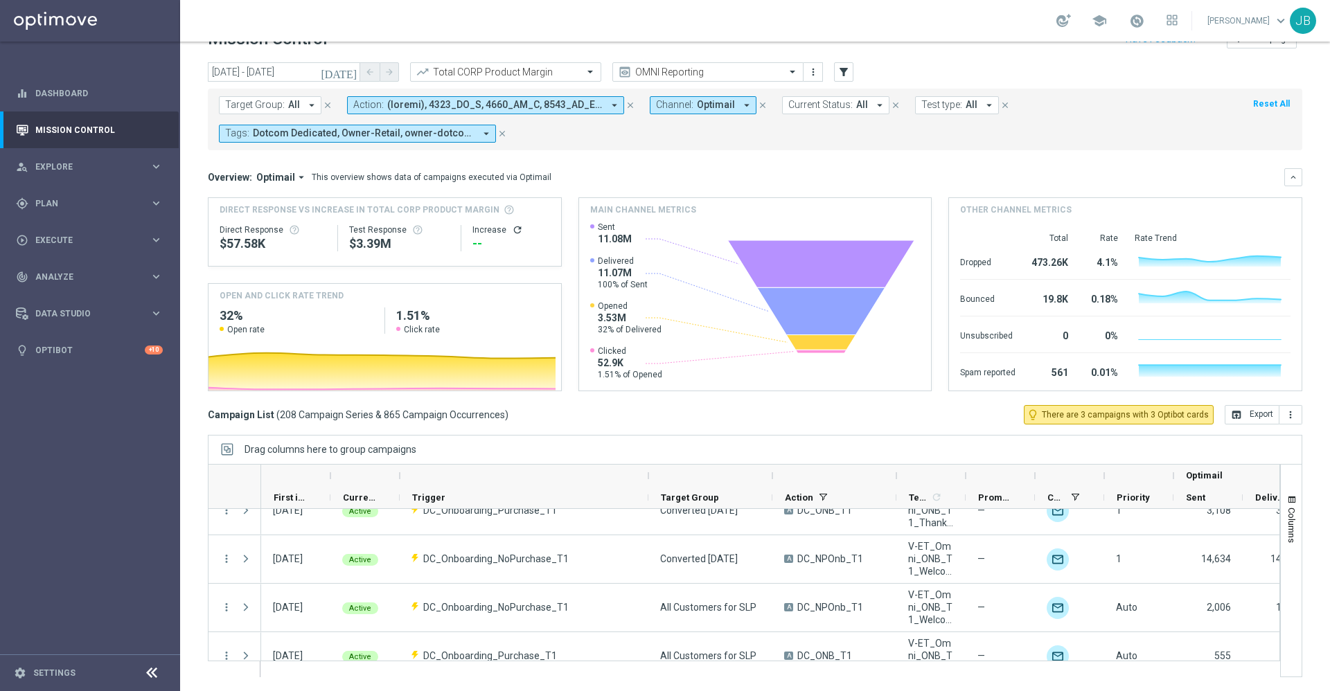
click at [857, 108] on span "All" at bounding box center [862, 105] width 12 height 12
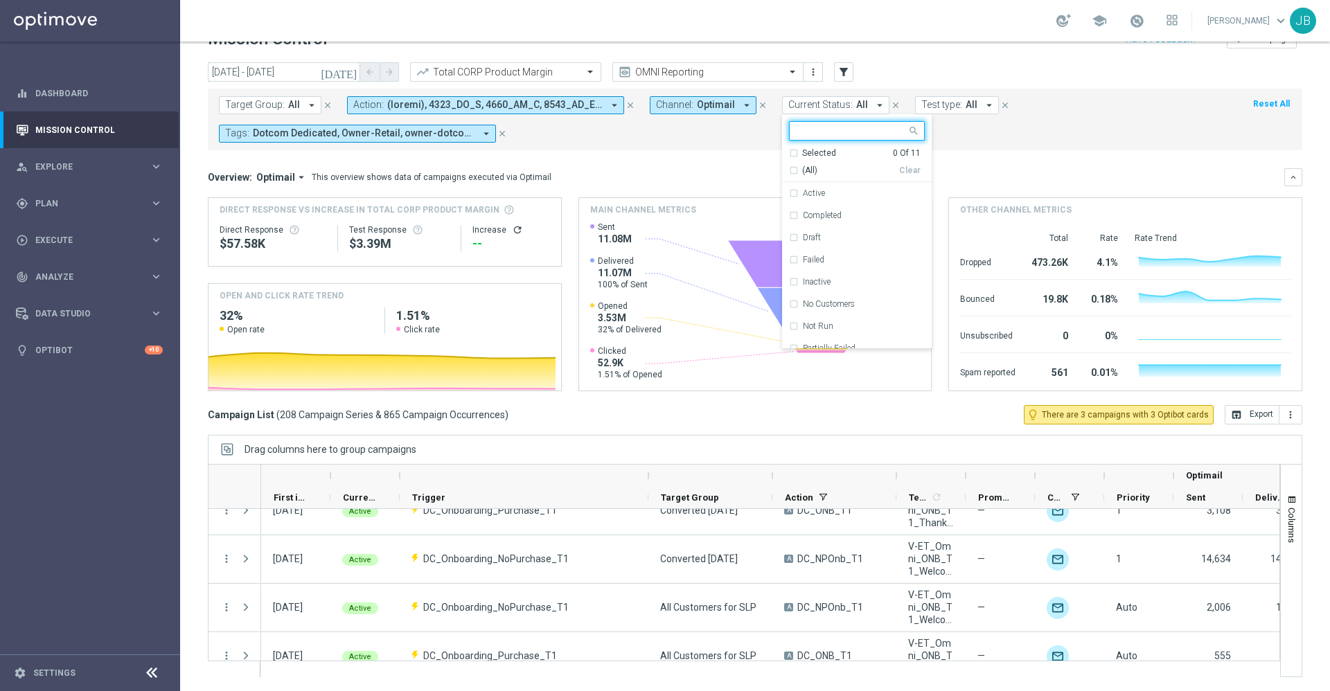
click at [789, 169] on div "(All)" at bounding box center [844, 171] width 110 height 12
click at [1010, 166] on mini-dashboard "Overview: Optimail arrow_drop_down This overview shows data of campaigns execut…" at bounding box center [755, 277] width 1094 height 255
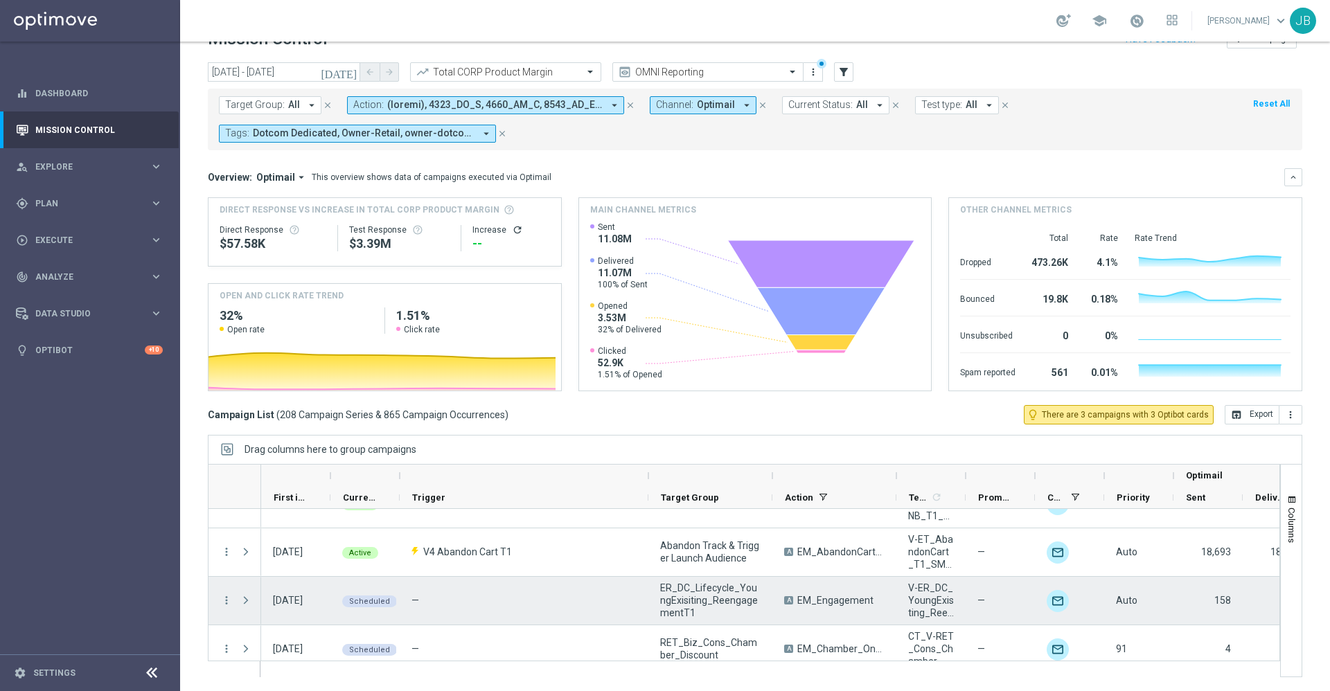
scroll to position [762, 0]
